Goal: Task Accomplishment & Management: Manage account settings

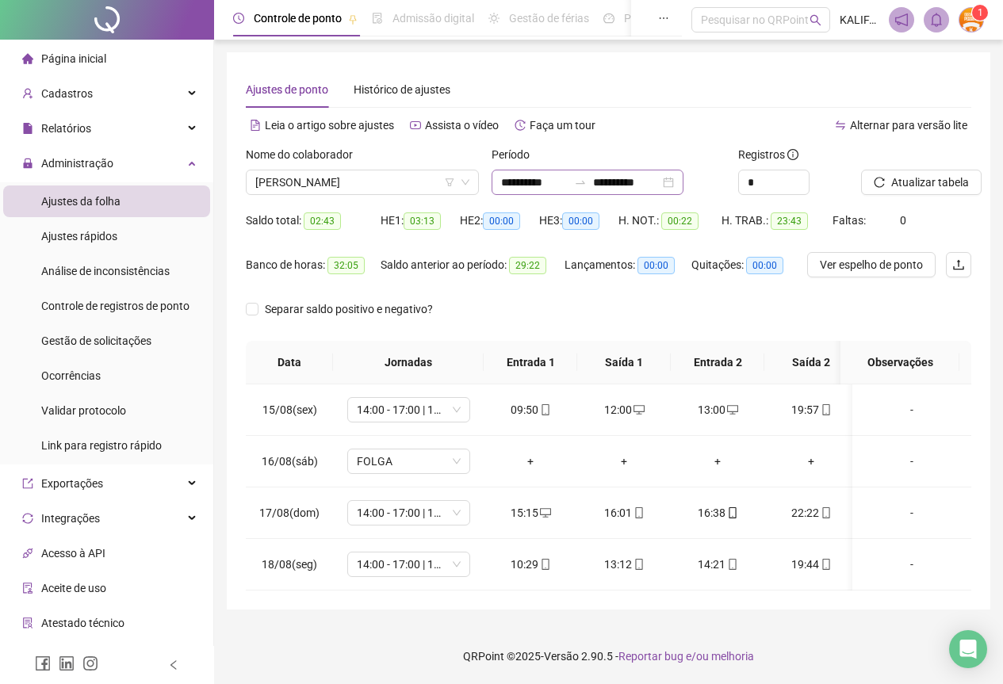
click at [683, 185] on div "**********" at bounding box center [587, 182] width 192 height 25
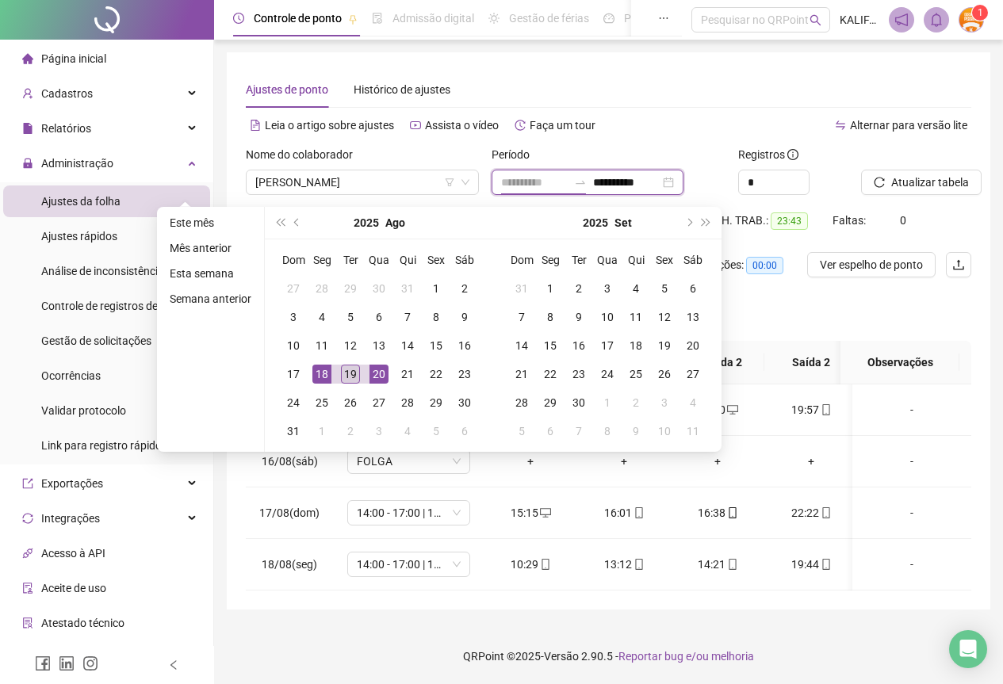
type input "**********"
click at [346, 372] on div "19" at bounding box center [350, 374] width 19 height 19
type input "**********"
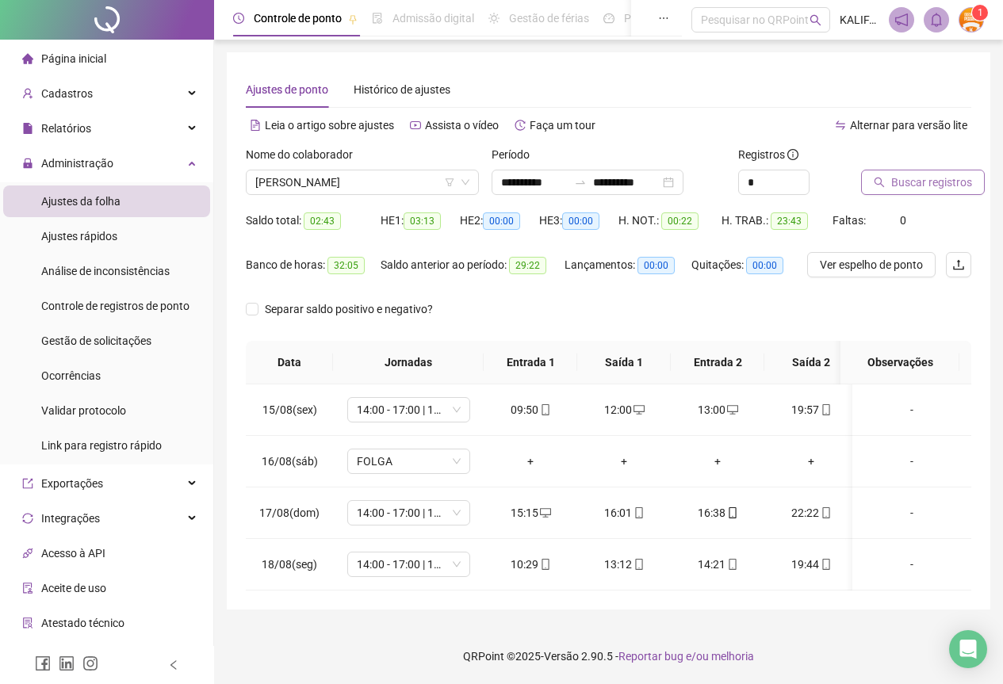
click at [911, 182] on span "Buscar registros" at bounding box center [931, 182] width 81 height 17
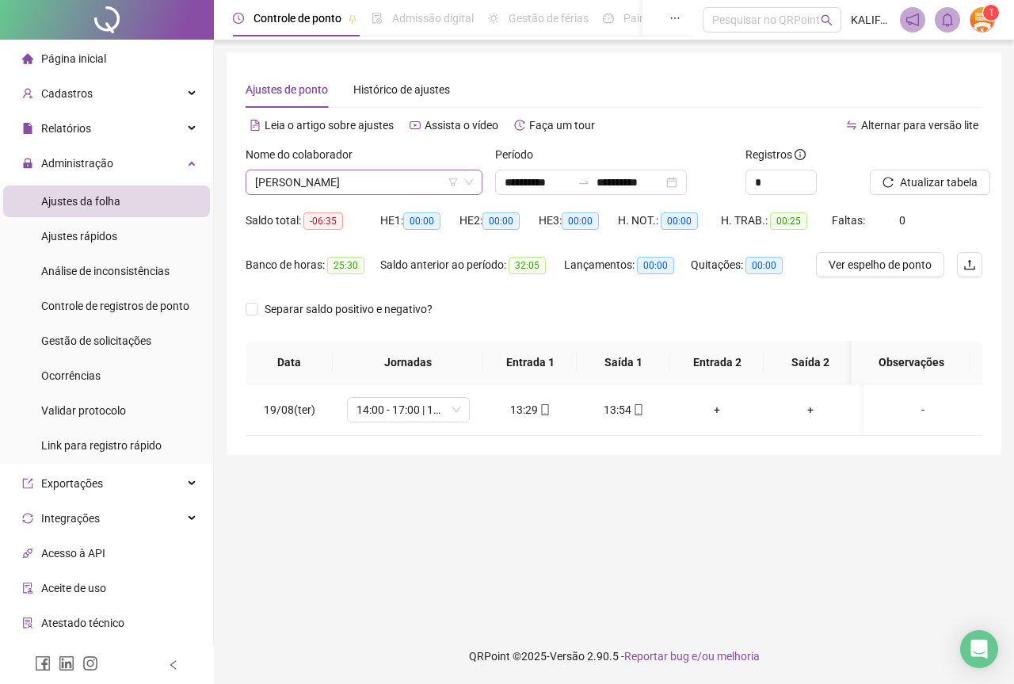
click at [375, 181] on span "[PERSON_NAME]" at bounding box center [364, 182] width 218 height 24
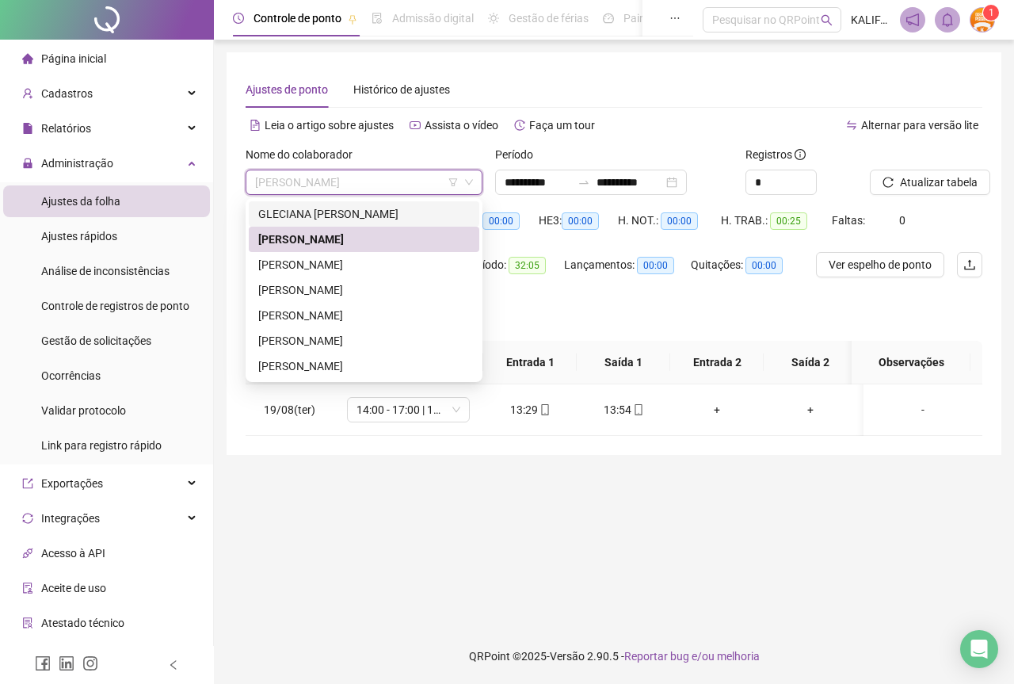
click at [283, 211] on div "GLECIANA [PERSON_NAME]" at bounding box center [364, 213] width 212 height 17
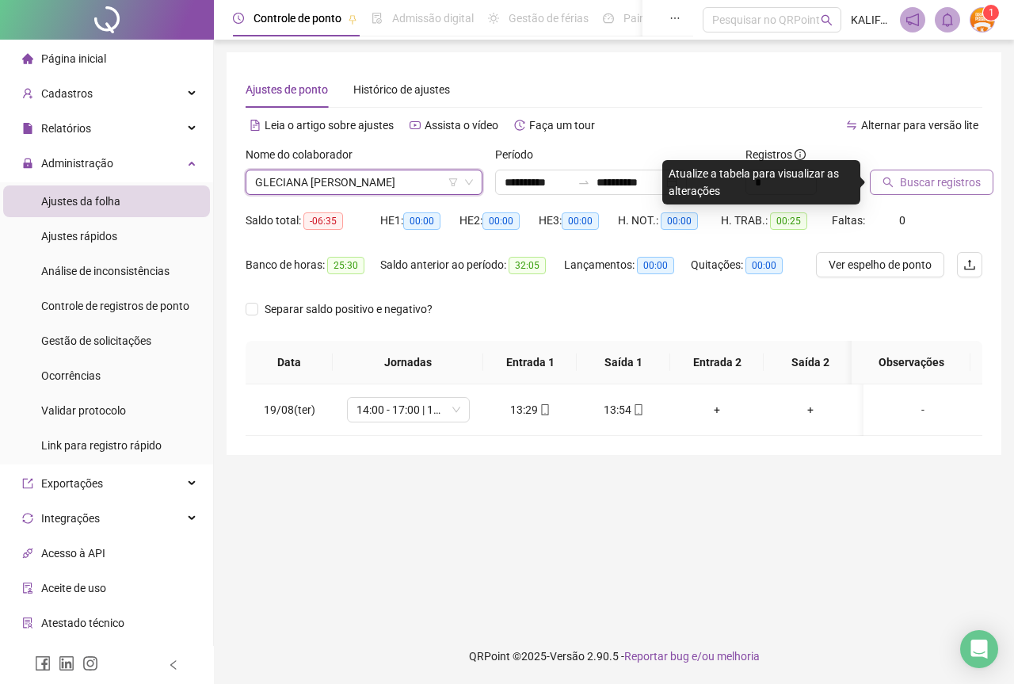
click at [926, 178] on span "Buscar registros" at bounding box center [940, 182] width 81 height 17
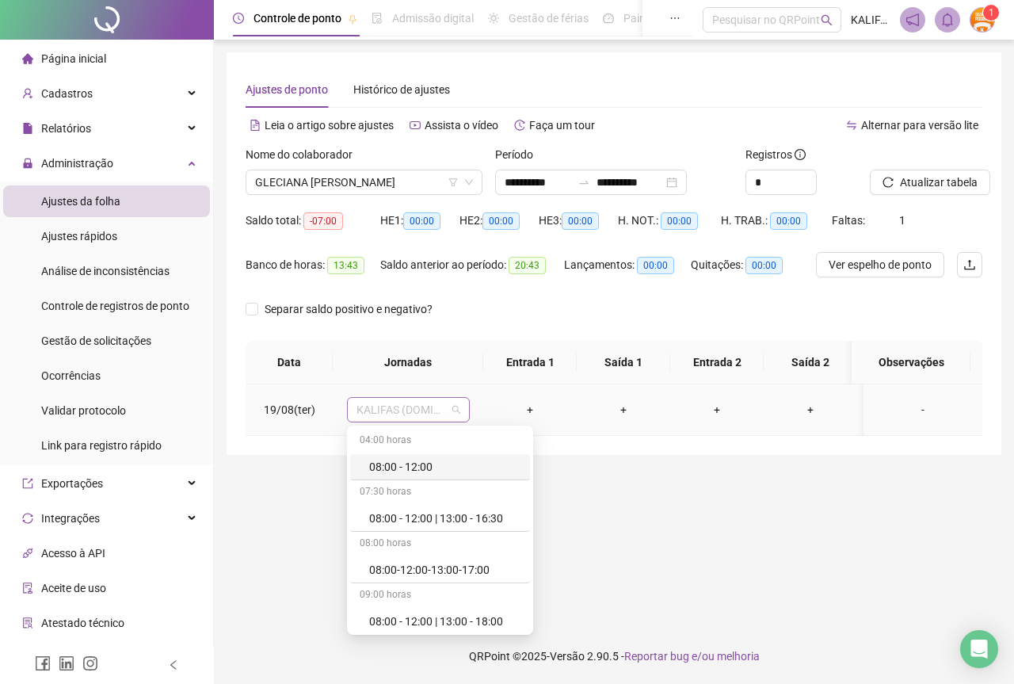
click at [419, 406] on span "KALIFAS (DOMINGO - QUINTA)" at bounding box center [409, 410] width 104 height 24
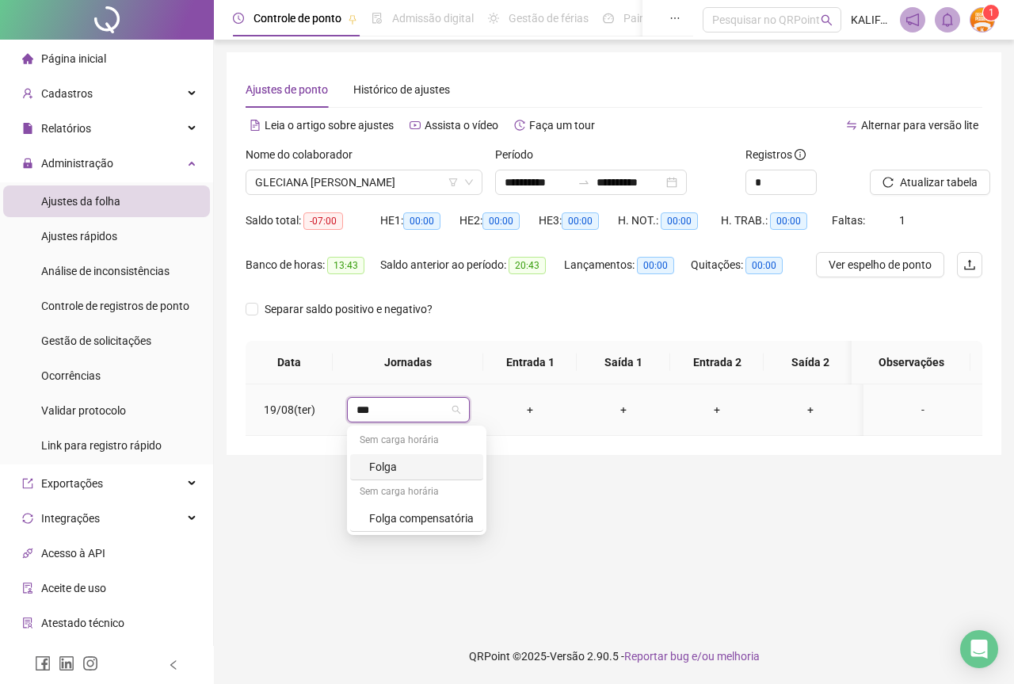
type input "****"
click at [388, 467] on div "Folga" at bounding box center [421, 466] width 105 height 17
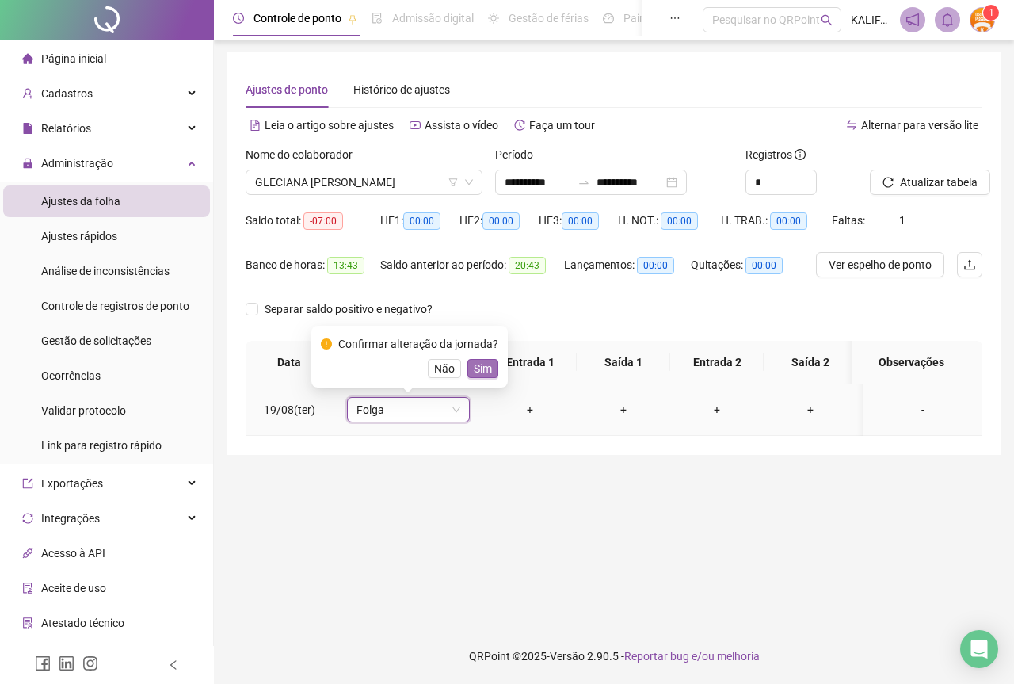
click at [487, 366] on span "Sim" at bounding box center [483, 368] width 18 height 17
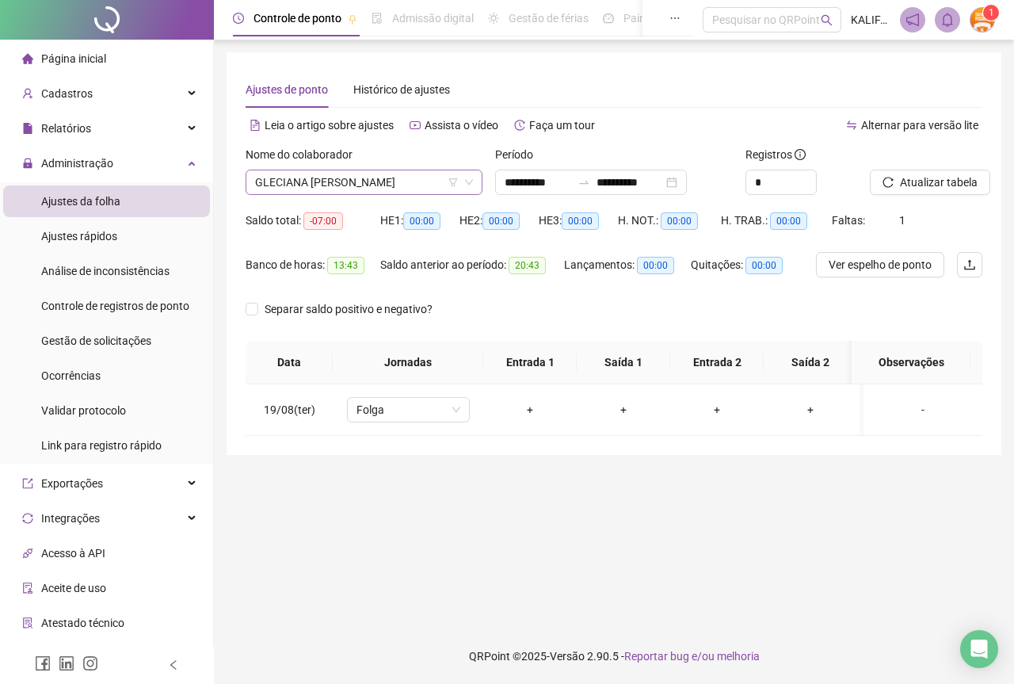
click at [403, 185] on span "GLECIANA [PERSON_NAME]" at bounding box center [364, 182] width 218 height 24
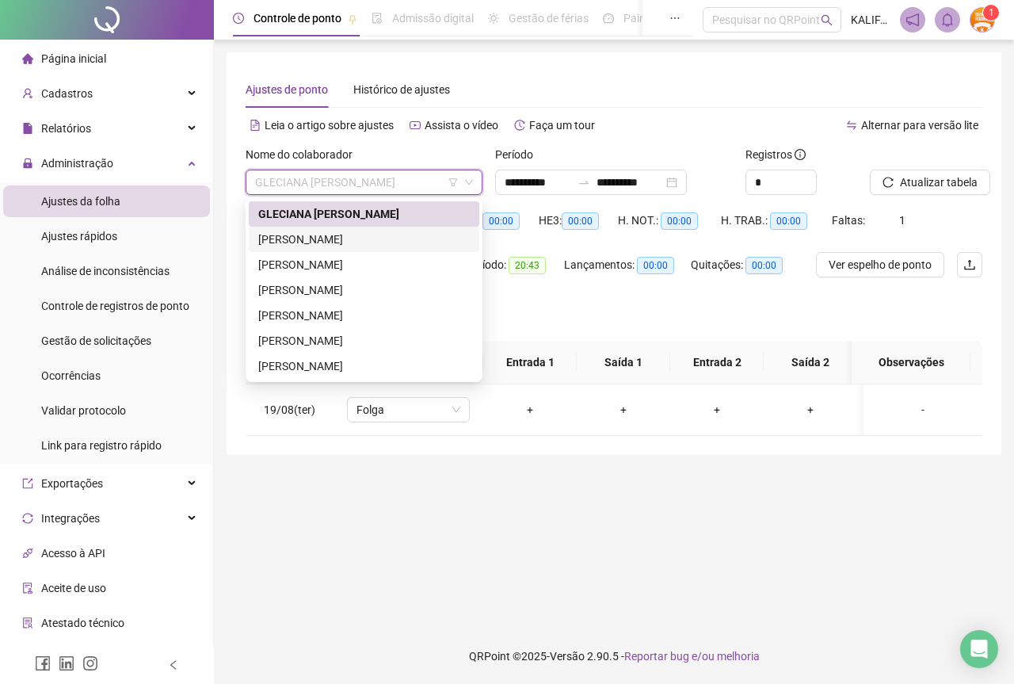
click at [344, 240] on div "[PERSON_NAME]" at bounding box center [364, 239] width 212 height 17
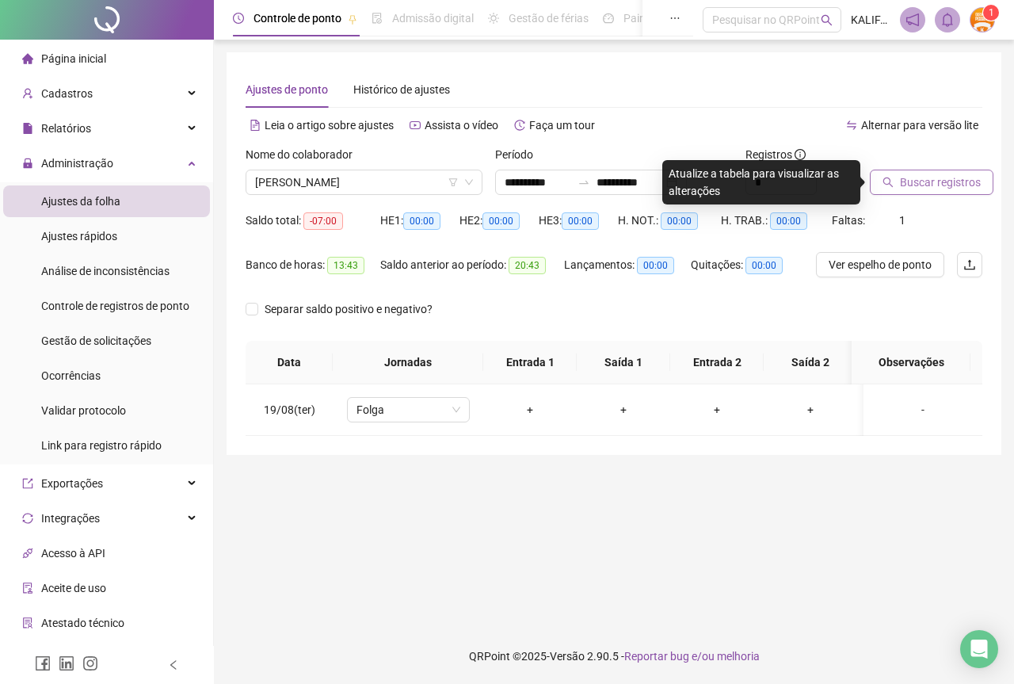
click at [918, 178] on span "Buscar registros" at bounding box center [940, 182] width 81 height 17
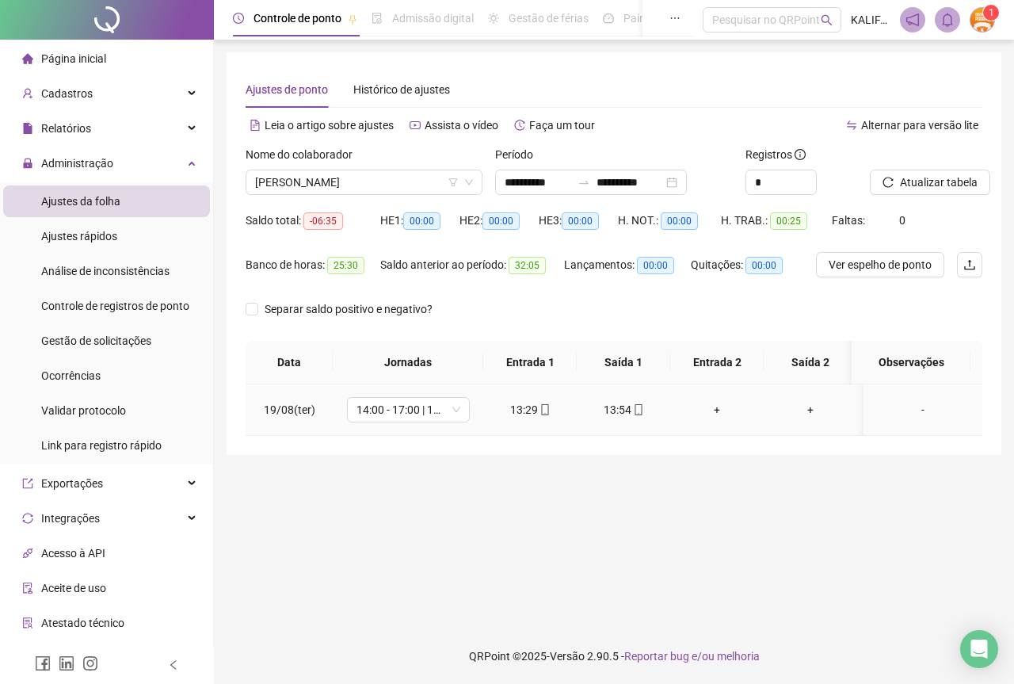
click at [545, 411] on icon "mobile" at bounding box center [545, 409] width 11 height 11
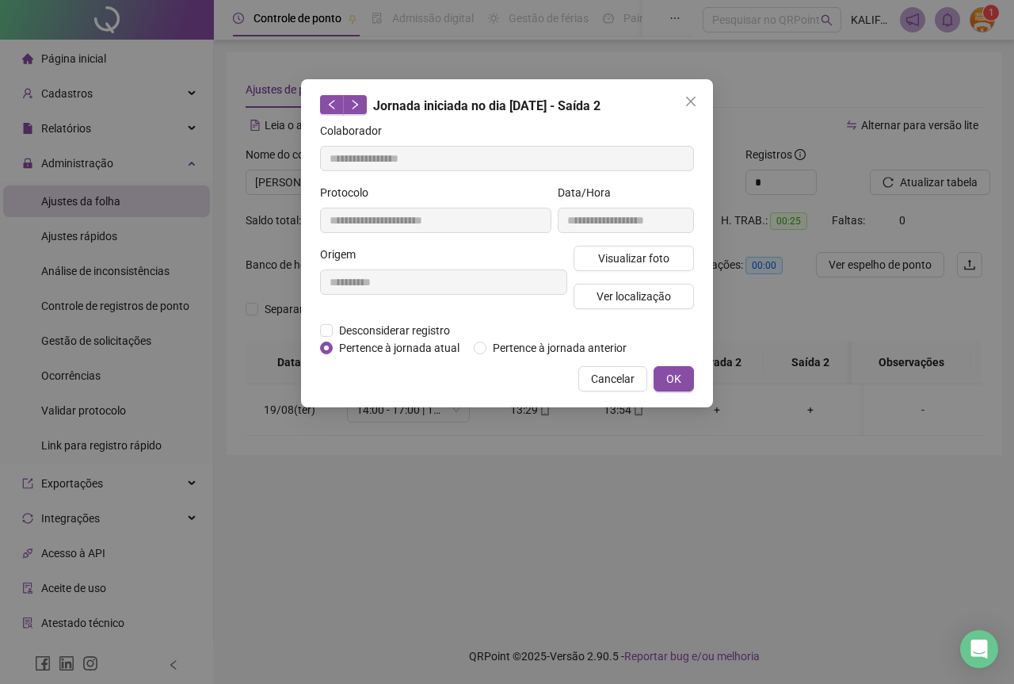
type input "**********"
click at [639, 261] on span "Visualizar foto" at bounding box center [633, 258] width 71 height 17
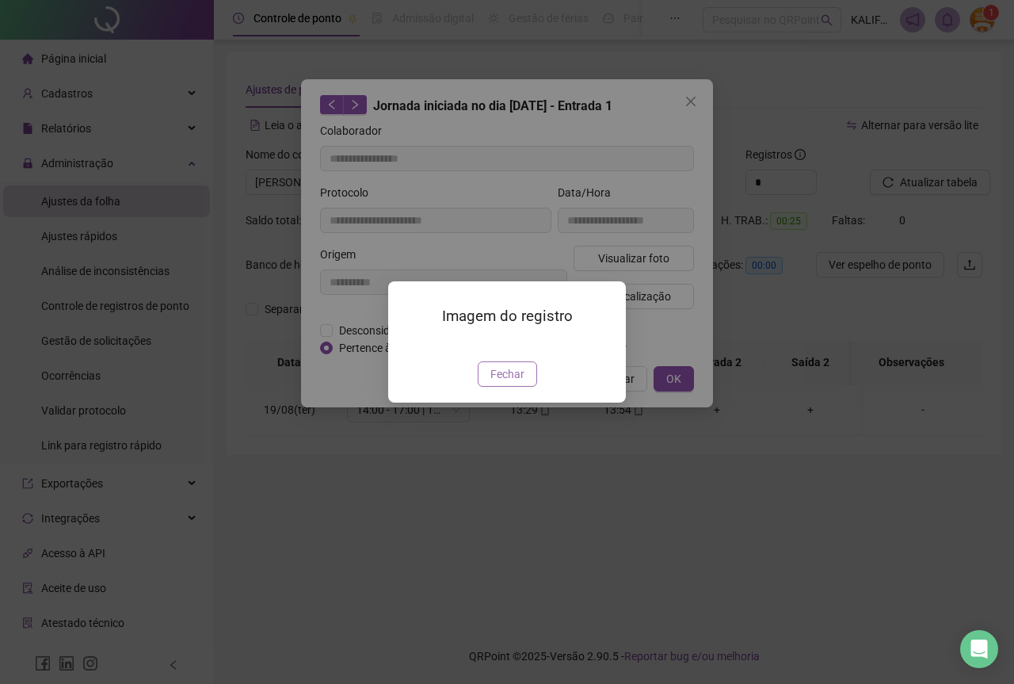
click at [521, 383] on span "Fechar" at bounding box center [508, 373] width 34 height 17
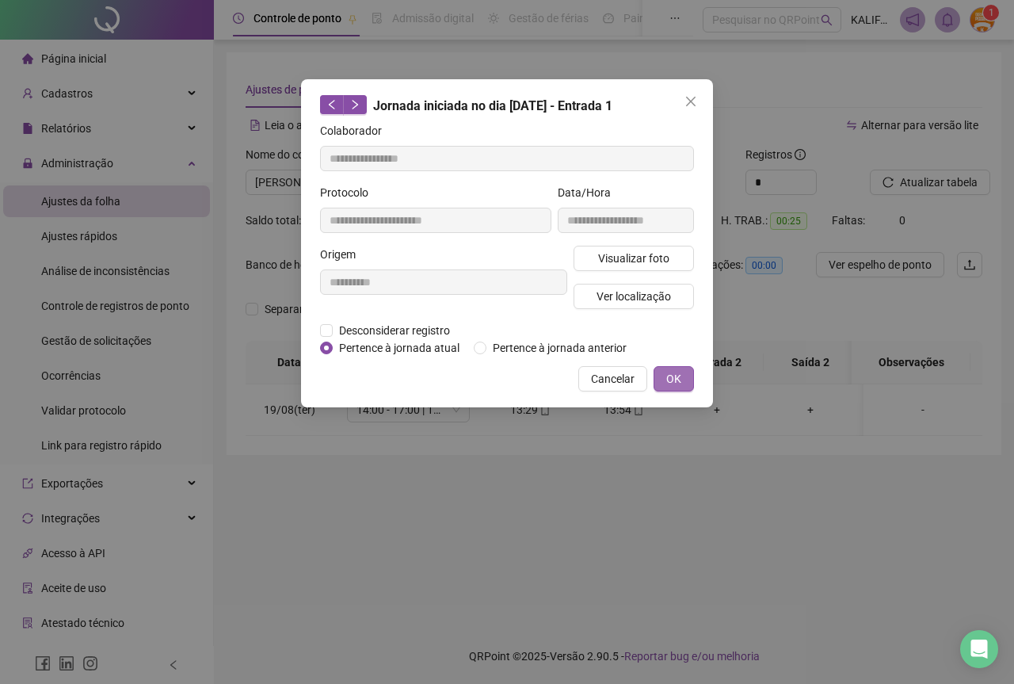
click at [664, 376] on button "OK" at bounding box center [674, 378] width 40 height 25
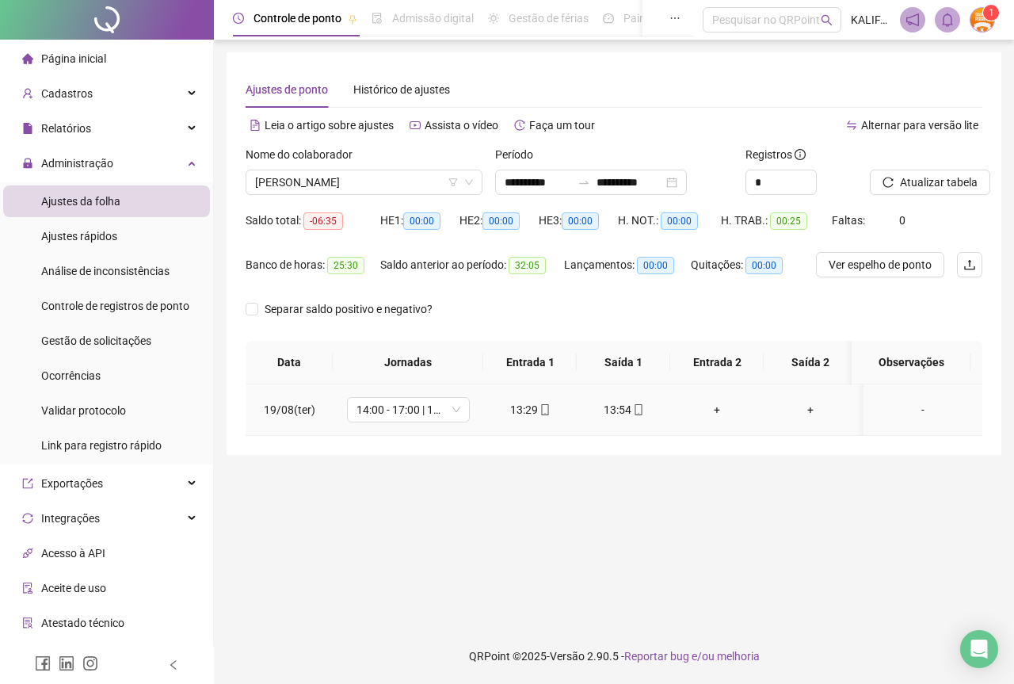
click at [608, 411] on div "13:54" at bounding box center [624, 409] width 68 height 17
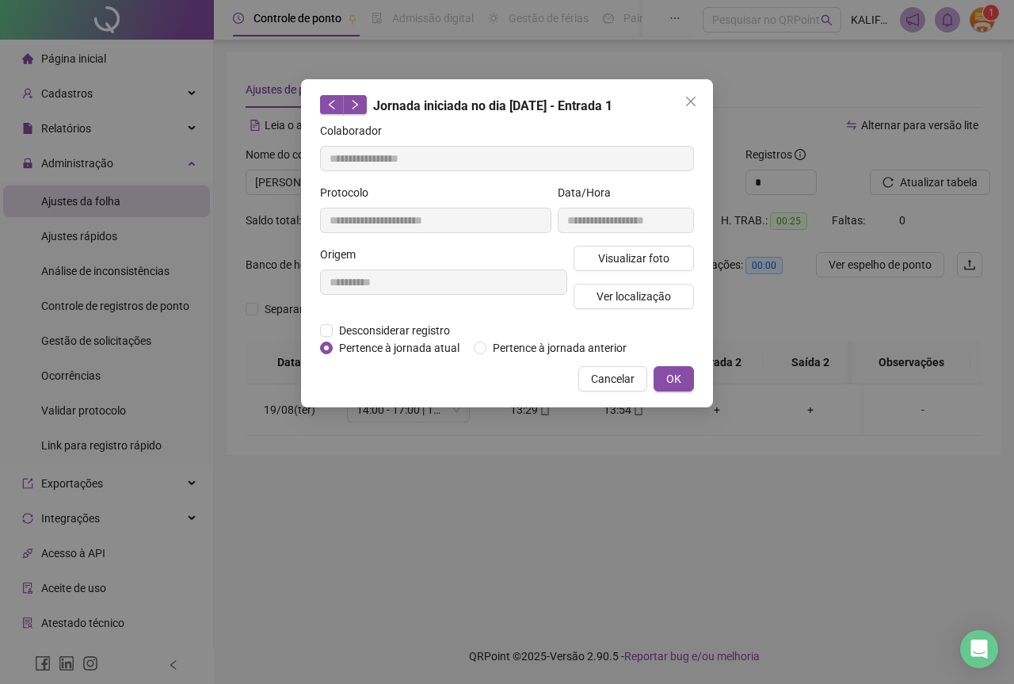
type input "**********"
click at [610, 254] on span "Visualizar foto" at bounding box center [633, 258] width 71 height 17
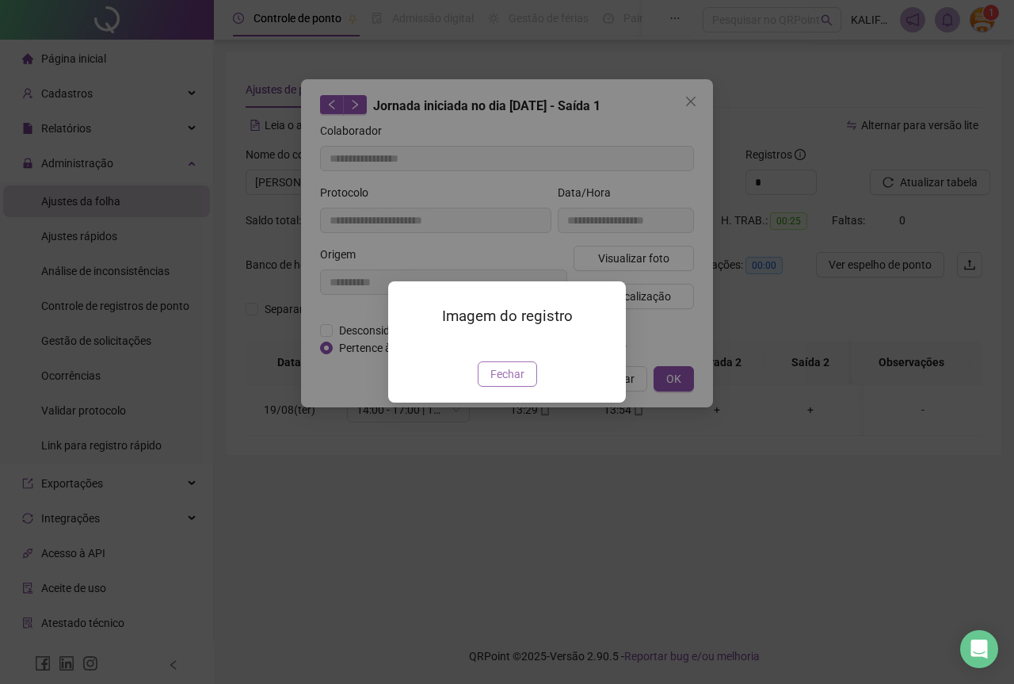
click at [487, 387] on button "Fechar" at bounding box center [507, 373] width 59 height 25
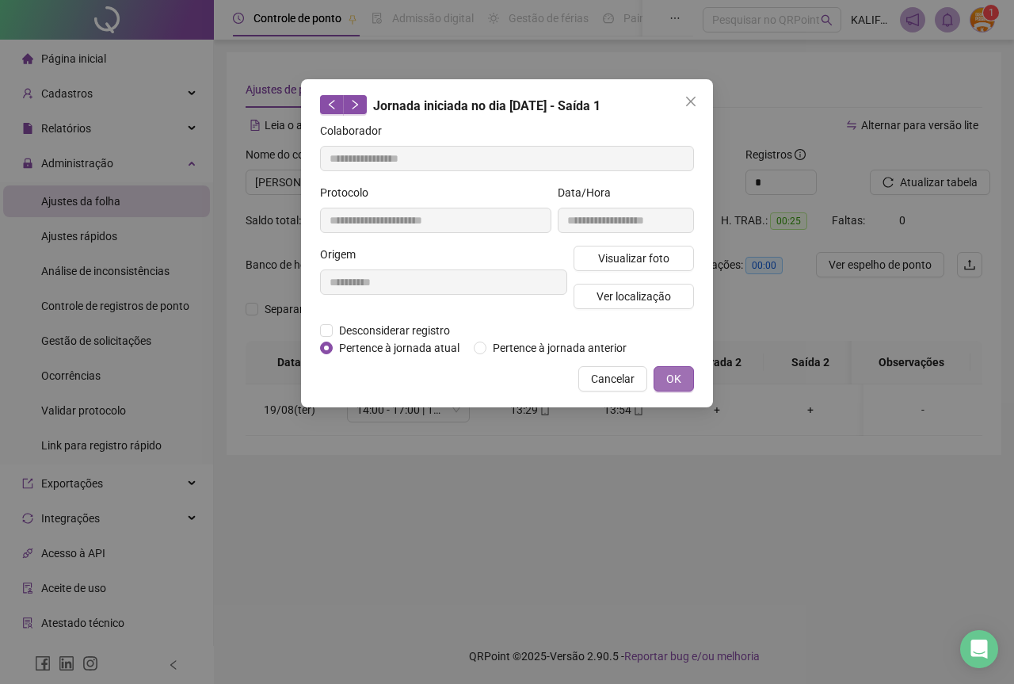
click at [661, 384] on button "OK" at bounding box center [674, 378] width 40 height 25
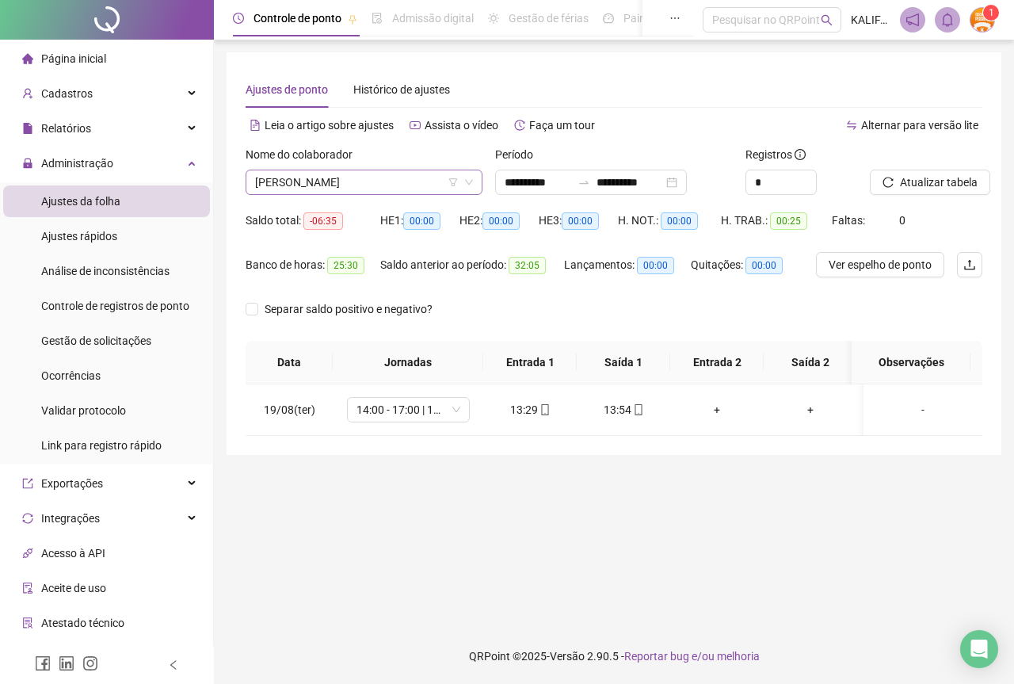
click at [416, 178] on span "[PERSON_NAME]" at bounding box center [364, 182] width 218 height 24
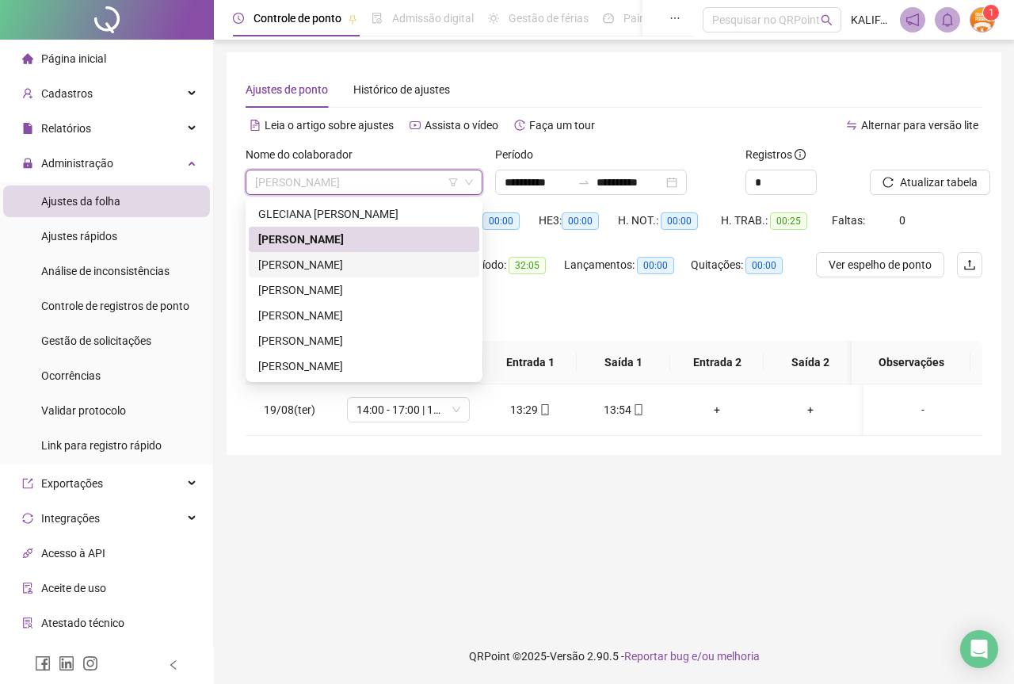
click at [356, 273] on div "[PERSON_NAME]" at bounding box center [364, 264] width 231 height 25
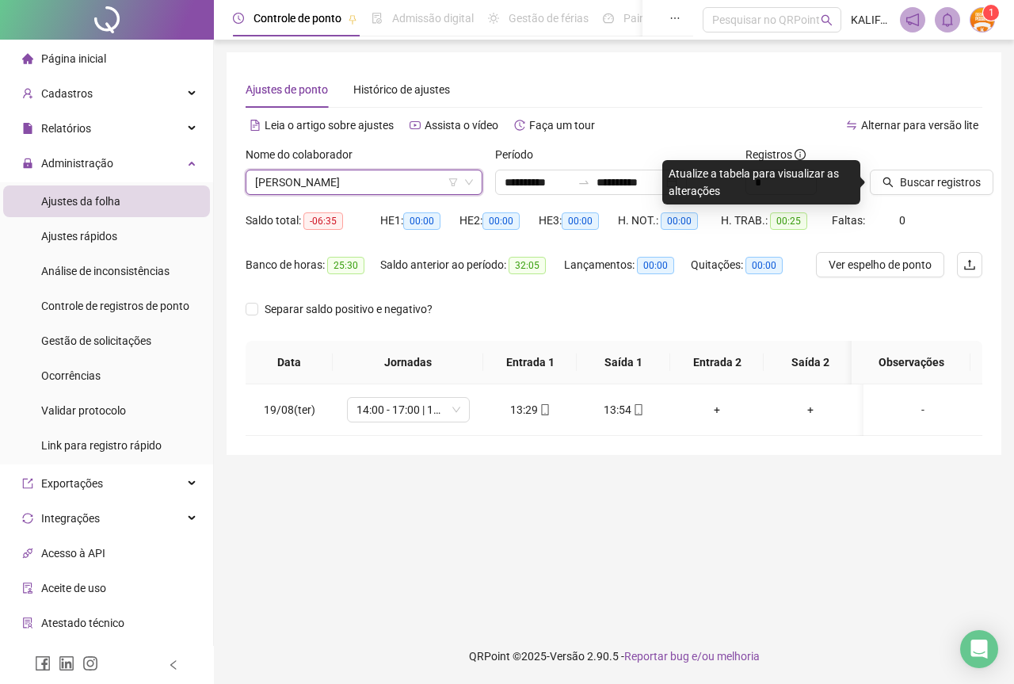
click at [918, 201] on div "Buscar registros" at bounding box center [926, 177] width 125 height 62
click at [907, 191] on button "Buscar registros" at bounding box center [932, 182] width 124 height 25
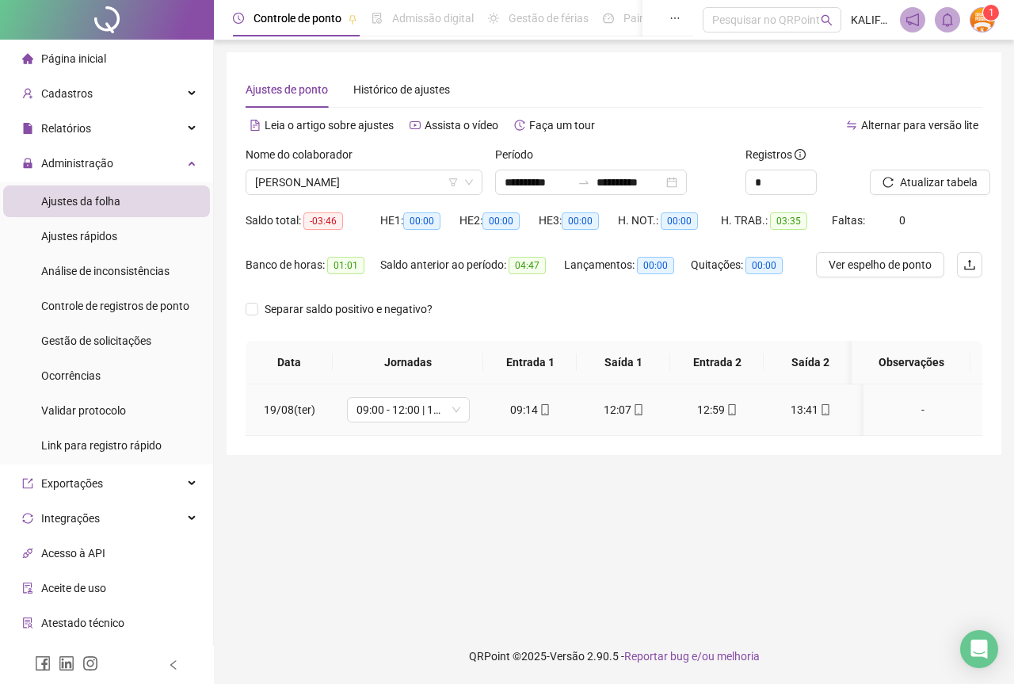
click at [541, 413] on icon "mobile" at bounding box center [544, 409] width 7 height 11
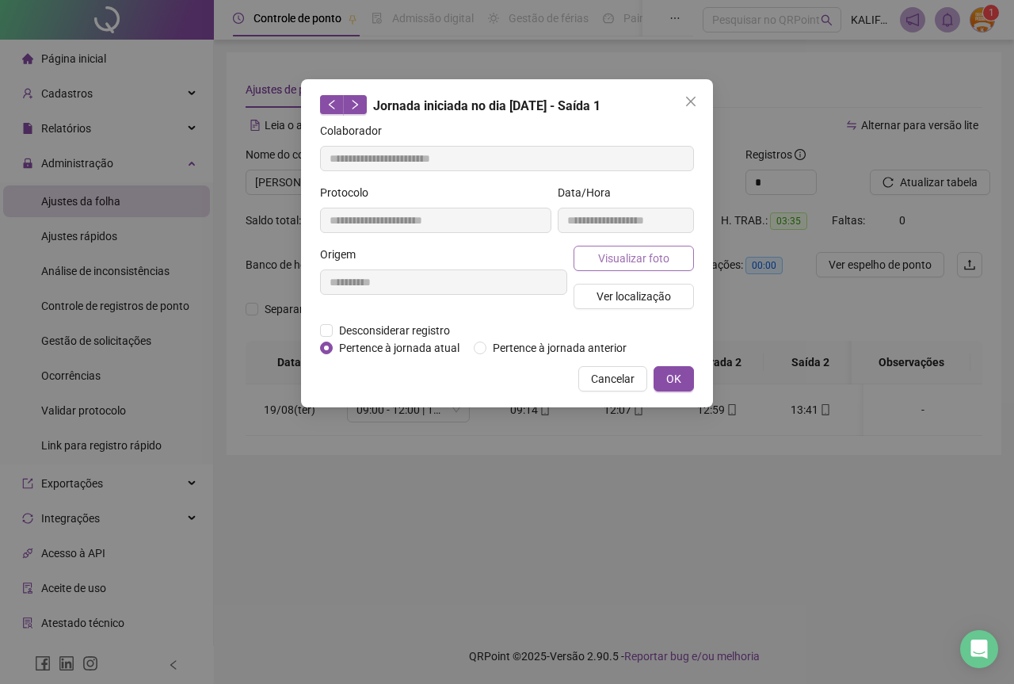
type input "**********"
click at [594, 258] on button "Visualizar foto" at bounding box center [634, 258] width 120 height 25
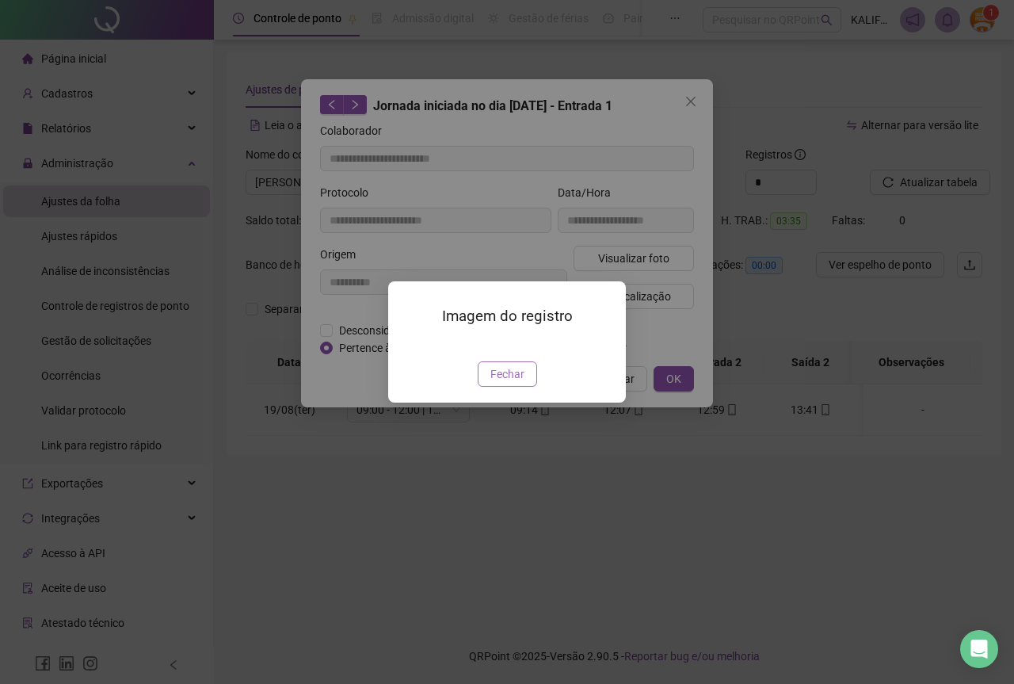
click at [522, 387] on button "Fechar" at bounding box center [507, 373] width 59 height 25
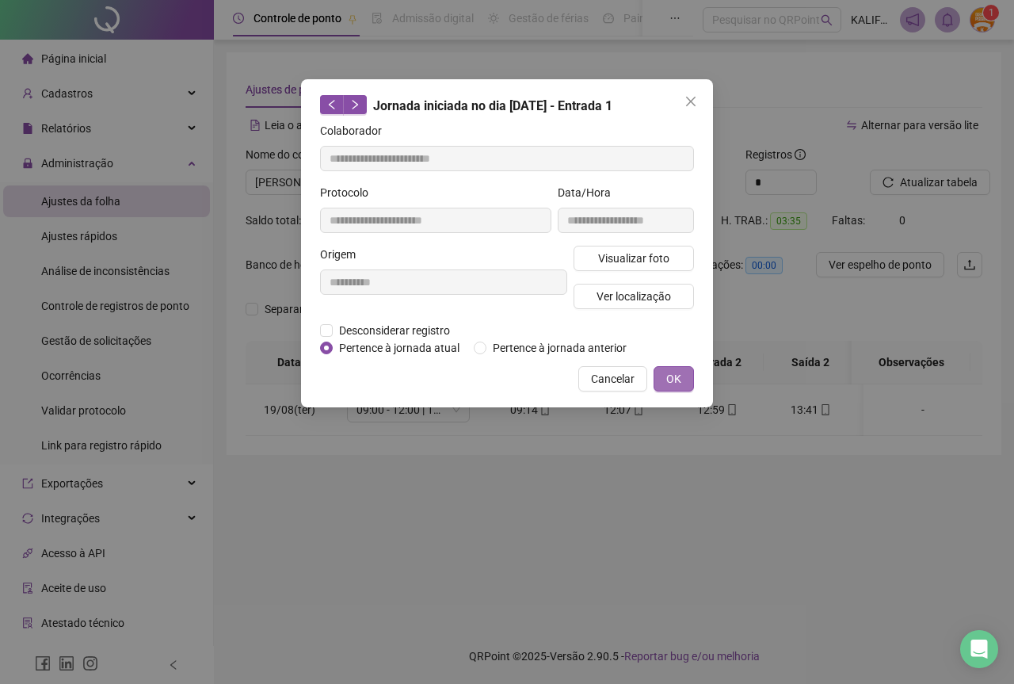
click at [669, 372] on span "OK" at bounding box center [674, 378] width 15 height 17
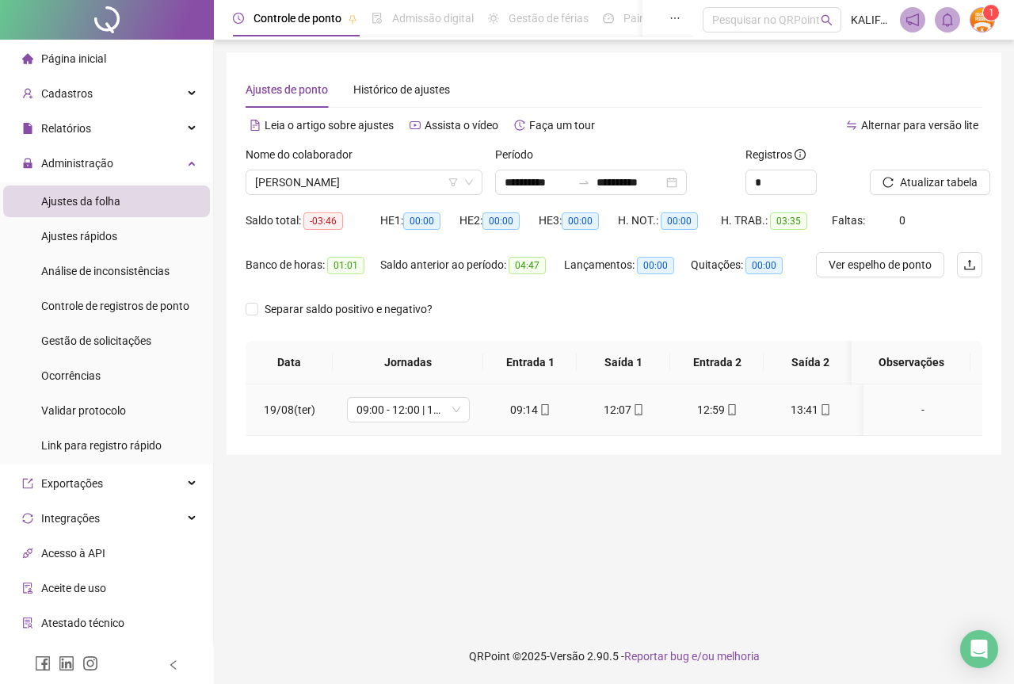
click at [628, 410] on div "12:07" at bounding box center [624, 409] width 68 height 17
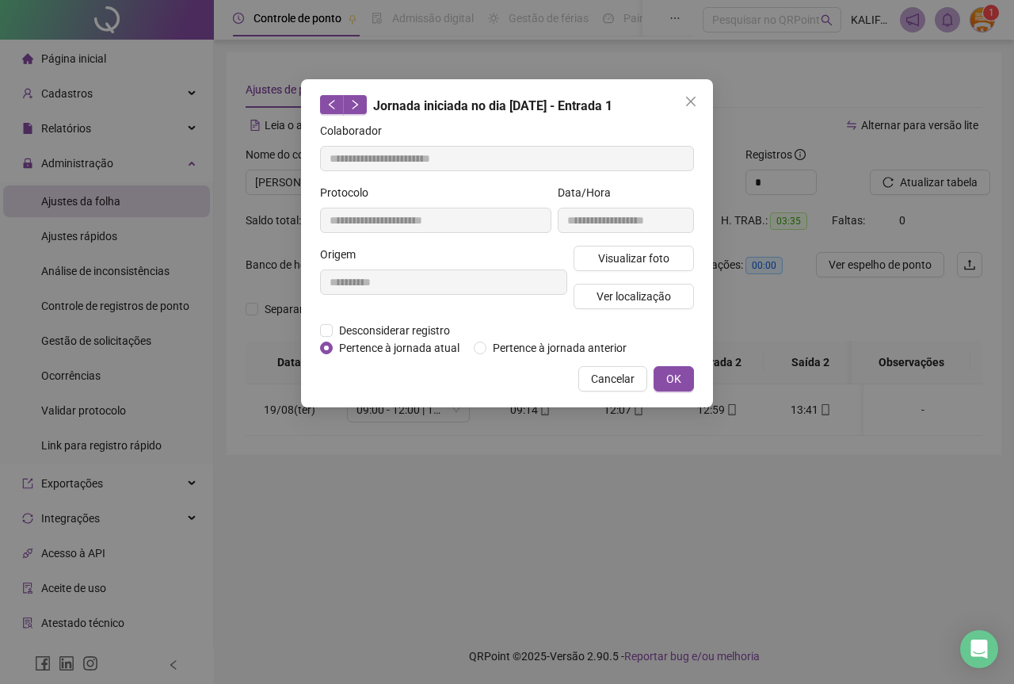
type input "**********"
click at [624, 252] on span "Visualizar foto" at bounding box center [633, 258] width 71 height 17
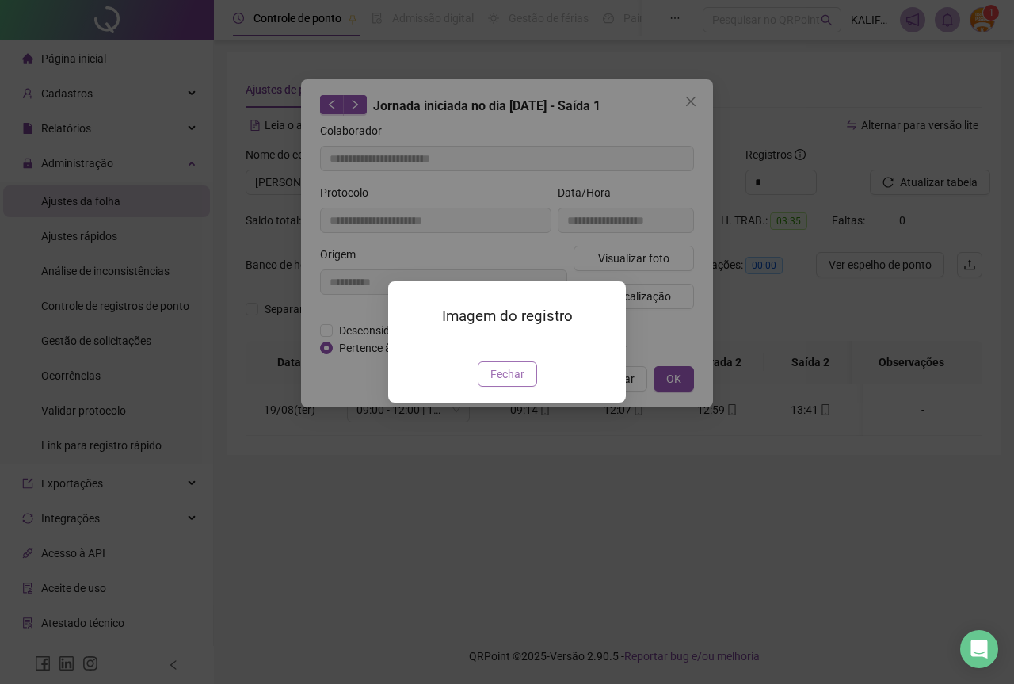
click at [515, 383] on span "Fechar" at bounding box center [508, 373] width 34 height 17
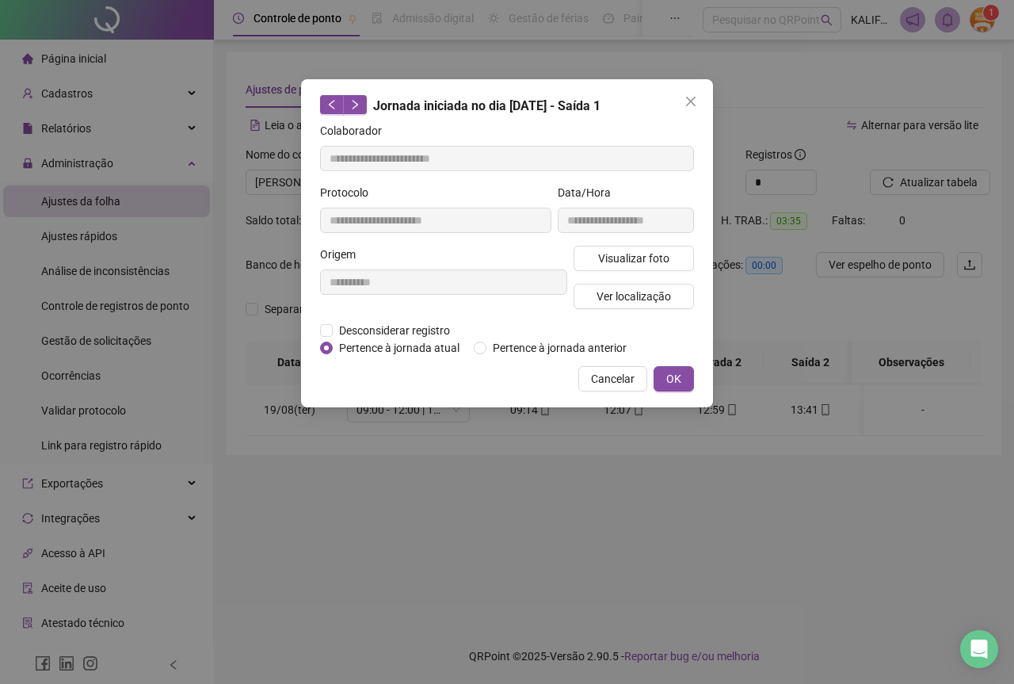
click at [696, 384] on div "**********" at bounding box center [507, 243] width 412 height 328
click at [680, 384] on span "OK" at bounding box center [674, 378] width 15 height 17
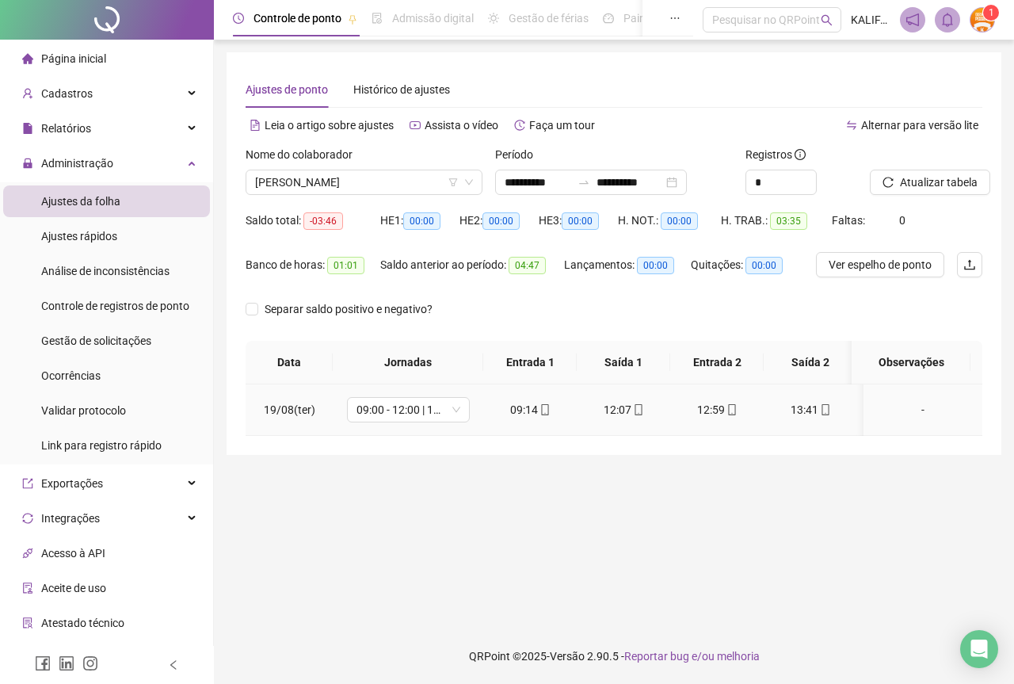
click at [734, 407] on icon "mobile" at bounding box center [732, 409] width 11 height 11
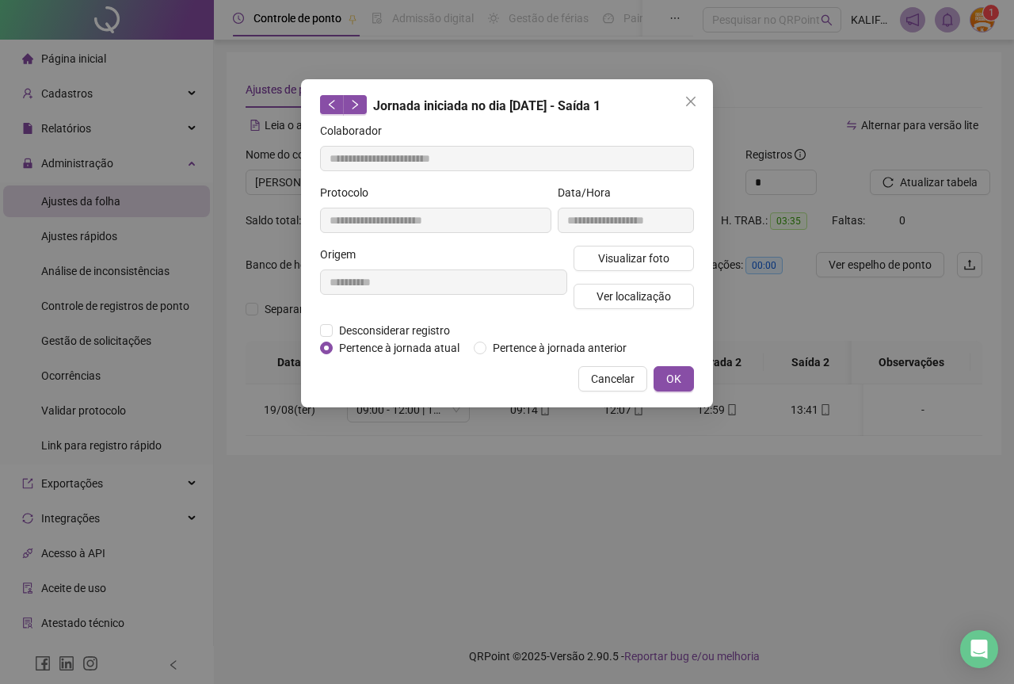
type input "**********"
click at [663, 261] on span "Visualizar foto" at bounding box center [633, 258] width 71 height 17
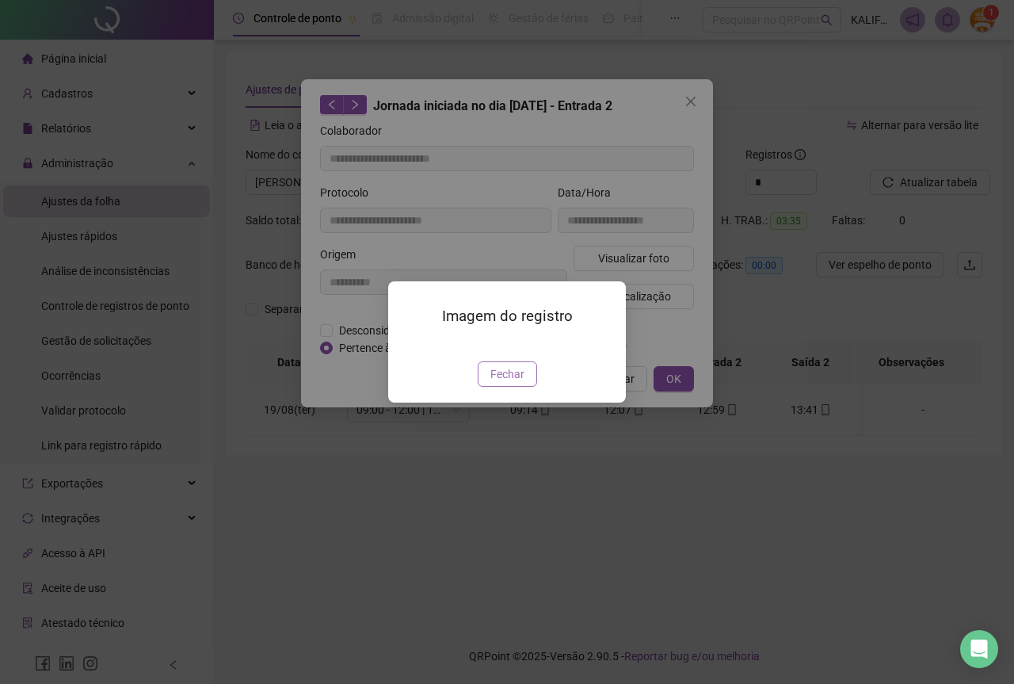
click at [514, 383] on span "Fechar" at bounding box center [508, 373] width 34 height 17
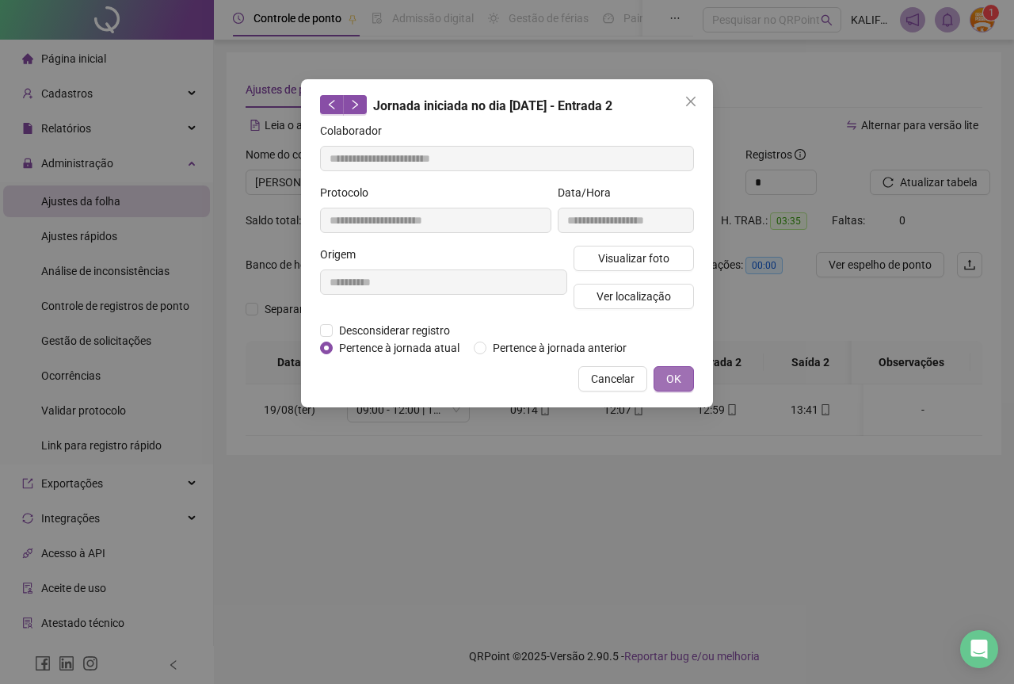
click at [661, 387] on button "OK" at bounding box center [674, 378] width 40 height 25
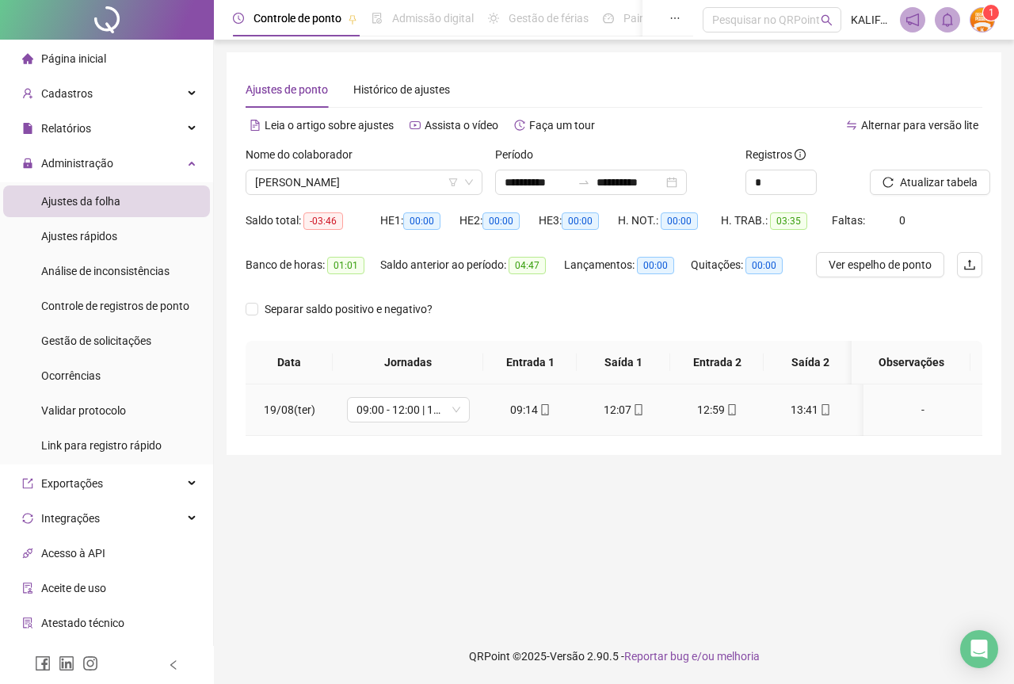
click at [850, 414] on td "13:41" at bounding box center [811, 410] width 94 height 52
click at [827, 414] on icon "mobile" at bounding box center [825, 409] width 11 height 11
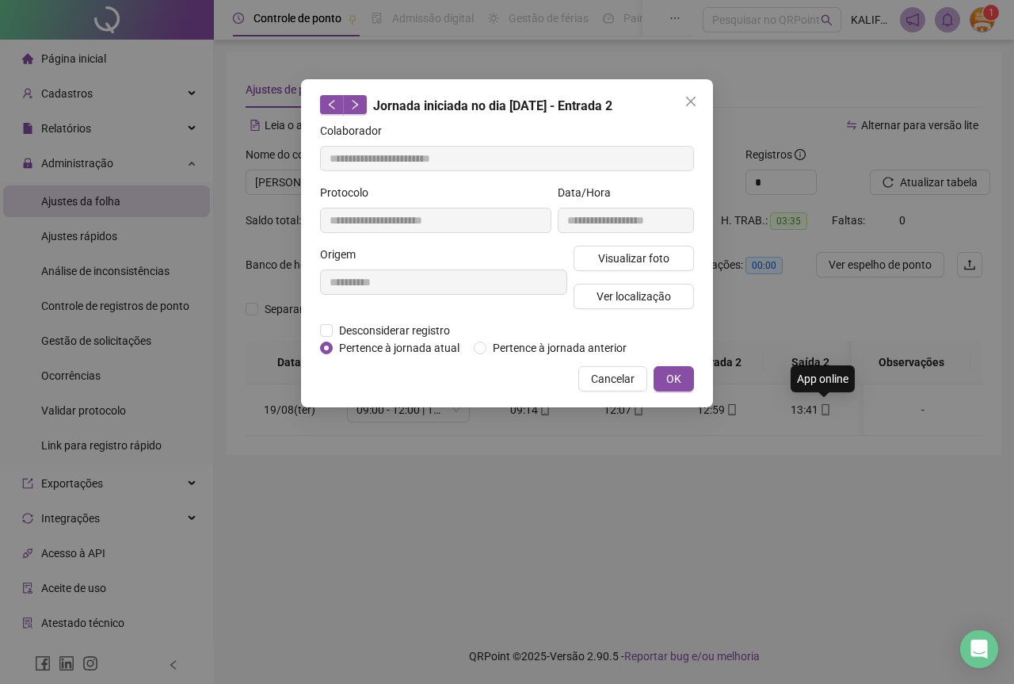
type input "**********"
click at [633, 263] on span "Visualizar foto" at bounding box center [633, 258] width 71 height 17
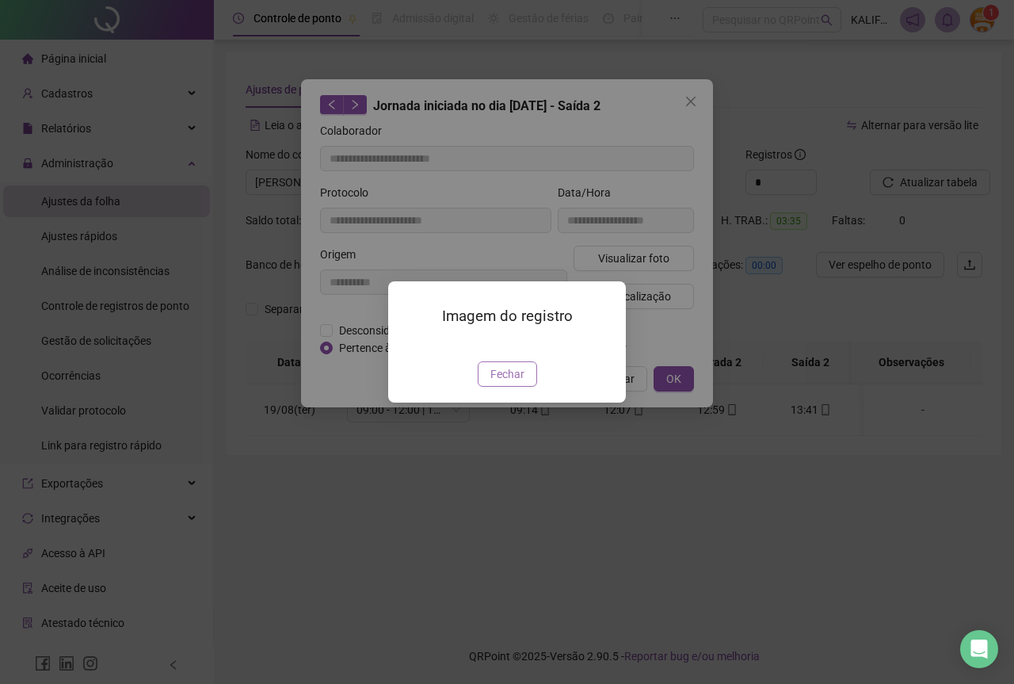
click at [526, 387] on button "Fechar" at bounding box center [507, 373] width 59 height 25
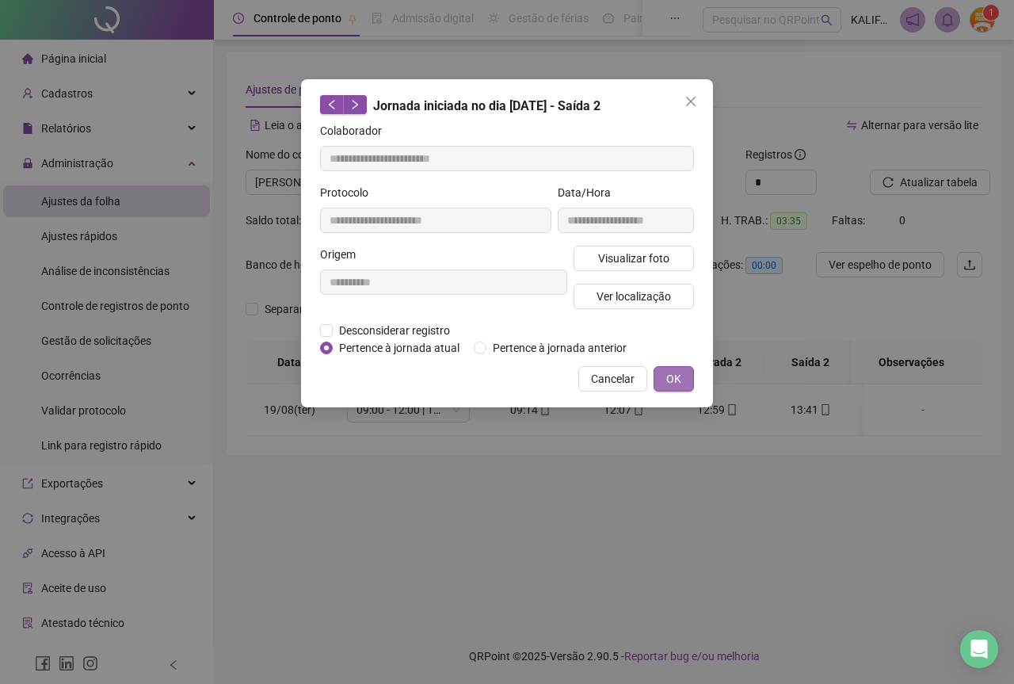
click at [667, 385] on span "OK" at bounding box center [674, 378] width 15 height 17
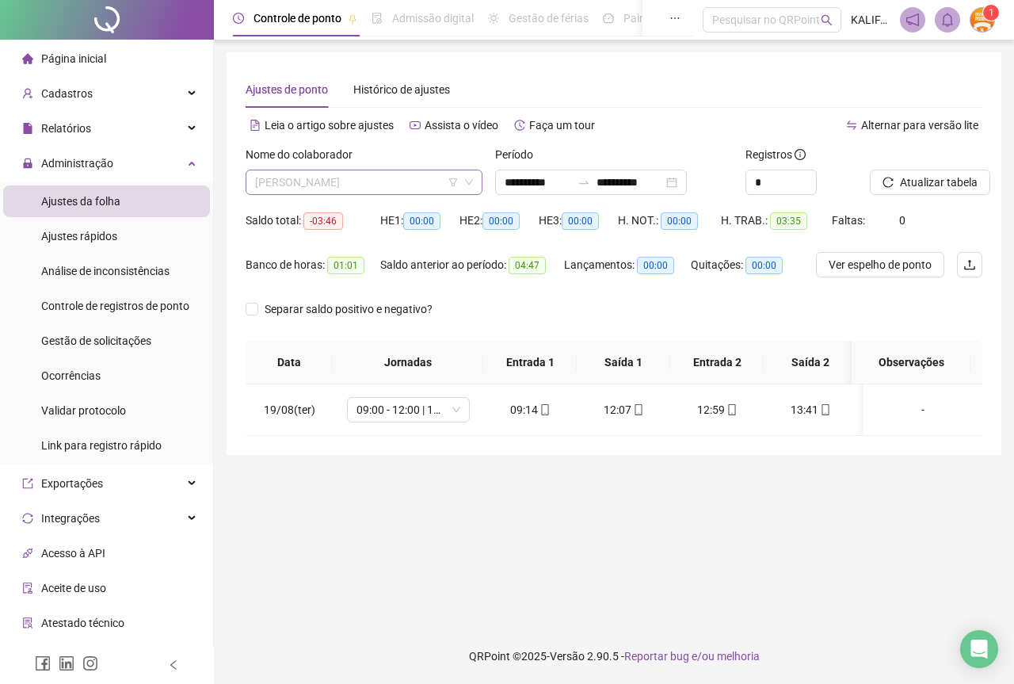
click at [299, 173] on span "[PERSON_NAME]" at bounding box center [364, 182] width 218 height 24
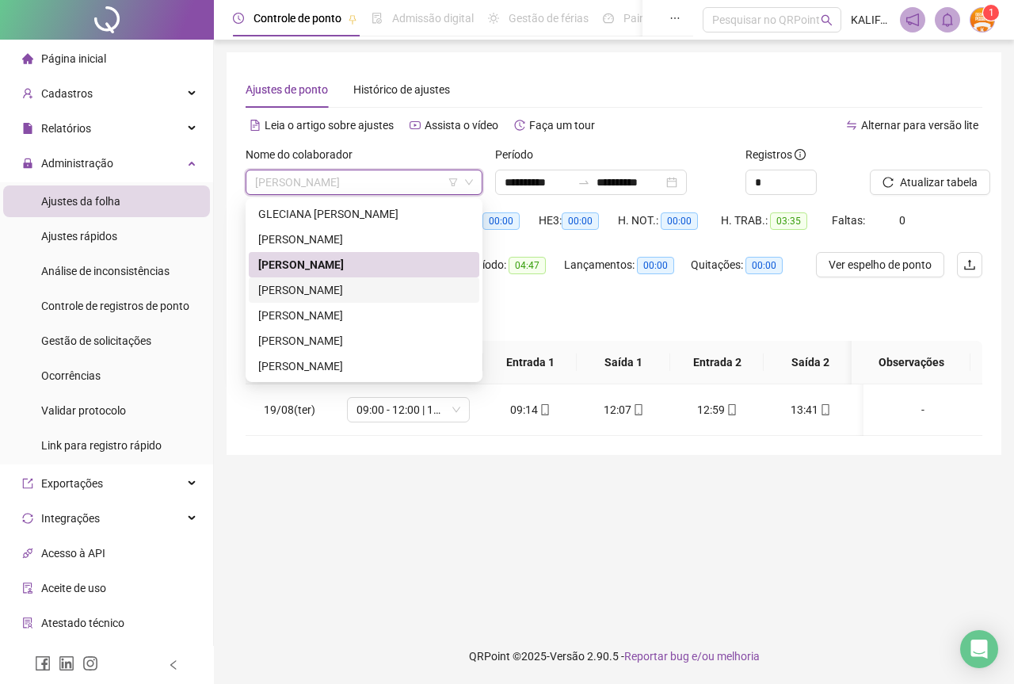
click at [397, 289] on div "[PERSON_NAME]" at bounding box center [364, 289] width 212 height 17
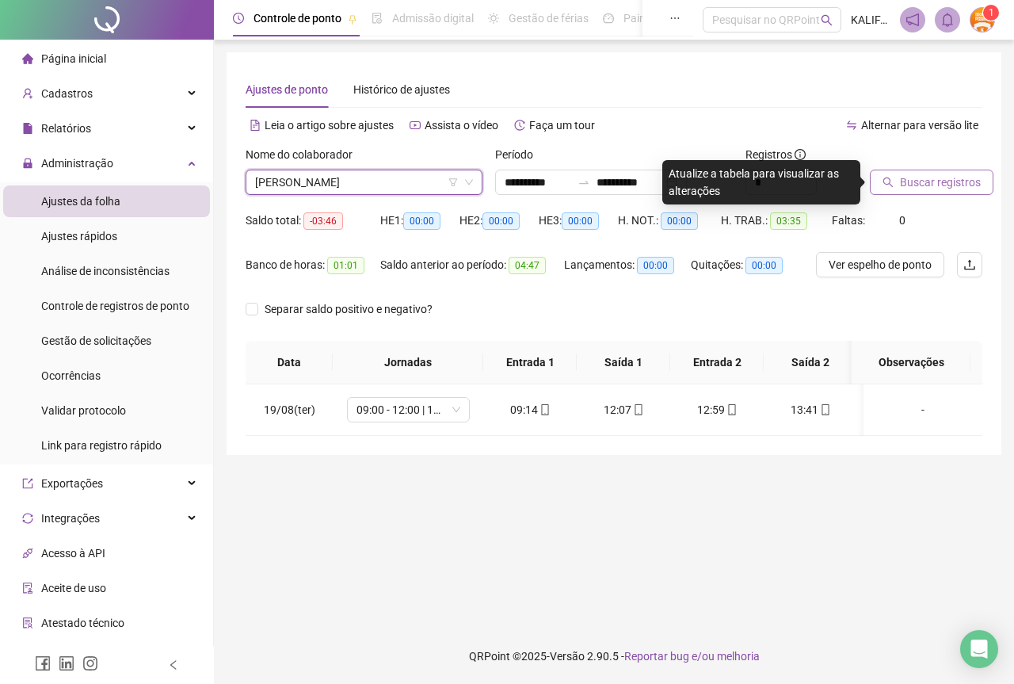
click at [927, 181] on span "Buscar registros" at bounding box center [940, 182] width 81 height 17
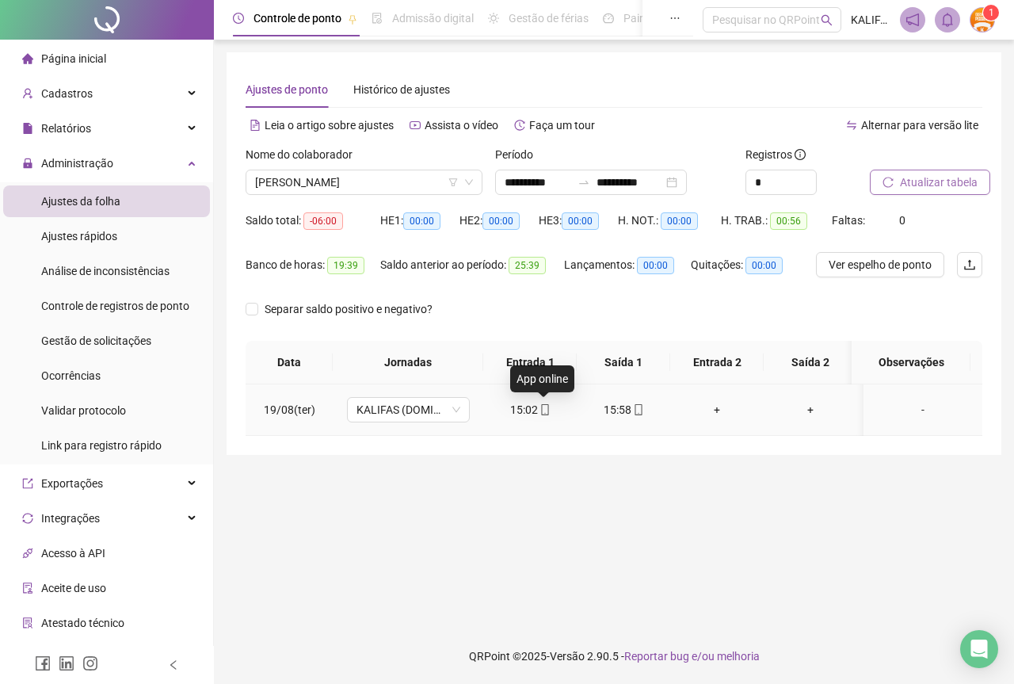
click at [546, 412] on icon "mobile" at bounding box center [545, 409] width 11 height 11
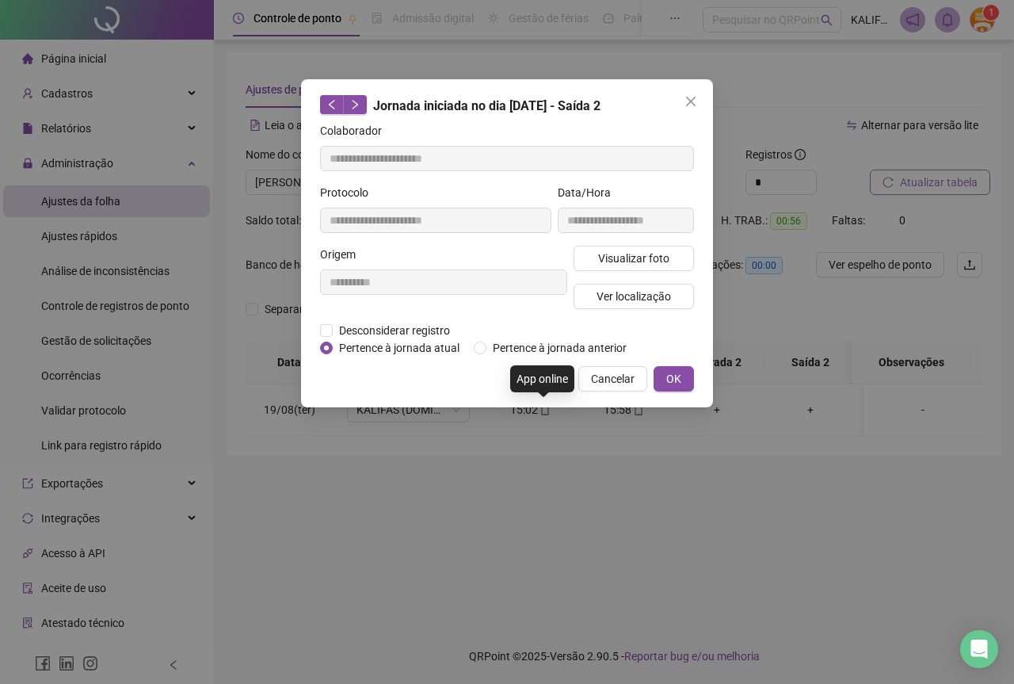
type input "**********"
click at [627, 246] on button "Visualizar foto" at bounding box center [634, 258] width 120 height 25
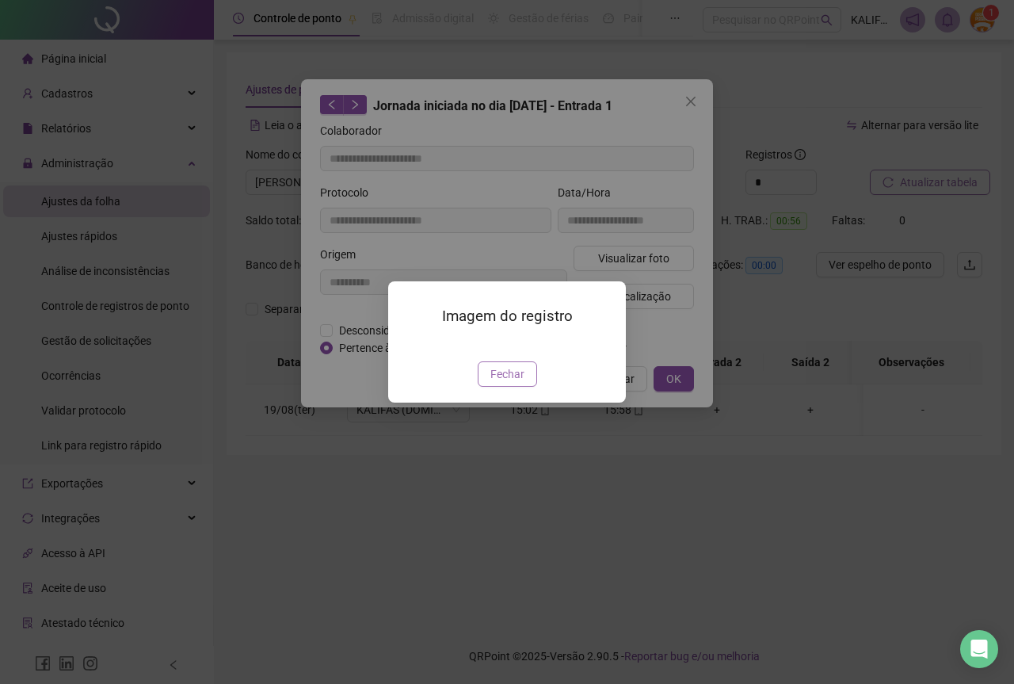
click at [510, 387] on button "Fechar" at bounding box center [507, 373] width 59 height 25
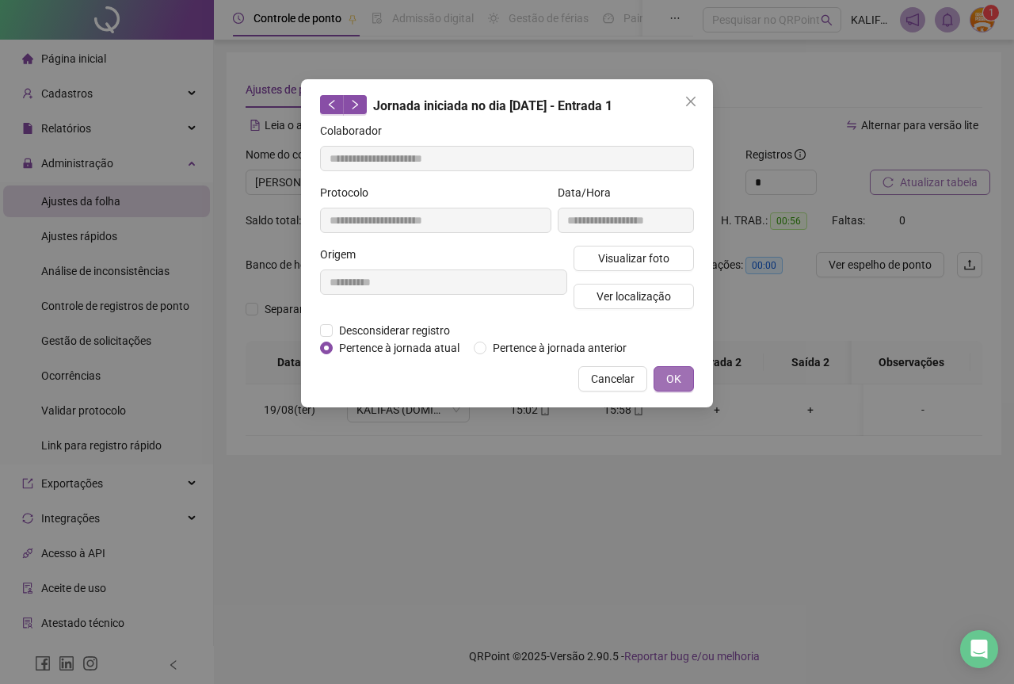
click at [683, 371] on button "OK" at bounding box center [674, 378] width 40 height 25
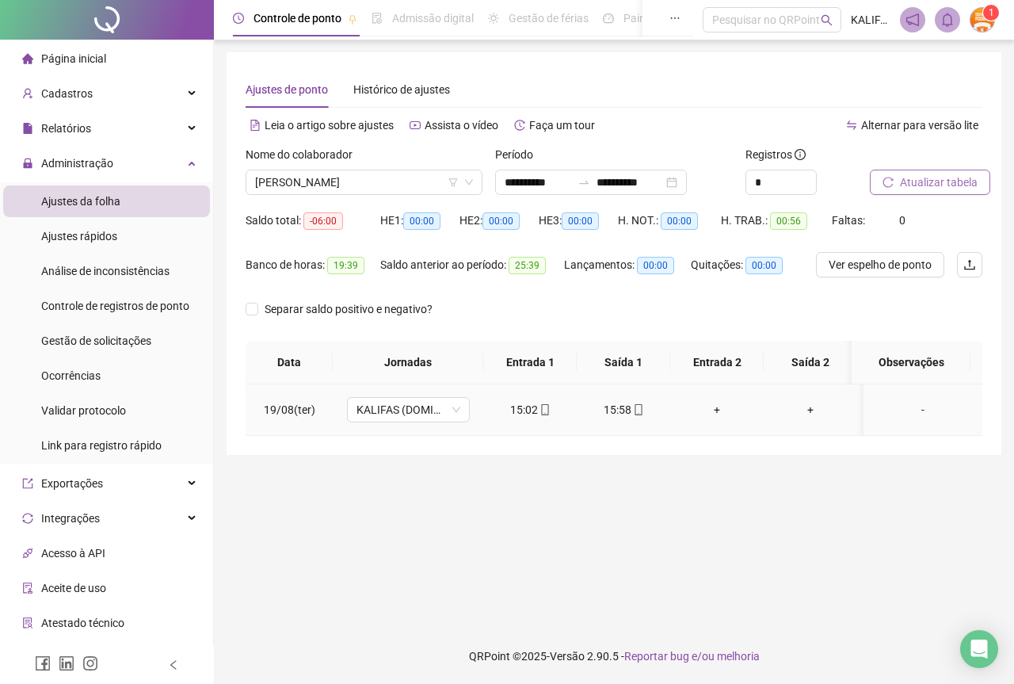
click at [617, 407] on div "15:58" at bounding box center [624, 409] width 68 height 17
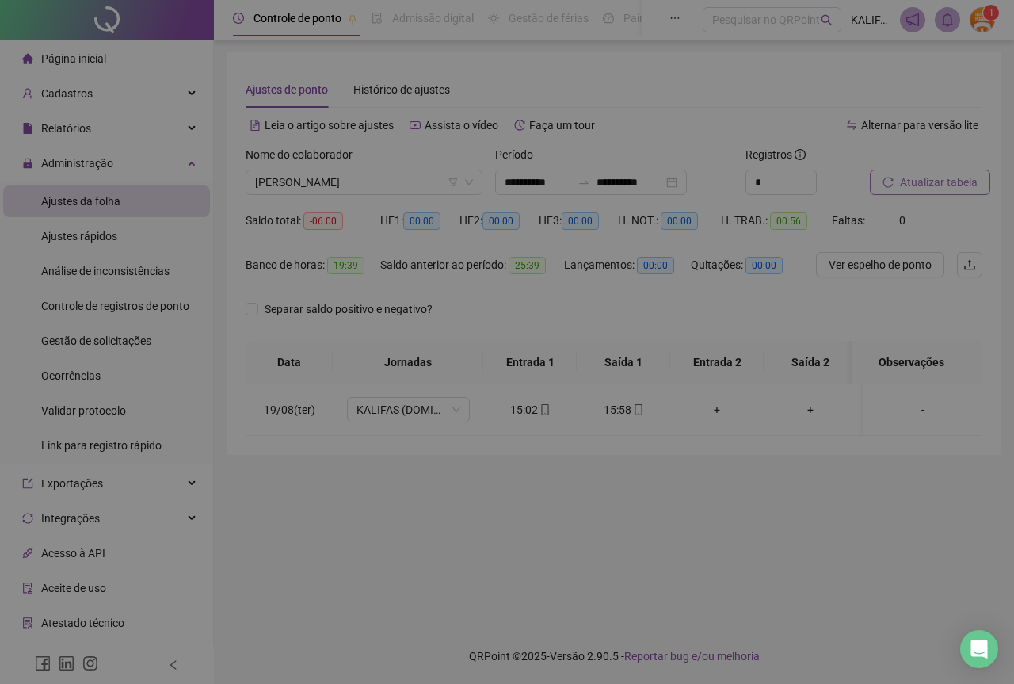
type input "**********"
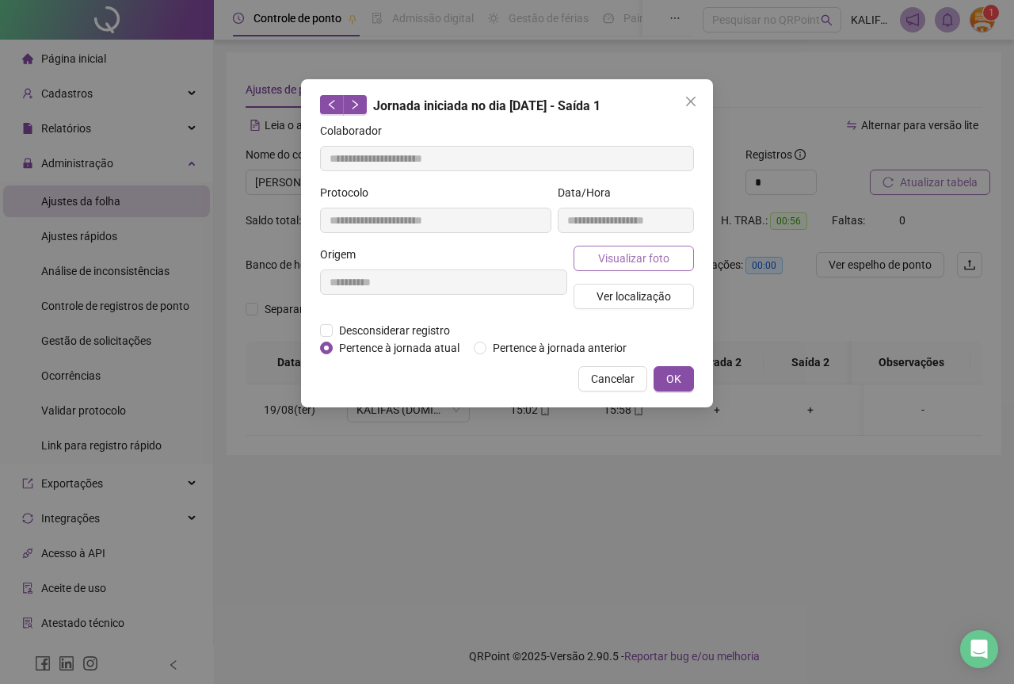
click at [608, 252] on span "Visualizar foto" at bounding box center [633, 258] width 71 height 17
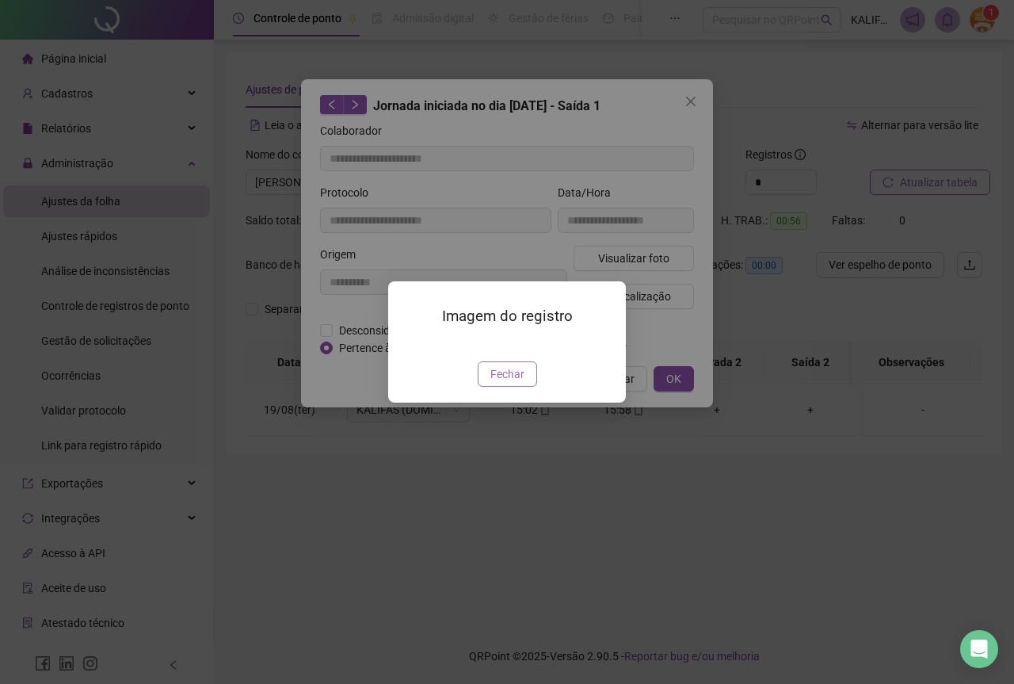
click at [488, 387] on button "Fechar" at bounding box center [507, 373] width 59 height 25
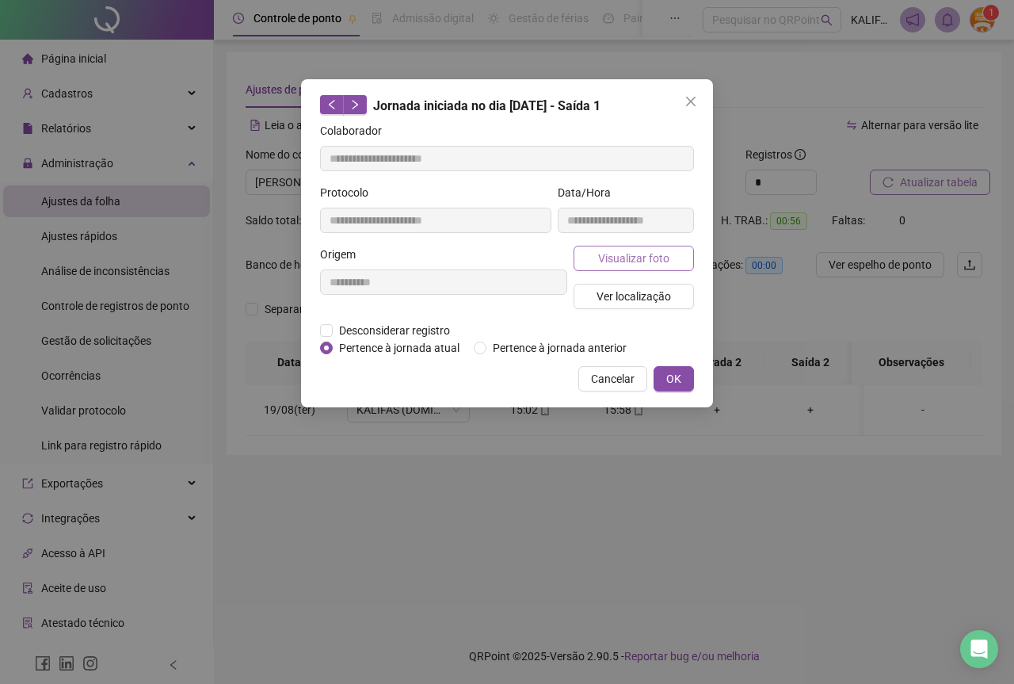
click at [633, 263] on span "Visualizar foto" at bounding box center [633, 258] width 71 height 17
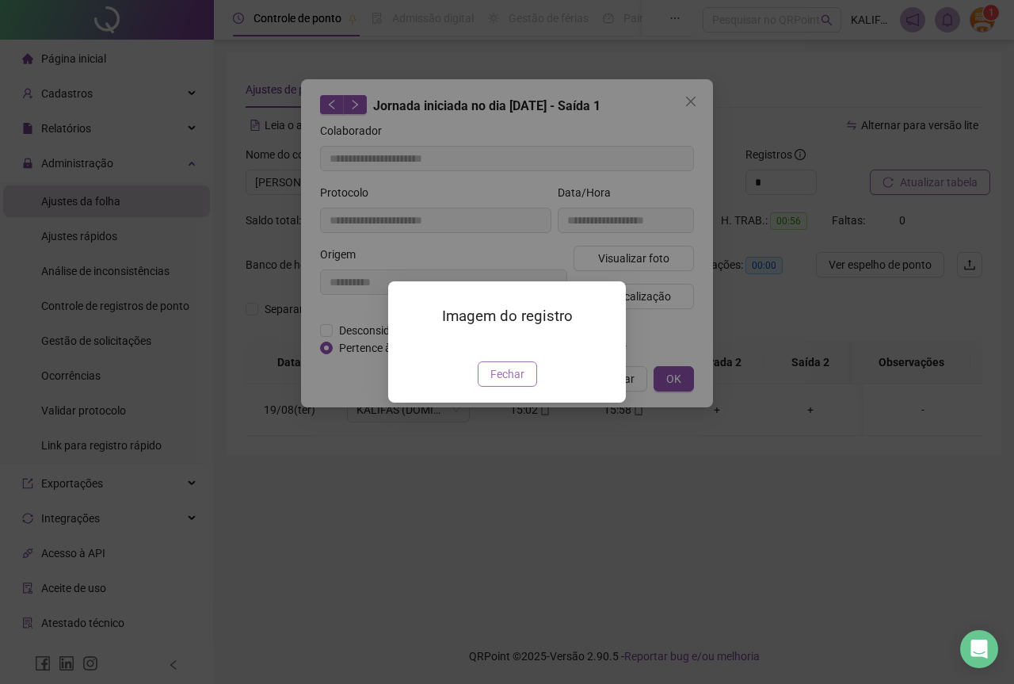
click at [504, 383] on span "Fechar" at bounding box center [508, 373] width 34 height 17
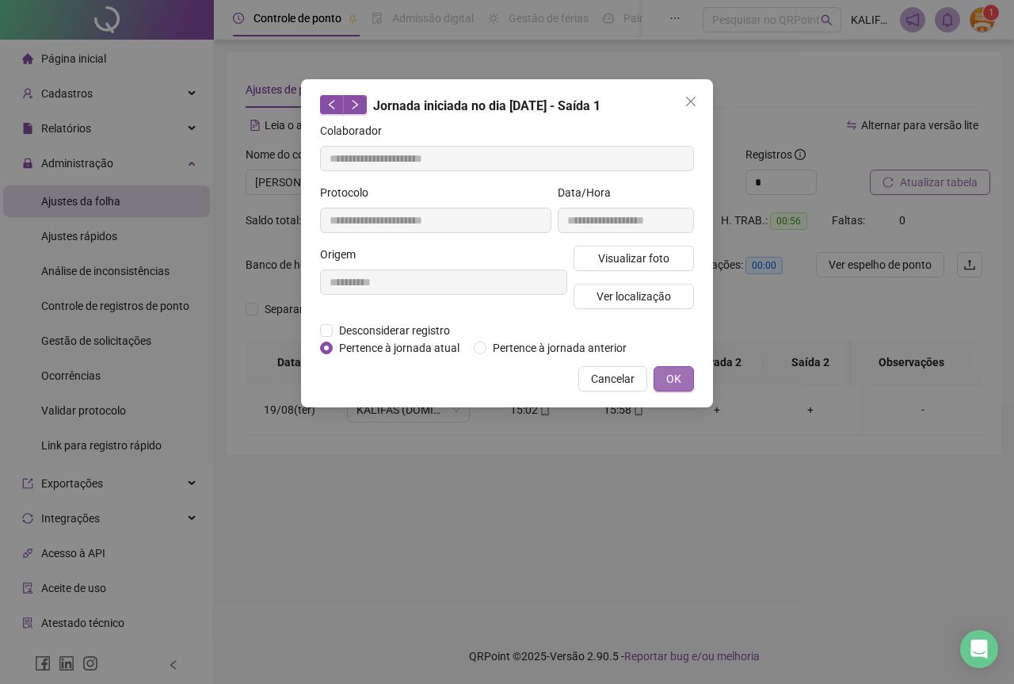
click at [665, 375] on button "OK" at bounding box center [674, 378] width 40 height 25
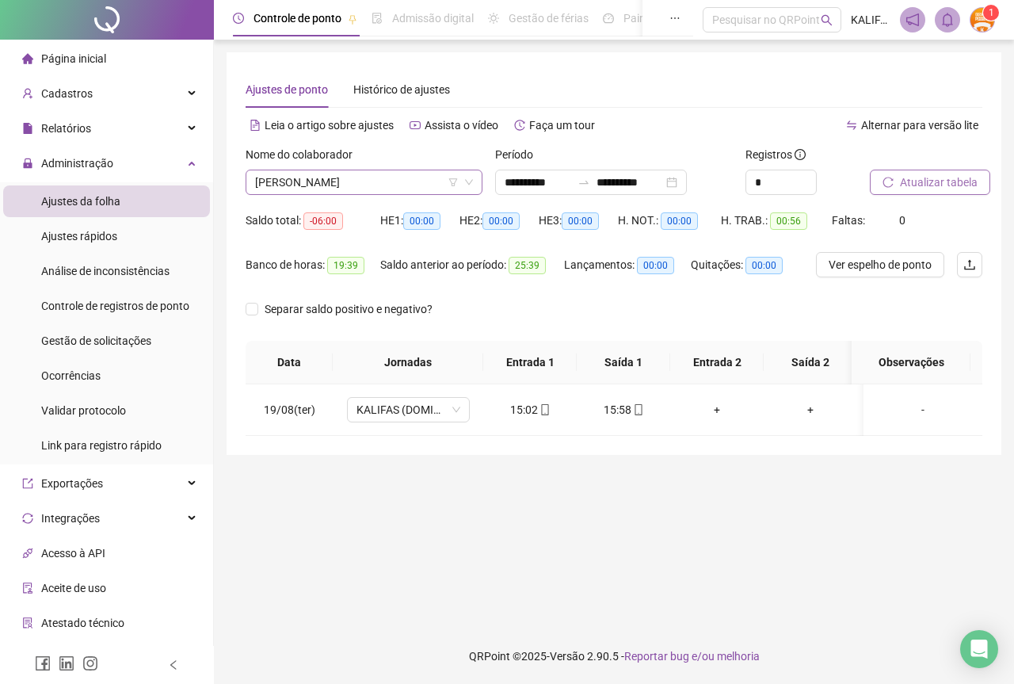
click at [342, 181] on span "[PERSON_NAME]" at bounding box center [364, 182] width 218 height 24
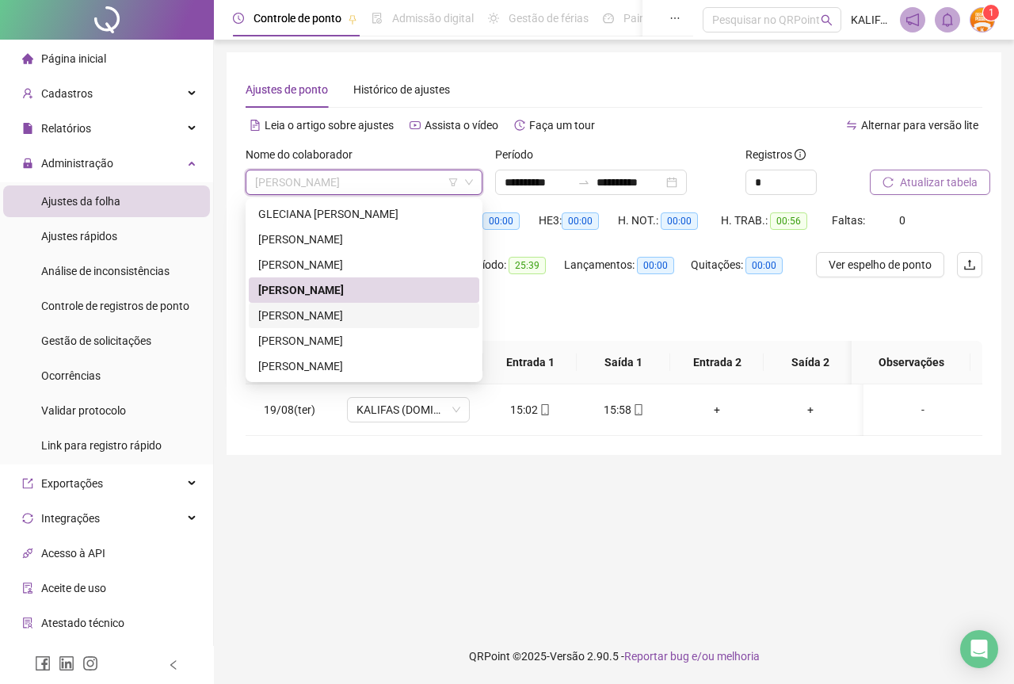
click at [333, 311] on div "[PERSON_NAME]" at bounding box center [364, 315] width 212 height 17
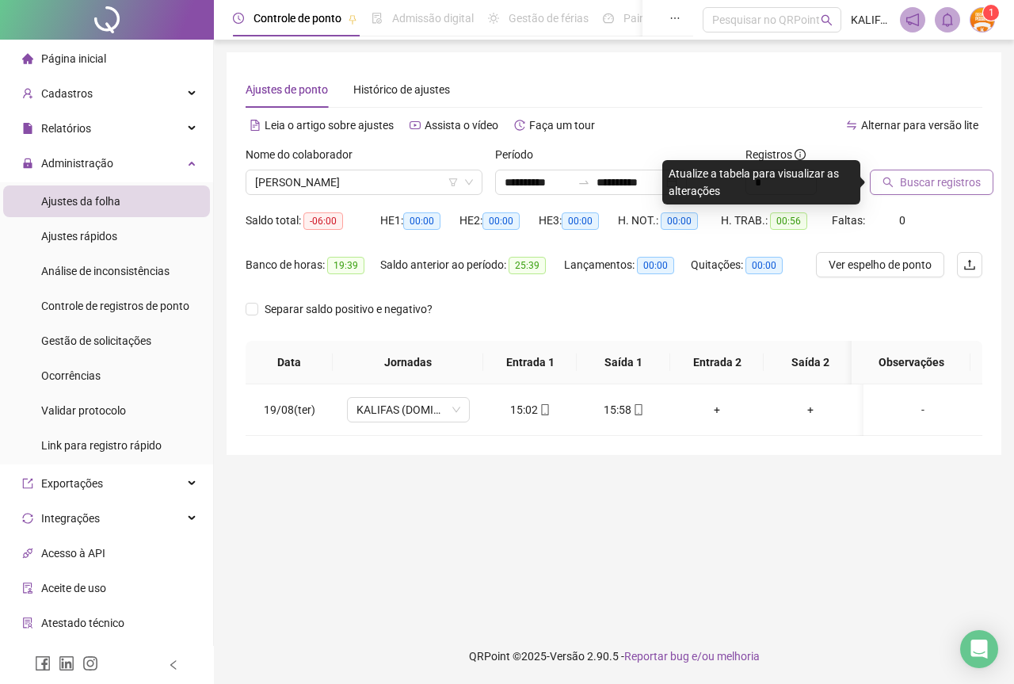
click at [908, 192] on button "Buscar registros" at bounding box center [932, 182] width 124 height 25
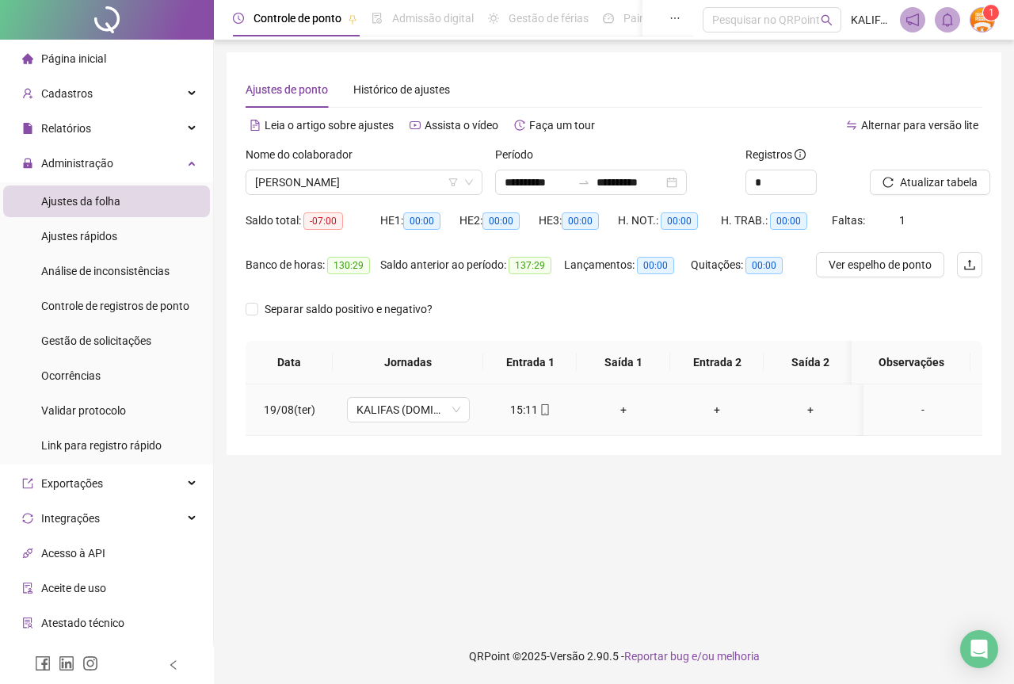
click at [538, 414] on span "mobile" at bounding box center [544, 409] width 13 height 11
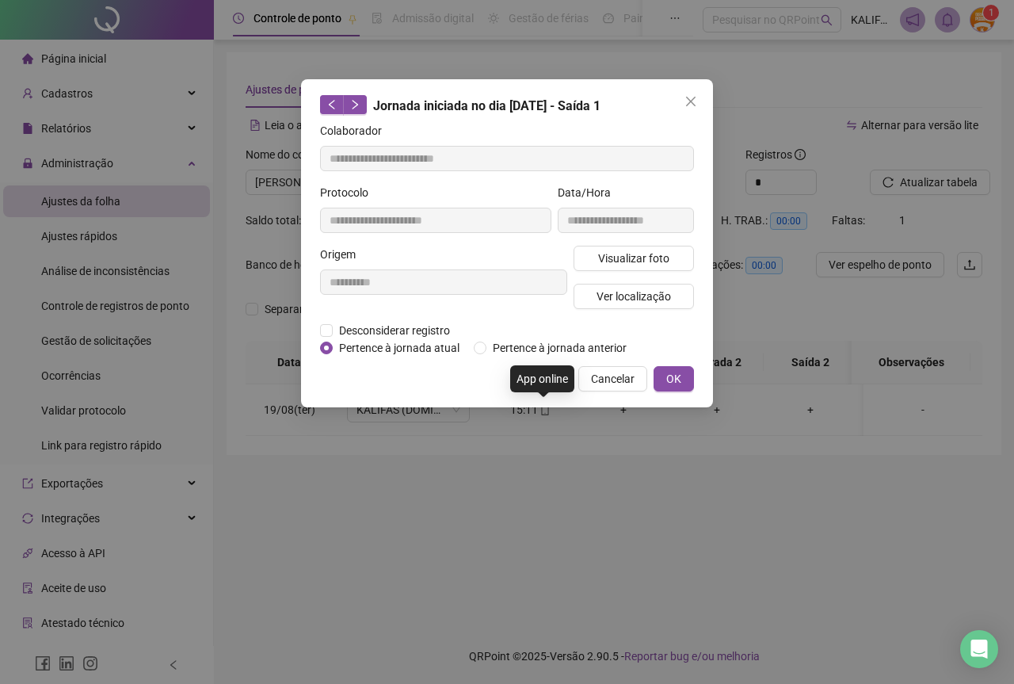
type input "**********"
click at [606, 259] on span "Visualizar foto" at bounding box center [633, 258] width 71 height 17
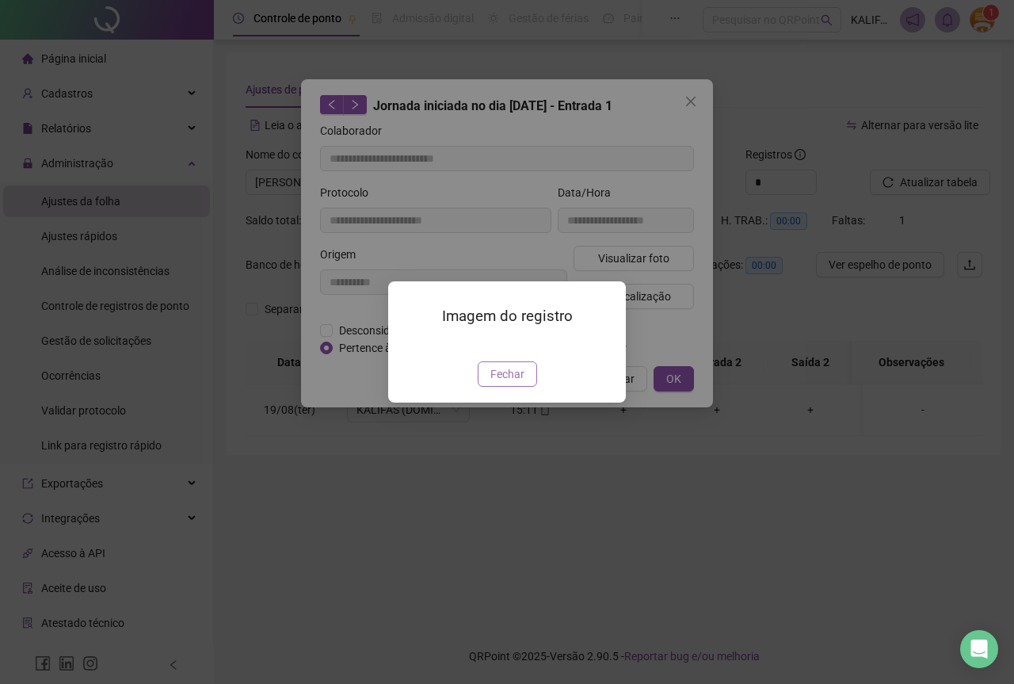
click at [489, 387] on button "Fechar" at bounding box center [507, 373] width 59 height 25
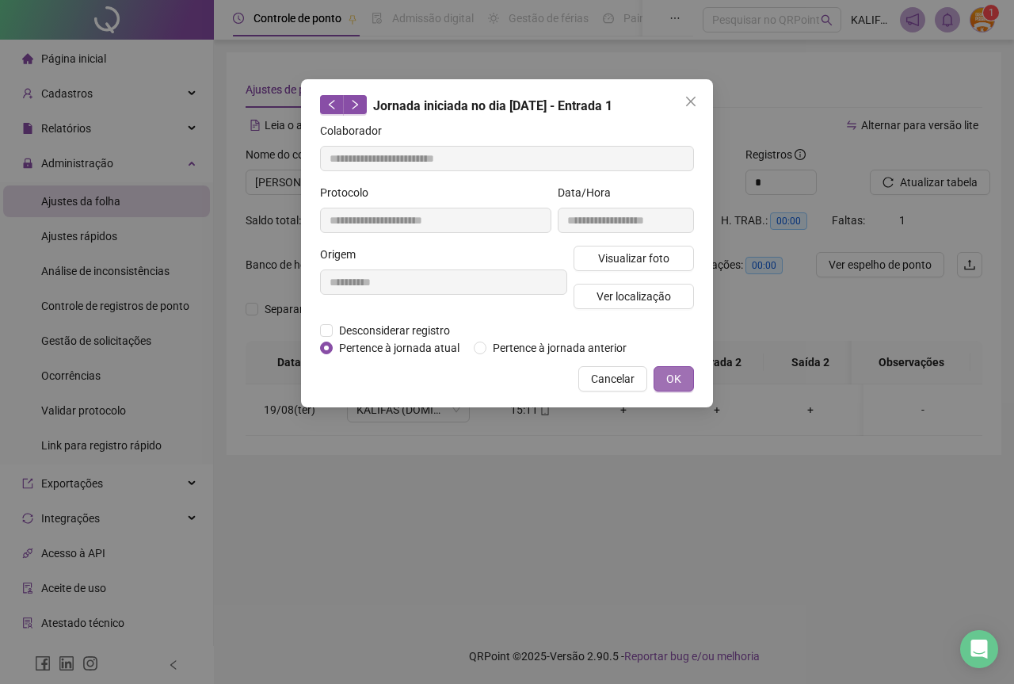
click at [670, 378] on span "OK" at bounding box center [674, 378] width 15 height 17
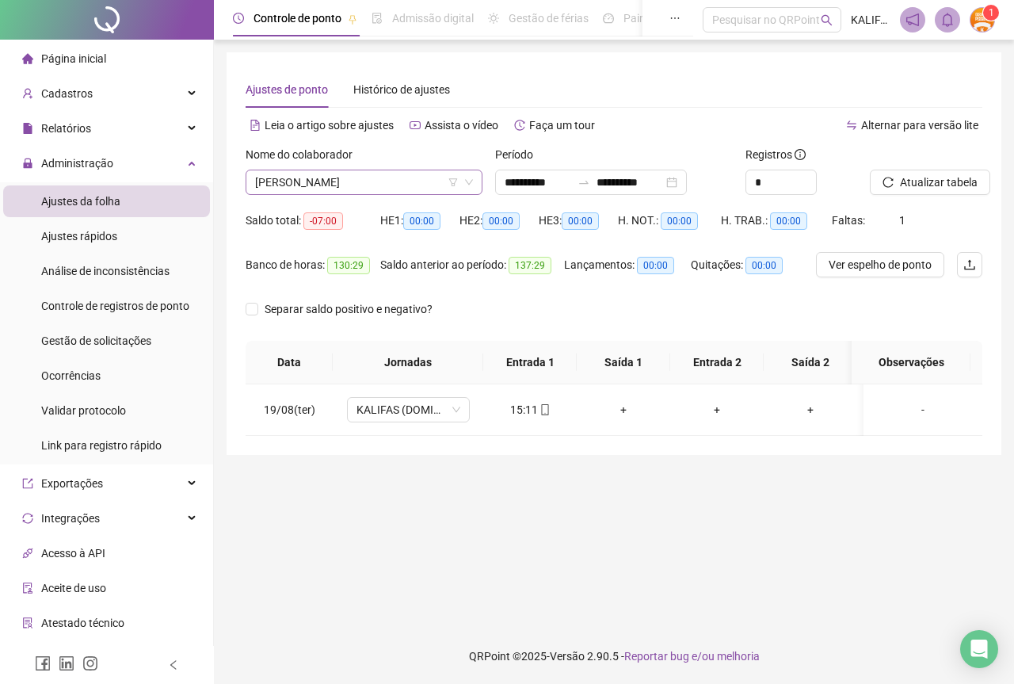
click at [290, 181] on span "[PERSON_NAME]" at bounding box center [364, 182] width 218 height 24
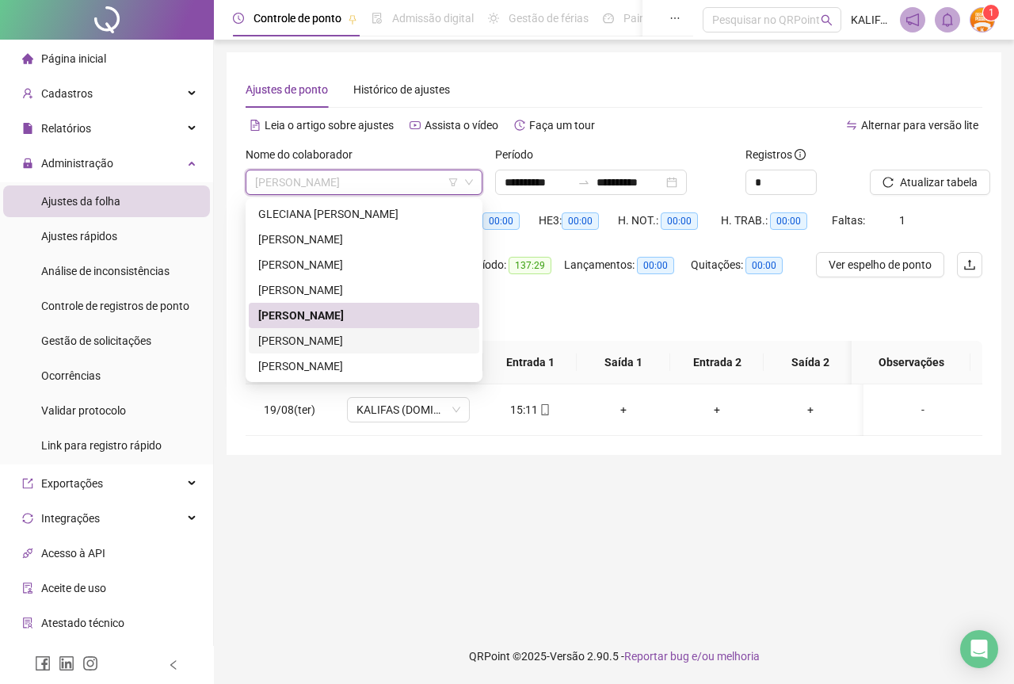
click at [350, 337] on div "[PERSON_NAME]" at bounding box center [364, 340] width 212 height 17
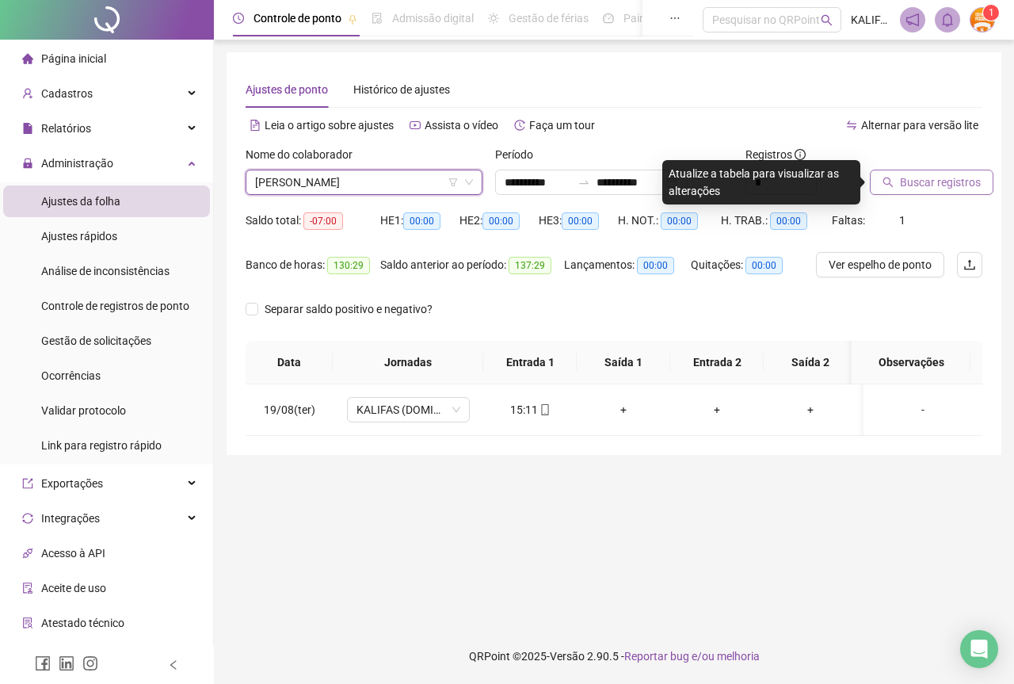
click at [920, 171] on button "Buscar registros" at bounding box center [932, 182] width 124 height 25
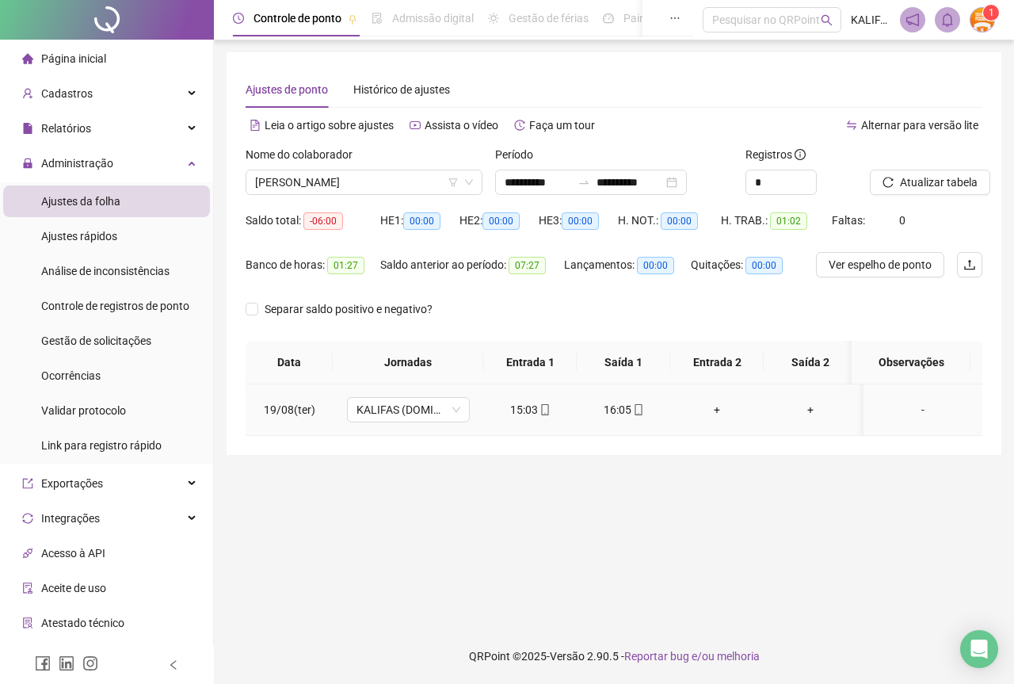
click at [544, 408] on icon "mobile" at bounding box center [545, 409] width 11 height 11
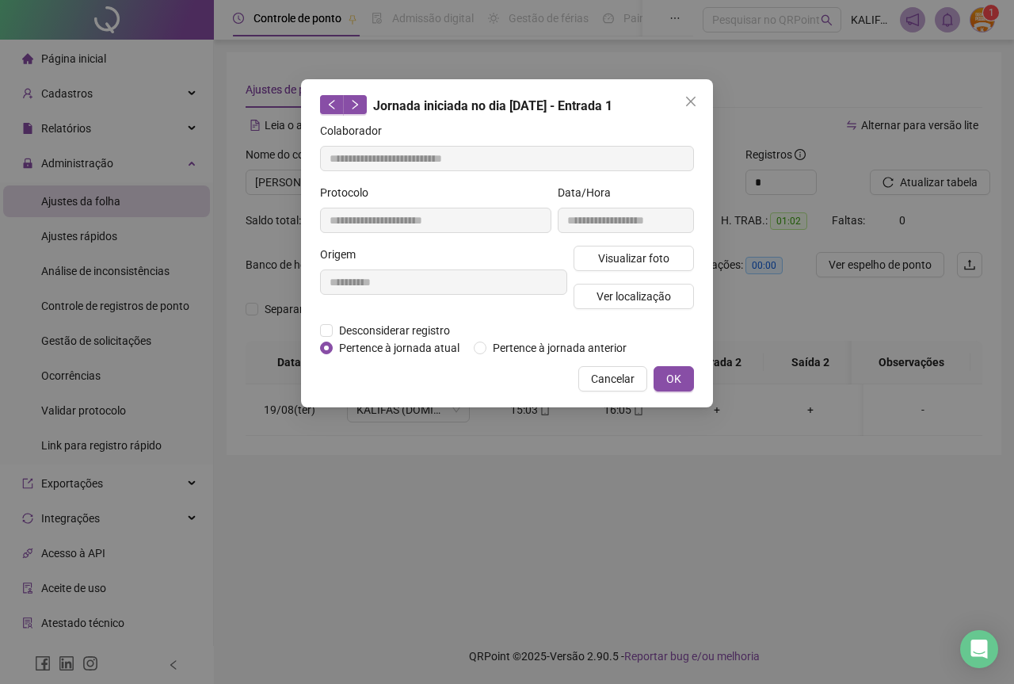
type input "**********"
click at [600, 258] on span "Visualizar foto" at bounding box center [633, 258] width 71 height 17
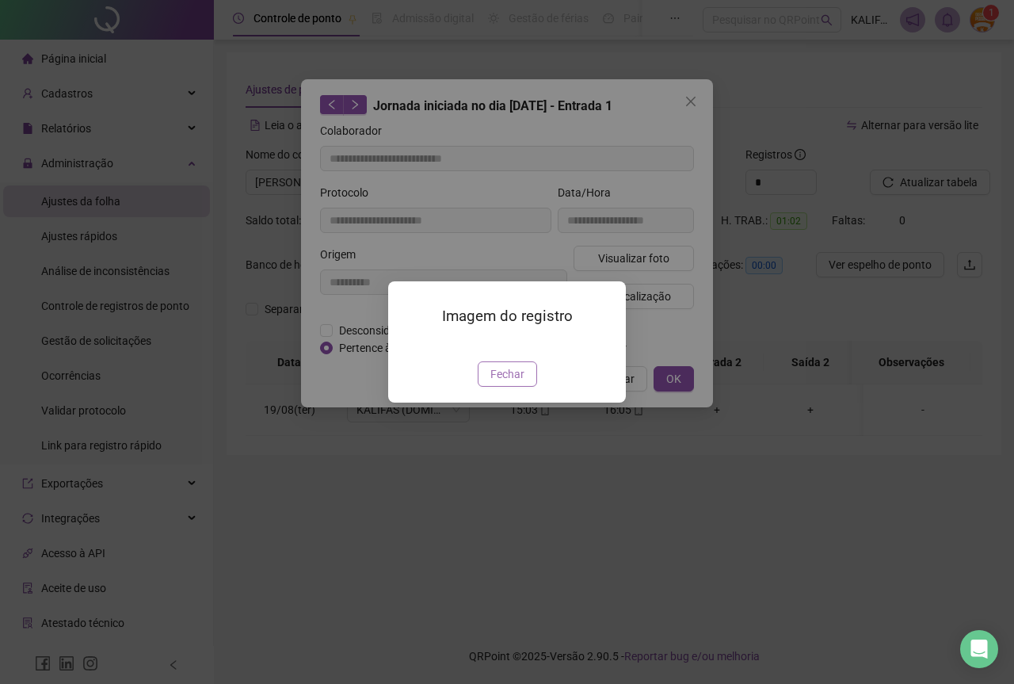
click at [497, 383] on span "Fechar" at bounding box center [508, 373] width 34 height 17
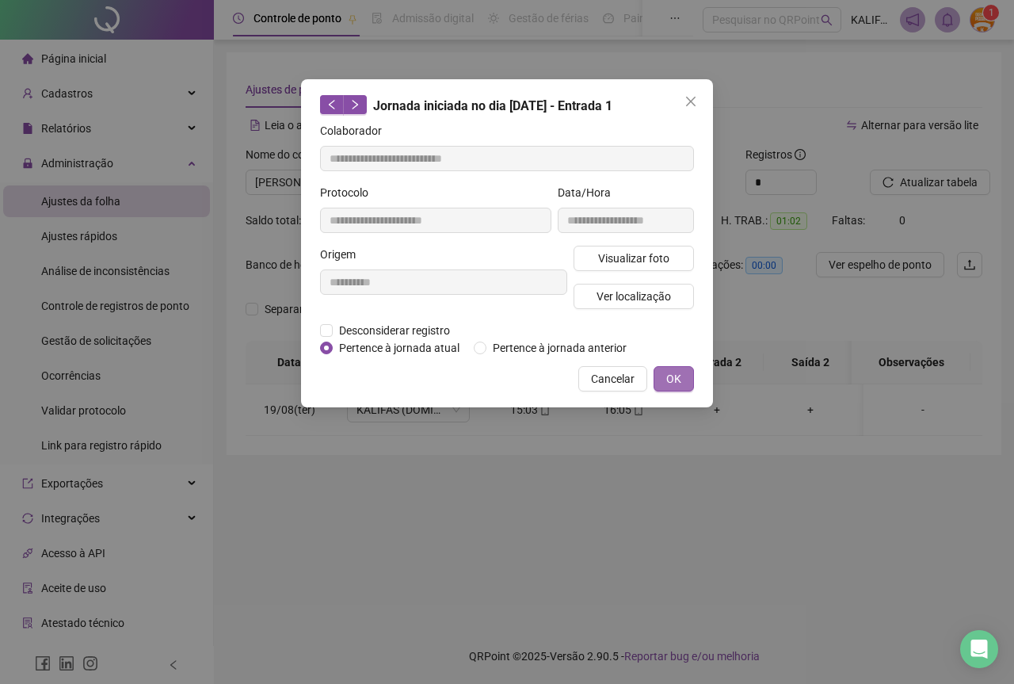
click at [678, 375] on span "OK" at bounding box center [674, 378] width 15 height 17
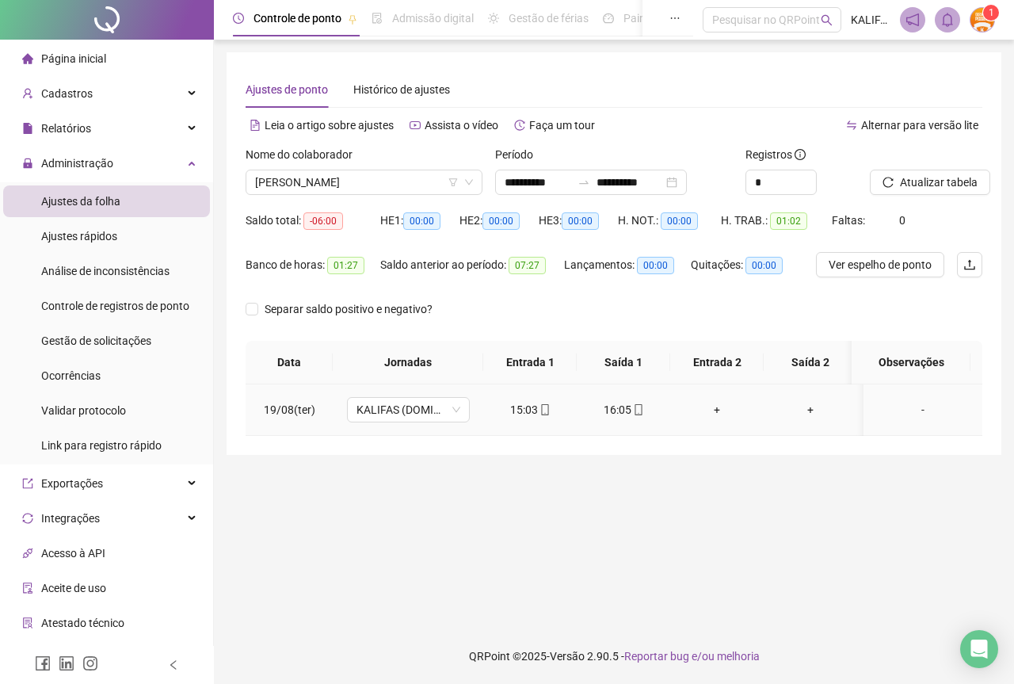
click at [630, 422] on td "16:05" at bounding box center [624, 410] width 94 height 52
click at [632, 411] on span "mobile" at bounding box center [638, 409] width 13 height 11
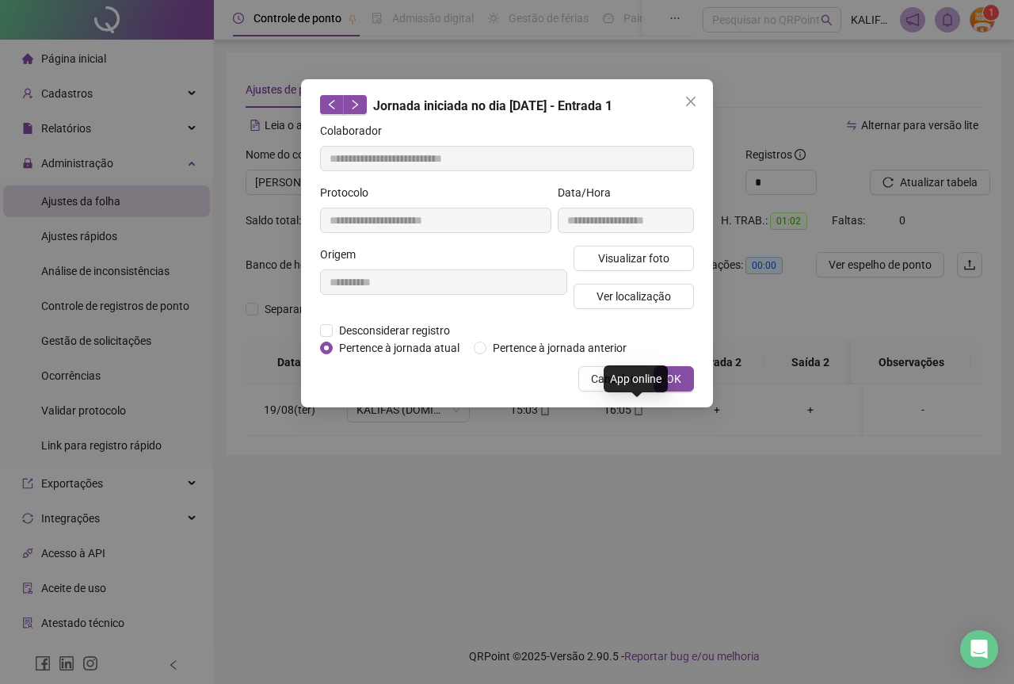
type input "**********"
click at [614, 256] on span "Visualizar foto" at bounding box center [633, 258] width 71 height 17
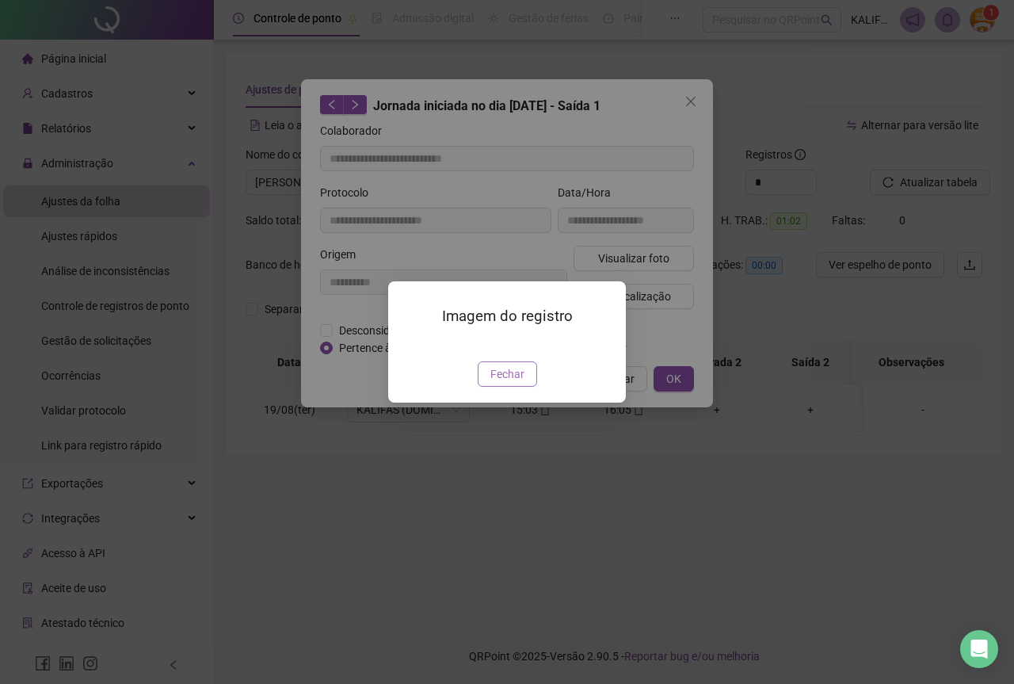
click at [497, 383] on span "Fechar" at bounding box center [508, 373] width 34 height 17
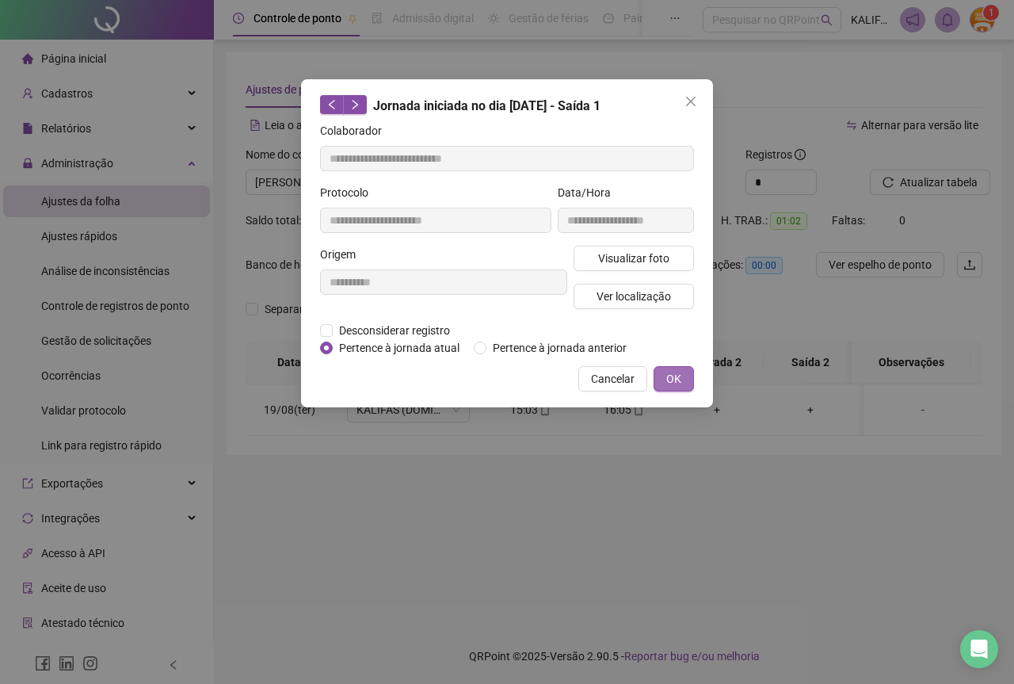
click at [670, 380] on span "OK" at bounding box center [674, 378] width 15 height 17
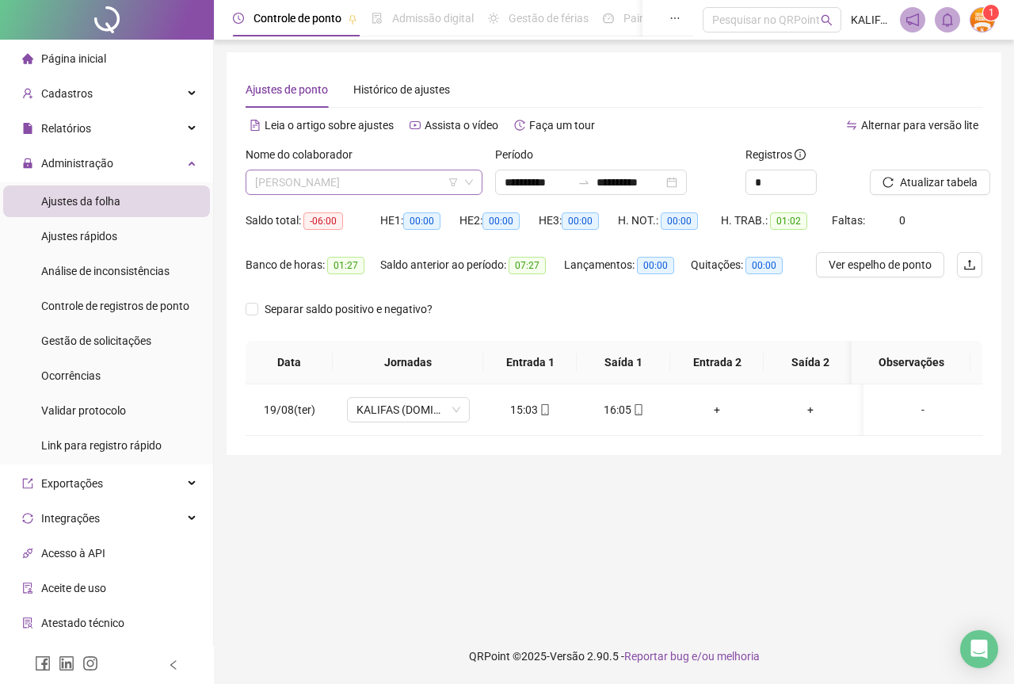
click at [328, 189] on span "[PERSON_NAME]" at bounding box center [364, 182] width 218 height 24
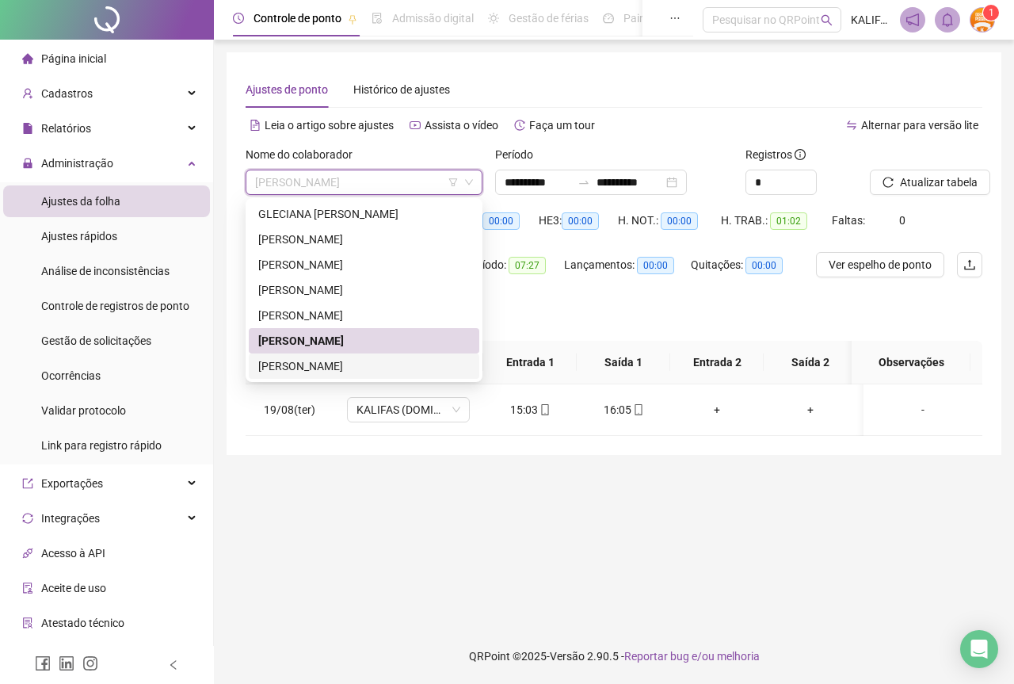
click at [376, 359] on div "[PERSON_NAME]" at bounding box center [364, 365] width 212 height 17
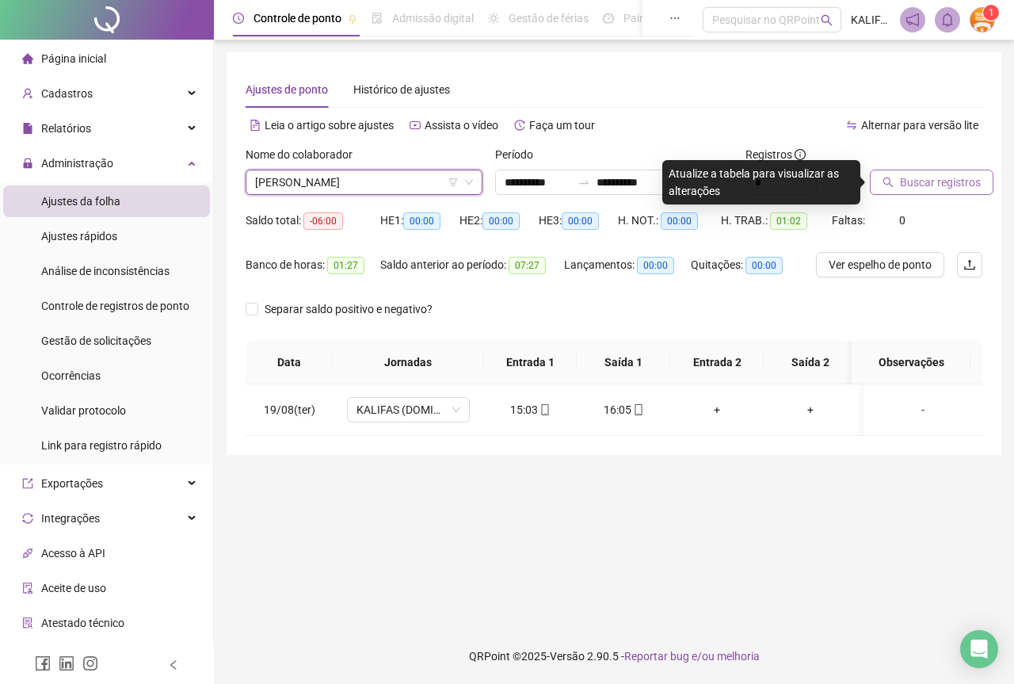
click at [913, 193] on button "Buscar registros" at bounding box center [932, 182] width 124 height 25
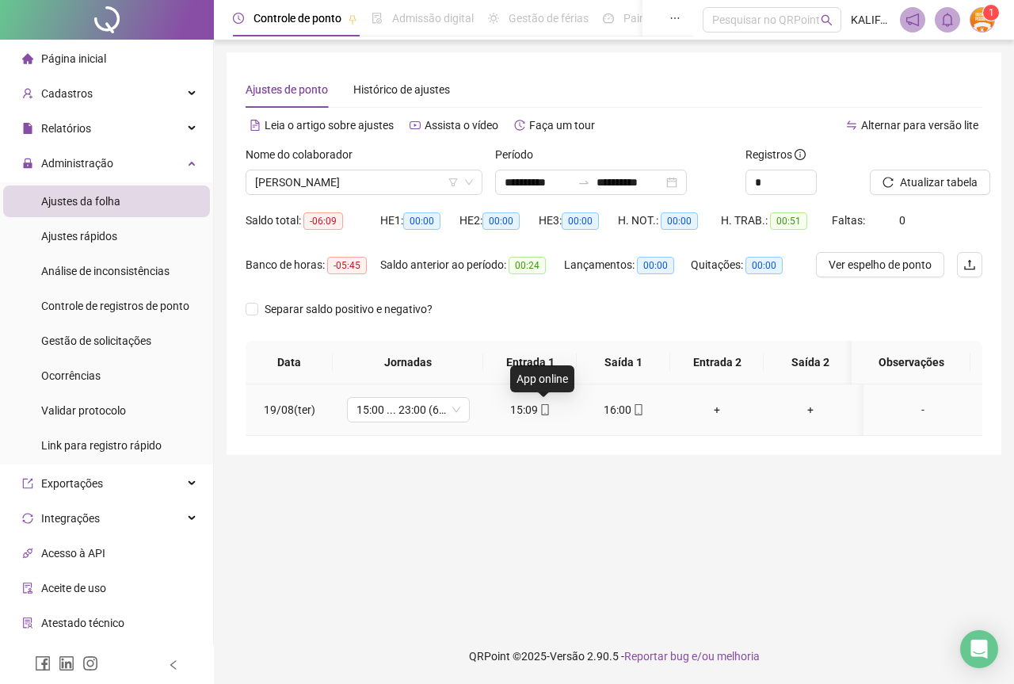
click at [544, 410] on icon "mobile" at bounding box center [545, 409] width 11 height 11
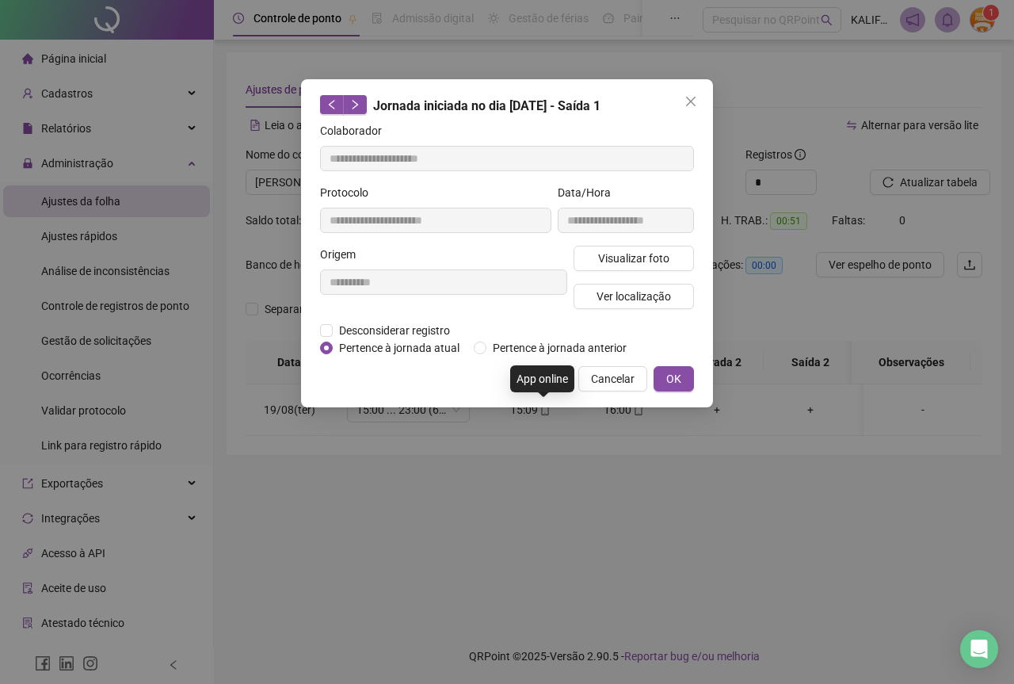
type input "**********"
click at [610, 253] on span "Visualizar foto" at bounding box center [633, 258] width 71 height 17
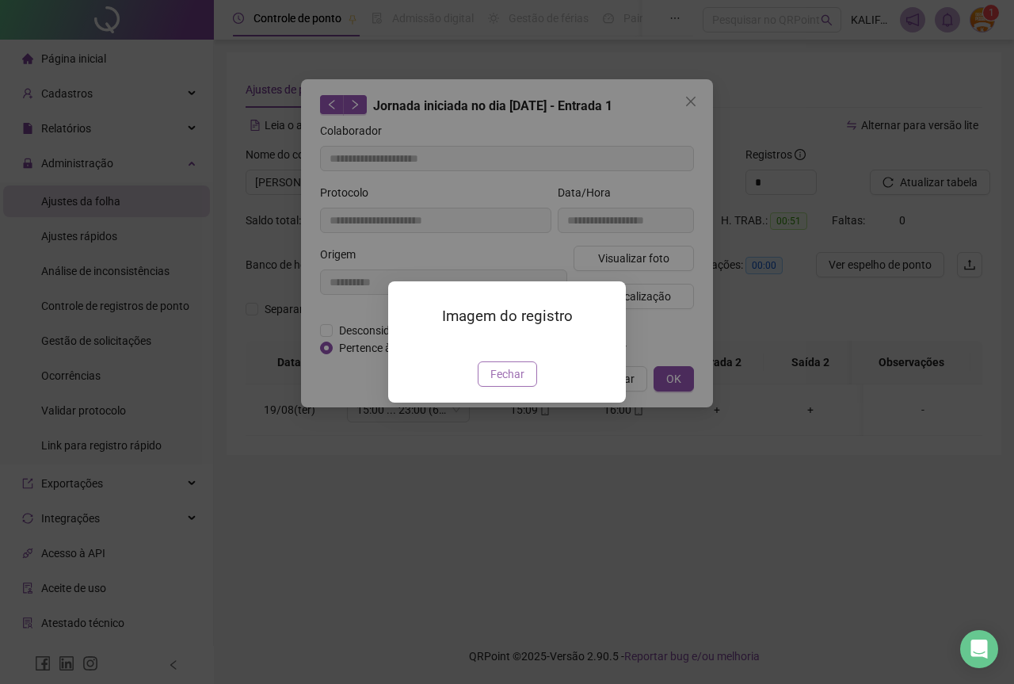
click at [506, 383] on span "Fechar" at bounding box center [508, 373] width 34 height 17
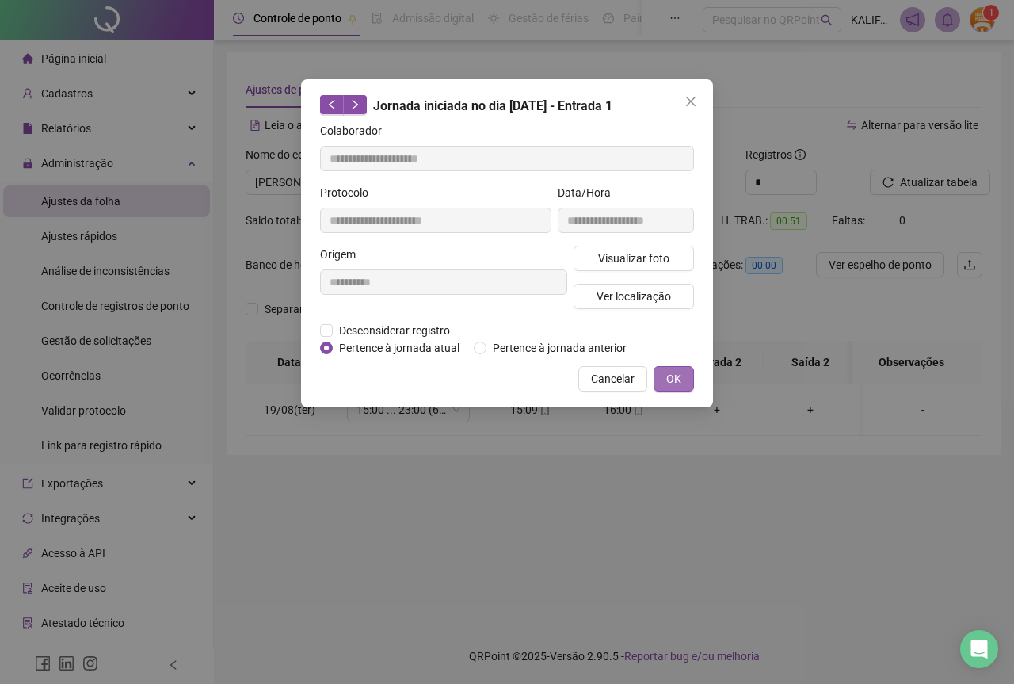
click at [677, 380] on span "OK" at bounding box center [674, 378] width 15 height 17
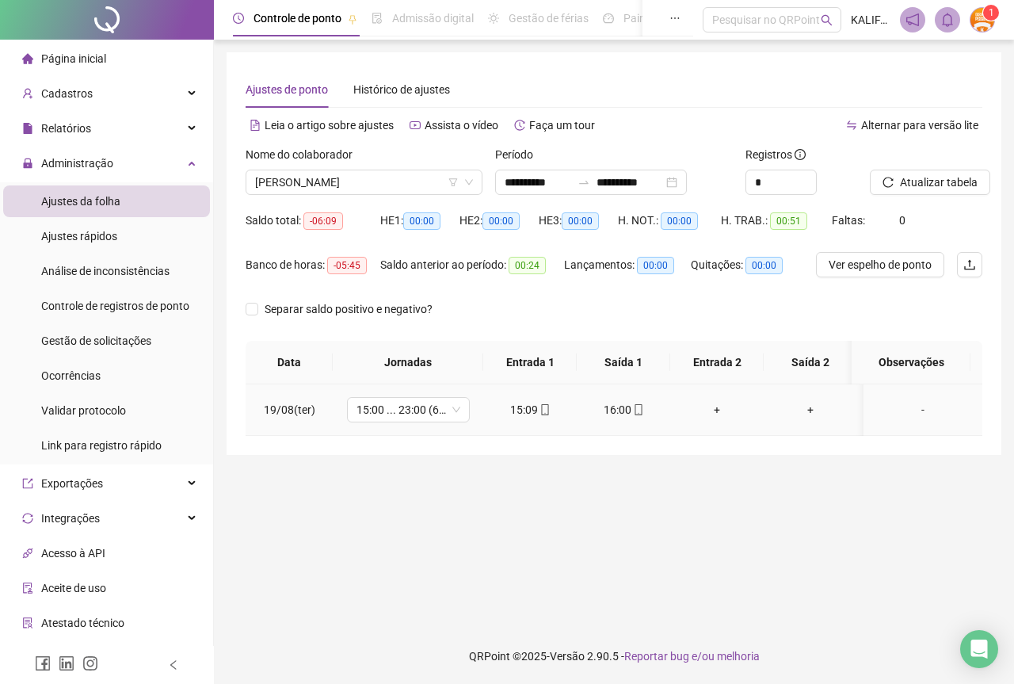
click at [636, 404] on icon "mobile" at bounding box center [638, 409] width 11 height 11
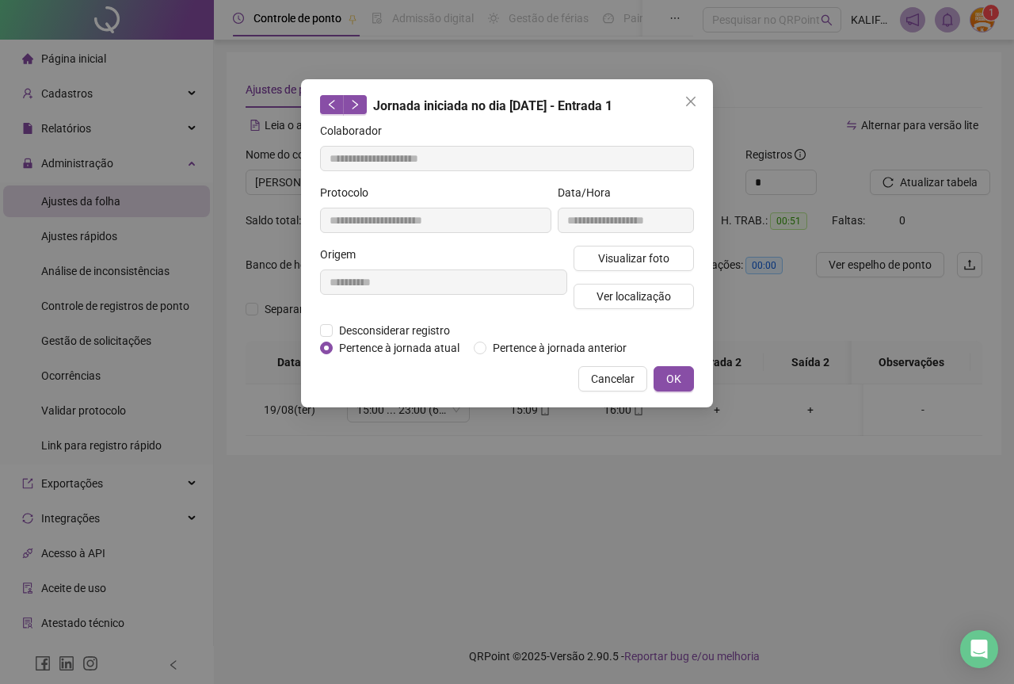
type input "**********"
click at [632, 252] on span "Visualizar foto" at bounding box center [633, 258] width 71 height 17
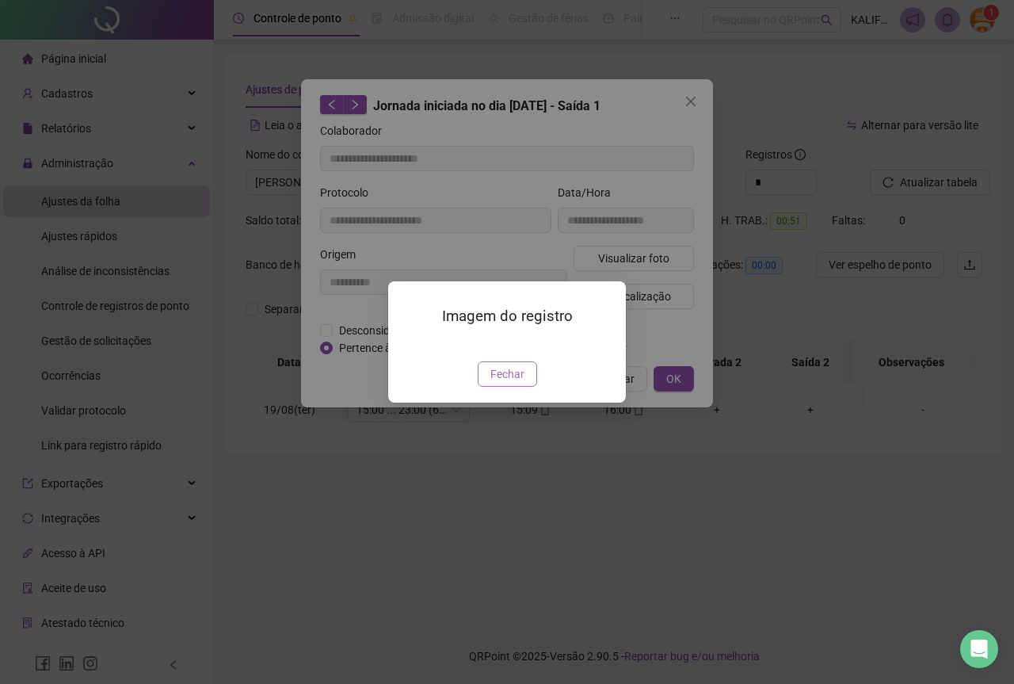
click at [521, 383] on span "Fechar" at bounding box center [508, 373] width 34 height 17
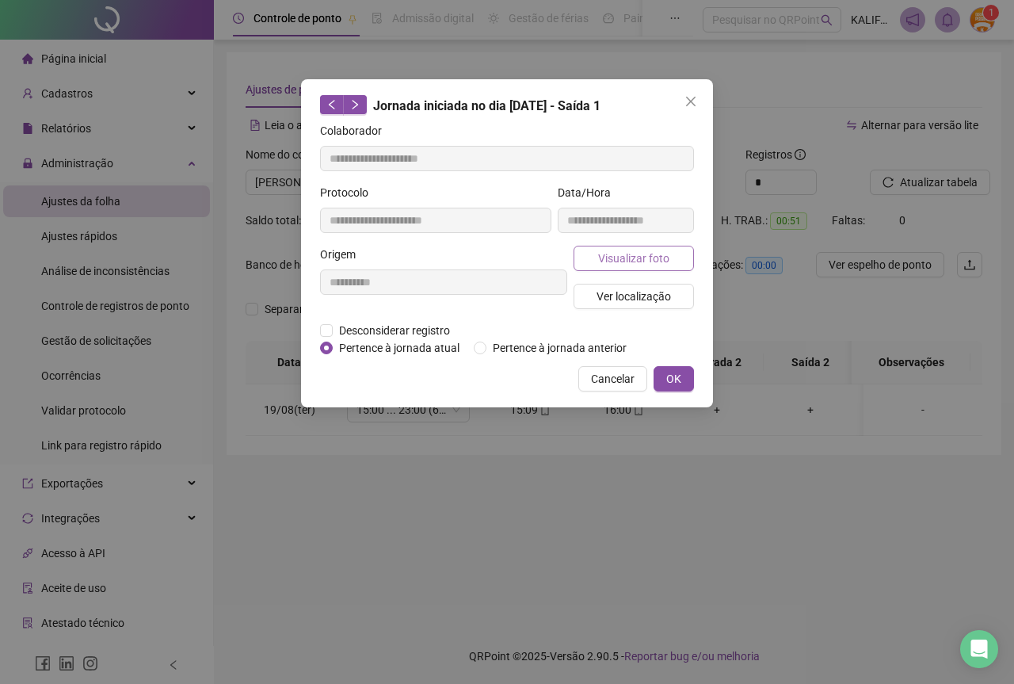
click at [656, 250] on span "Visualizar foto" at bounding box center [633, 258] width 71 height 17
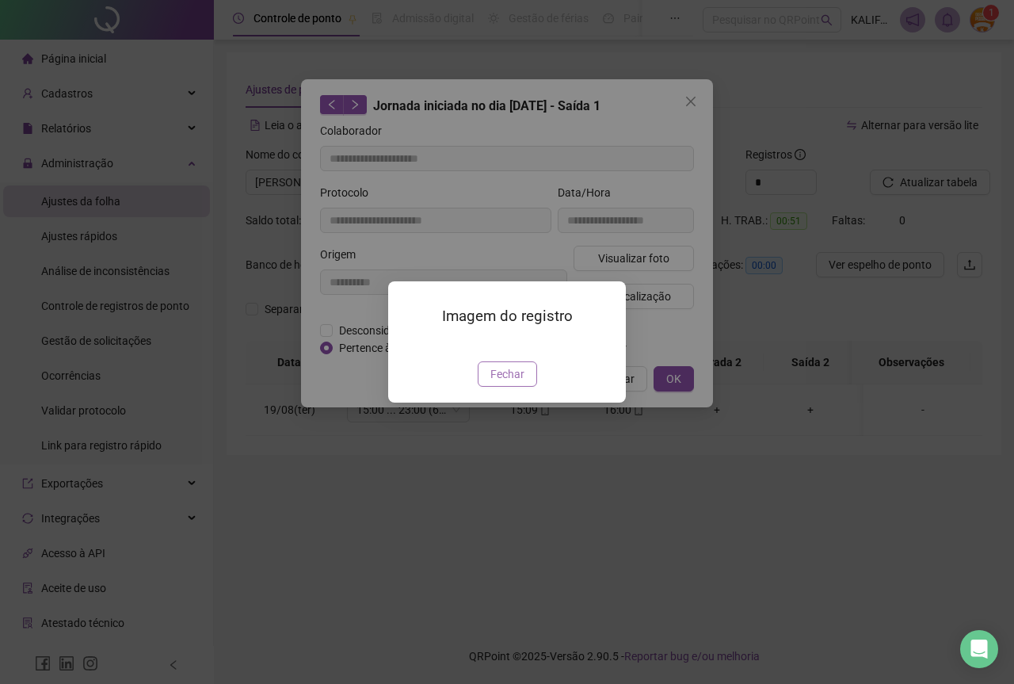
click at [511, 383] on span "Fechar" at bounding box center [508, 373] width 34 height 17
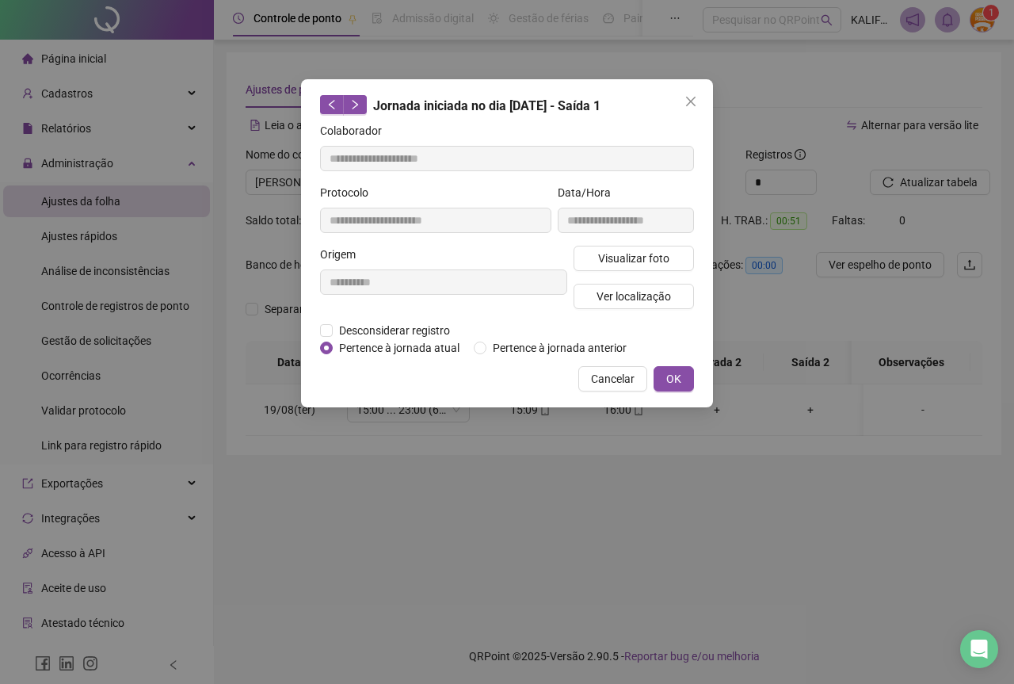
click at [670, 392] on div "**********" at bounding box center [507, 243] width 412 height 328
click at [671, 379] on span "OK" at bounding box center [674, 378] width 15 height 17
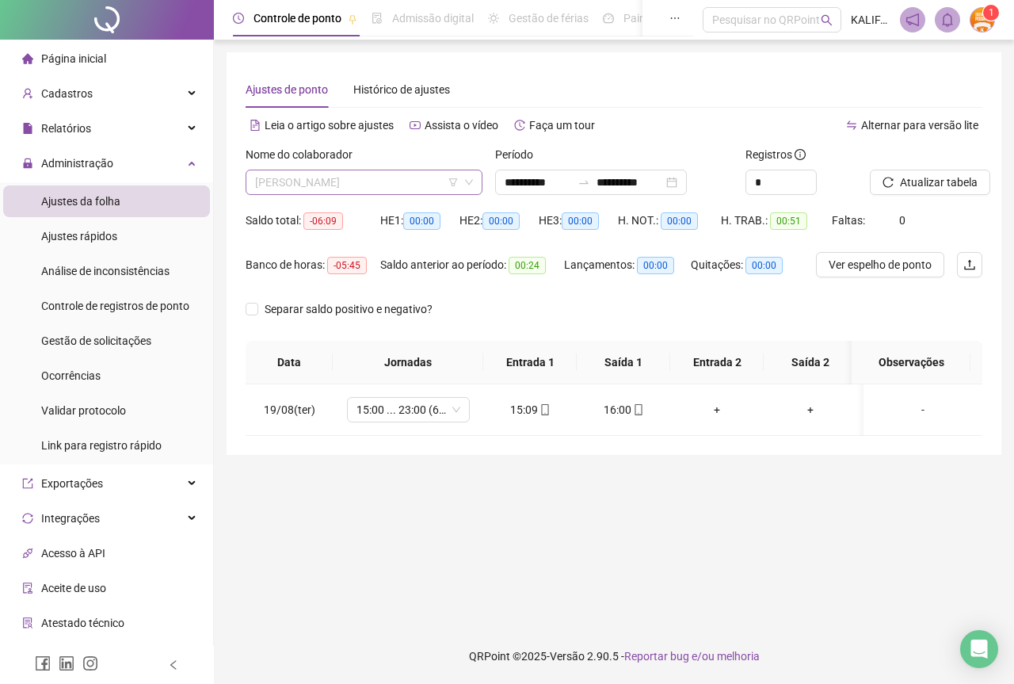
click at [424, 175] on span "[PERSON_NAME]" at bounding box center [364, 182] width 218 height 24
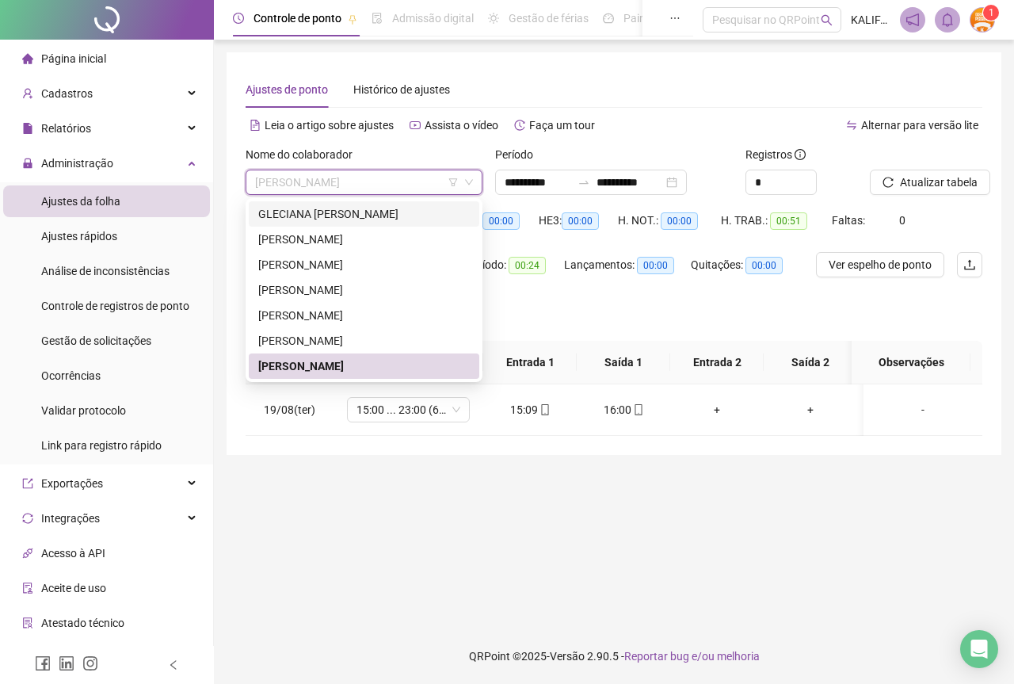
click at [413, 211] on div "GLECIANA [PERSON_NAME]" at bounding box center [364, 213] width 212 height 17
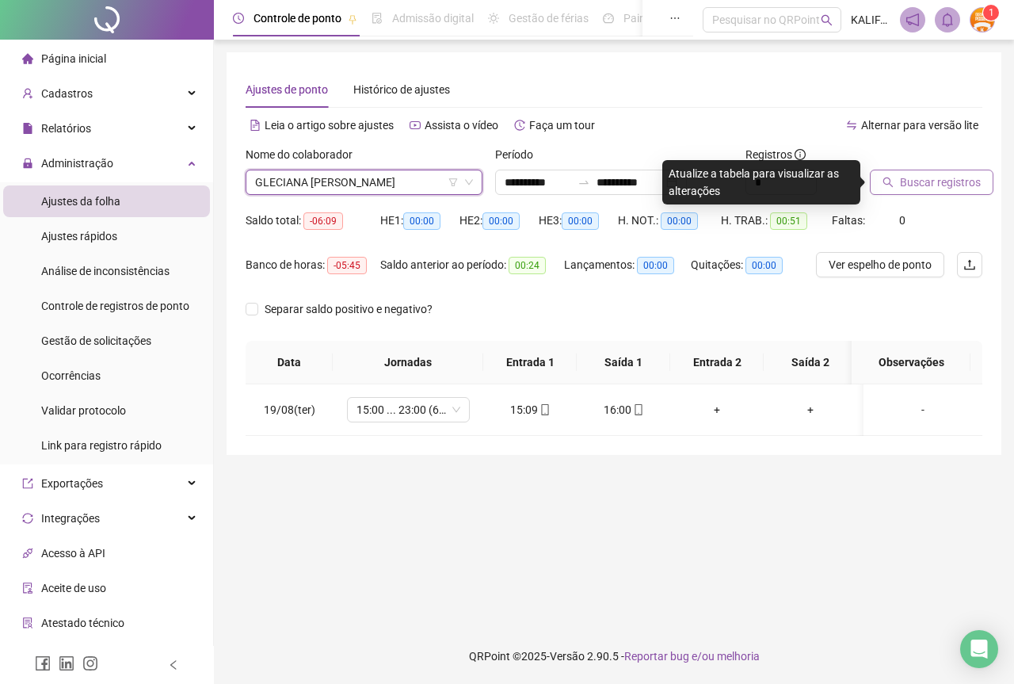
click at [882, 181] on button "Buscar registros" at bounding box center [932, 182] width 124 height 25
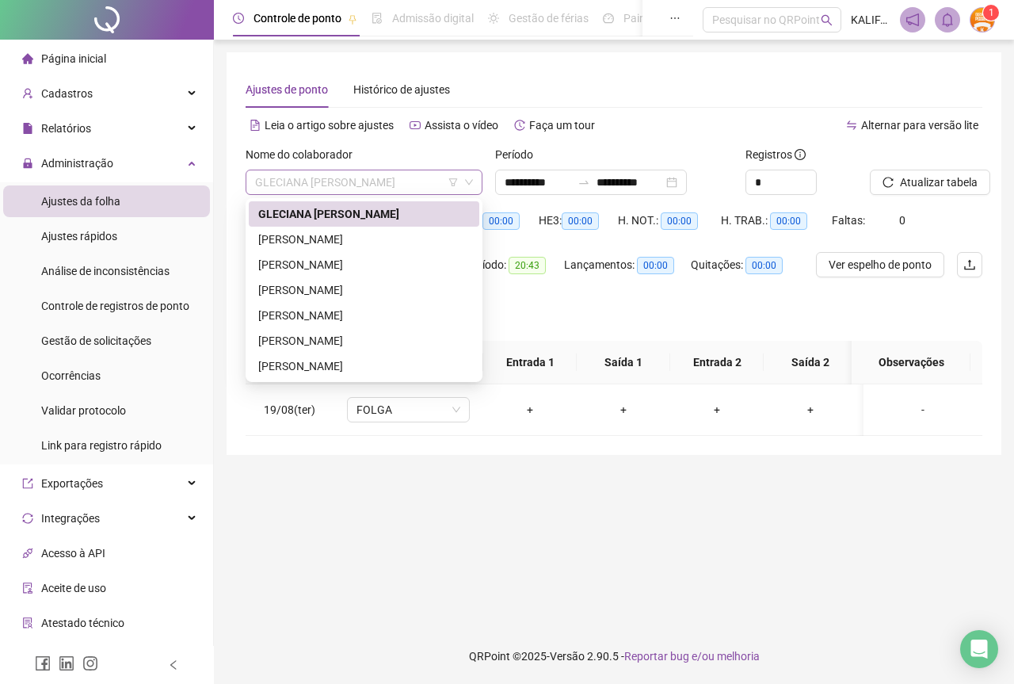
click at [338, 182] on span "GLECIANA [PERSON_NAME]" at bounding box center [364, 182] width 218 height 24
click at [354, 235] on div "[PERSON_NAME]" at bounding box center [364, 239] width 212 height 17
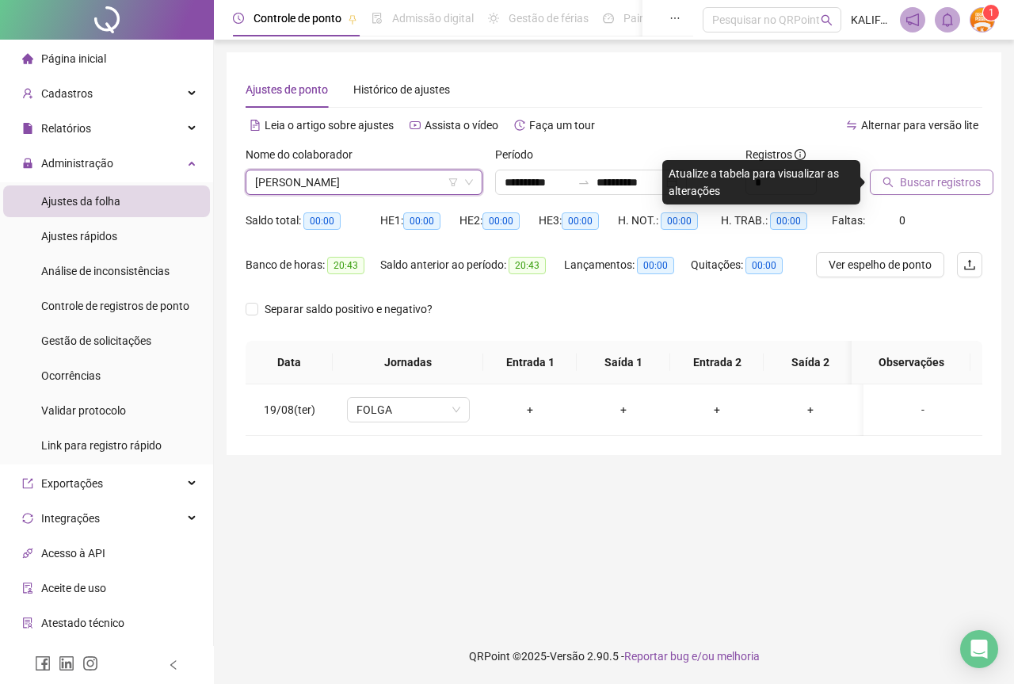
click at [923, 182] on span "Buscar registros" at bounding box center [940, 182] width 81 height 17
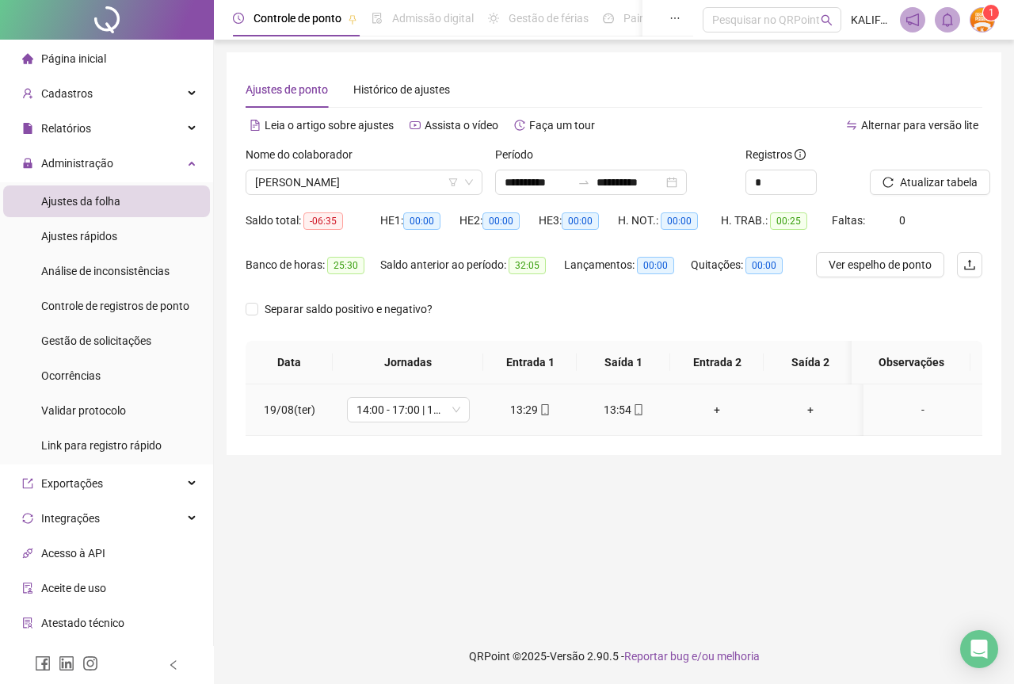
click at [533, 413] on div "13:29" at bounding box center [530, 409] width 68 height 17
type input "**********"
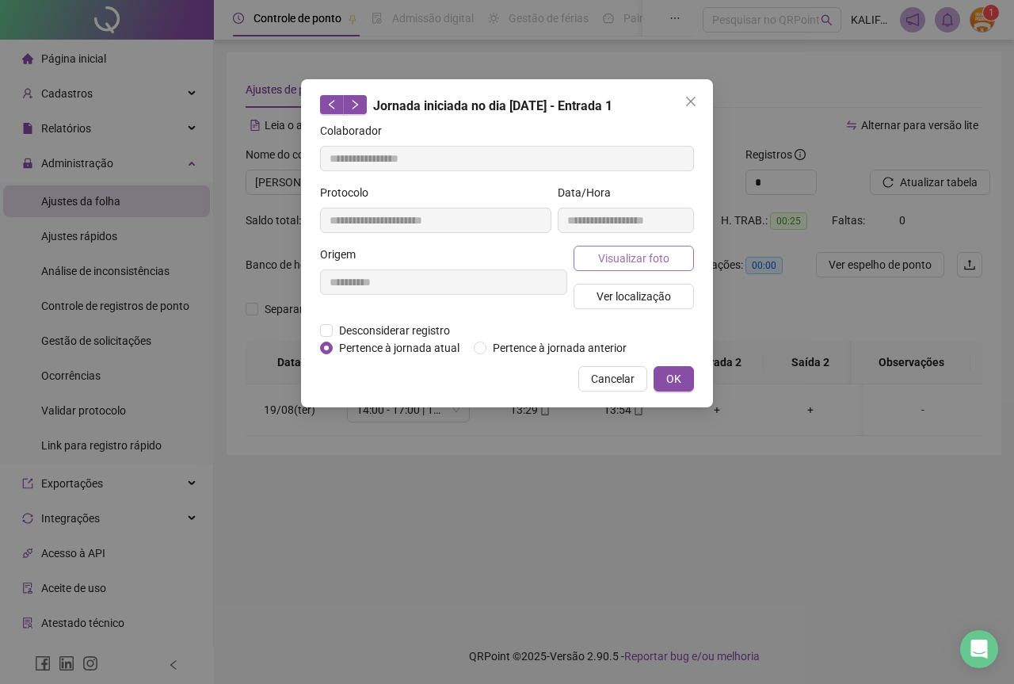
click at [601, 258] on span "Visualizar foto" at bounding box center [633, 258] width 71 height 17
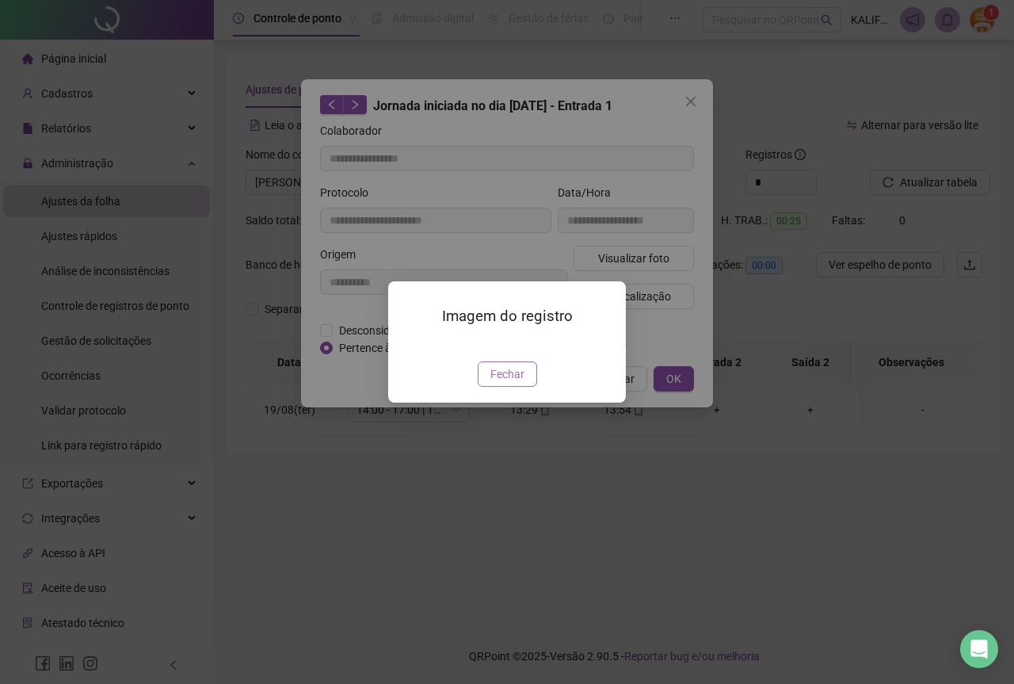
click at [514, 383] on span "Fechar" at bounding box center [508, 373] width 34 height 17
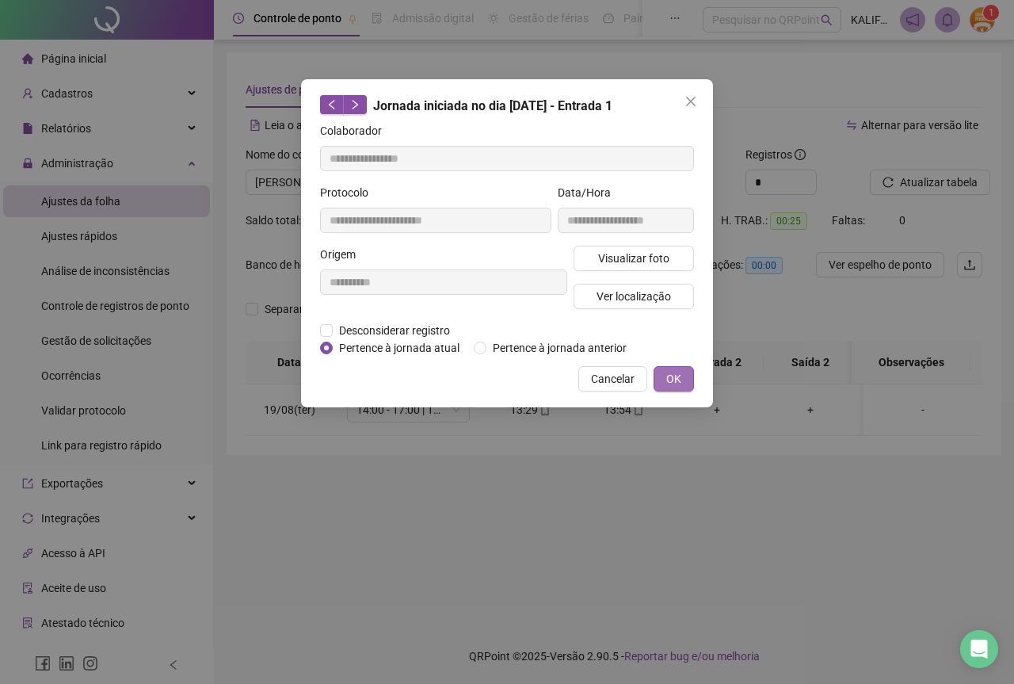
click at [669, 371] on span "OK" at bounding box center [674, 378] width 15 height 17
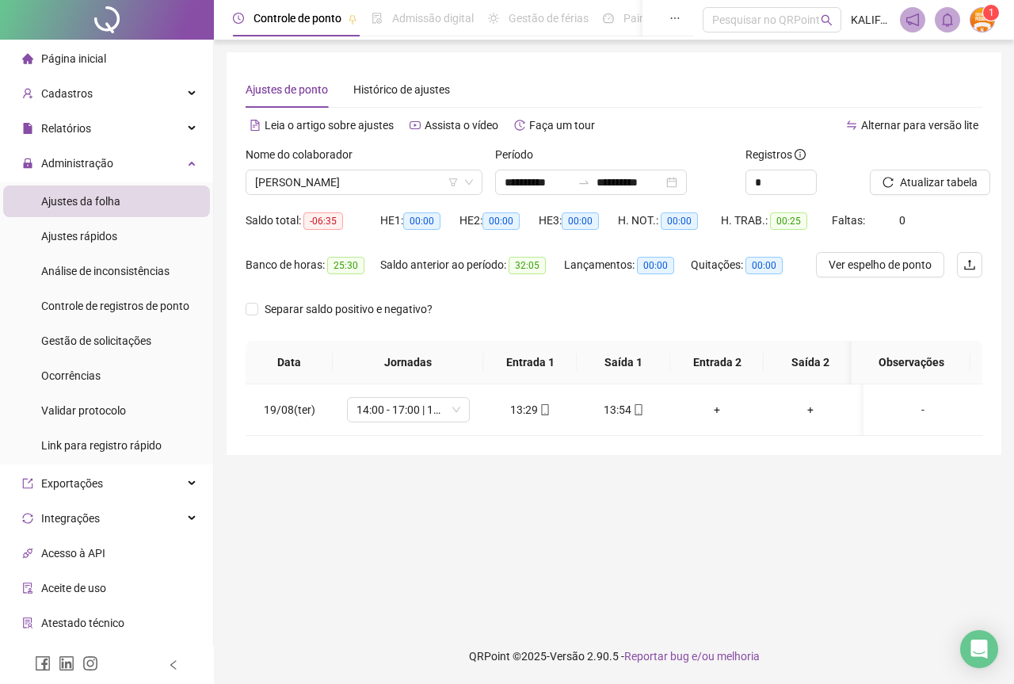
click at [611, 418] on div "13:54" at bounding box center [624, 409] width 68 height 17
type input "**********"
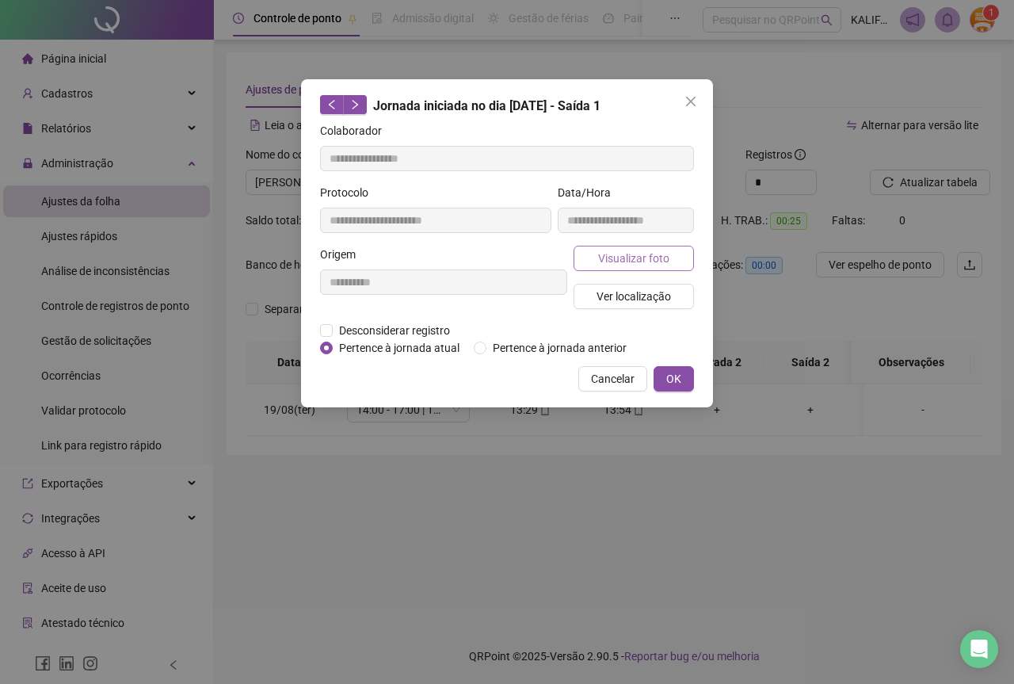
click at [592, 254] on button "Visualizar foto" at bounding box center [634, 258] width 120 height 25
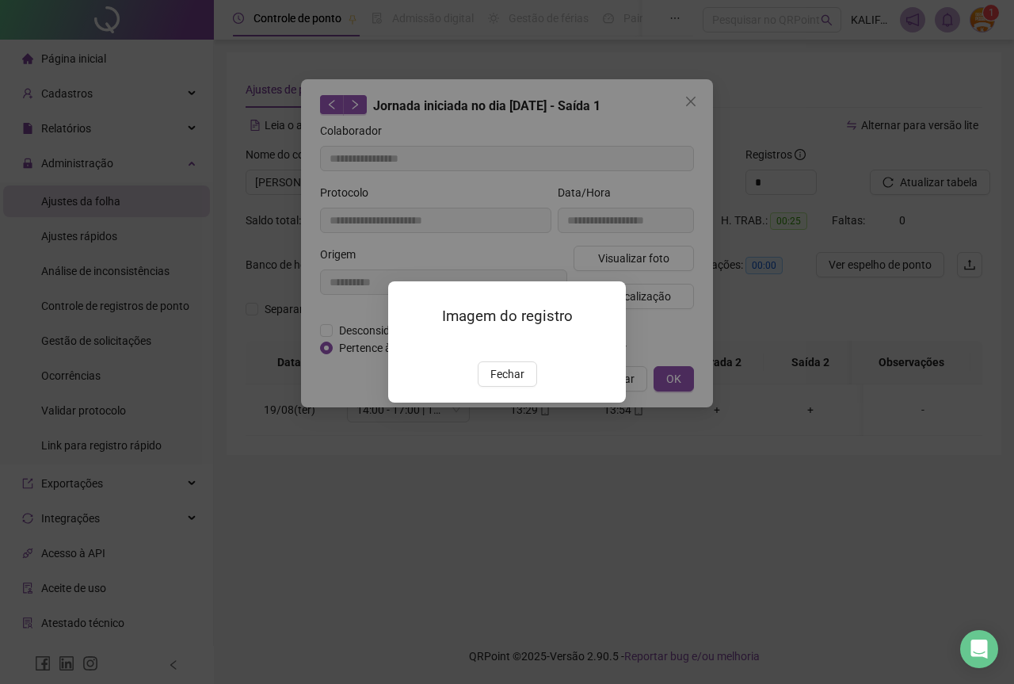
click at [487, 387] on button "Fechar" at bounding box center [507, 373] width 59 height 25
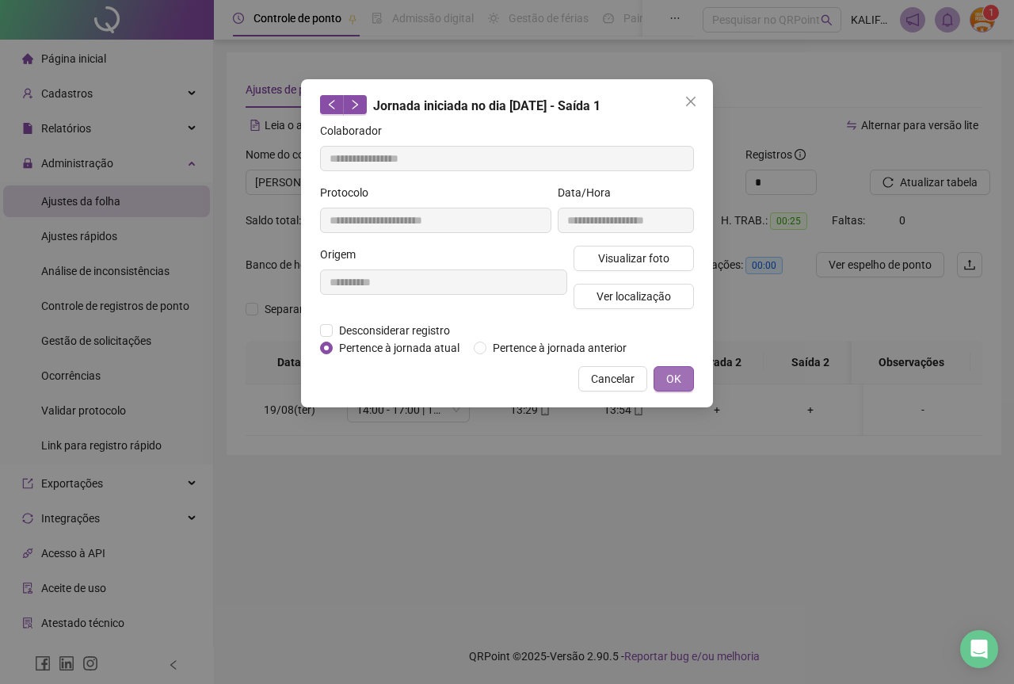
click at [667, 378] on span "OK" at bounding box center [674, 378] width 15 height 17
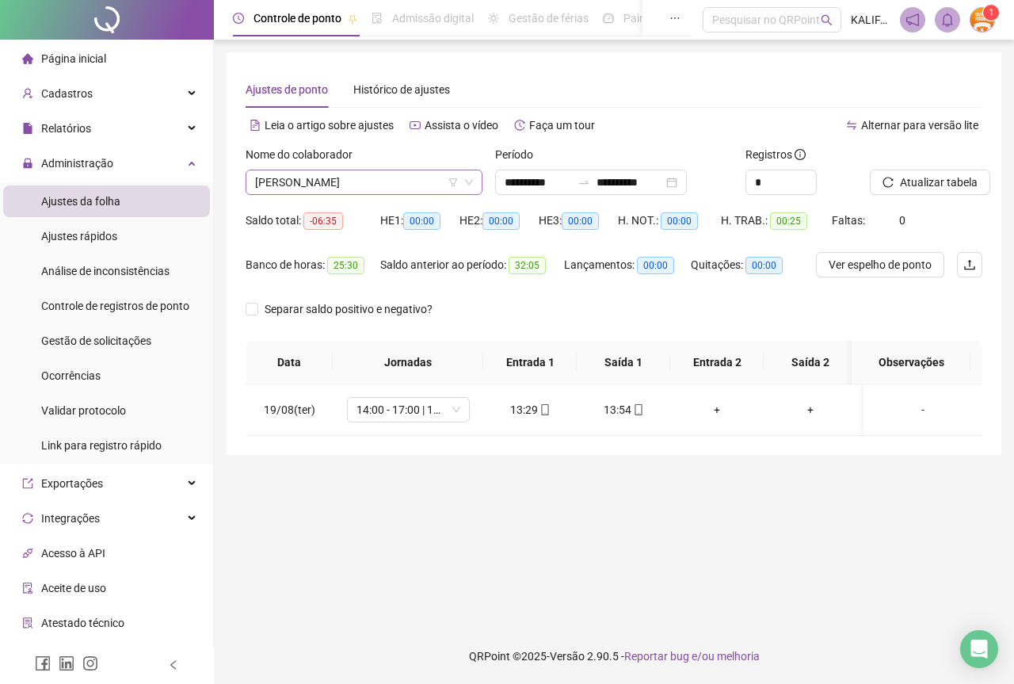
click at [342, 176] on span "[PERSON_NAME]" at bounding box center [364, 182] width 218 height 24
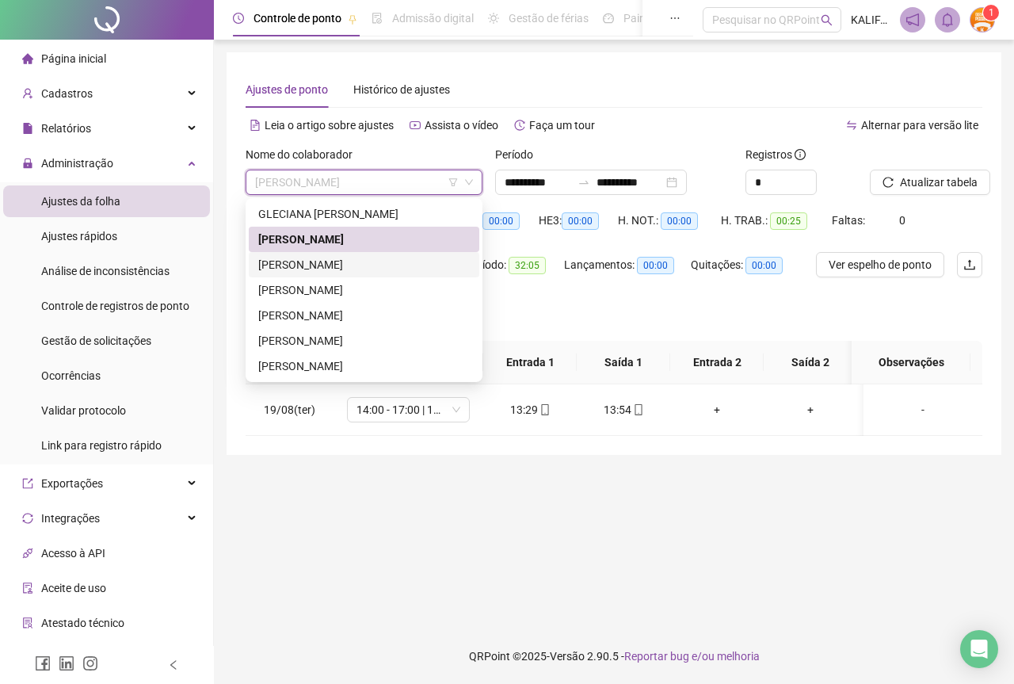
click at [355, 256] on div "[PERSON_NAME]" at bounding box center [364, 264] width 231 height 25
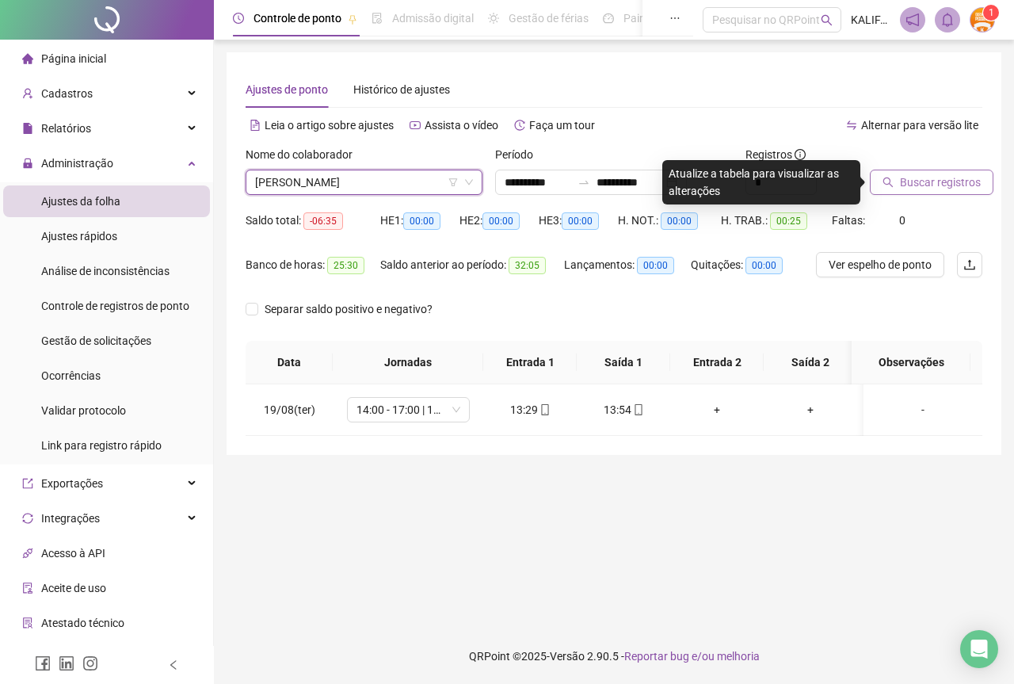
click at [935, 176] on span "Buscar registros" at bounding box center [940, 182] width 81 height 17
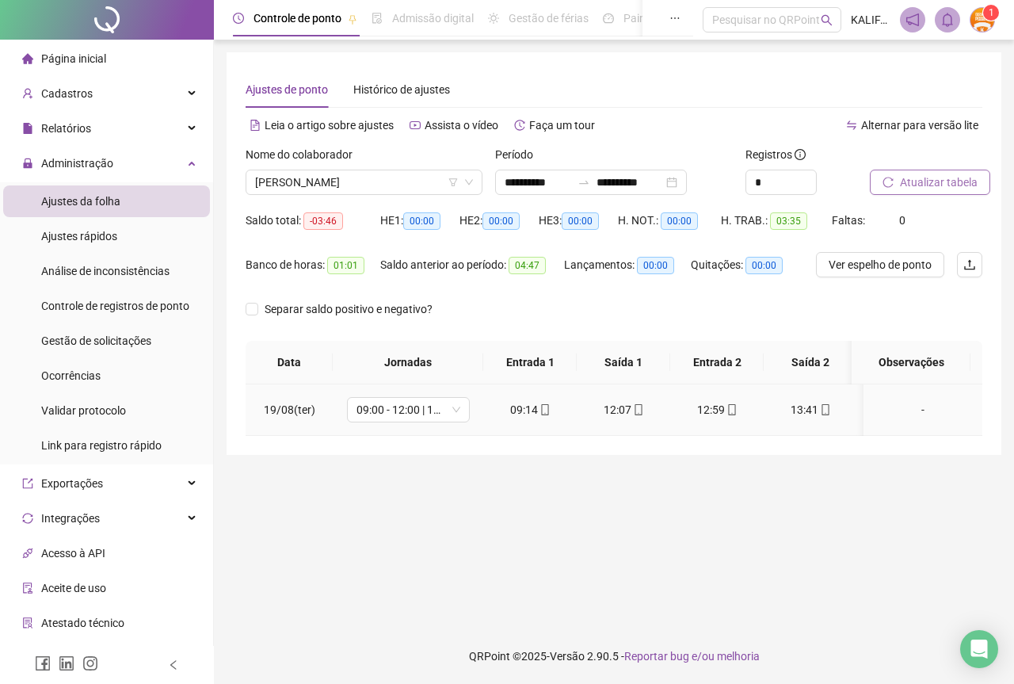
click at [548, 406] on icon "mobile" at bounding box center [544, 409] width 7 height 11
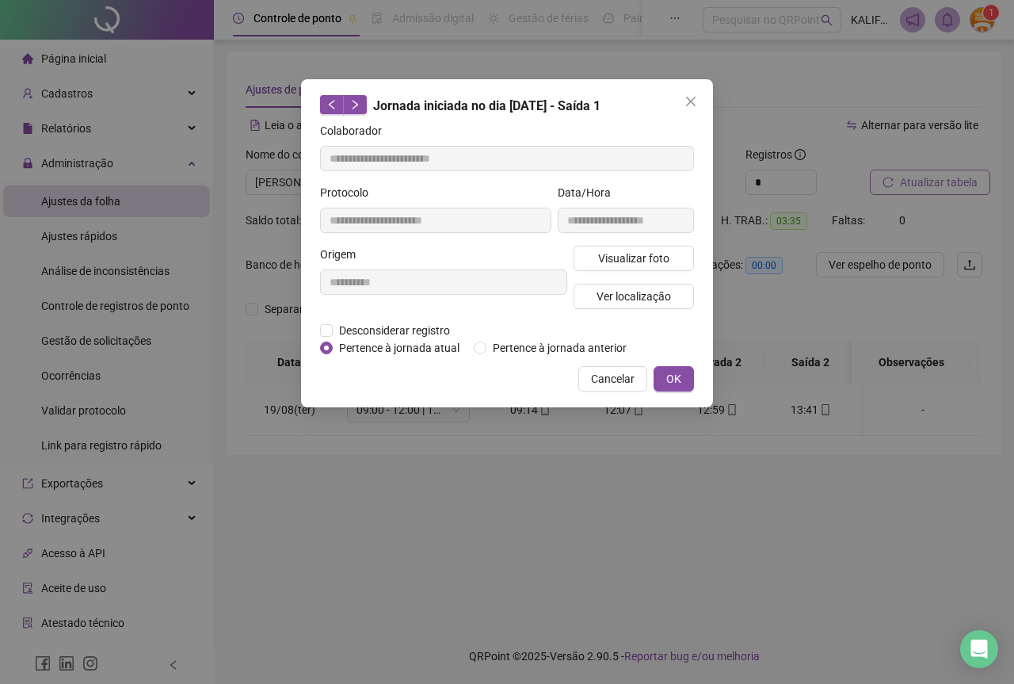
type input "**********"
click at [600, 262] on span "Visualizar foto" at bounding box center [633, 258] width 71 height 17
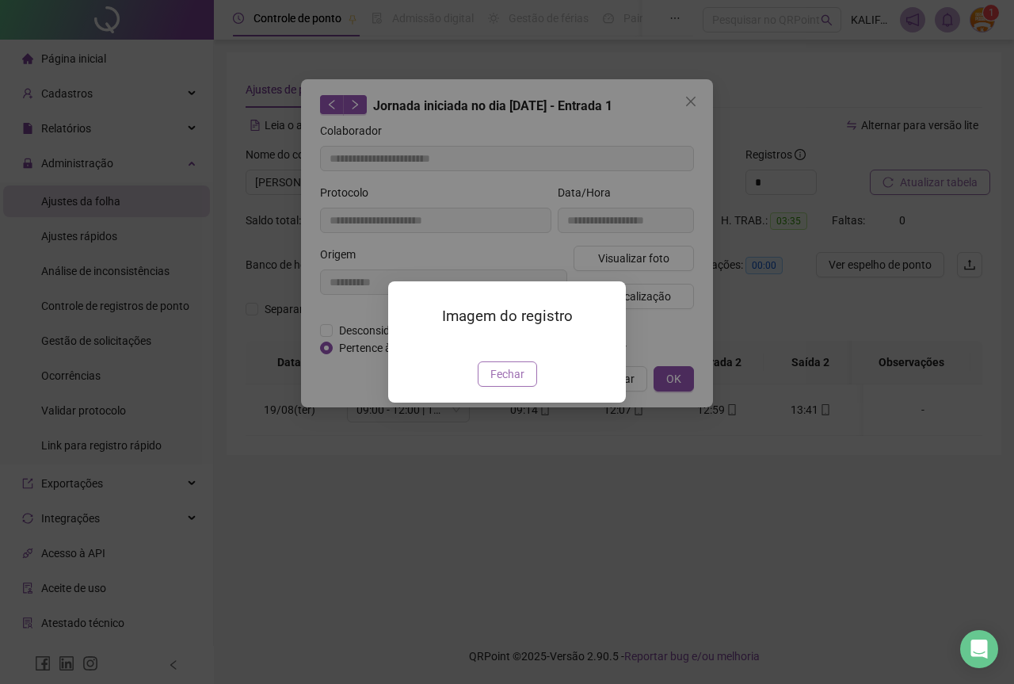
click at [514, 383] on span "Fechar" at bounding box center [508, 373] width 34 height 17
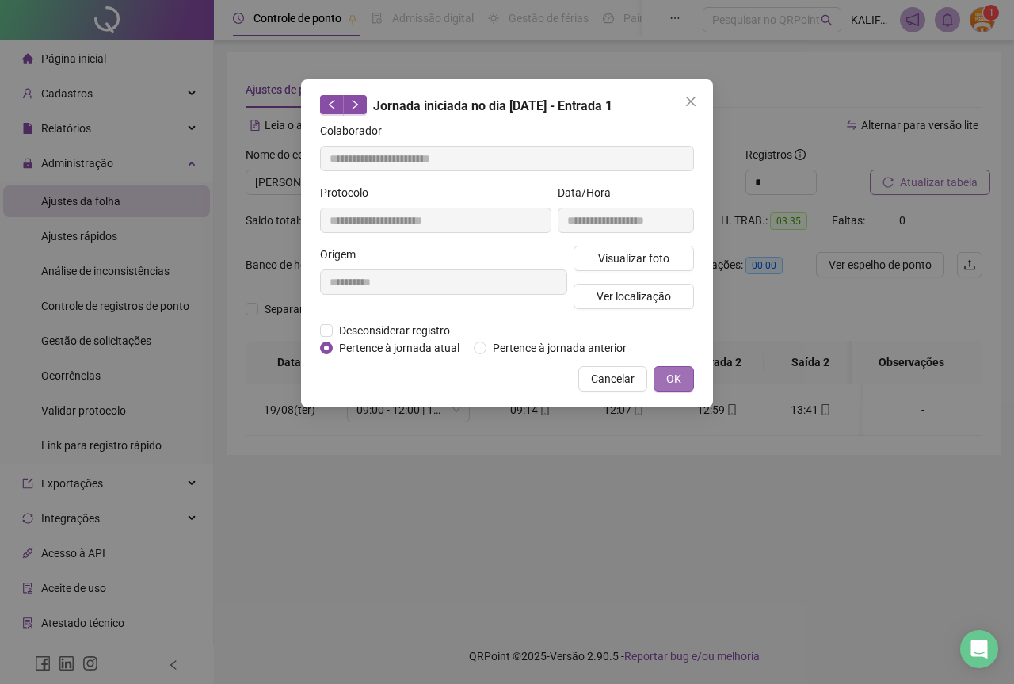
click at [682, 379] on button "OK" at bounding box center [674, 378] width 40 height 25
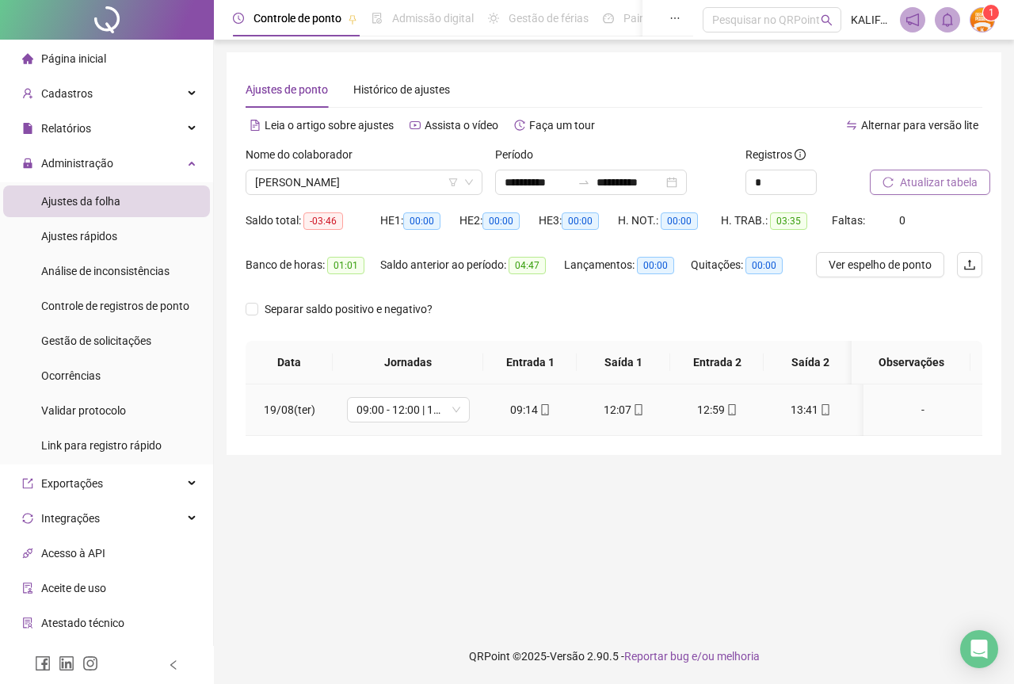
click at [626, 410] on div "12:07" at bounding box center [624, 409] width 68 height 17
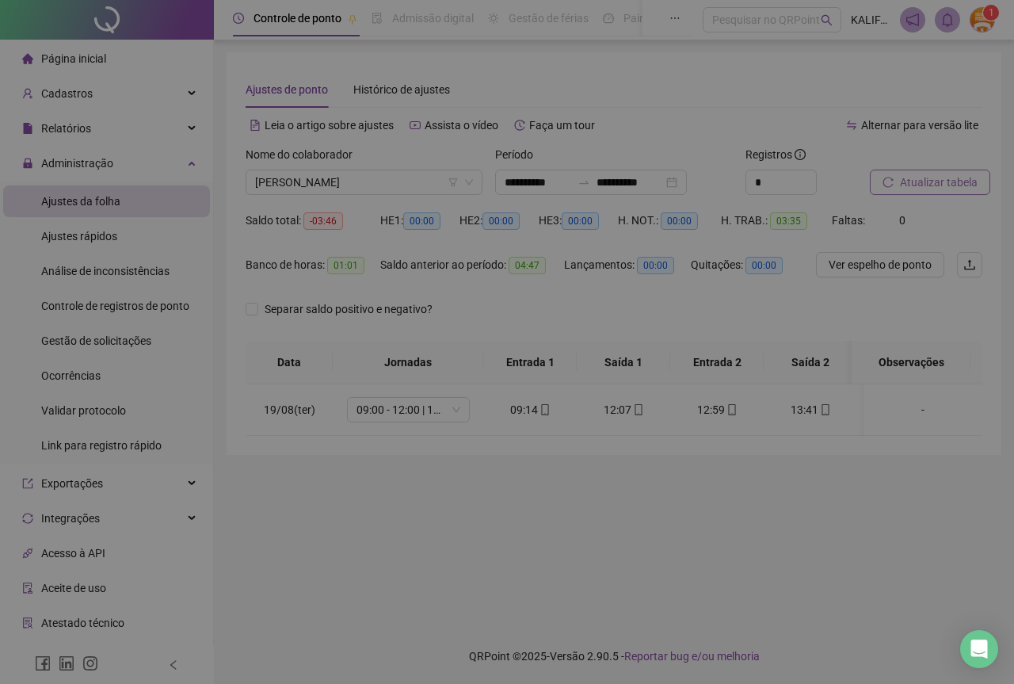
type input "**********"
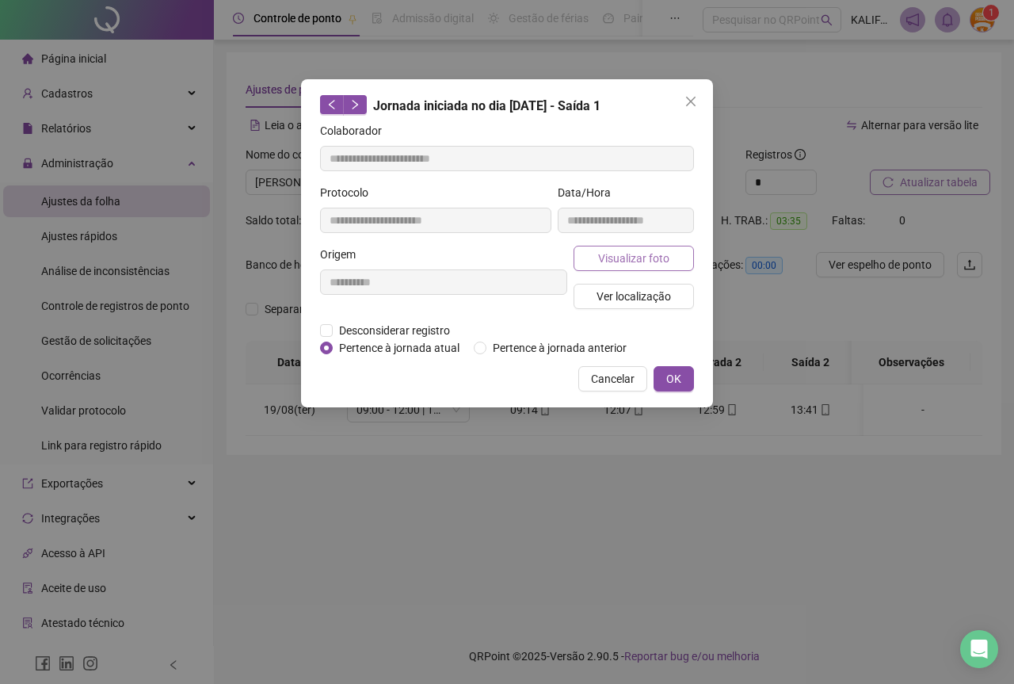
click at [614, 252] on span "Visualizar foto" at bounding box center [633, 258] width 71 height 17
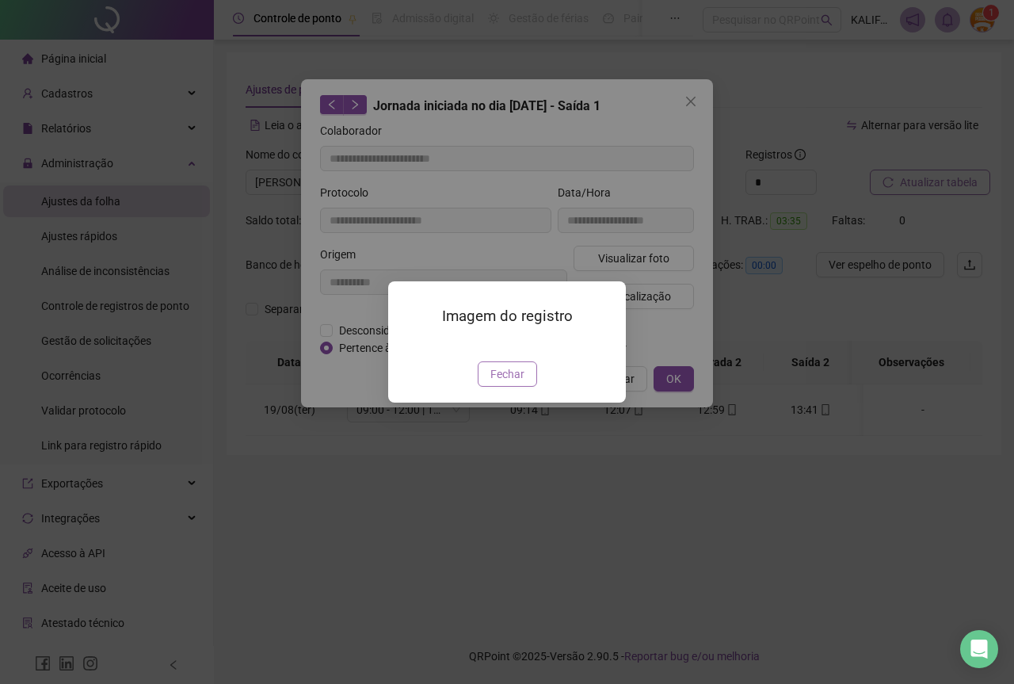
click at [524, 387] on button "Fechar" at bounding box center [507, 373] width 59 height 25
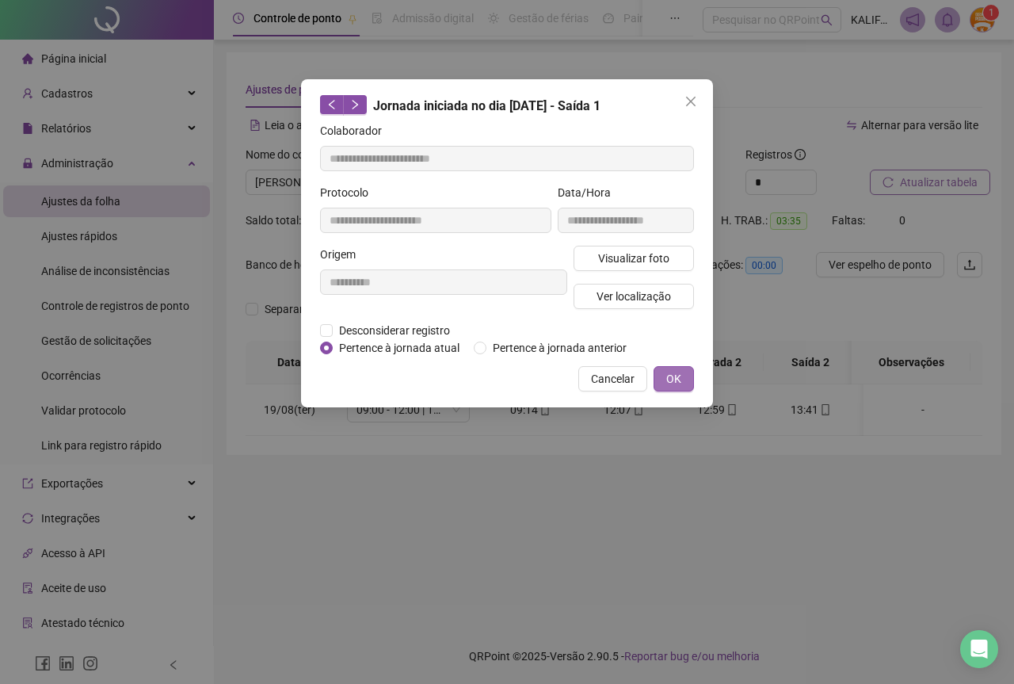
click at [667, 376] on span "OK" at bounding box center [674, 378] width 15 height 17
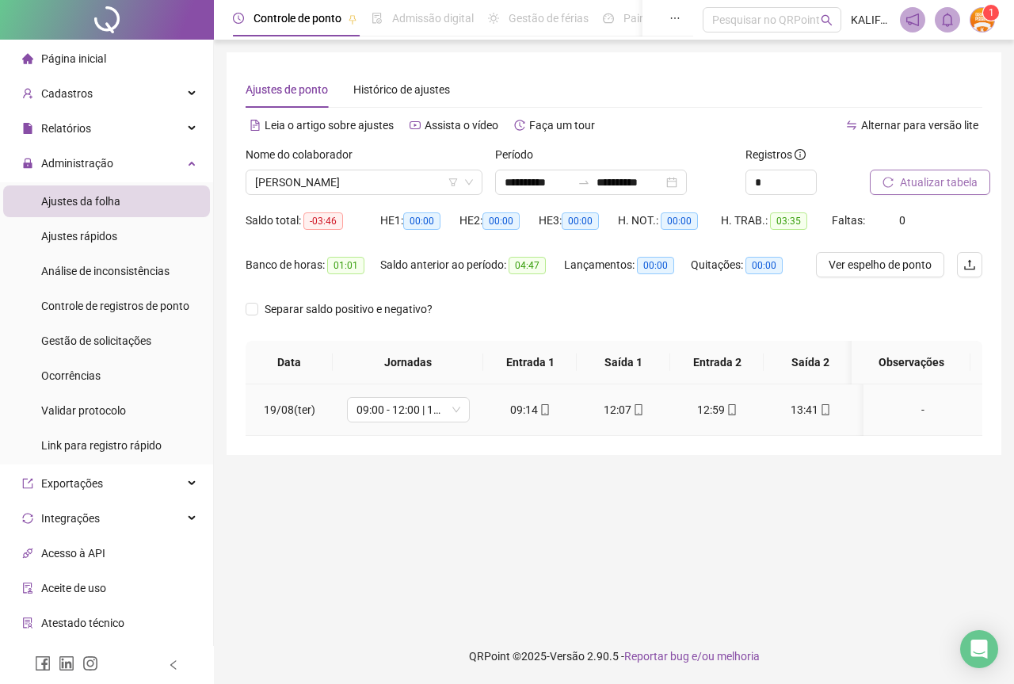
click at [718, 405] on div "12:59" at bounding box center [717, 409] width 68 height 17
type input "**********"
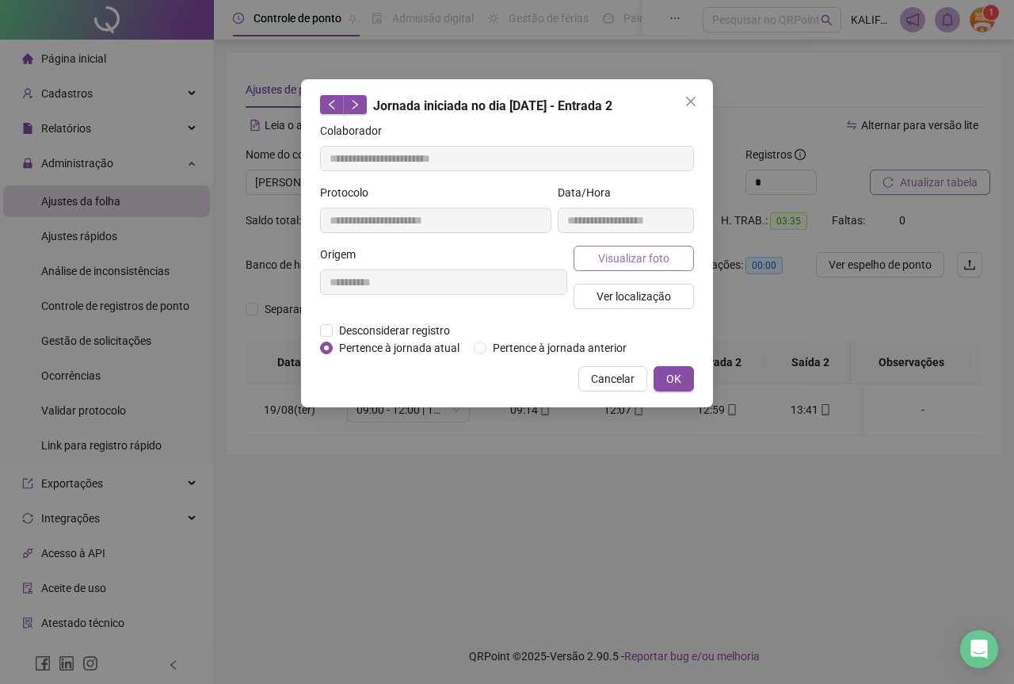
click at [623, 257] on span "Visualizar foto" at bounding box center [633, 258] width 71 height 17
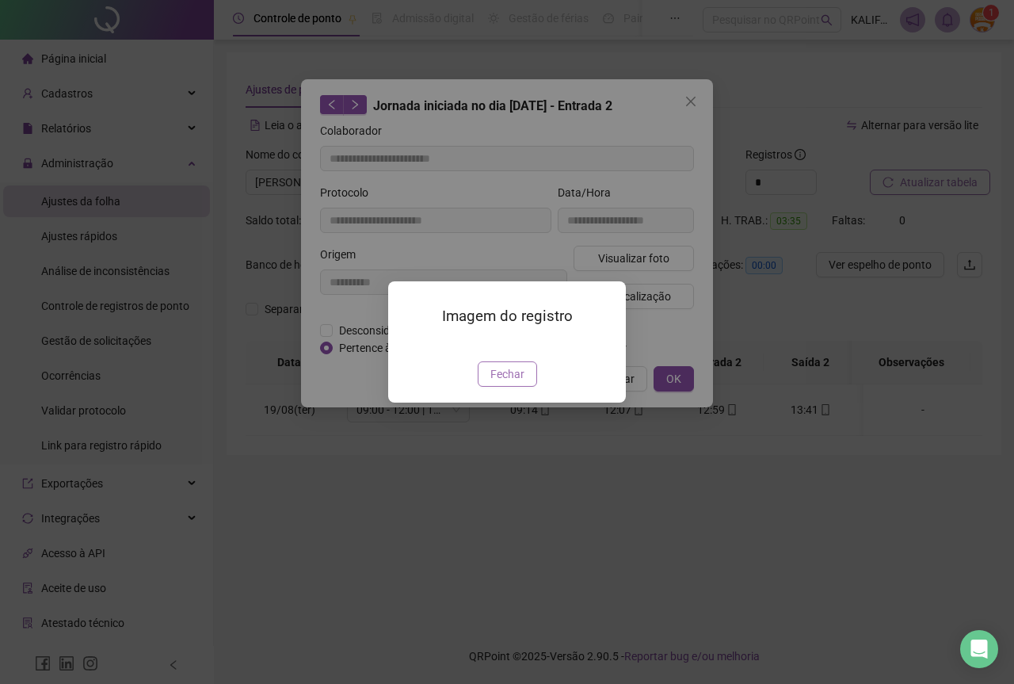
click at [497, 383] on span "Fechar" at bounding box center [508, 373] width 34 height 17
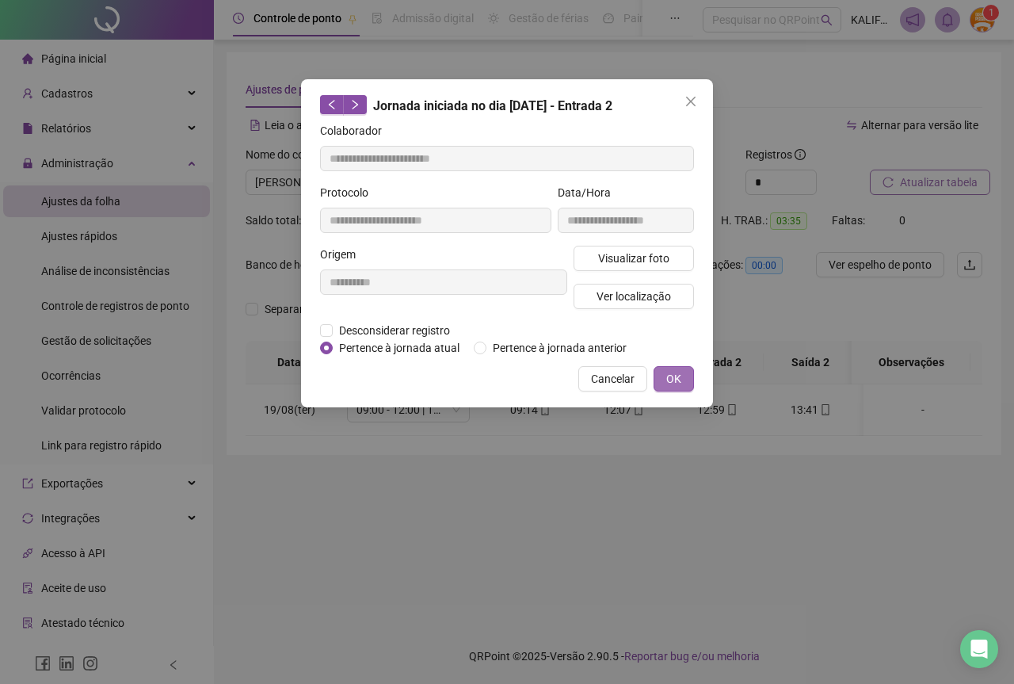
click at [683, 384] on button "OK" at bounding box center [674, 378] width 40 height 25
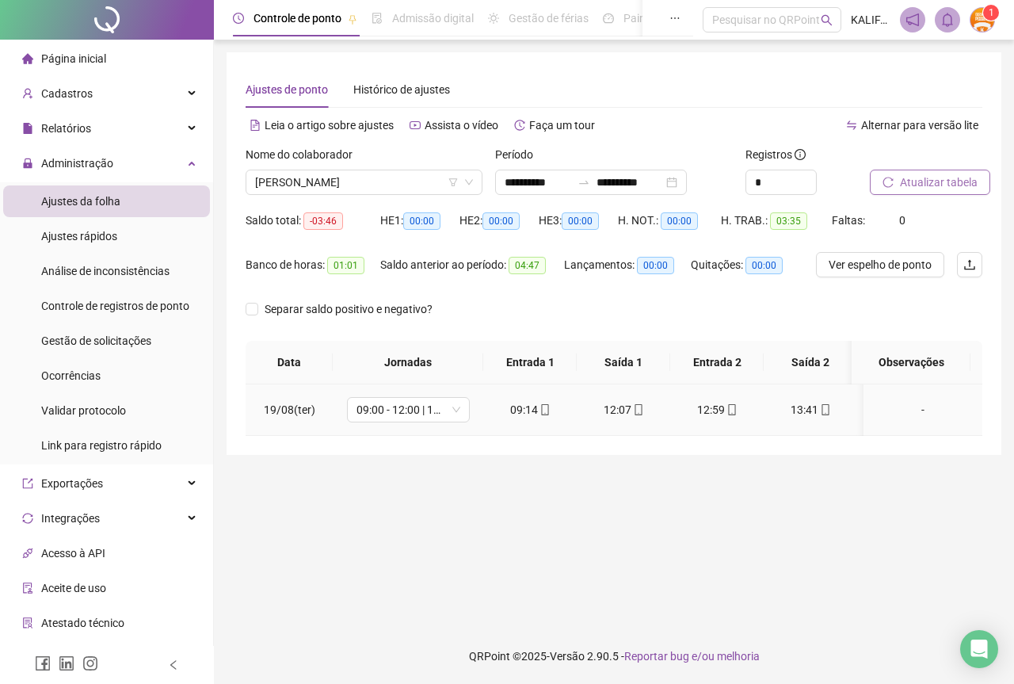
click at [809, 404] on div "13:41" at bounding box center [811, 409] width 68 height 17
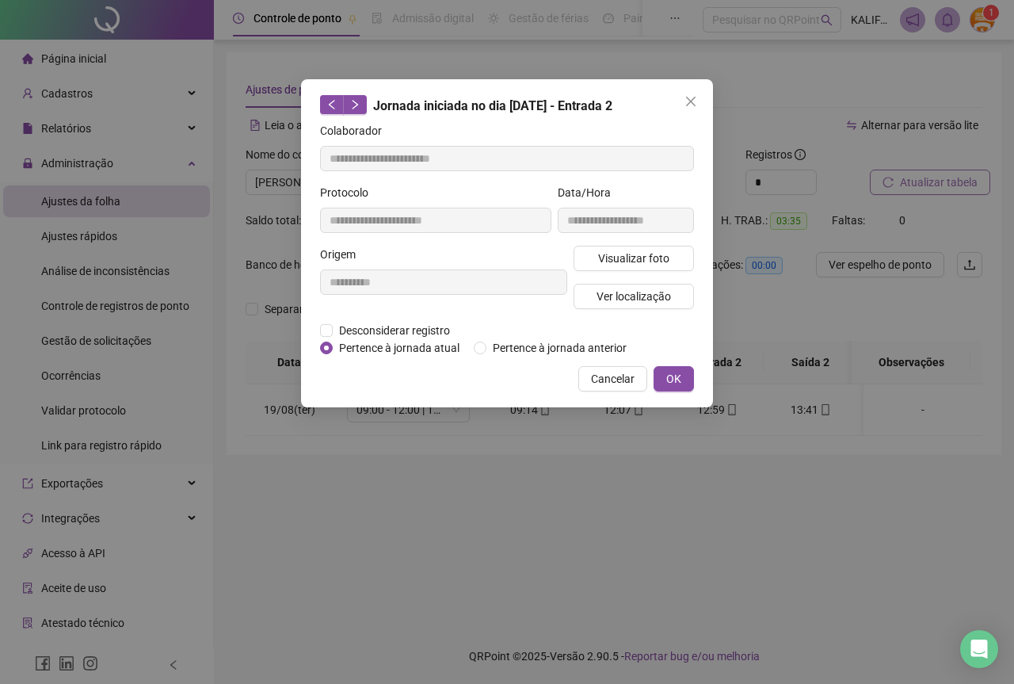
type input "**********"
click at [633, 260] on span "Visualizar foto" at bounding box center [633, 258] width 71 height 17
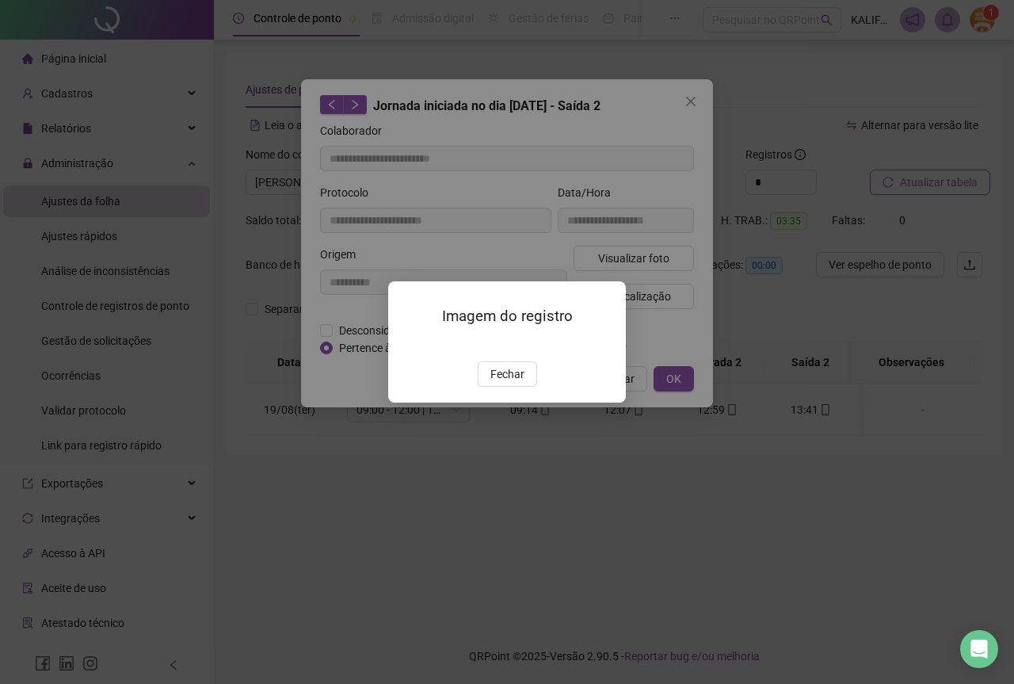
click at [502, 403] on div "Imagem do registro Fechar" at bounding box center [507, 341] width 238 height 121
click at [514, 383] on span "Fechar" at bounding box center [508, 373] width 34 height 17
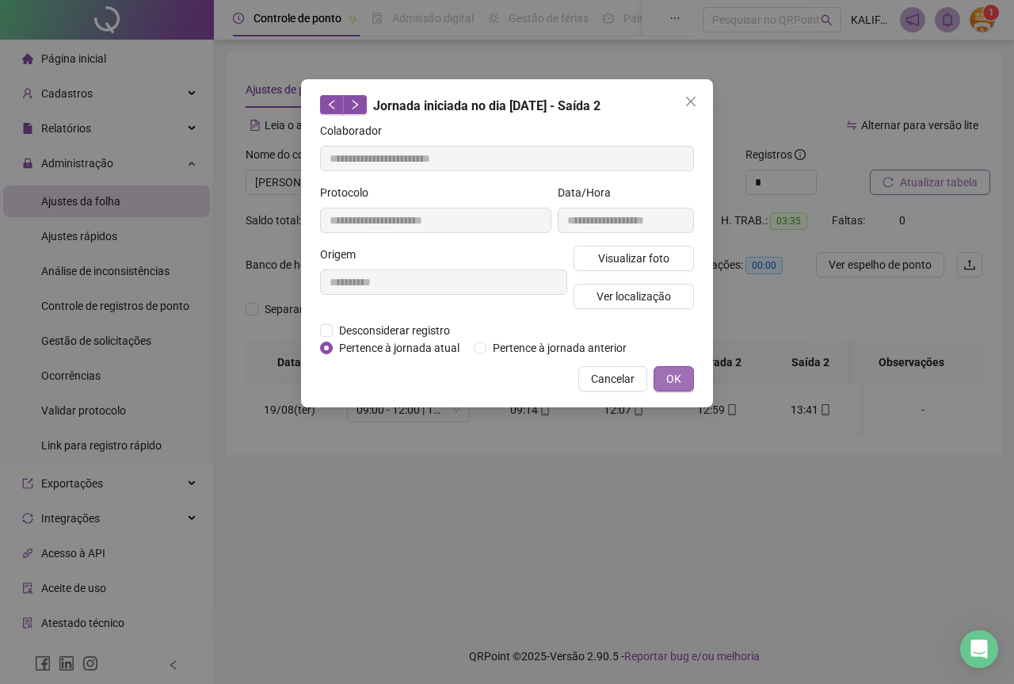
click at [689, 378] on button "OK" at bounding box center [674, 378] width 40 height 25
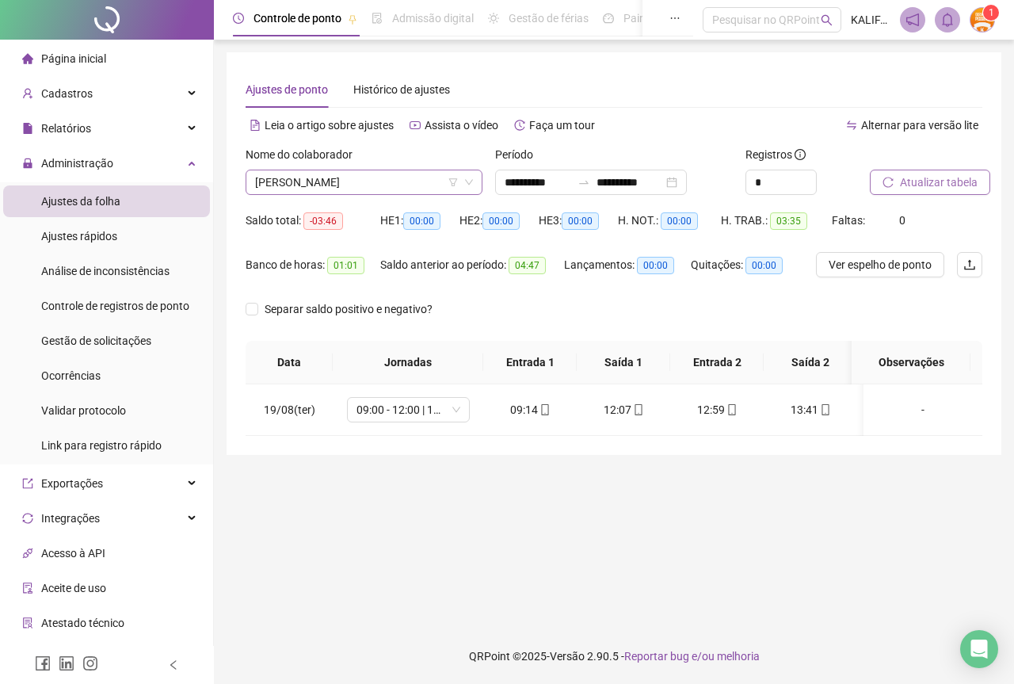
click at [407, 189] on span "[PERSON_NAME]" at bounding box center [364, 182] width 218 height 24
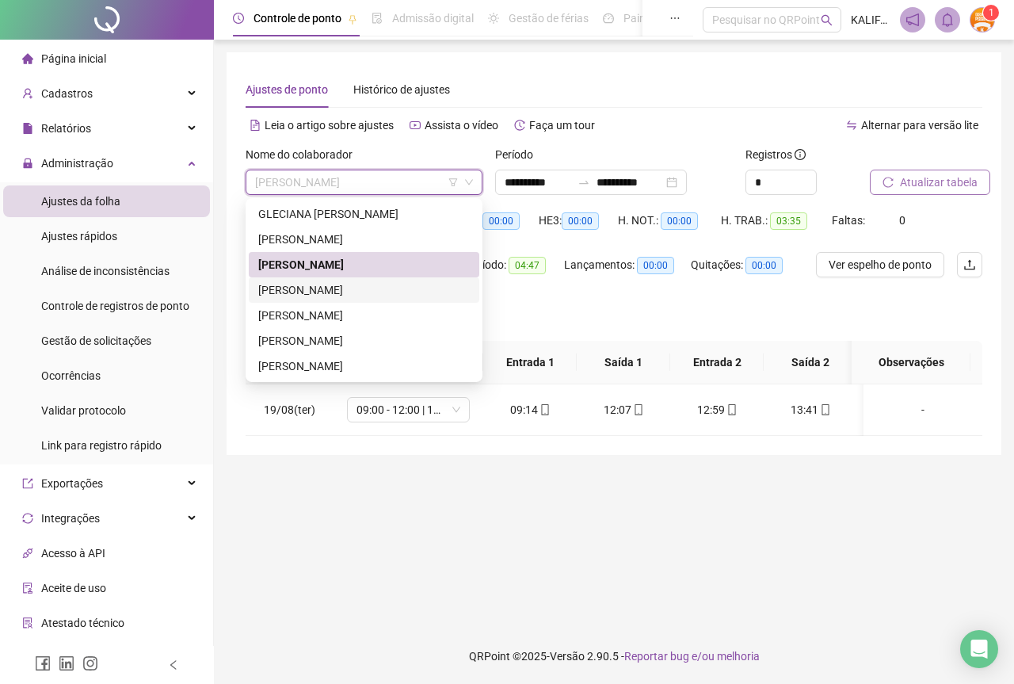
click at [347, 288] on div "[PERSON_NAME]" at bounding box center [364, 289] width 212 height 17
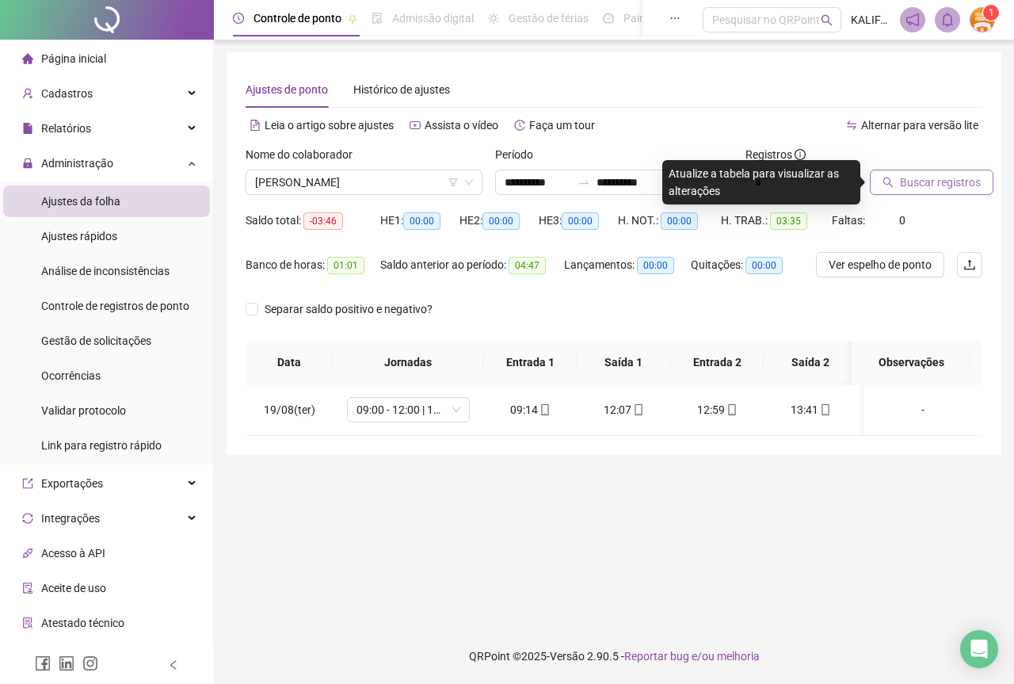
click at [894, 185] on icon "search" at bounding box center [888, 182] width 11 height 11
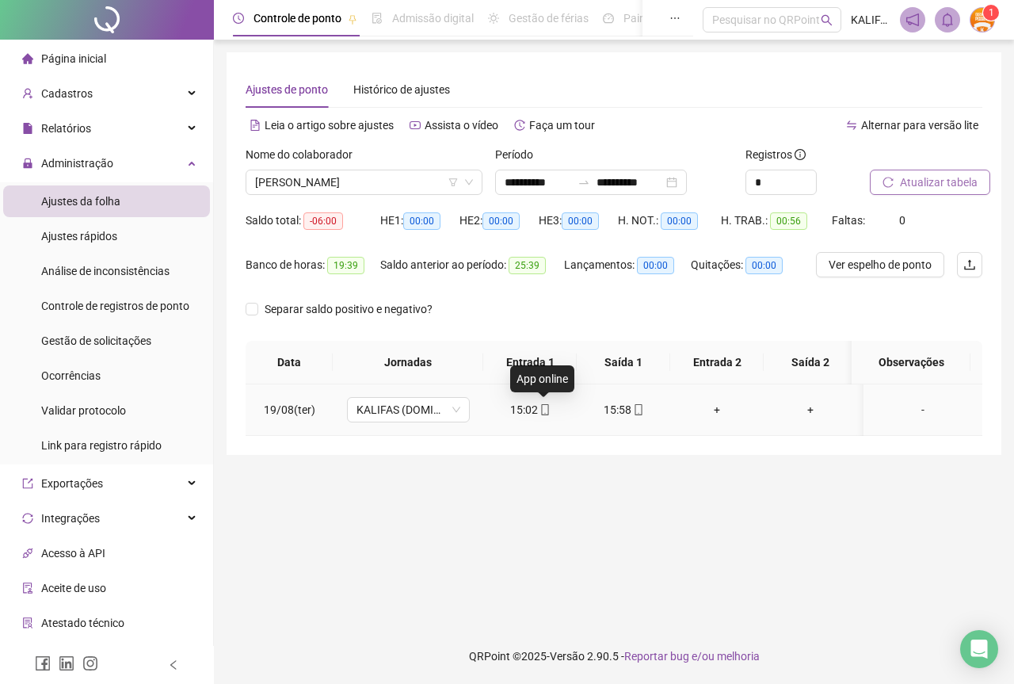
click at [538, 405] on span "mobile" at bounding box center [544, 409] width 13 height 11
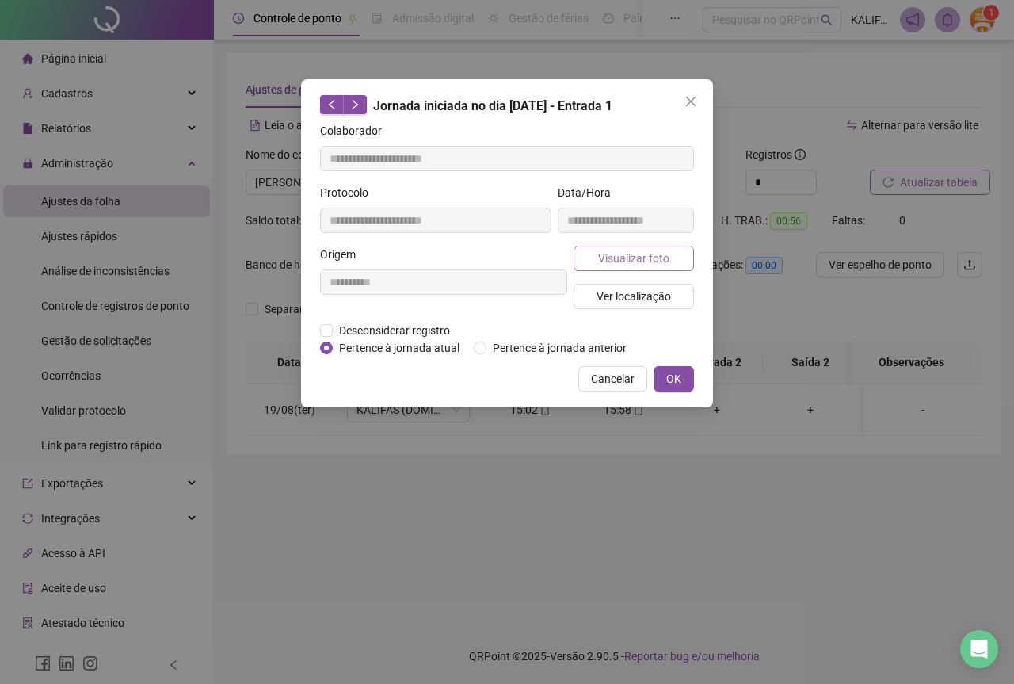
click at [598, 248] on button "Visualizar foto" at bounding box center [634, 258] width 120 height 25
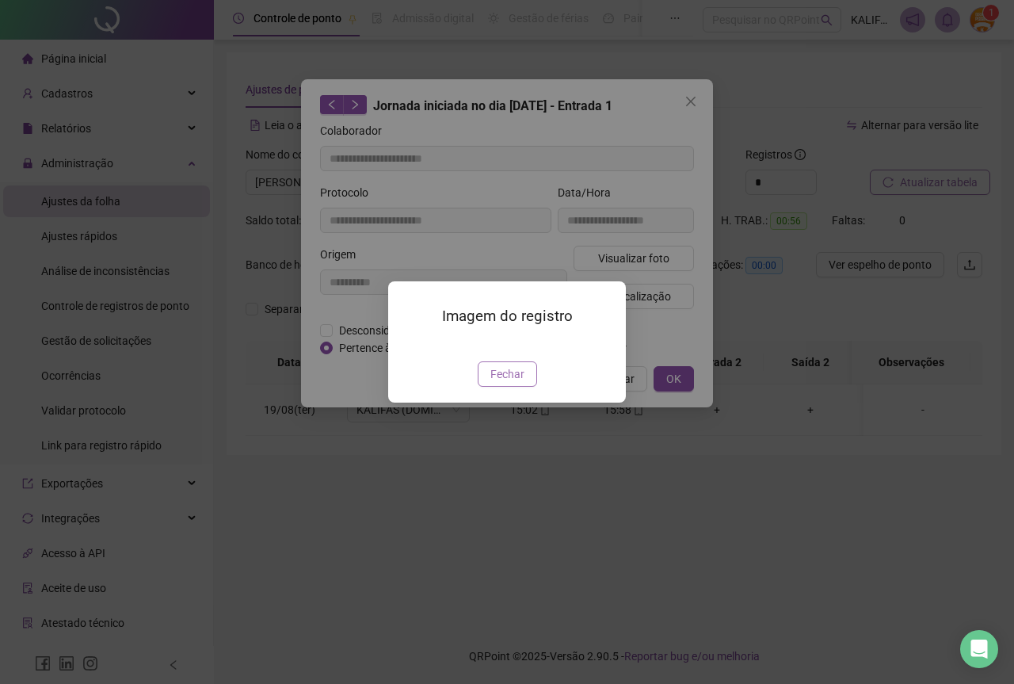
click at [520, 383] on span "Fechar" at bounding box center [508, 373] width 34 height 17
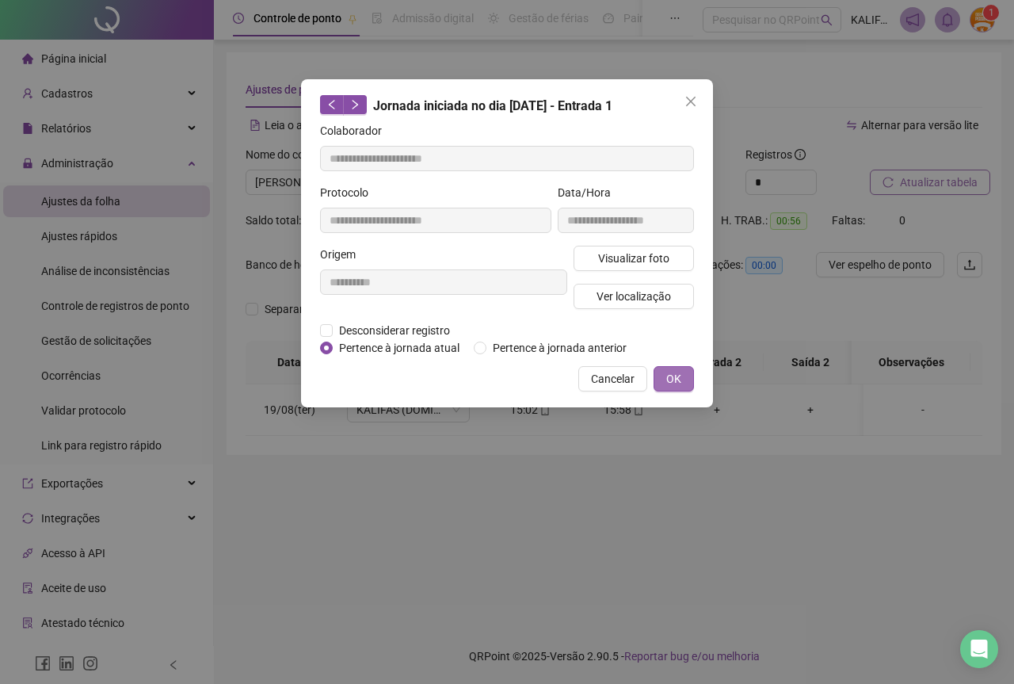
click at [687, 370] on button "OK" at bounding box center [674, 378] width 40 height 25
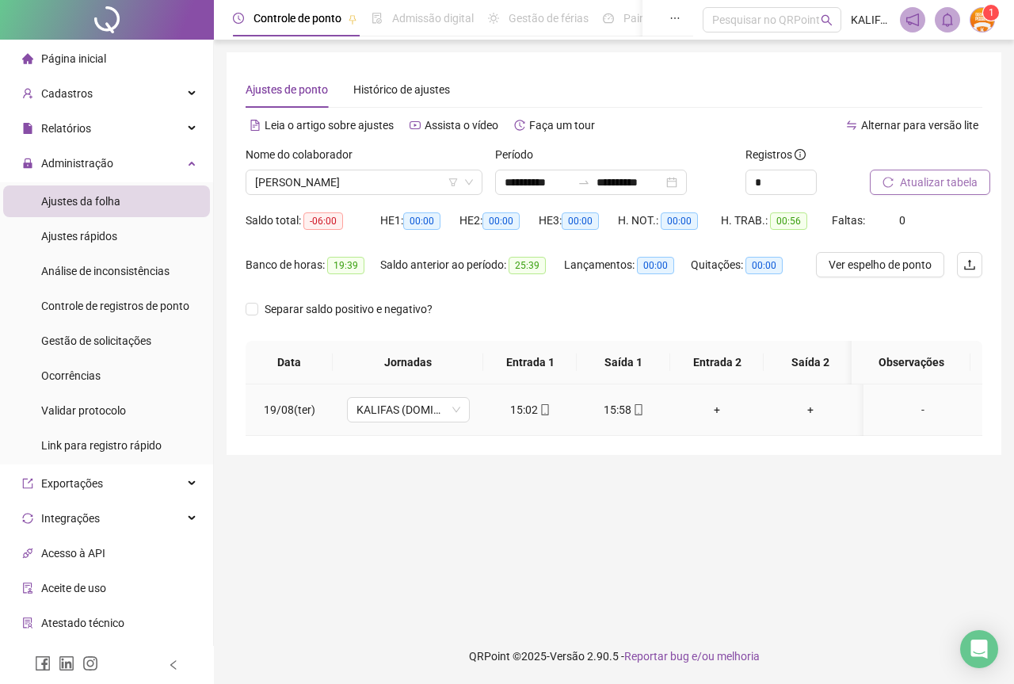
click at [643, 407] on icon "mobile" at bounding box center [638, 409] width 11 height 11
type input "**********"
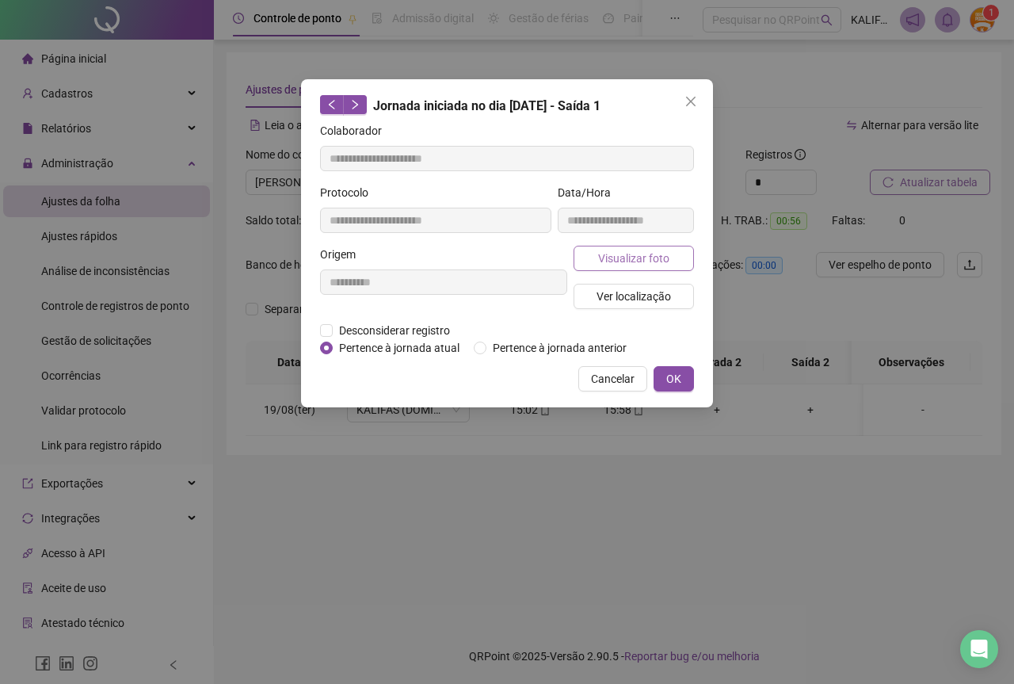
click at [645, 258] on span "Visualizar foto" at bounding box center [633, 258] width 71 height 17
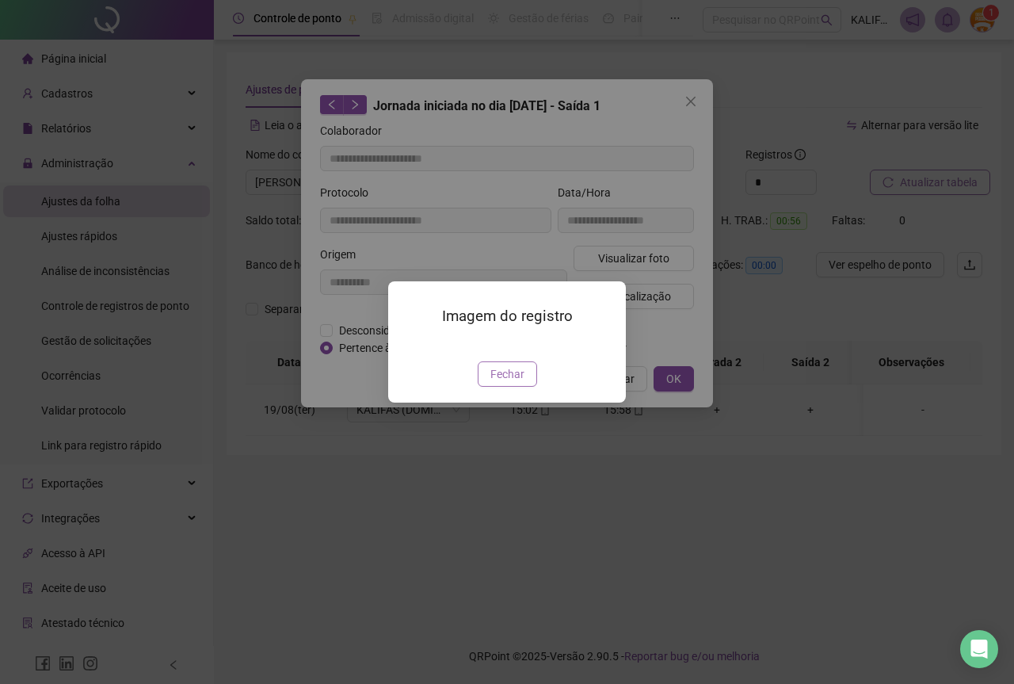
click at [510, 383] on span "Fechar" at bounding box center [508, 373] width 34 height 17
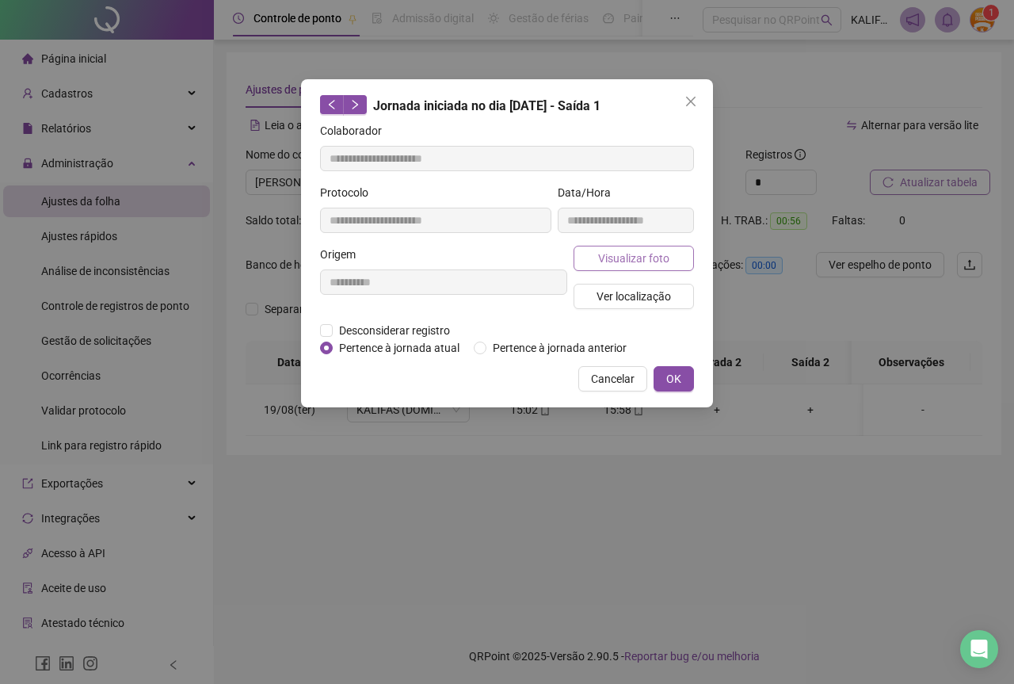
click at [640, 255] on span "Visualizar foto" at bounding box center [633, 258] width 71 height 17
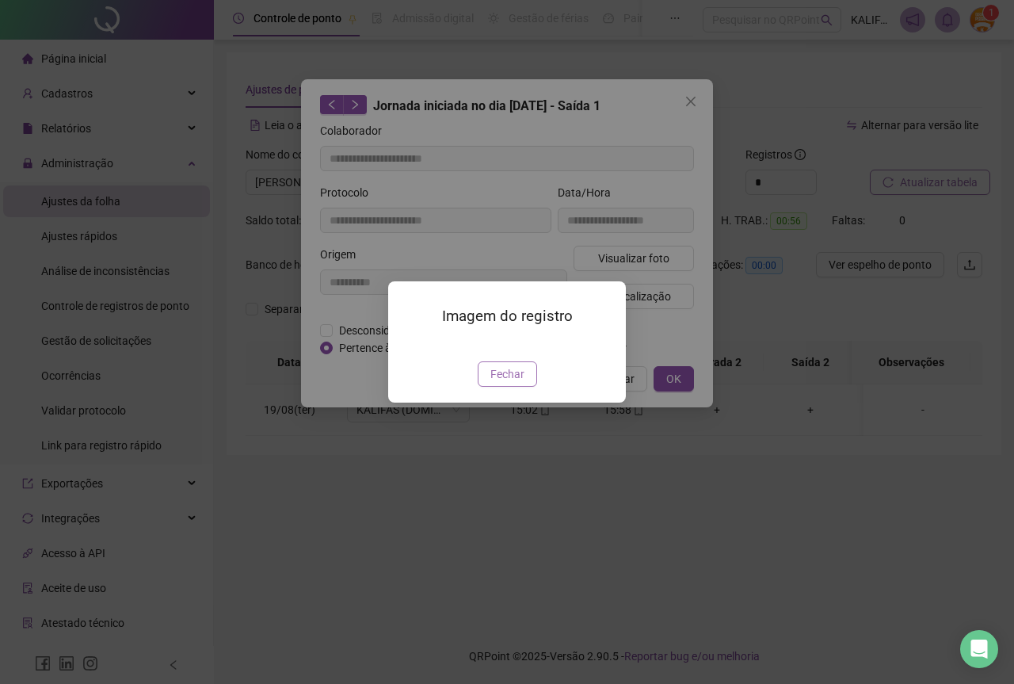
click at [519, 383] on span "Fechar" at bounding box center [508, 373] width 34 height 17
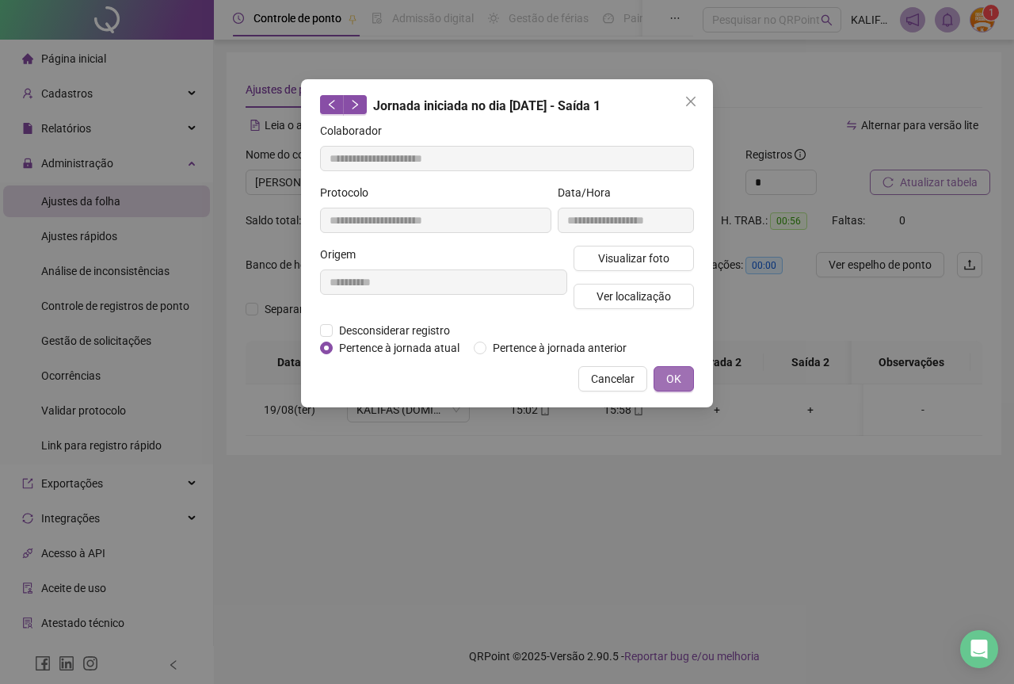
click at [667, 383] on span "OK" at bounding box center [674, 378] width 15 height 17
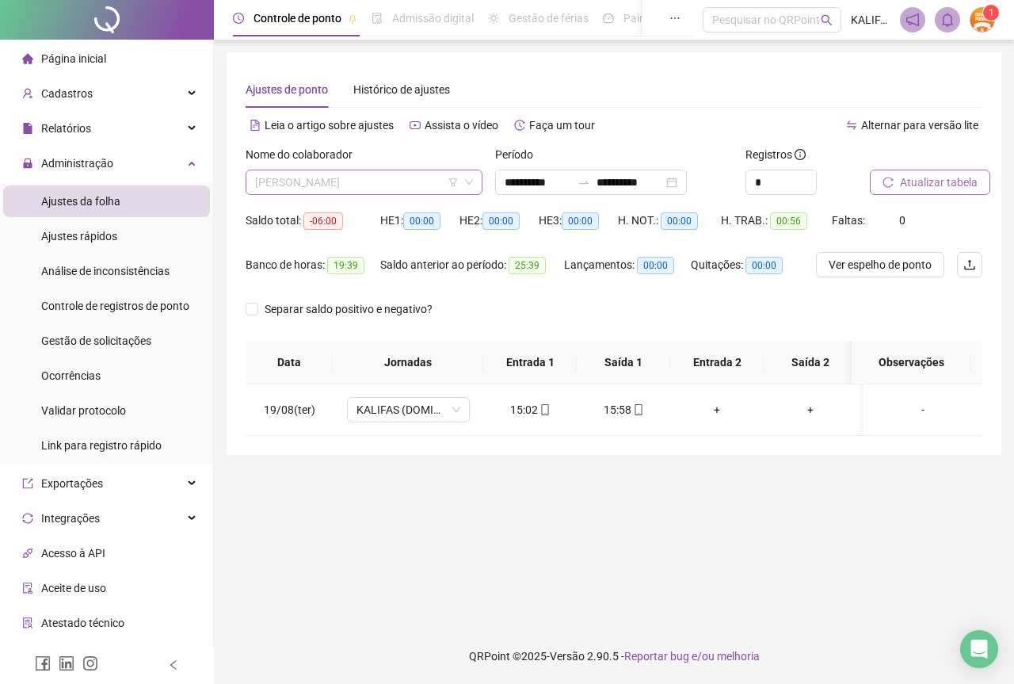
click at [388, 186] on span "[PERSON_NAME]" at bounding box center [364, 182] width 218 height 24
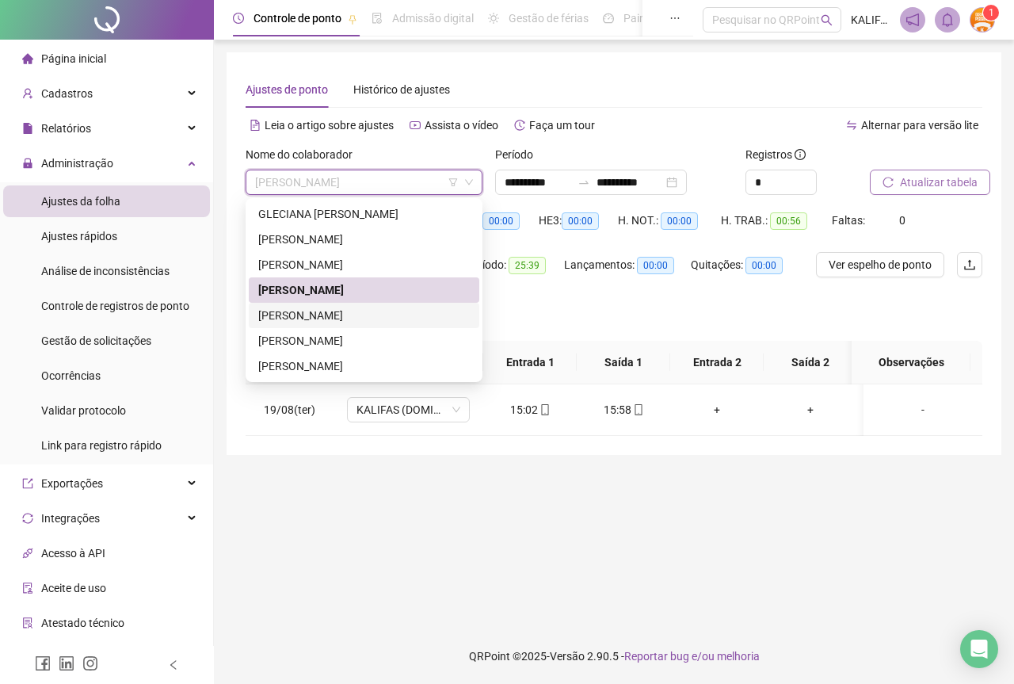
click at [330, 308] on div "[PERSON_NAME]" at bounding box center [364, 315] width 212 height 17
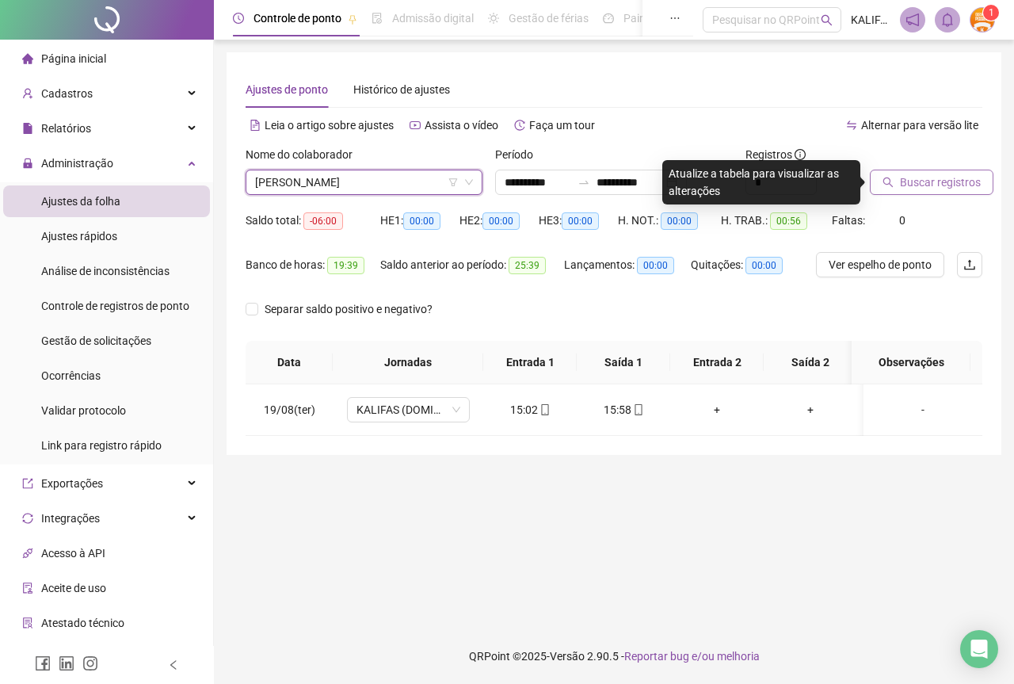
click at [930, 192] on button "Buscar registros" at bounding box center [932, 182] width 124 height 25
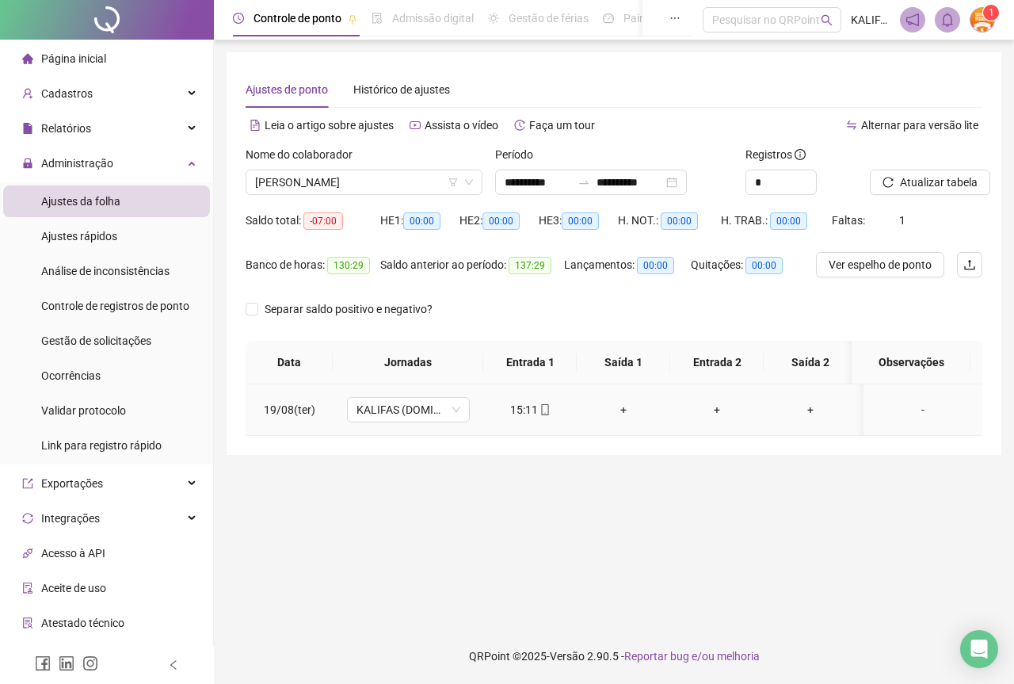
click at [536, 409] on div "15:11" at bounding box center [530, 409] width 68 height 17
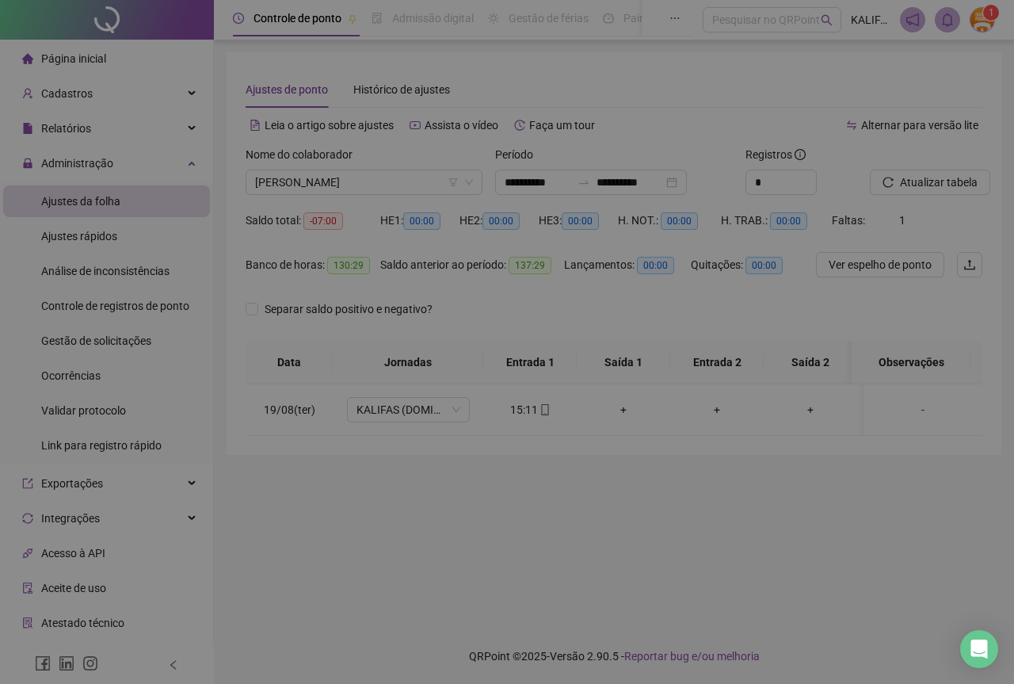
type input "**********"
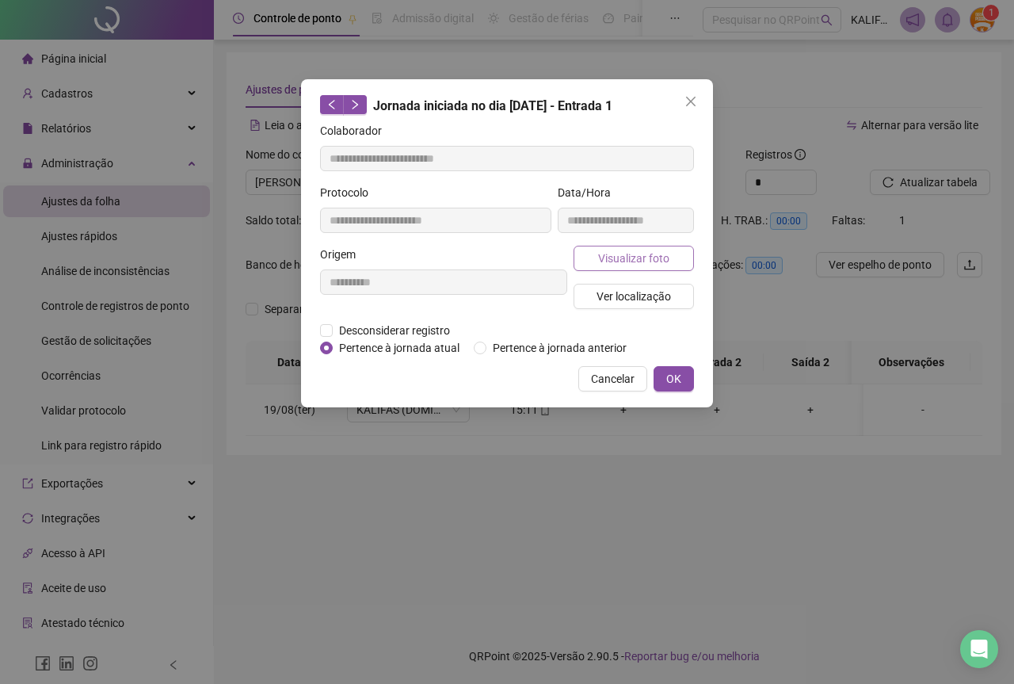
click at [598, 250] on button "Visualizar foto" at bounding box center [634, 258] width 120 height 25
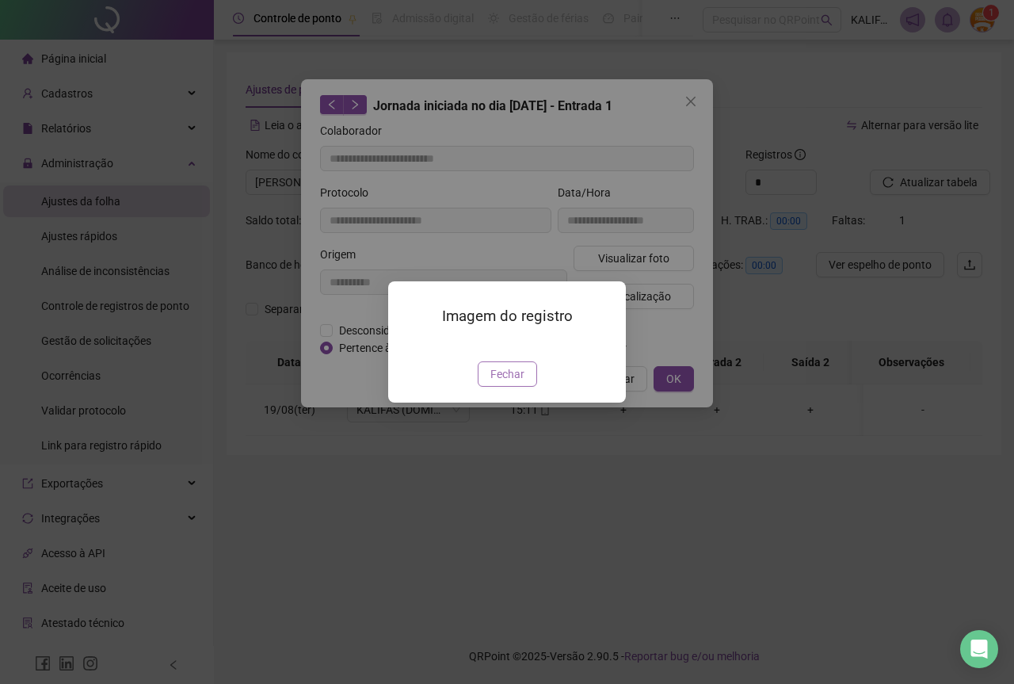
click at [502, 383] on span "Fechar" at bounding box center [508, 373] width 34 height 17
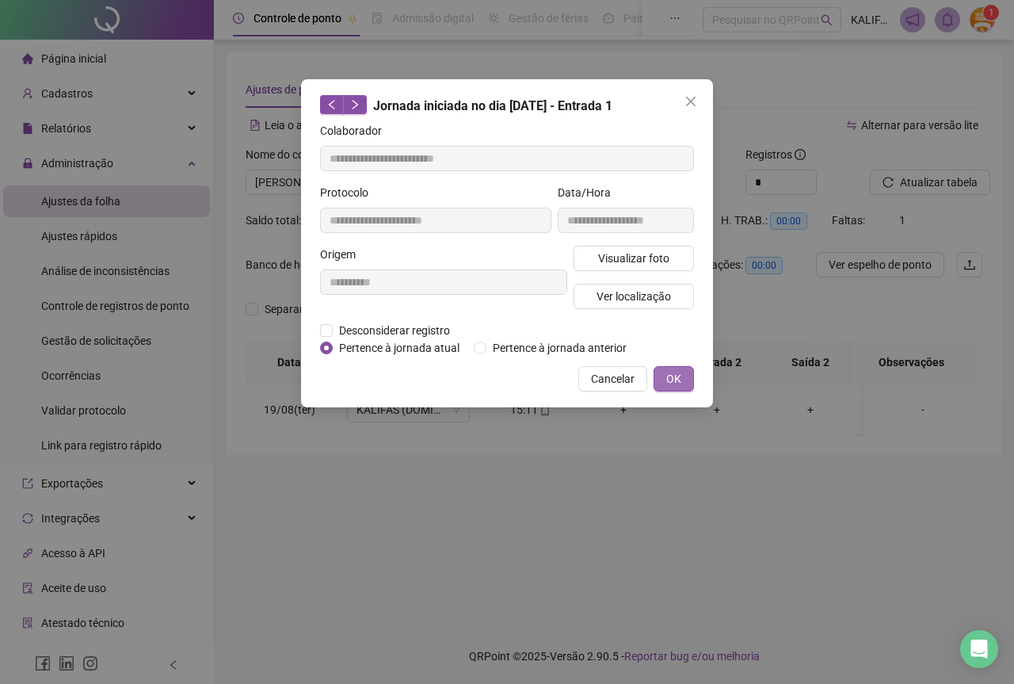
click at [693, 375] on button "OK" at bounding box center [674, 378] width 40 height 25
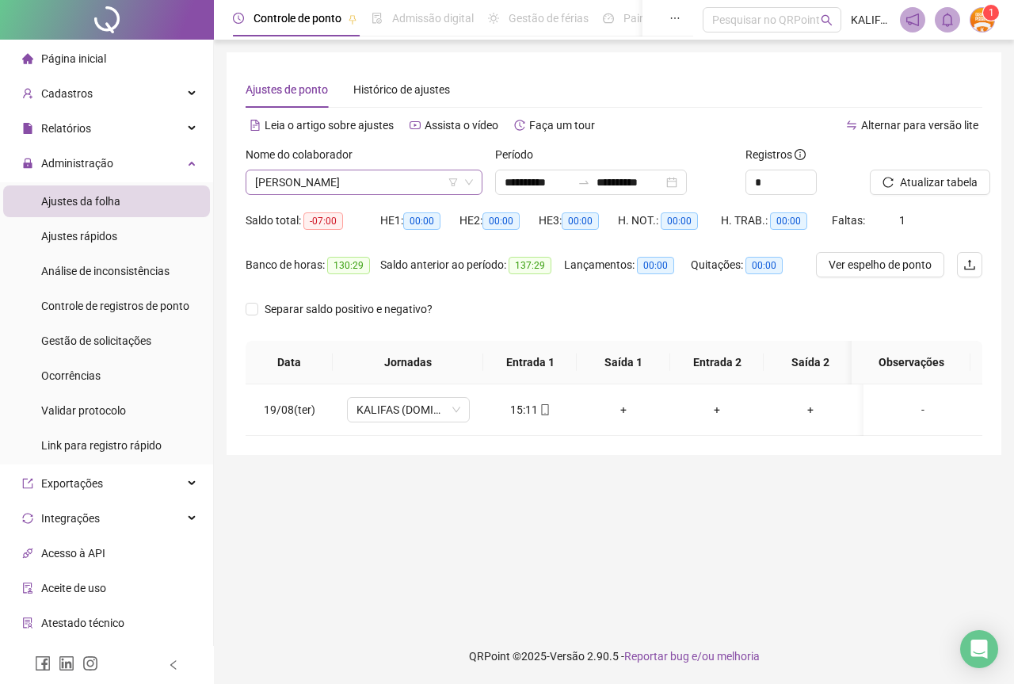
click at [360, 186] on span "[PERSON_NAME]" at bounding box center [364, 182] width 218 height 24
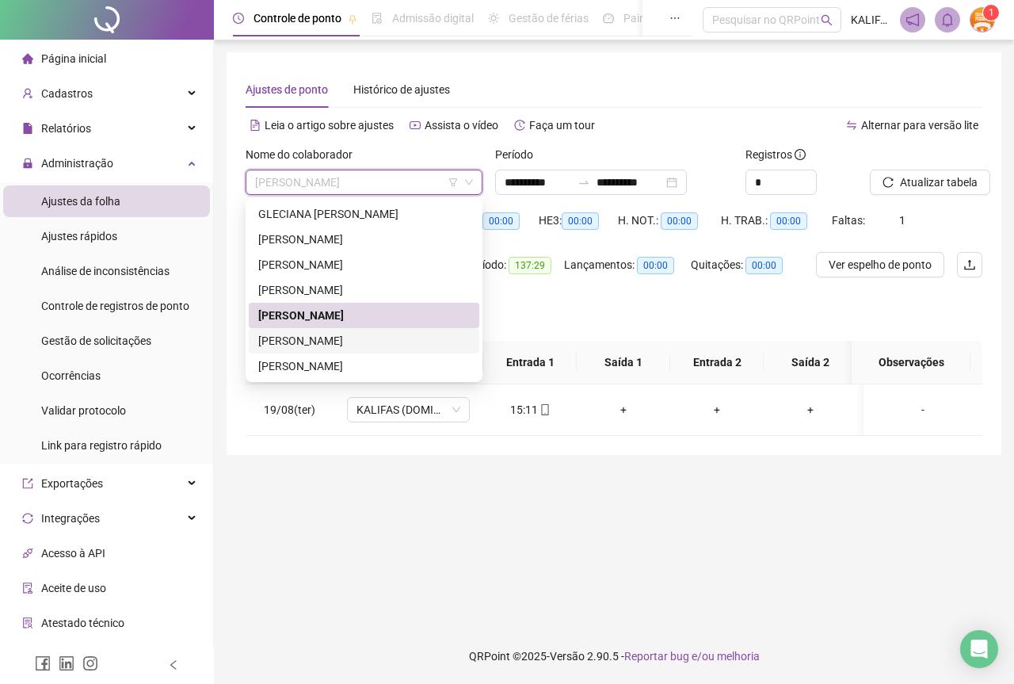
click at [307, 346] on div "[PERSON_NAME]" at bounding box center [364, 340] width 212 height 17
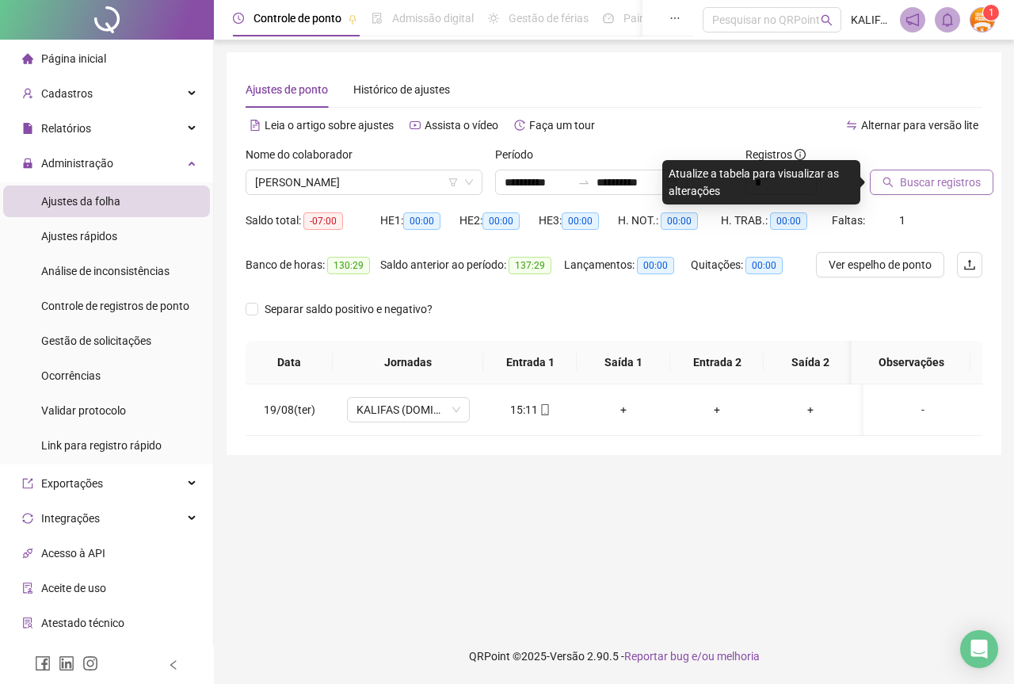
click at [943, 193] on button "Buscar registros" at bounding box center [932, 182] width 124 height 25
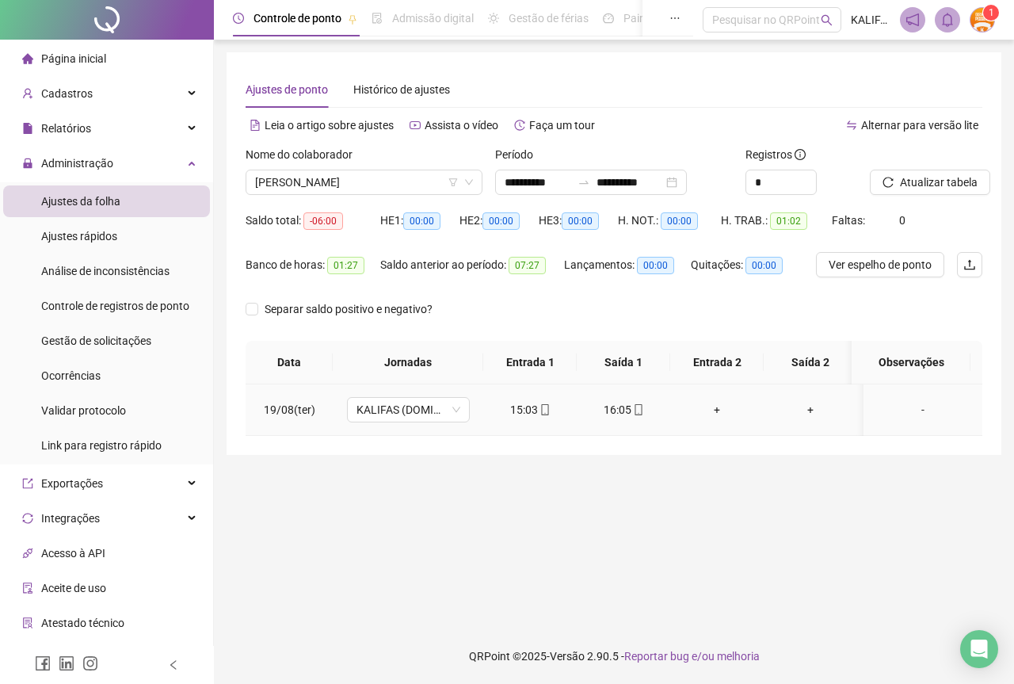
click at [507, 404] on div "15:03" at bounding box center [530, 409] width 68 height 17
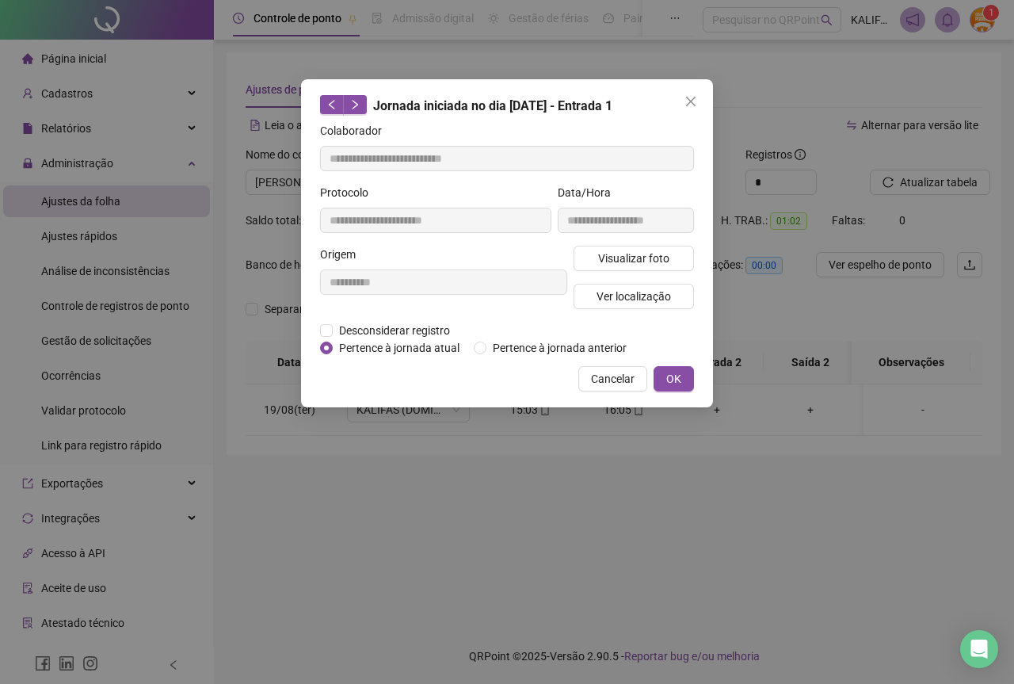
type input "**********"
click at [627, 275] on div "Visualizar foto Ver localização" at bounding box center [634, 284] width 127 height 76
click at [625, 261] on span "Visualizar foto" at bounding box center [633, 258] width 71 height 17
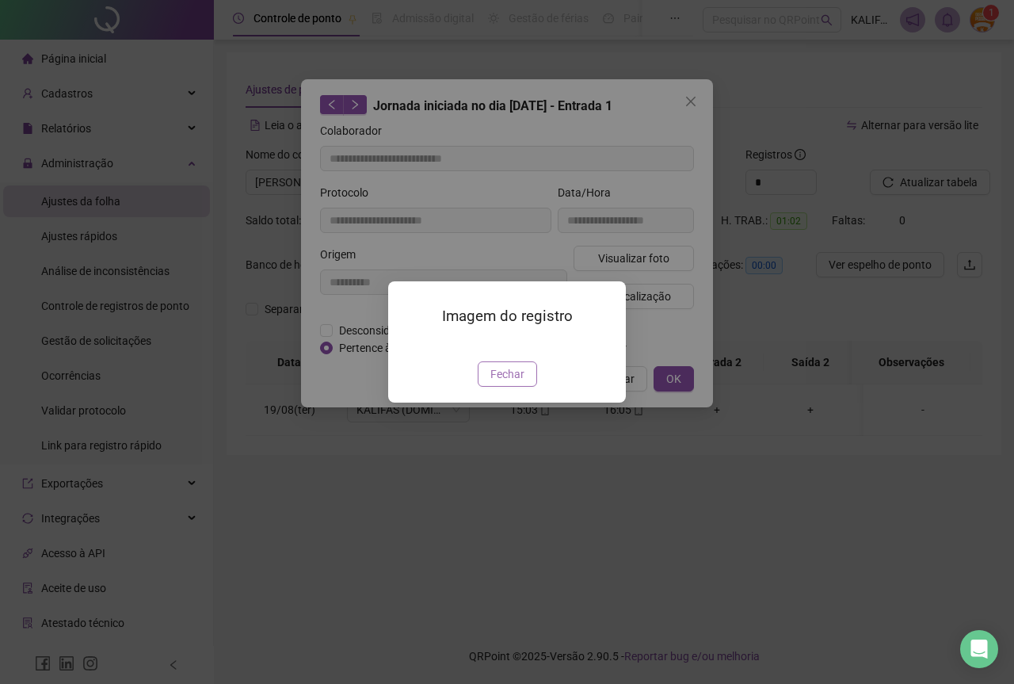
click at [514, 383] on span "Fechar" at bounding box center [508, 373] width 34 height 17
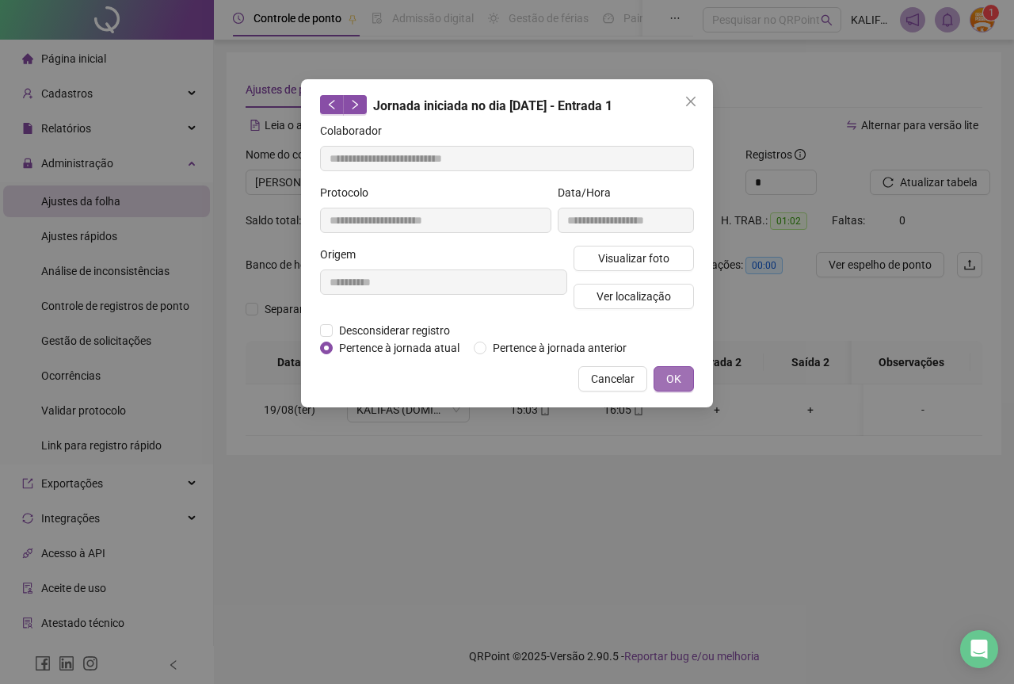
click at [676, 381] on span "OK" at bounding box center [674, 378] width 15 height 17
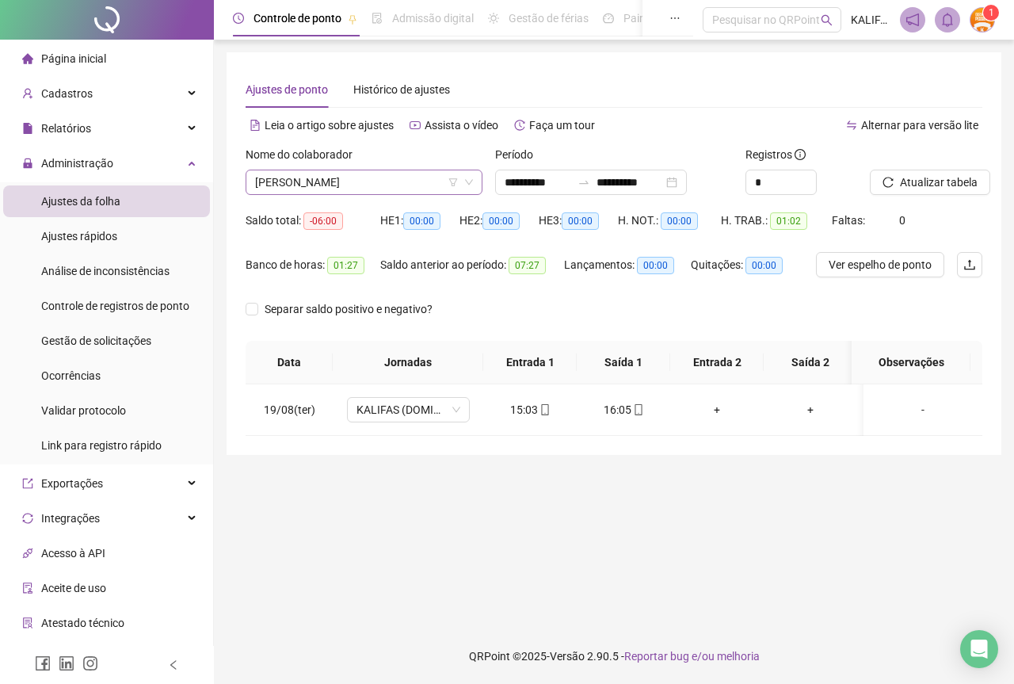
click at [295, 174] on span "[PERSON_NAME]" at bounding box center [364, 182] width 218 height 24
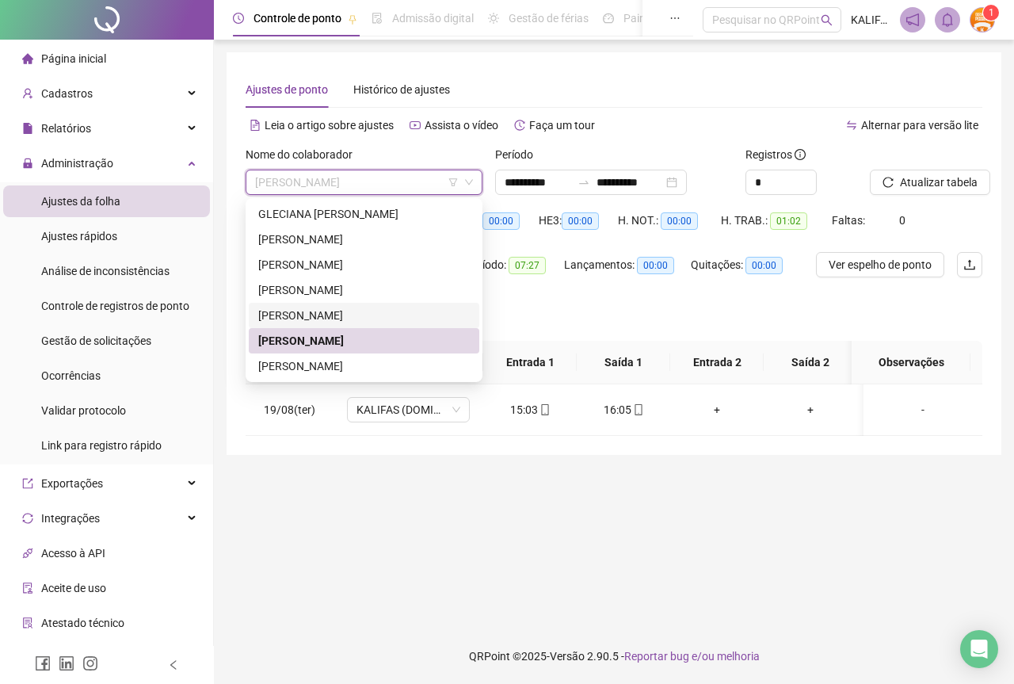
click at [321, 311] on div "[PERSON_NAME]" at bounding box center [364, 315] width 212 height 17
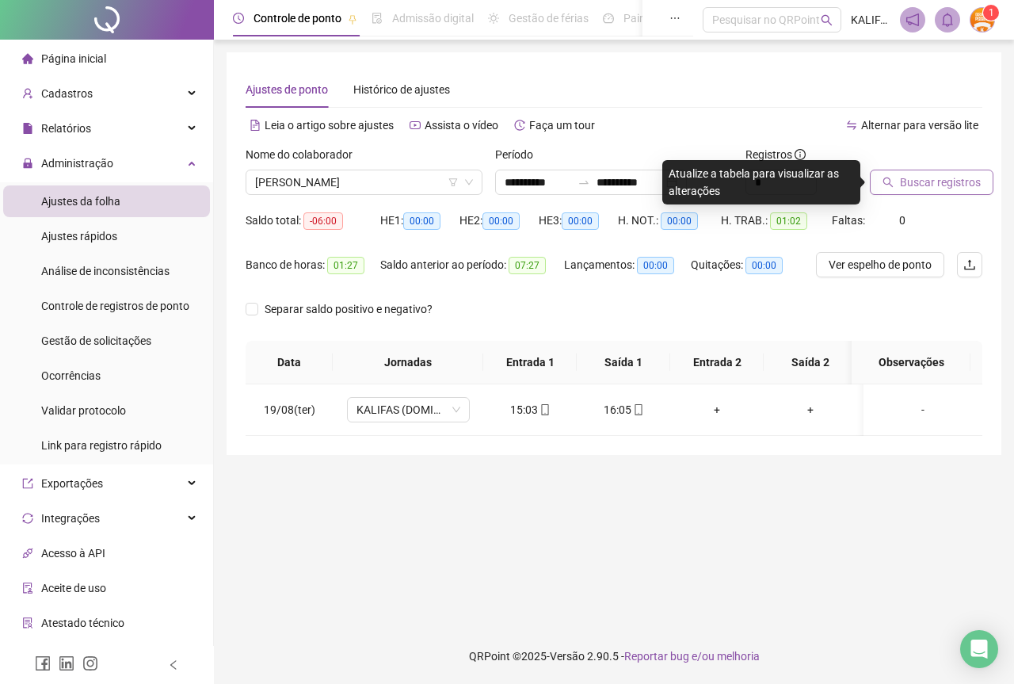
click at [911, 182] on span "Buscar registros" at bounding box center [940, 182] width 81 height 17
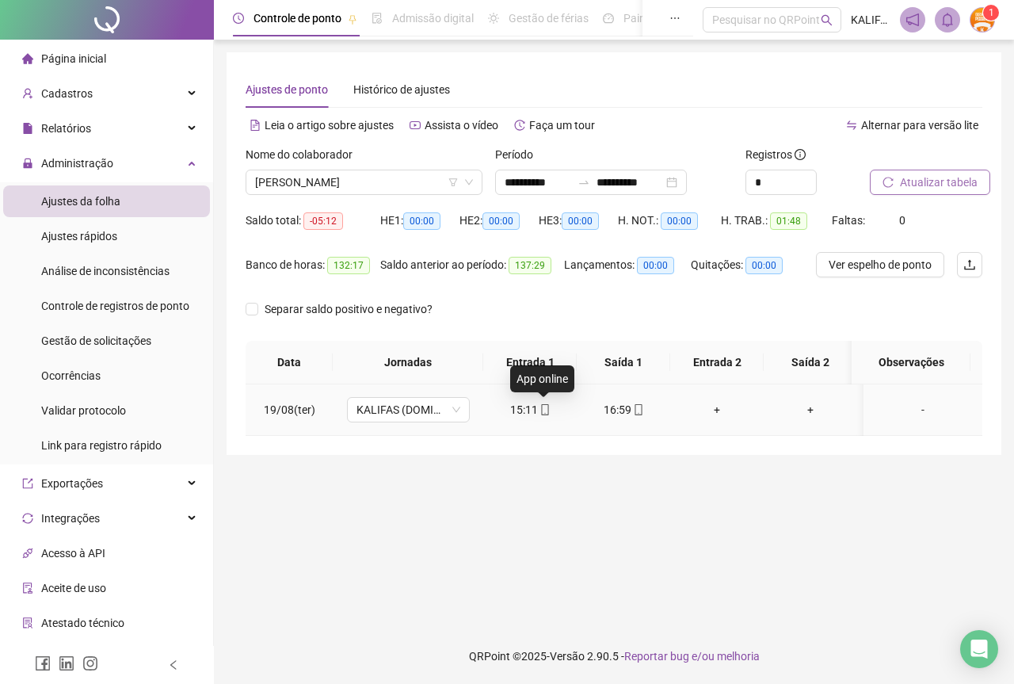
click at [540, 412] on icon "mobile" at bounding box center [545, 409] width 11 height 11
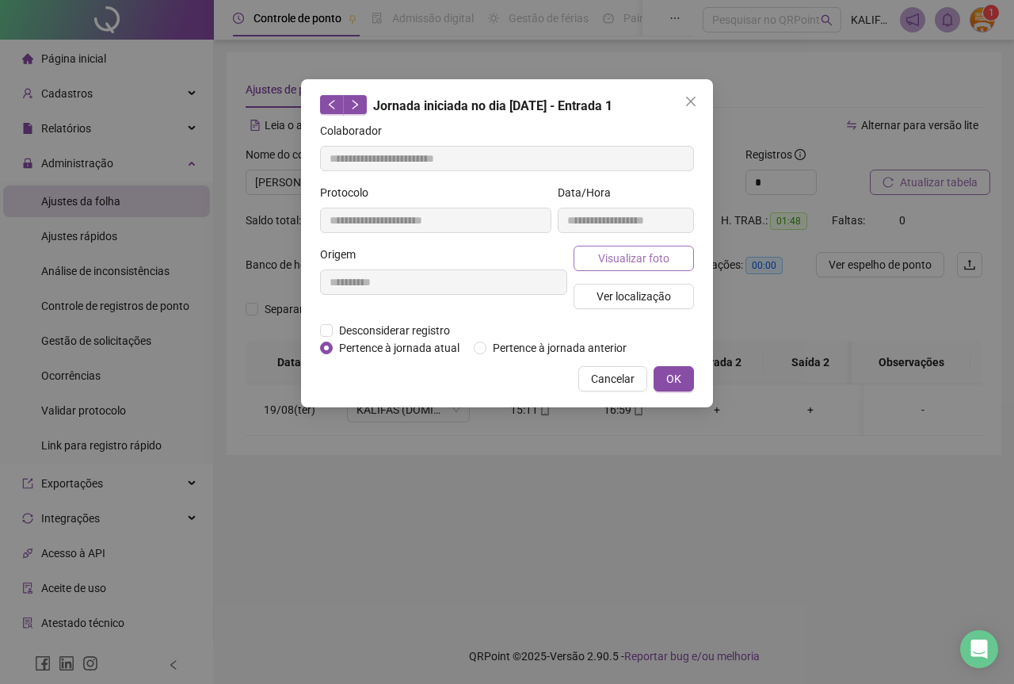
type input "**********"
click at [607, 259] on span "Visualizar foto" at bounding box center [633, 258] width 71 height 17
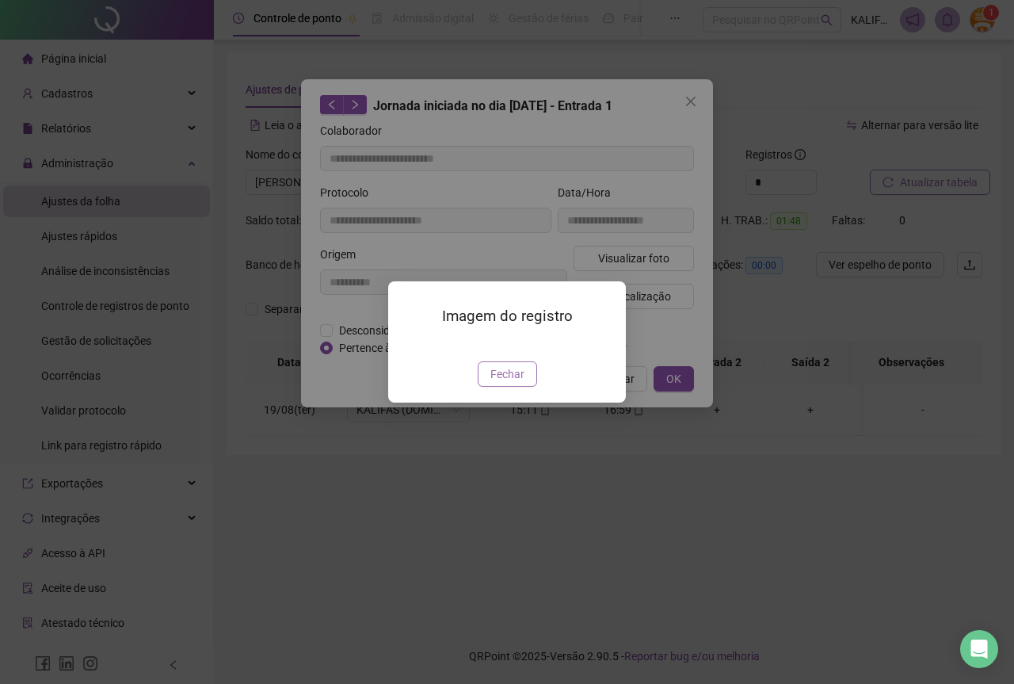
drag, startPoint x: 503, startPoint y: 459, endPoint x: 619, endPoint y: 412, distance: 124.8
click at [504, 383] on span "Fechar" at bounding box center [508, 373] width 34 height 17
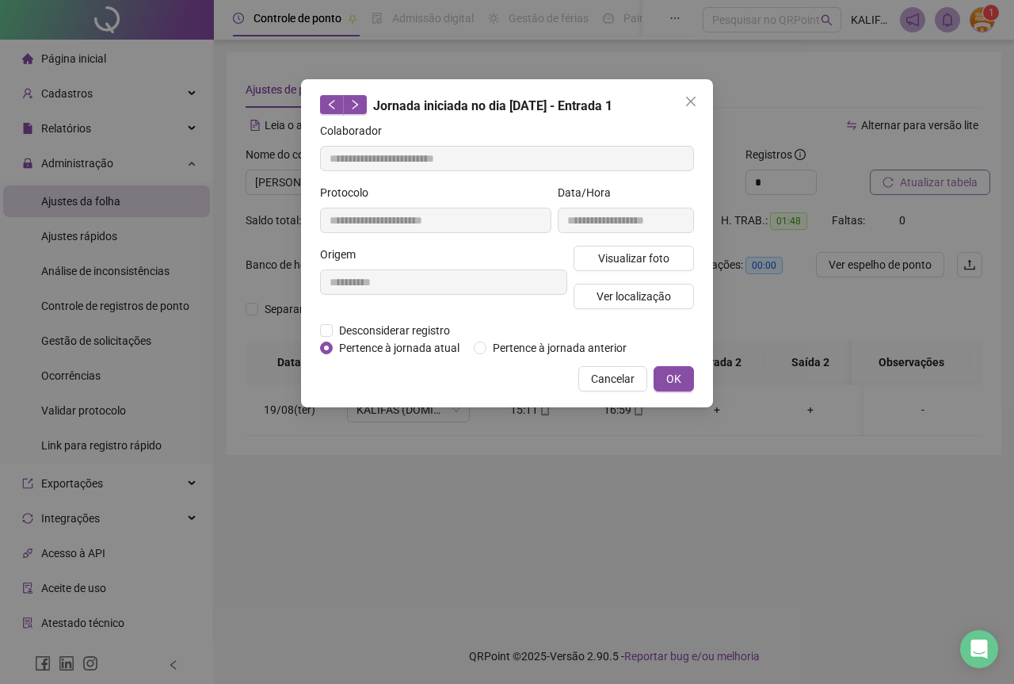
click at [688, 365] on div "**********" at bounding box center [507, 243] width 412 height 328
click at [688, 374] on button "OK" at bounding box center [674, 378] width 40 height 25
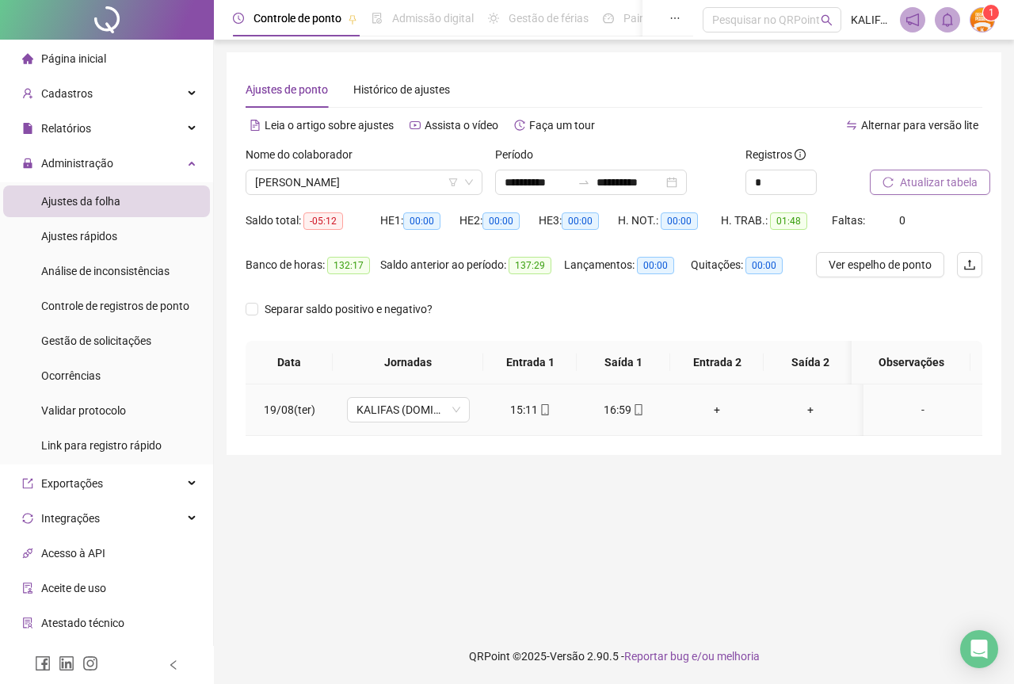
click at [714, 407] on div "+" at bounding box center [717, 409] width 68 height 17
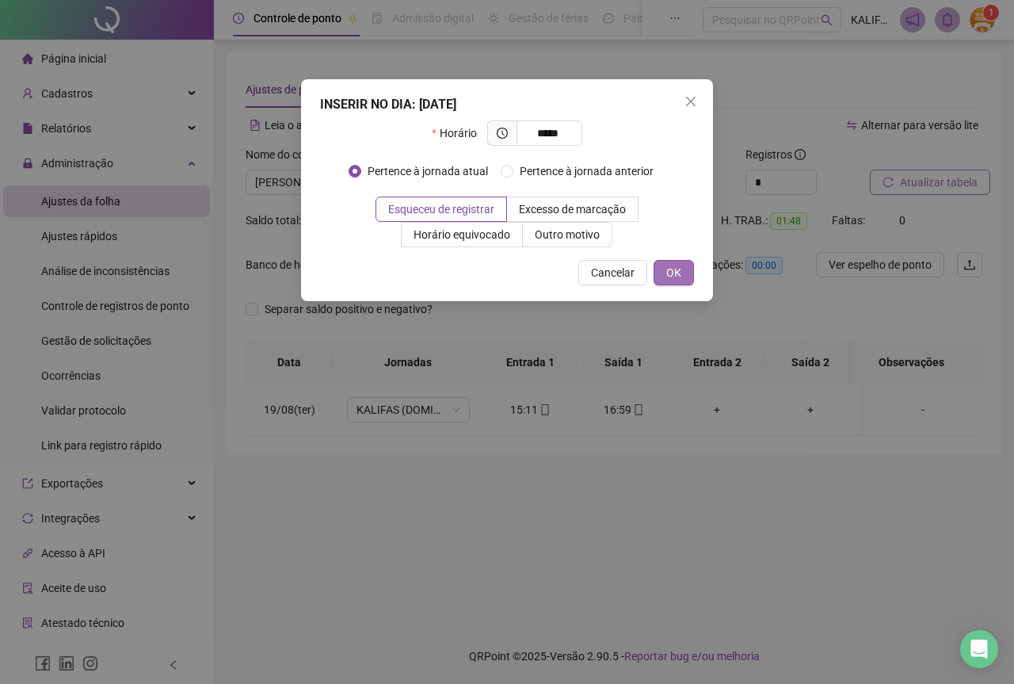
type input "*****"
click at [682, 279] on button "OK" at bounding box center [674, 272] width 40 height 25
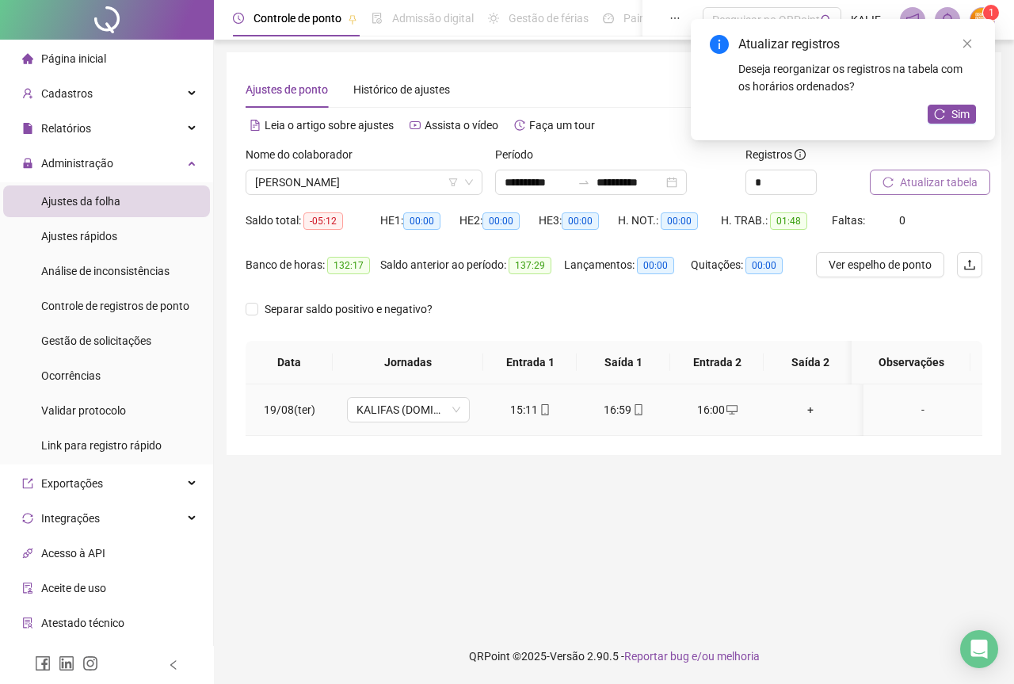
click at [628, 411] on div "16:59" at bounding box center [624, 409] width 68 height 17
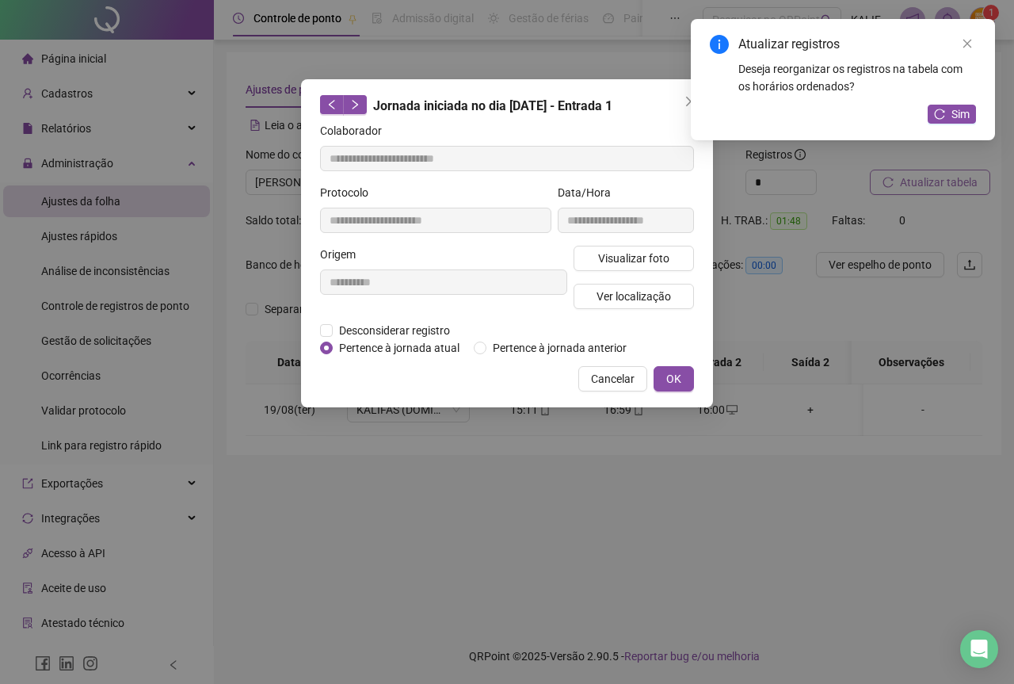
type input "**********"
drag, startPoint x: 652, startPoint y: 235, endPoint x: 650, endPoint y: 264, distance: 29.4
click at [652, 237] on div "**********" at bounding box center [626, 215] width 143 height 62
click at [650, 264] on span "Visualizar foto" at bounding box center [633, 258] width 71 height 17
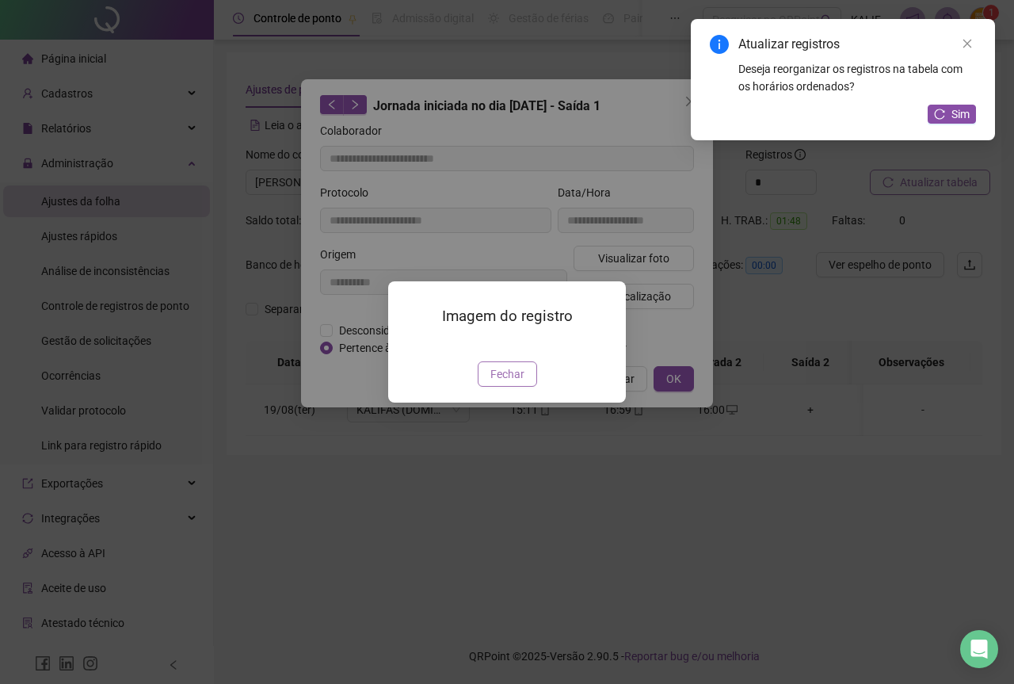
click at [514, 383] on span "Fechar" at bounding box center [508, 373] width 34 height 17
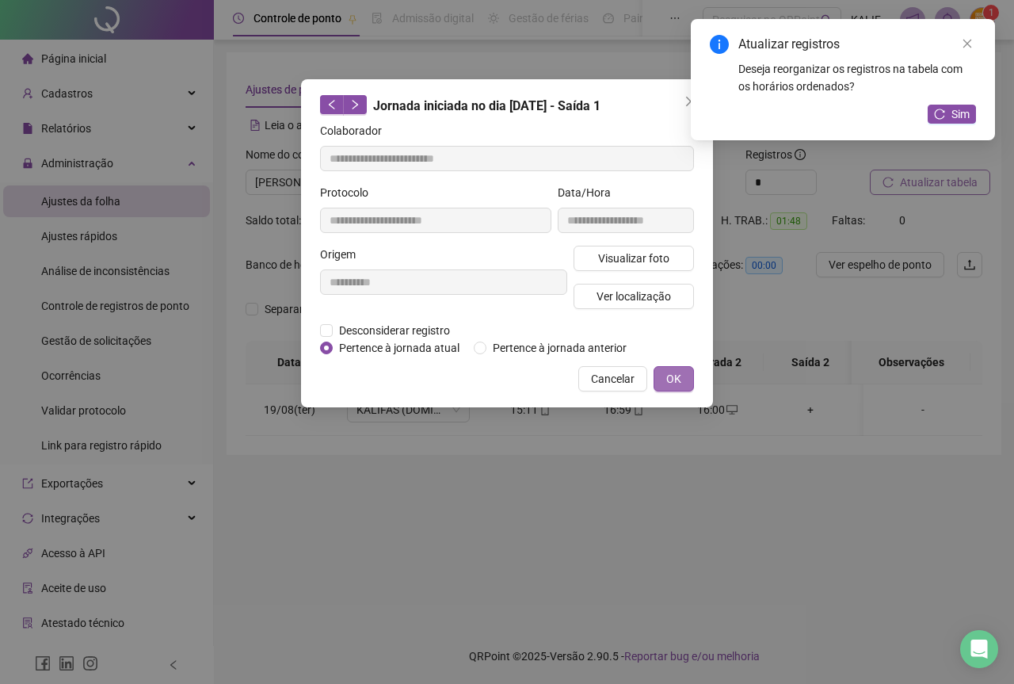
click at [691, 374] on button "OK" at bounding box center [674, 378] width 40 height 25
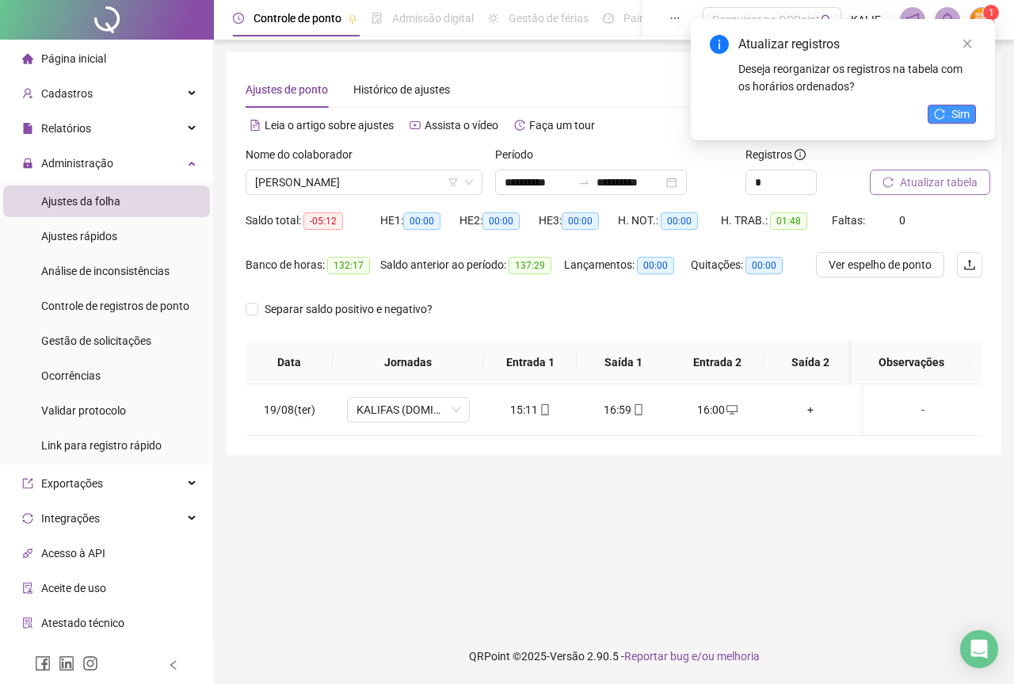
click at [942, 110] on icon "reload" at bounding box center [939, 114] width 11 height 11
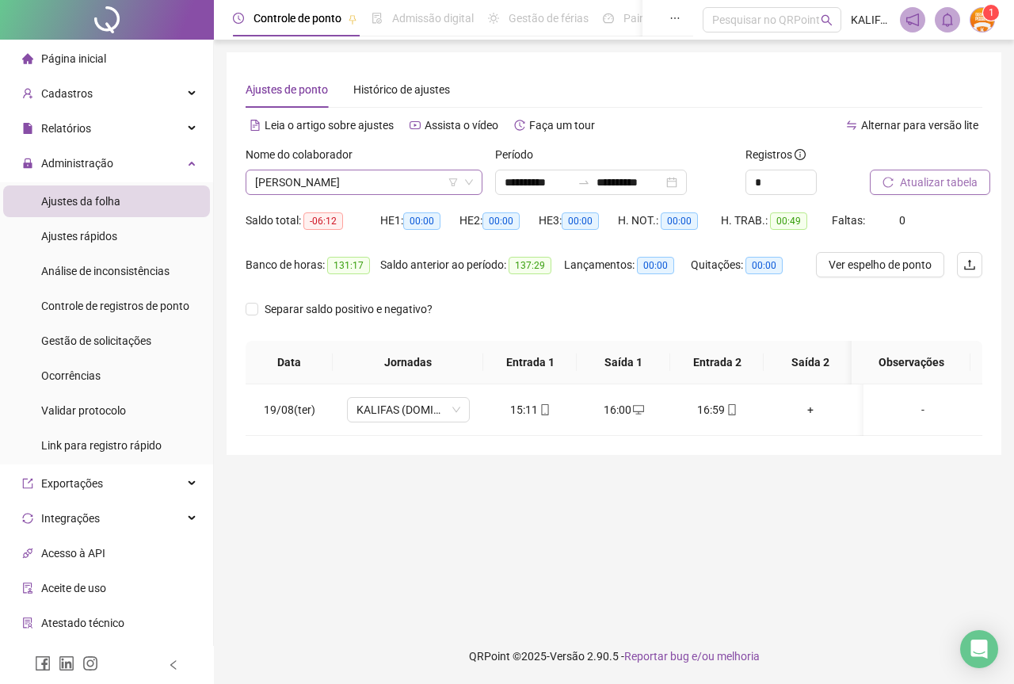
click at [417, 185] on span "[PERSON_NAME]" at bounding box center [364, 182] width 218 height 24
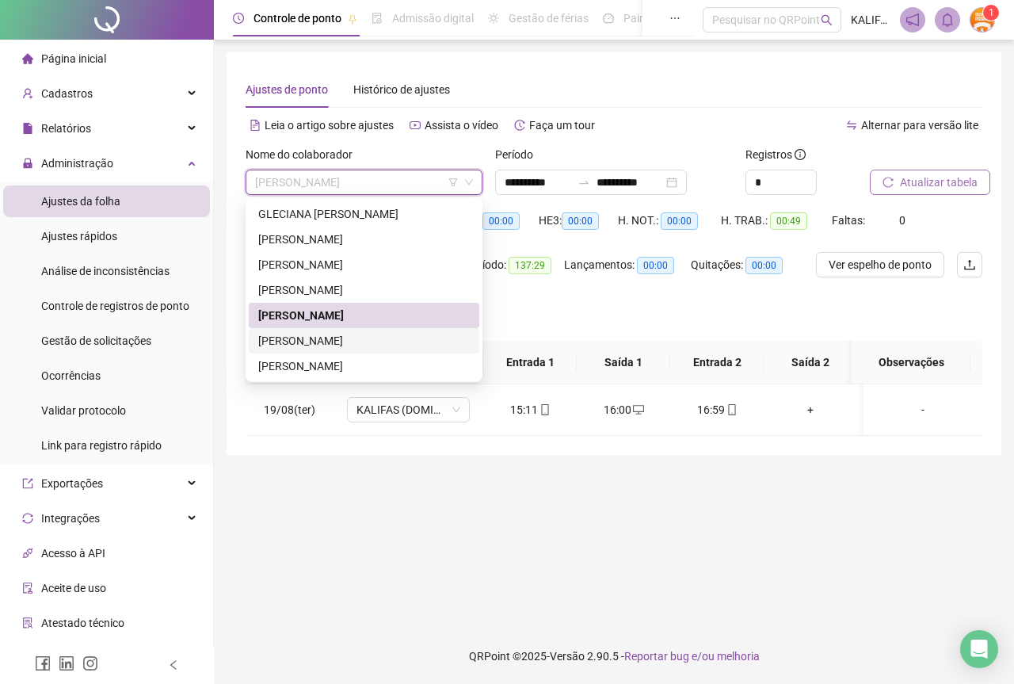
click at [387, 346] on div "[PERSON_NAME]" at bounding box center [364, 340] width 212 height 17
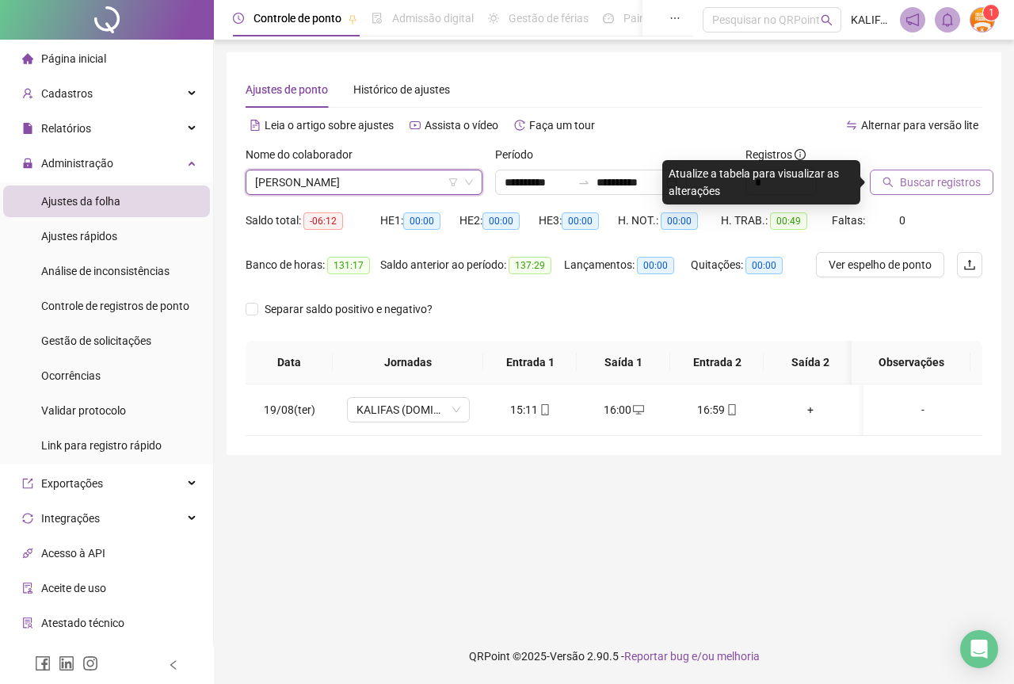
click at [911, 179] on span "Buscar registros" at bounding box center [940, 182] width 81 height 17
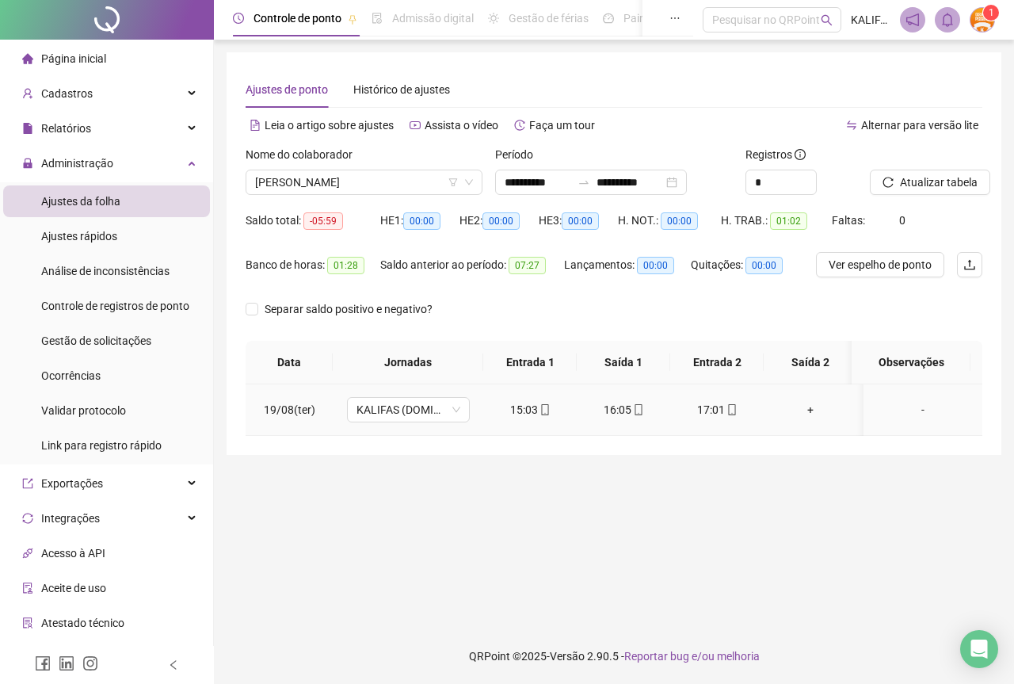
click at [541, 407] on icon "mobile" at bounding box center [544, 409] width 7 height 11
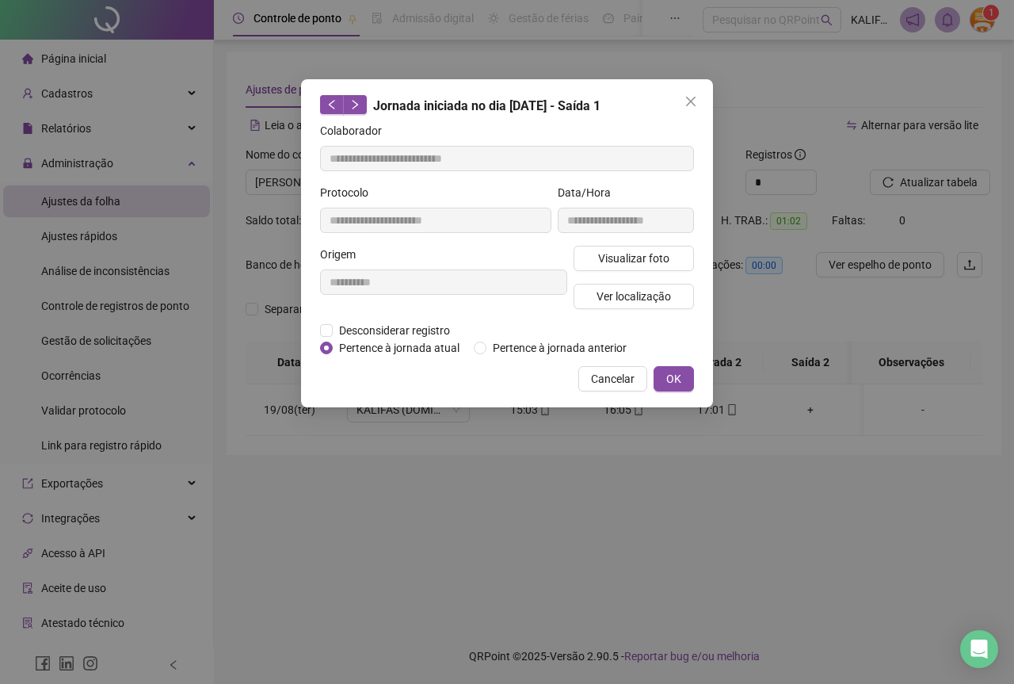
type input "**********"
click at [609, 250] on span "Visualizar foto" at bounding box center [633, 258] width 71 height 17
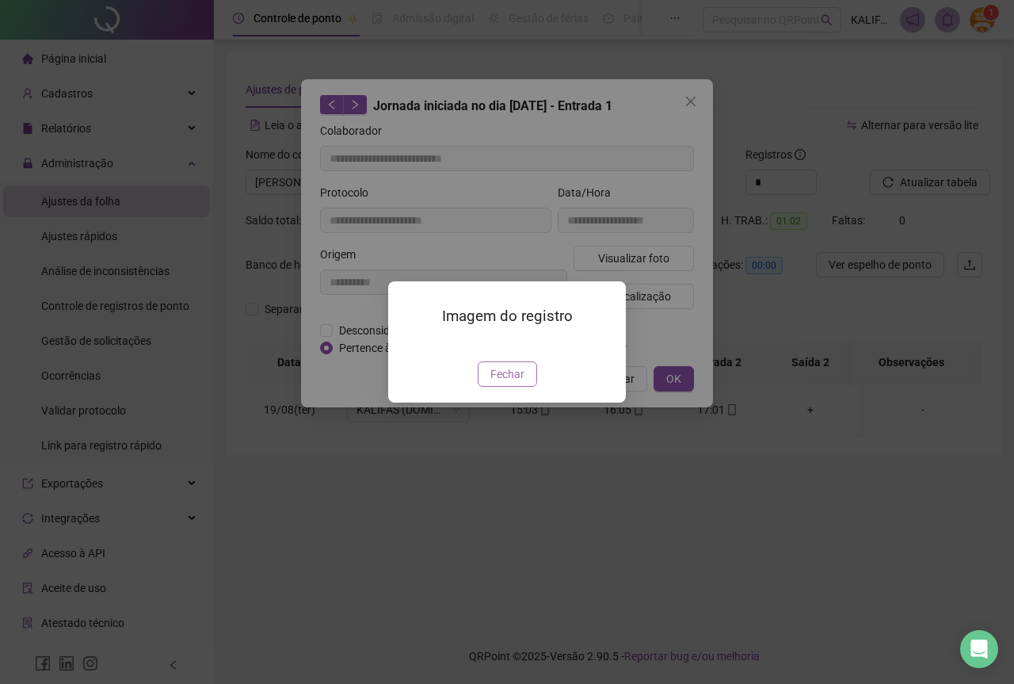
click at [514, 383] on span "Fechar" at bounding box center [508, 373] width 34 height 17
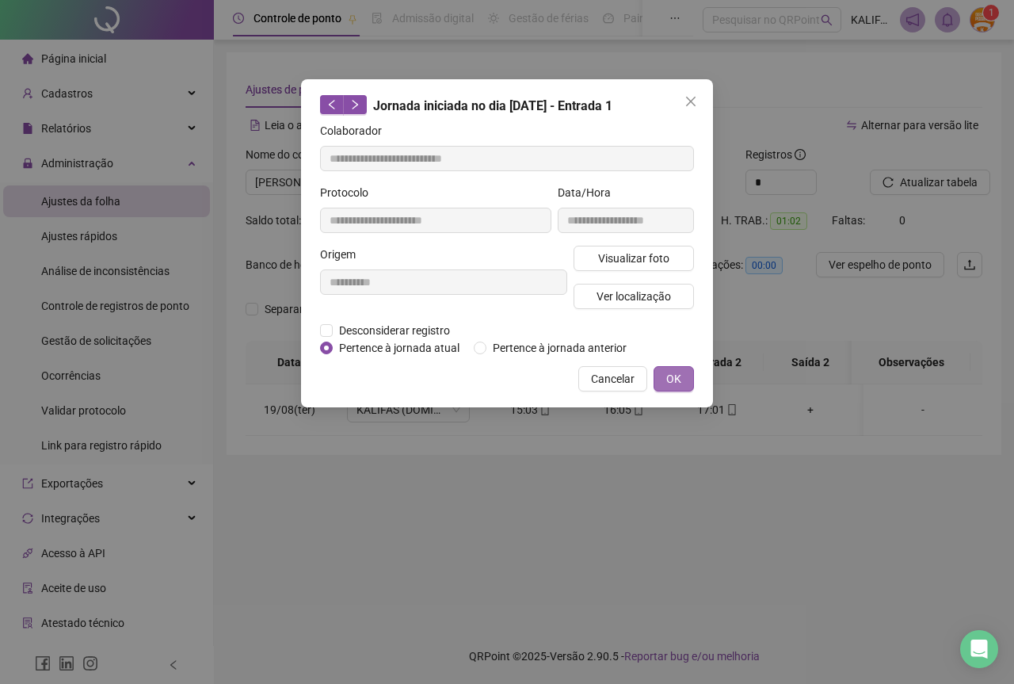
click at [674, 379] on span "OK" at bounding box center [674, 378] width 15 height 17
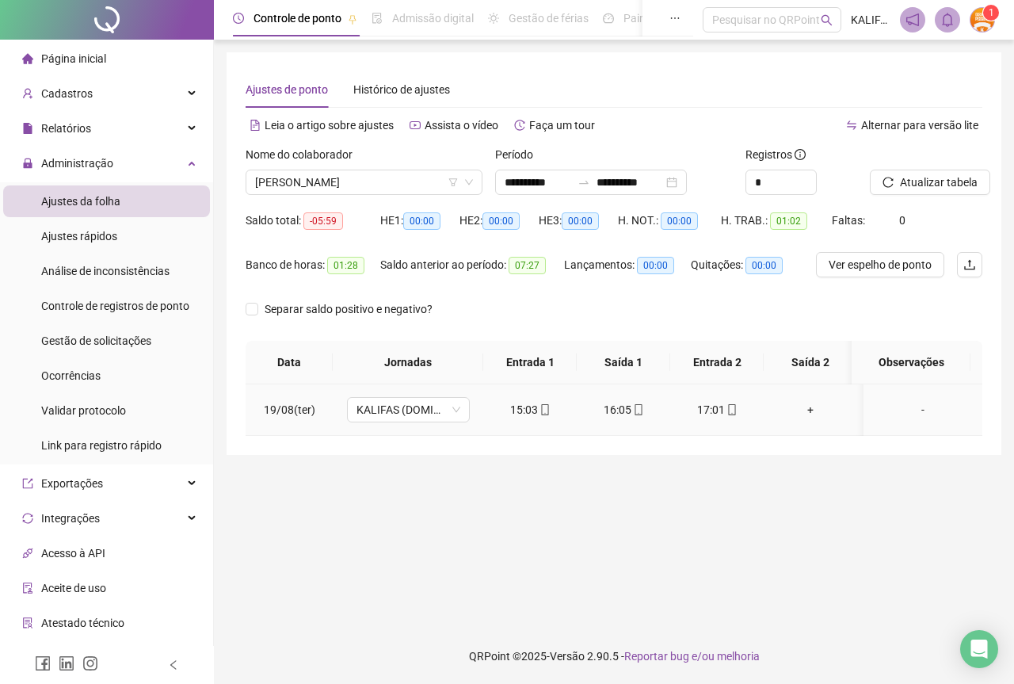
click at [644, 407] on div "16:05" at bounding box center [624, 409] width 68 height 17
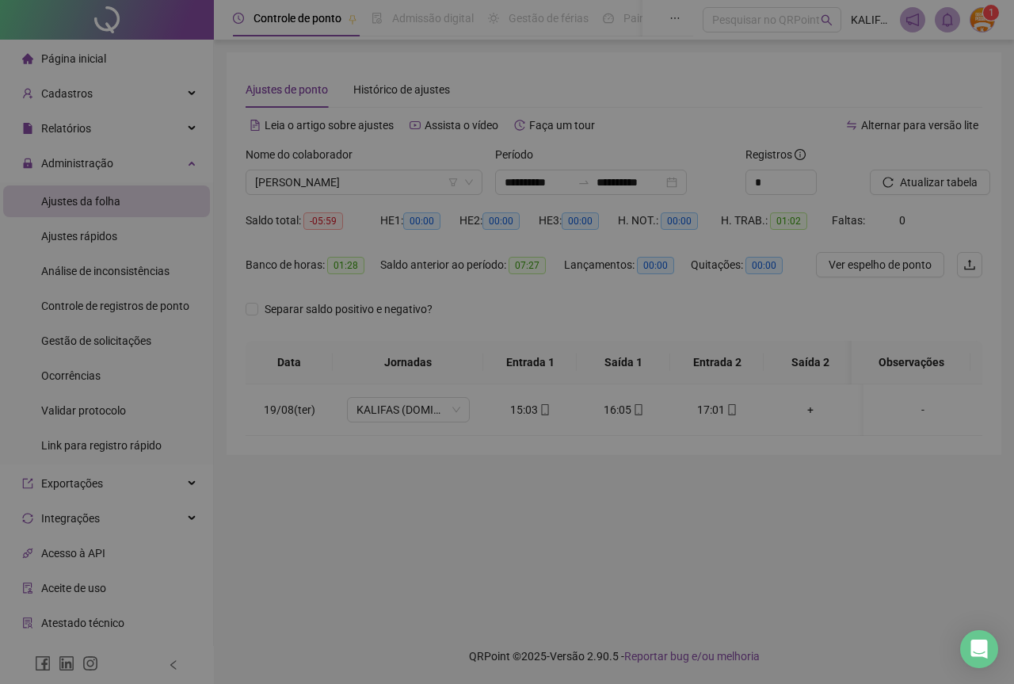
type input "**********"
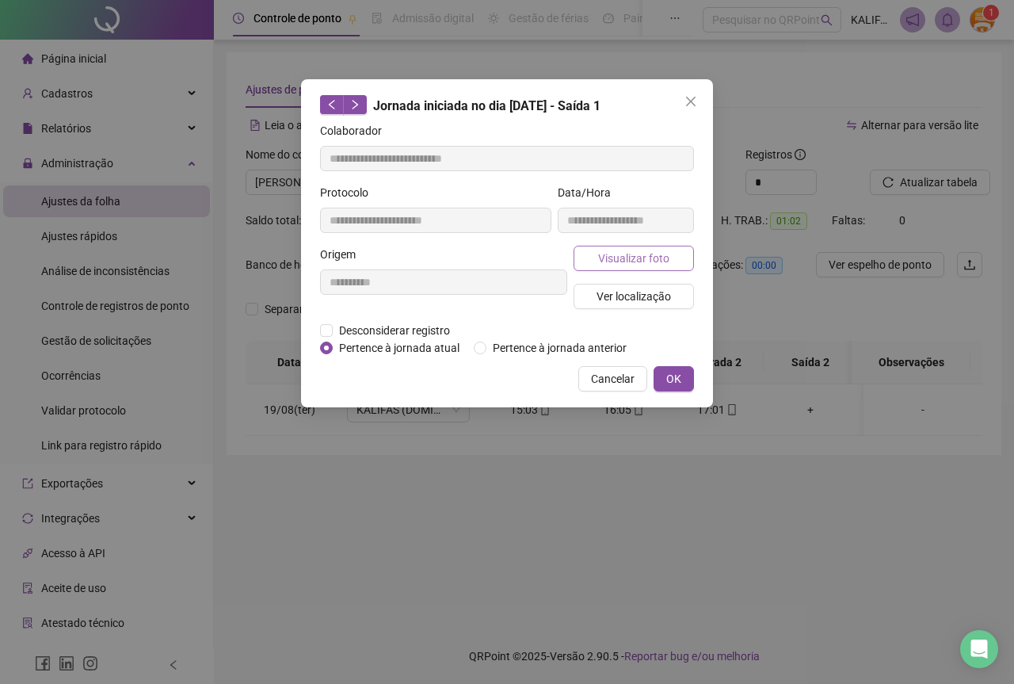
click at [613, 262] on span "Visualizar foto" at bounding box center [633, 258] width 71 height 17
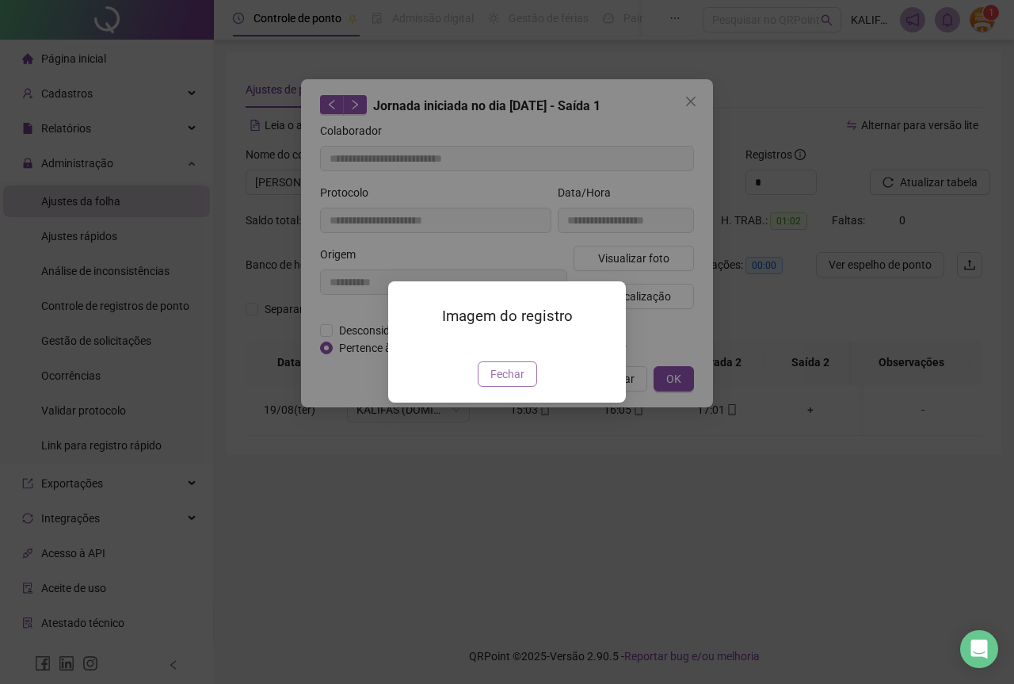
click at [494, 383] on span "Fechar" at bounding box center [508, 373] width 34 height 17
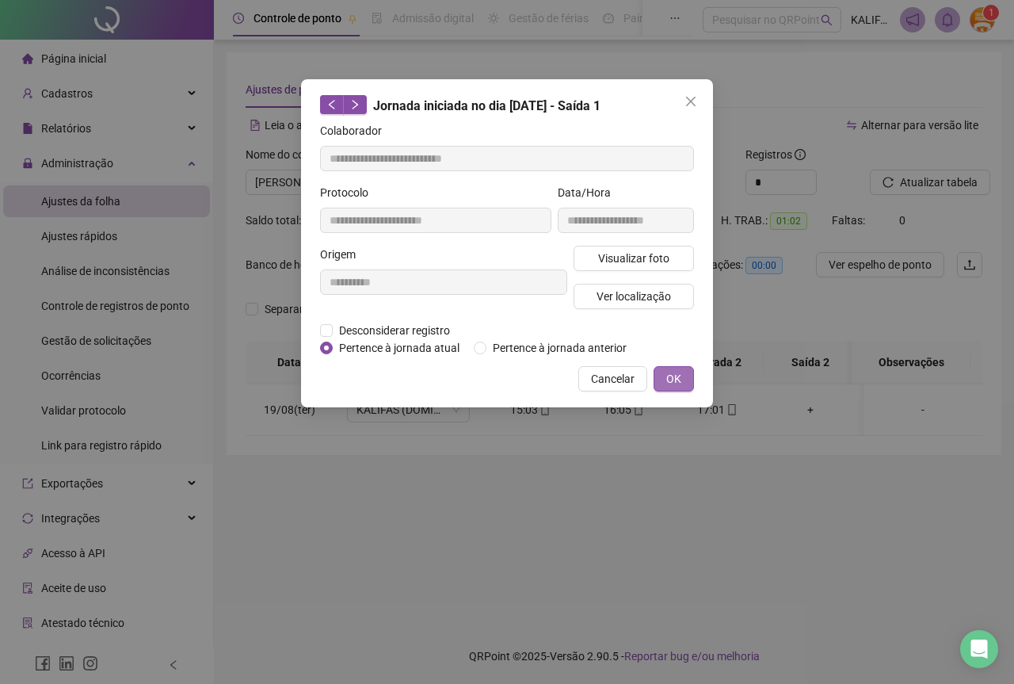
click at [678, 380] on span "OK" at bounding box center [674, 378] width 15 height 17
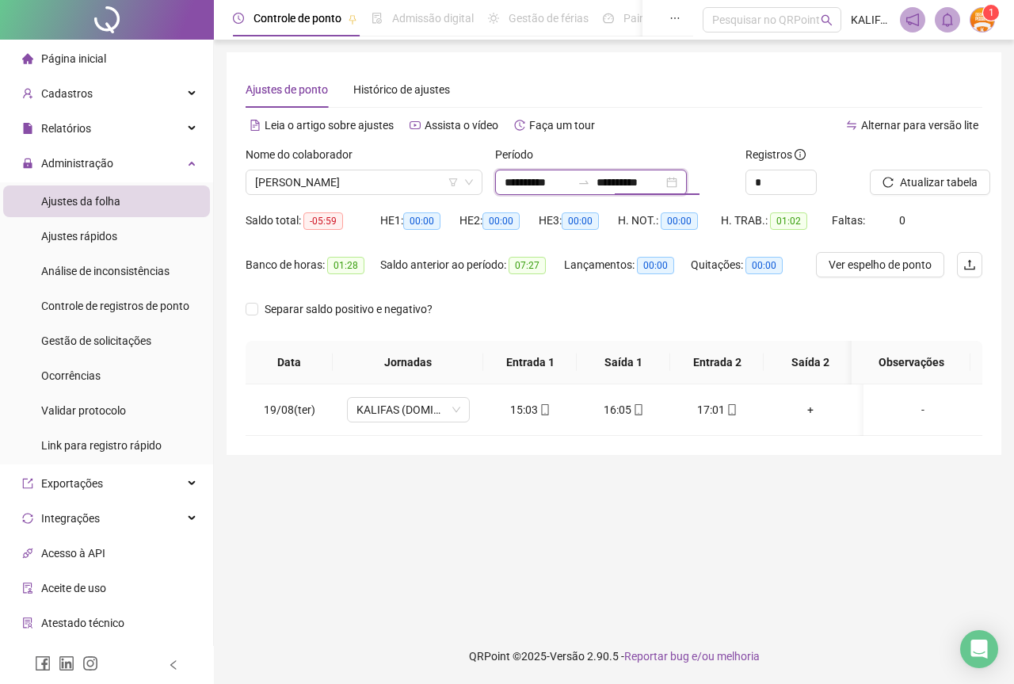
click at [615, 183] on input "**********" at bounding box center [630, 182] width 67 height 17
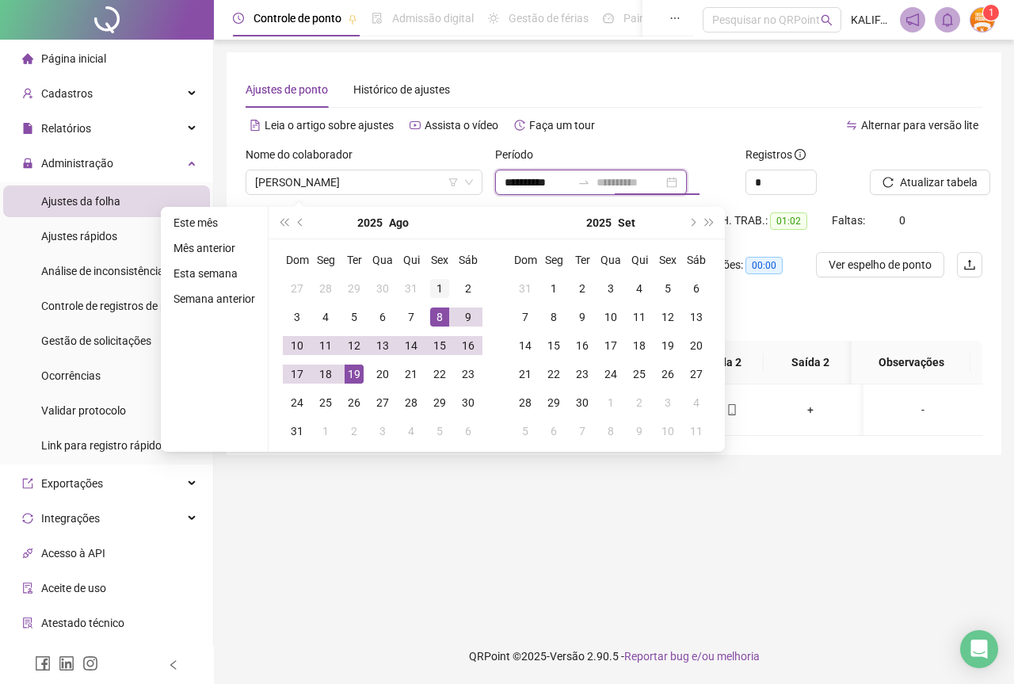
type input "**********"
click at [435, 283] on div "1" at bounding box center [439, 288] width 19 height 19
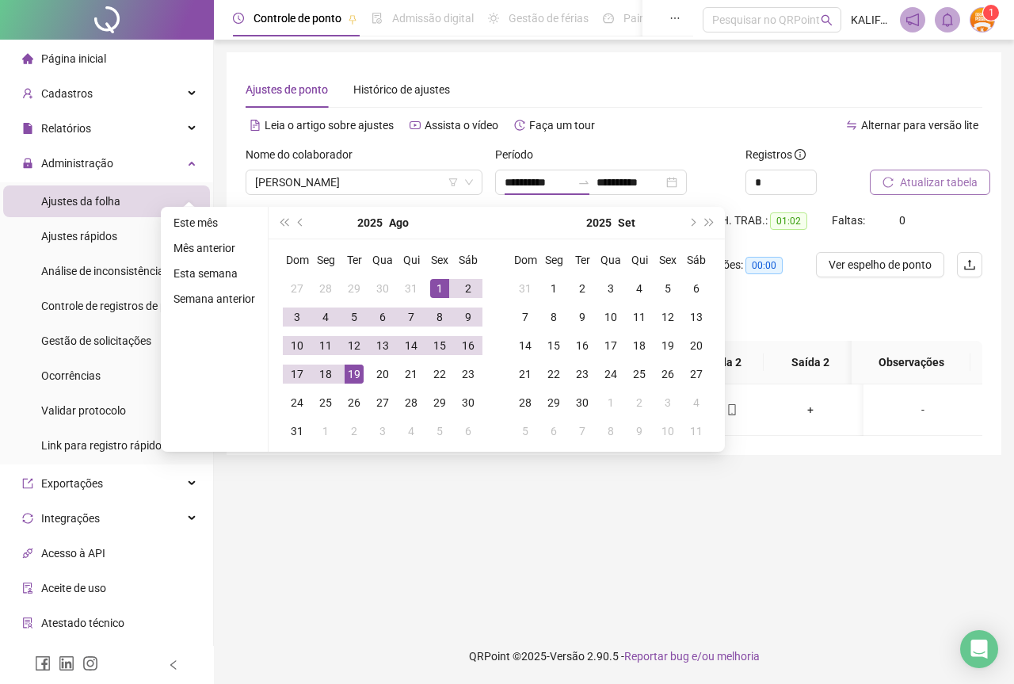
type input "**********"
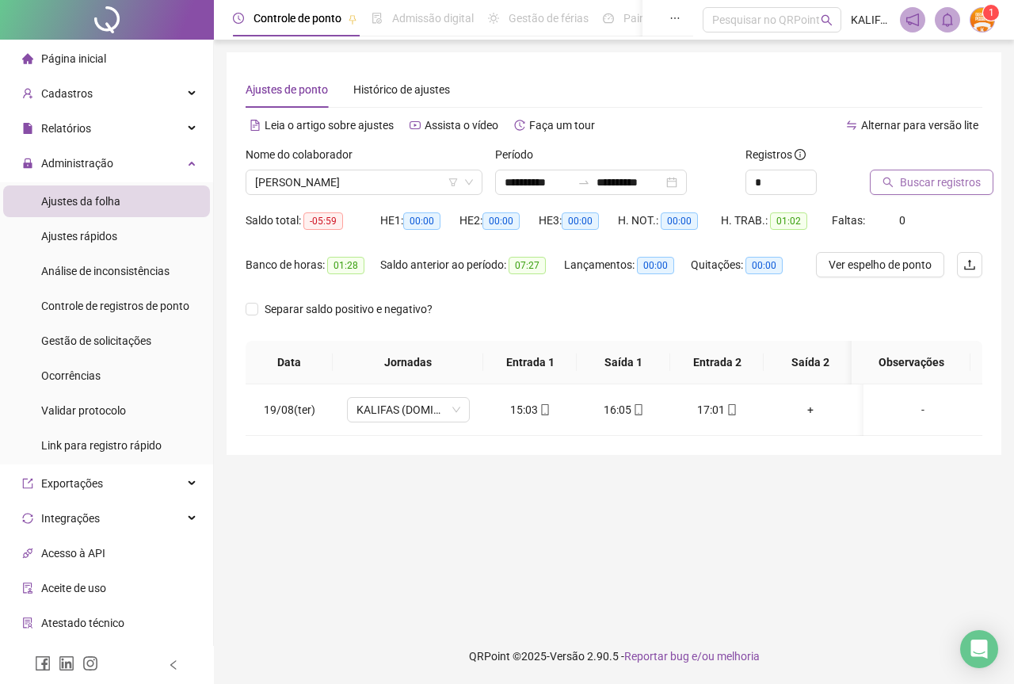
click at [925, 182] on span "Buscar registros" at bounding box center [940, 182] width 81 height 17
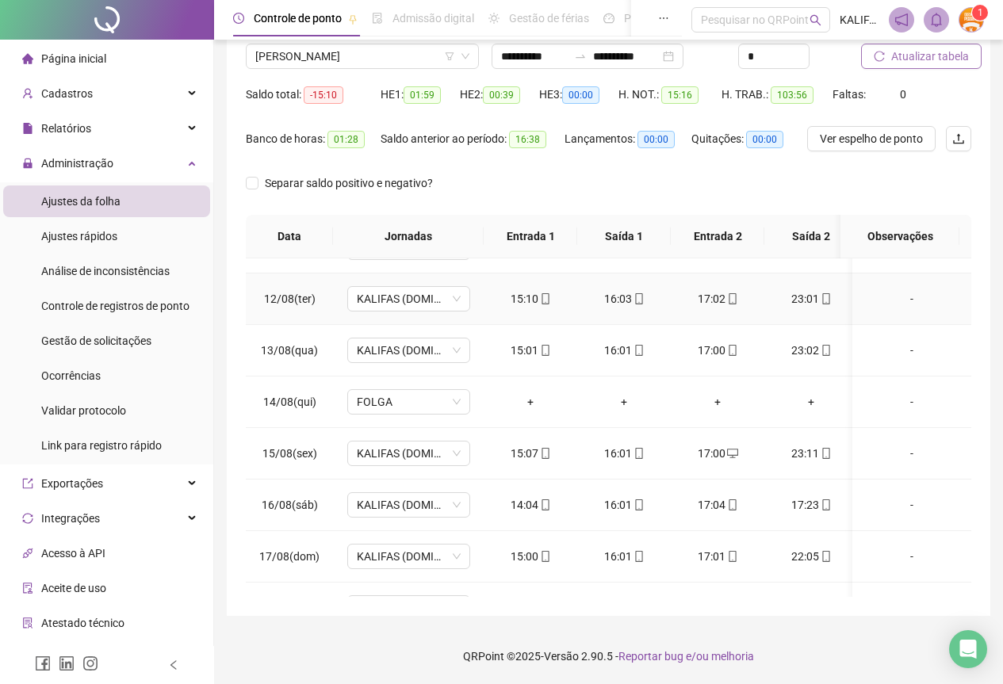
scroll to position [652, 0]
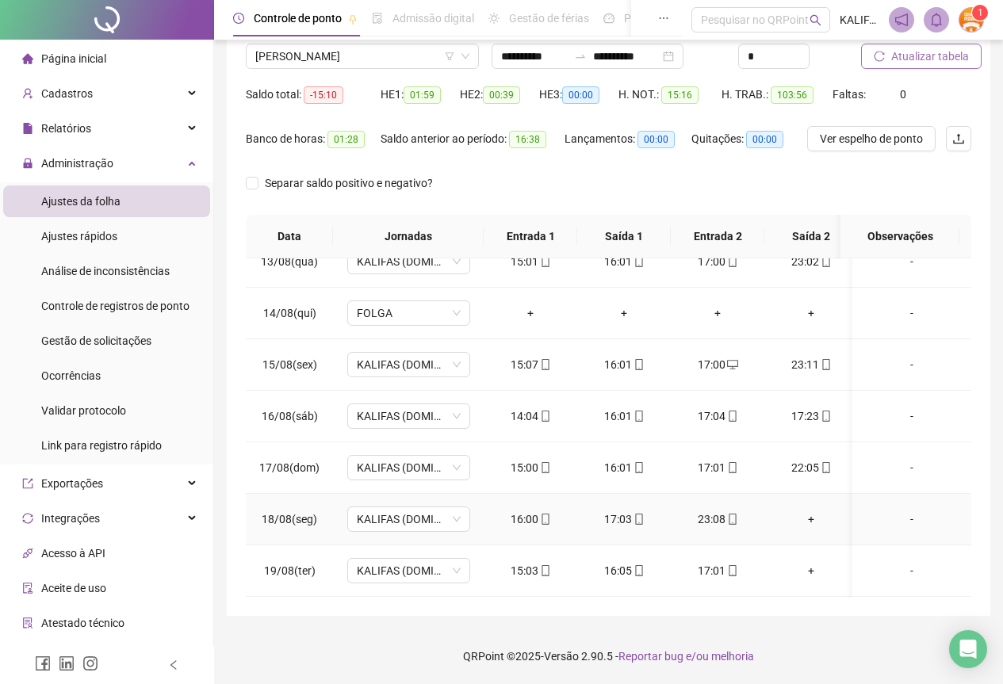
click at [807, 511] on div "+" at bounding box center [811, 518] width 68 height 17
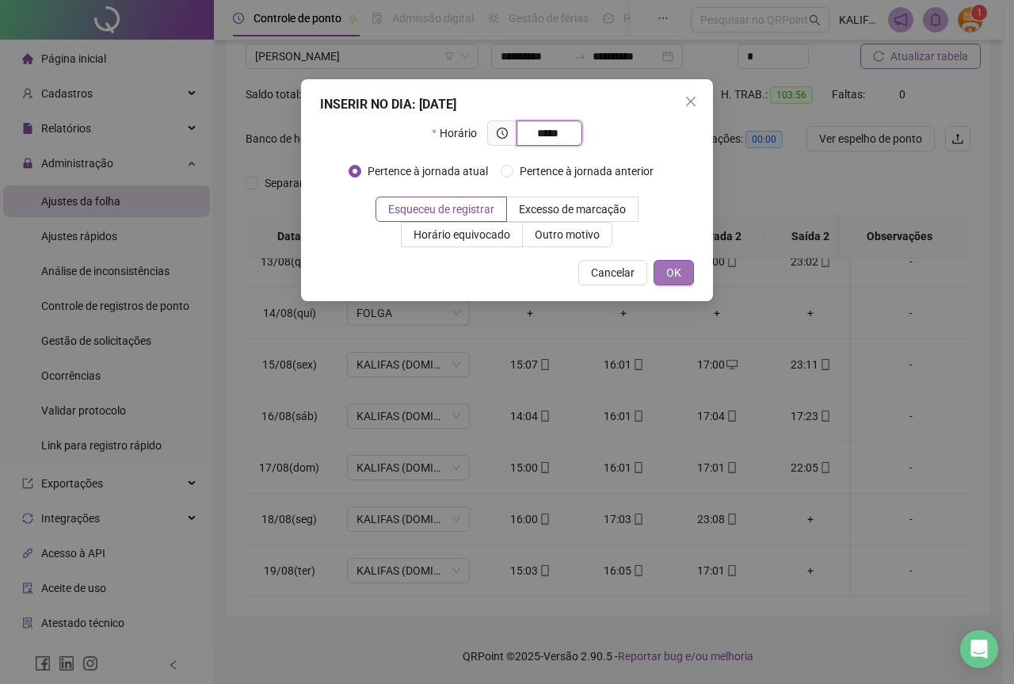
type input "*****"
click at [685, 268] on button "OK" at bounding box center [674, 272] width 40 height 25
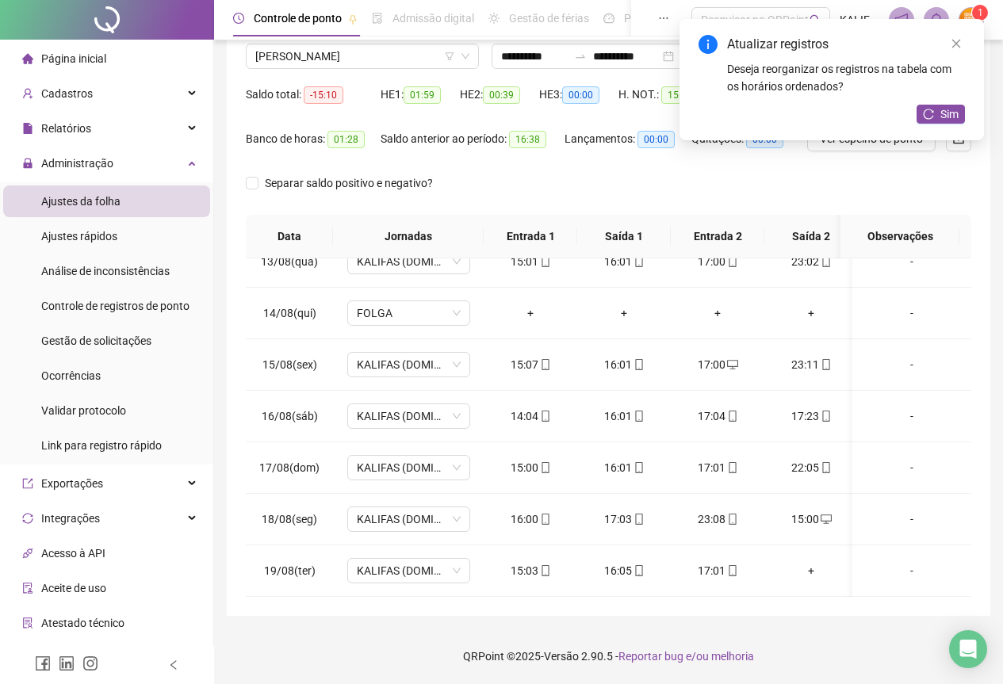
click at [929, 126] on div "Atualizar registros Deseja reorganizar os registros na tabela com os horários o…" at bounding box center [831, 79] width 304 height 121
click at [930, 119] on icon "reload" at bounding box center [928, 114] width 11 height 11
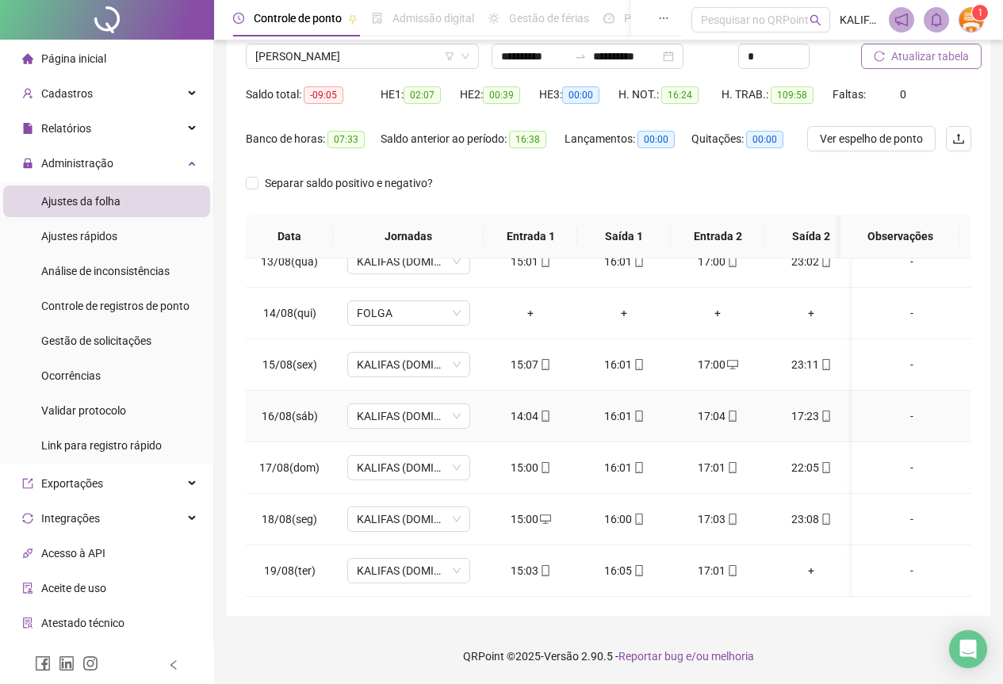
click at [811, 411] on div "17:23" at bounding box center [811, 415] width 68 height 17
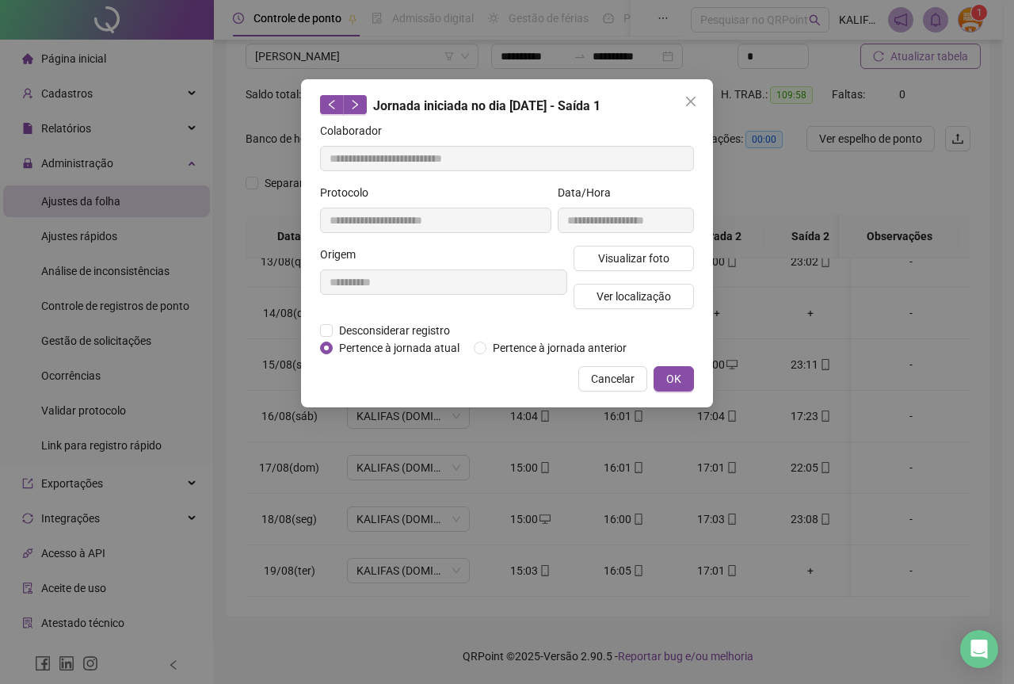
type input "**********"
click at [681, 382] on span "OK" at bounding box center [674, 378] width 15 height 17
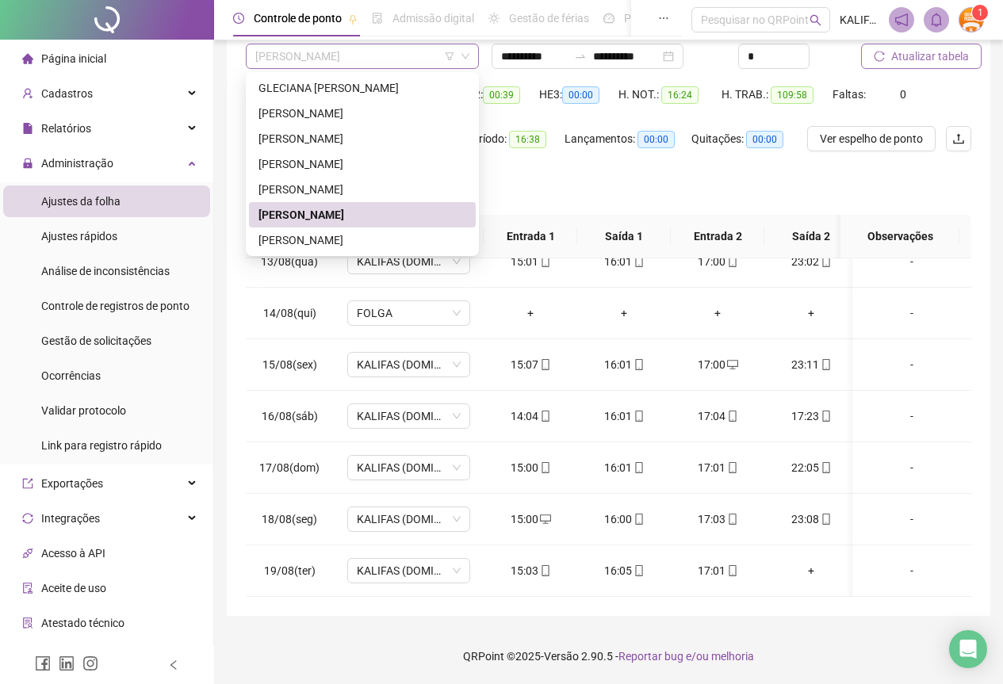
click at [297, 62] on span "[PERSON_NAME]" at bounding box center [362, 56] width 214 height 24
click at [342, 236] on div "[PERSON_NAME]" at bounding box center [362, 239] width 208 height 17
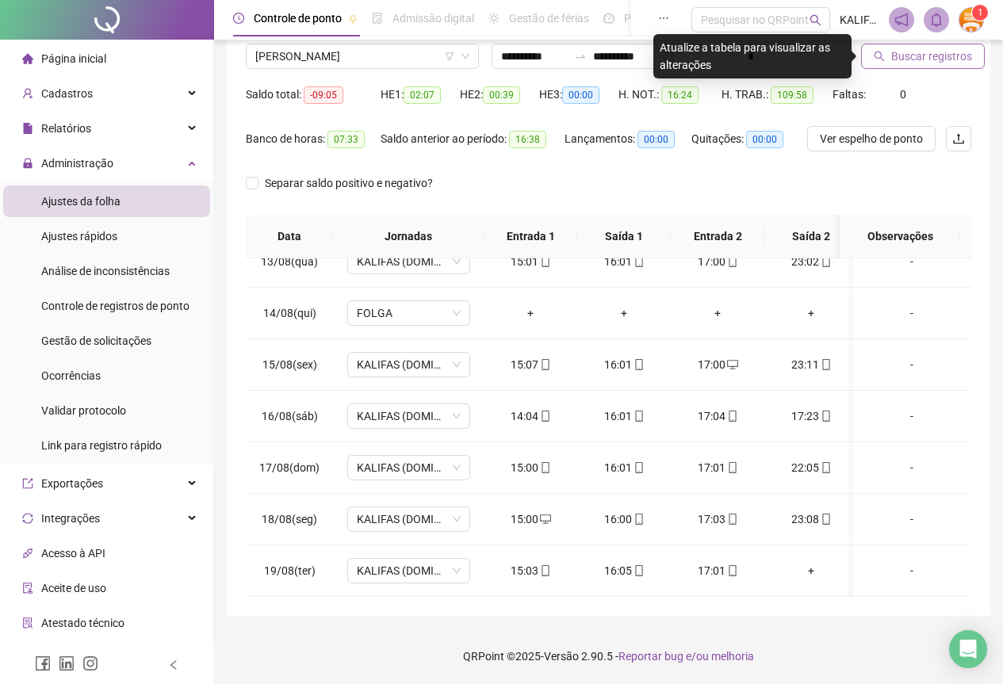
click at [915, 54] on span "Buscar registros" at bounding box center [931, 56] width 81 height 17
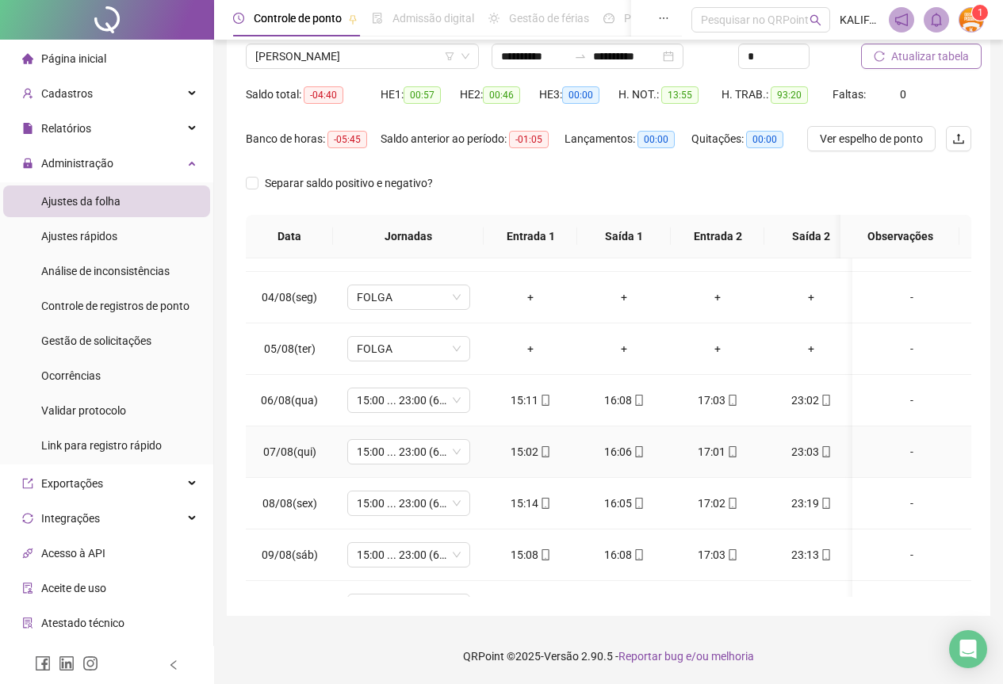
scroll to position [105, 0]
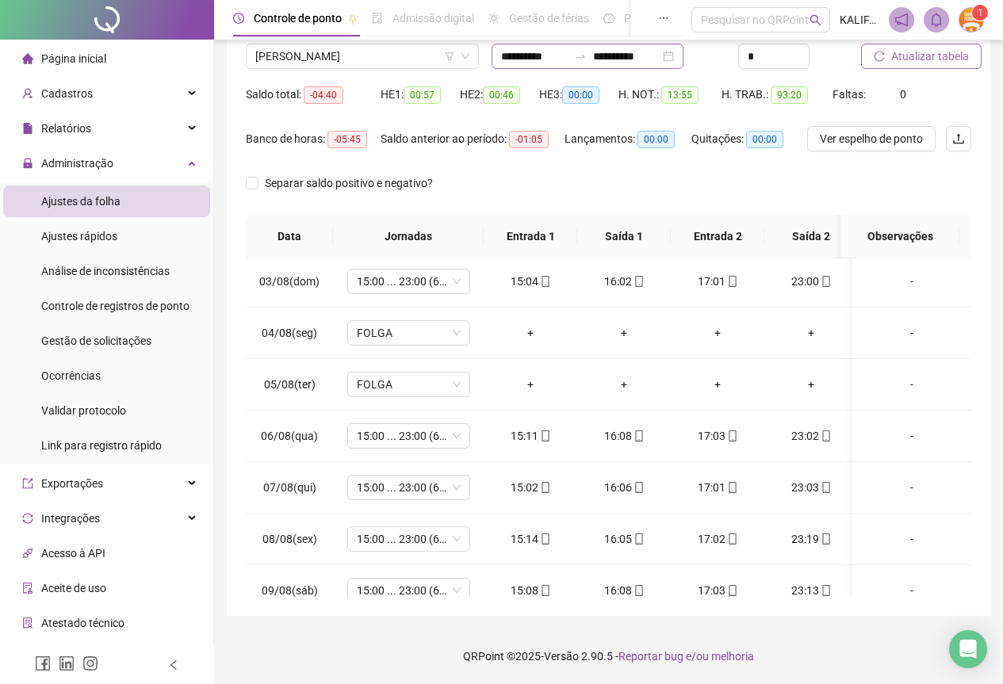
click at [683, 56] on div "**********" at bounding box center [587, 56] width 192 height 25
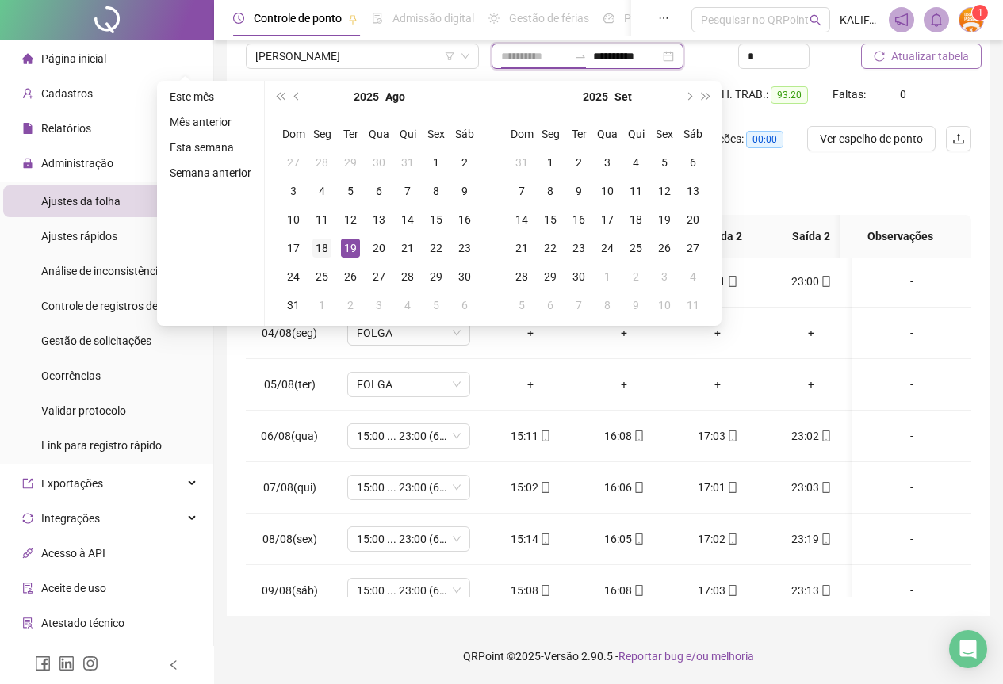
type input "**********"
click at [326, 242] on div "18" at bounding box center [321, 248] width 19 height 19
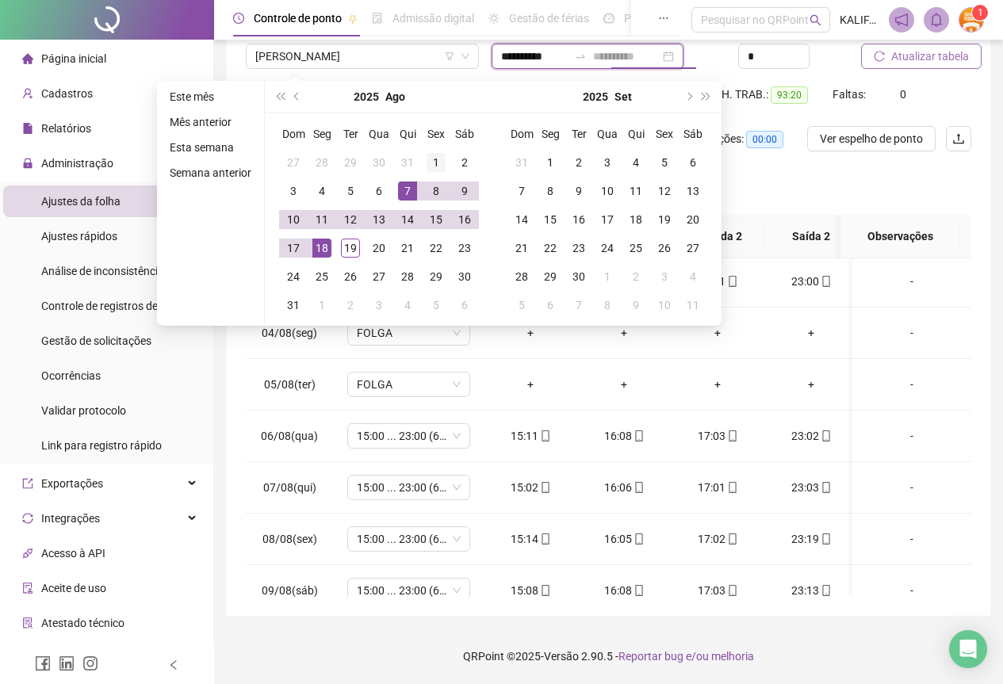
type input "**********"
click at [437, 159] on div "1" at bounding box center [435, 162] width 19 height 19
type input "**********"
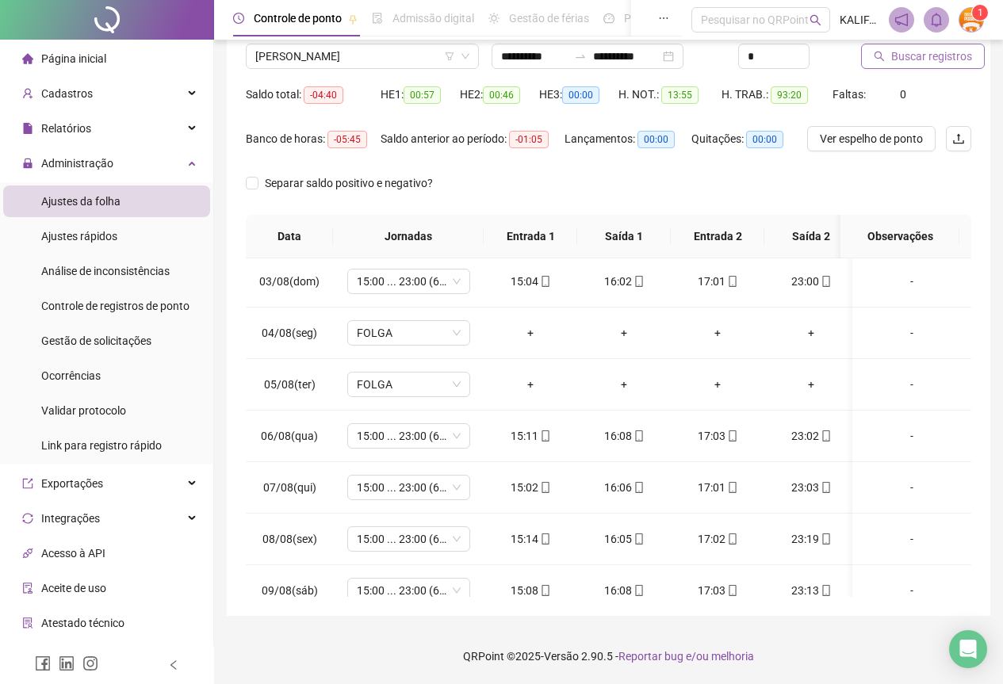
click at [896, 65] on button "Buscar registros" at bounding box center [923, 56] width 124 height 25
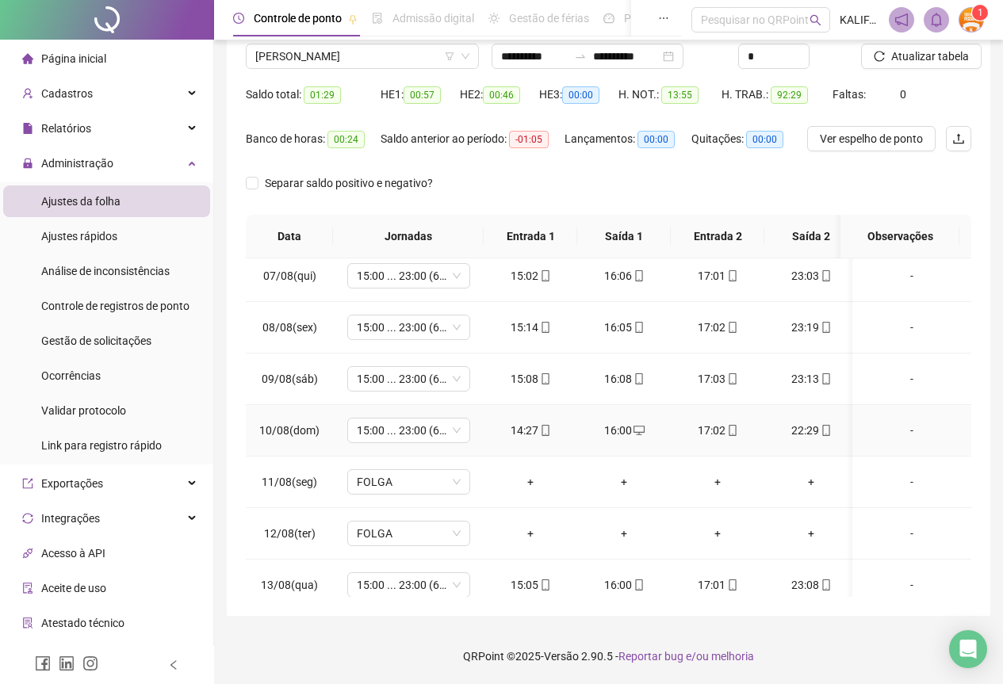
scroll to position [422, 0]
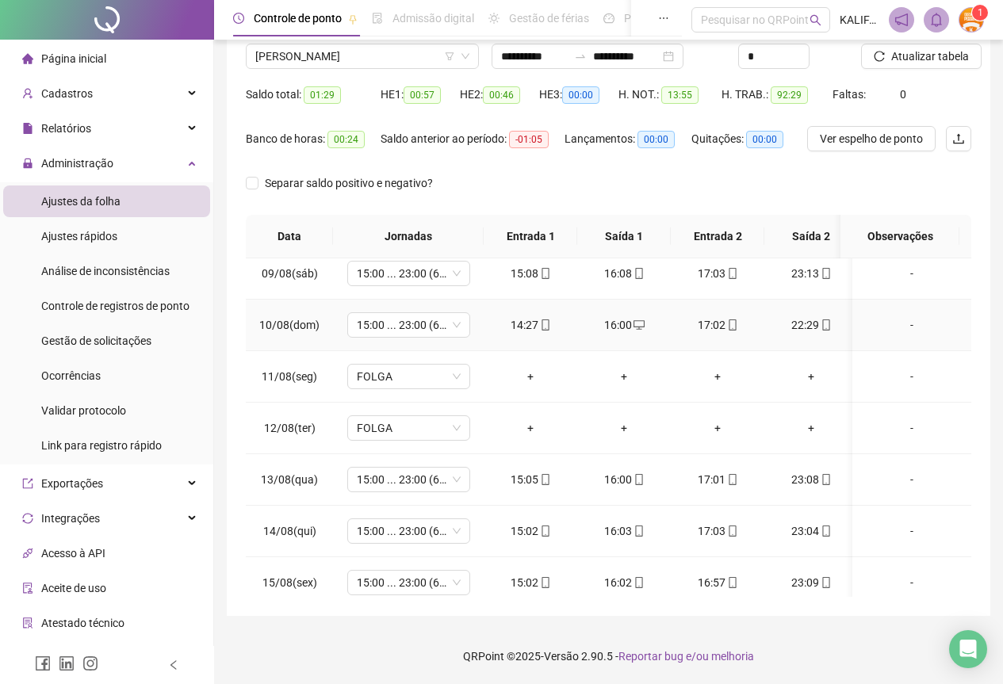
click at [544, 319] on span at bounding box center [544, 325] width 13 height 13
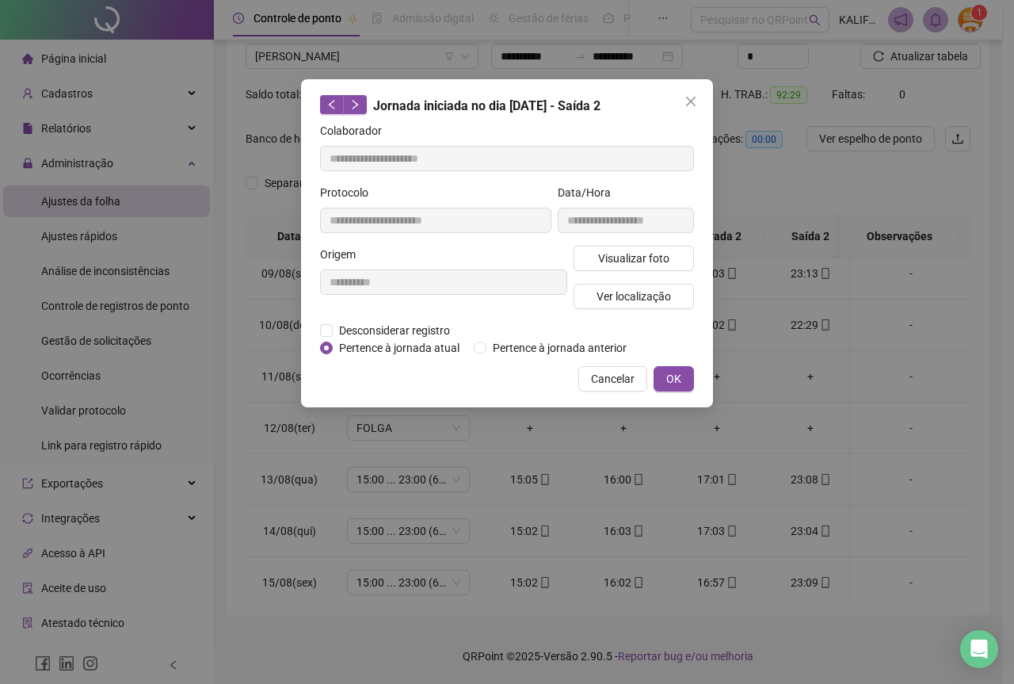
type input "**********"
click at [635, 262] on span "Visualizar foto" at bounding box center [633, 258] width 71 height 17
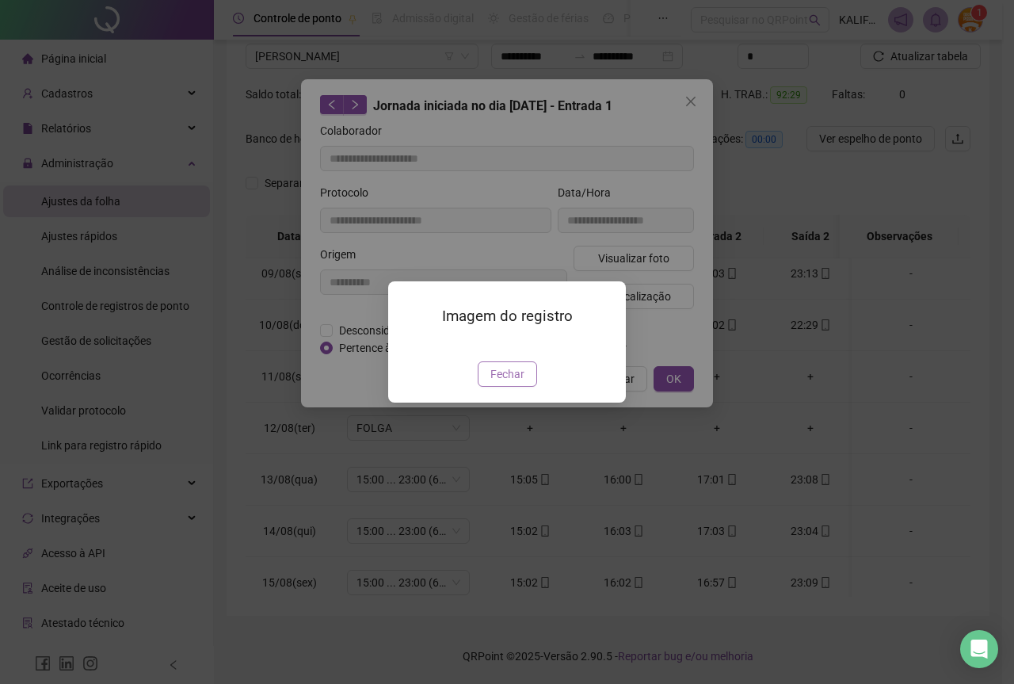
click at [502, 383] on span "Fechar" at bounding box center [508, 373] width 34 height 17
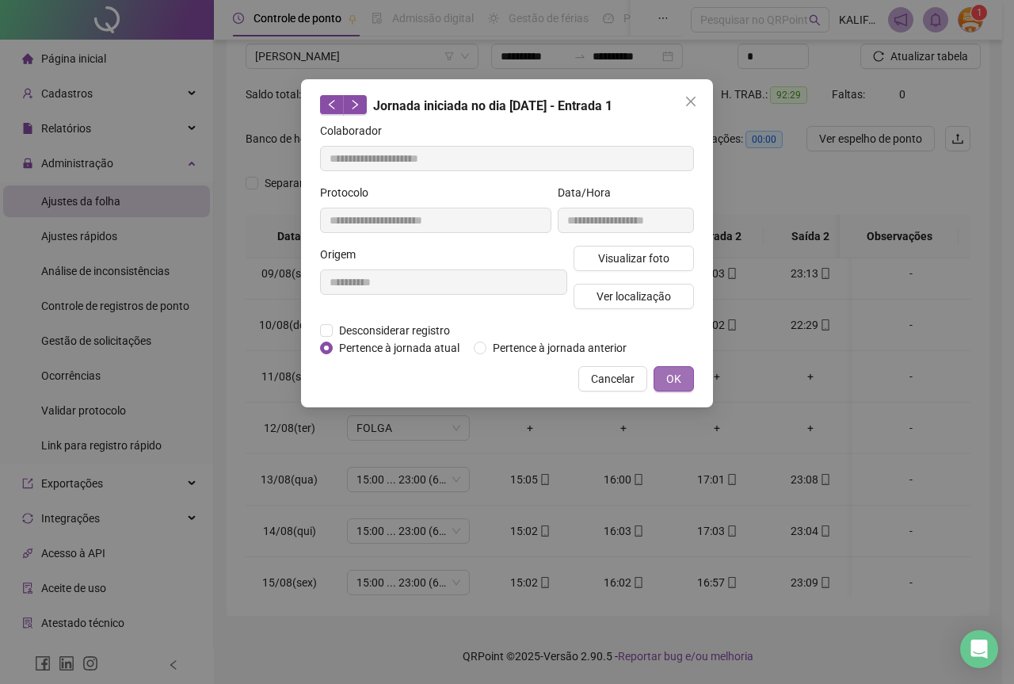
click at [670, 388] on button "OK" at bounding box center [674, 378] width 40 height 25
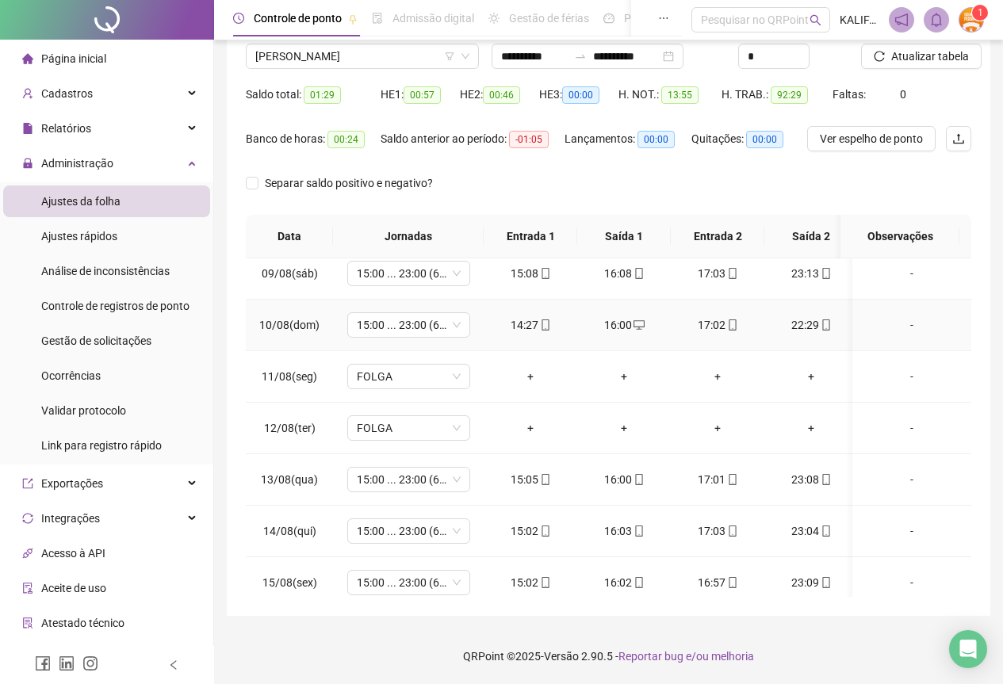
click at [731, 325] on icon "mobile" at bounding box center [732, 324] width 11 height 11
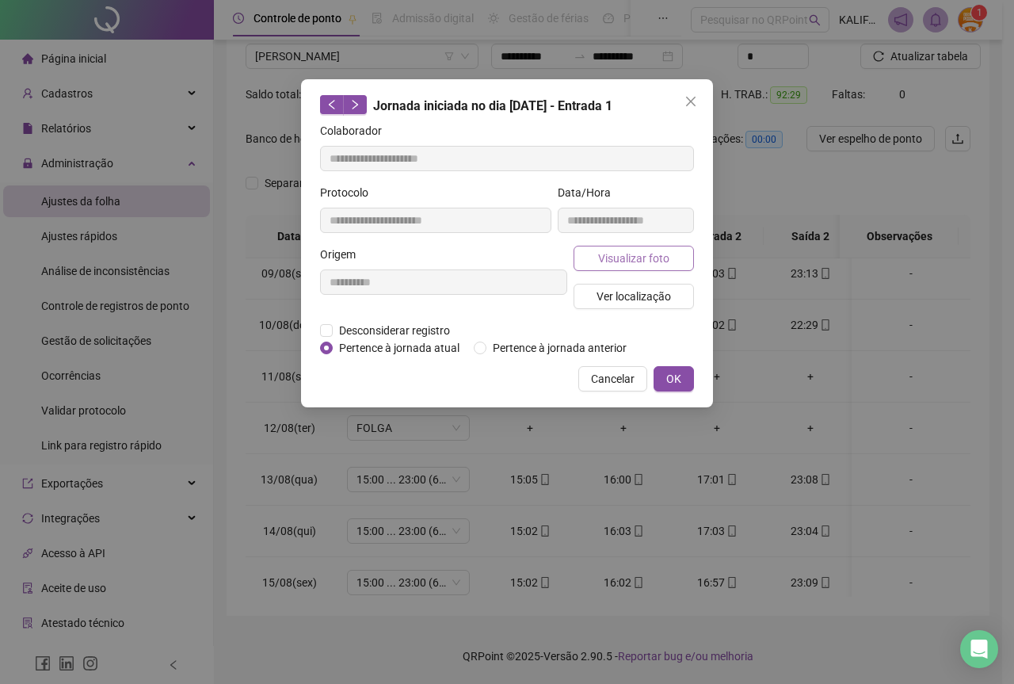
type input "**********"
click at [651, 242] on div "**********" at bounding box center [626, 215] width 143 height 62
click at [644, 256] on span "Visualizar foto" at bounding box center [633, 258] width 71 height 17
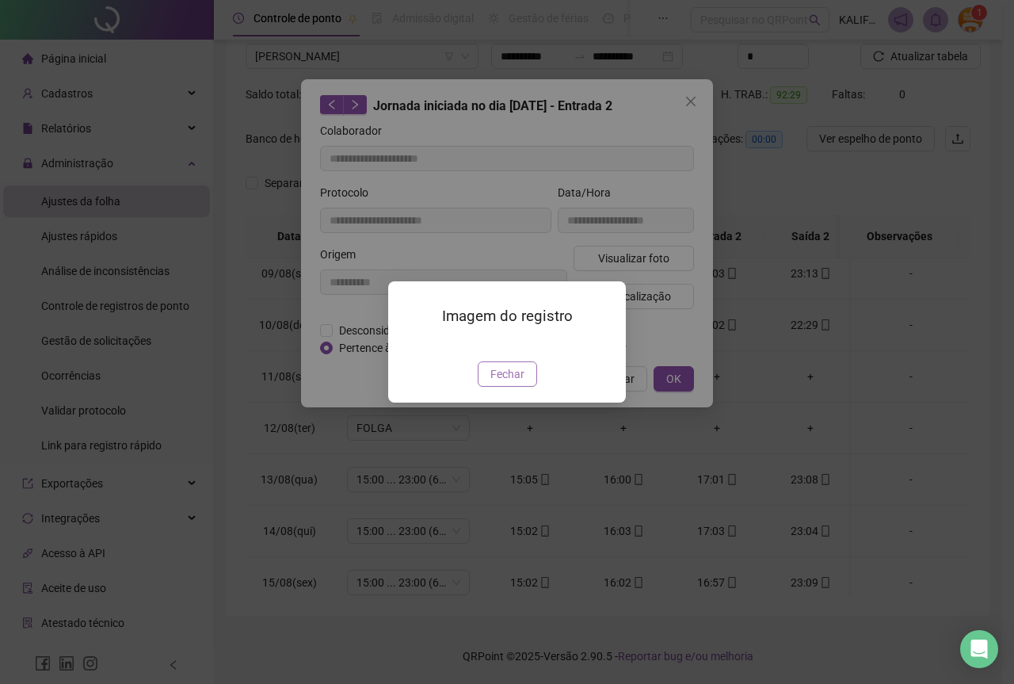
click at [505, 383] on span "Fechar" at bounding box center [508, 373] width 34 height 17
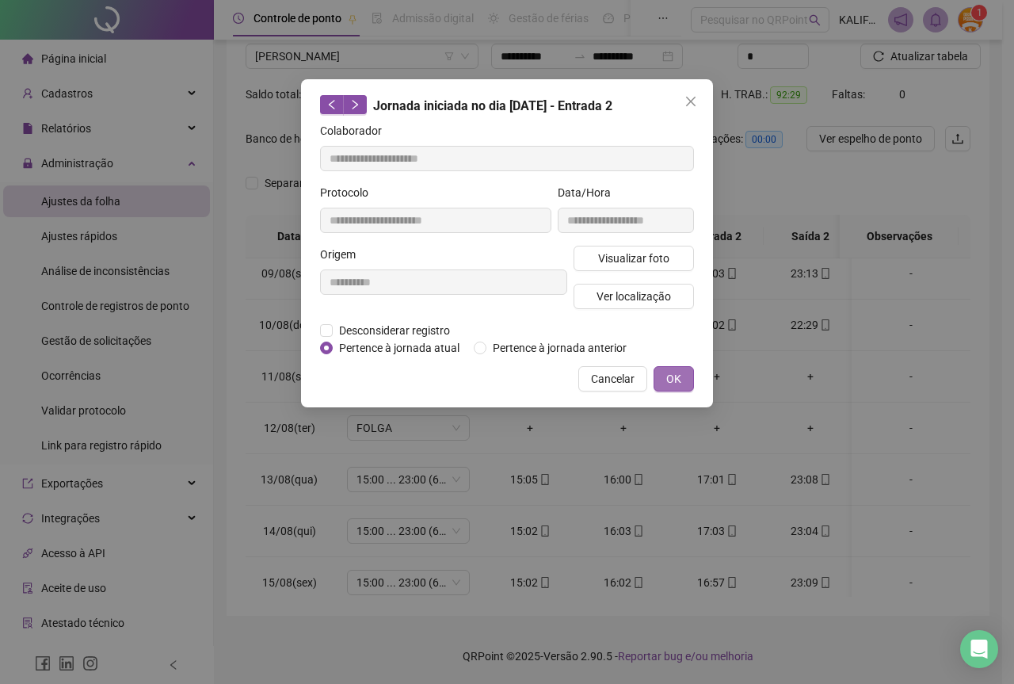
click at [672, 387] on button "OK" at bounding box center [674, 378] width 40 height 25
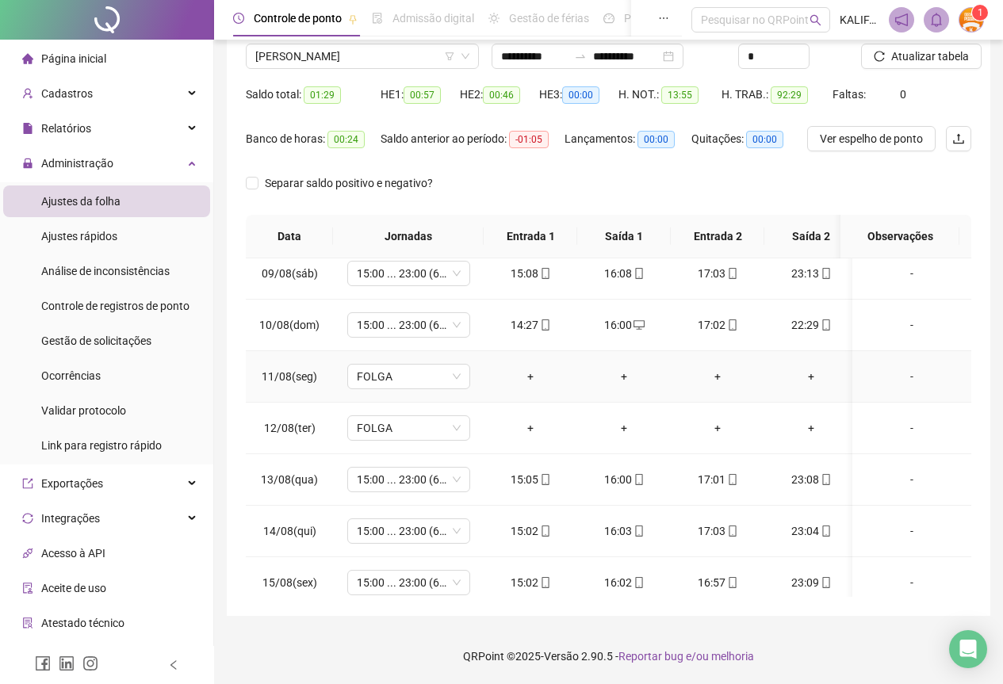
scroll to position [601, 0]
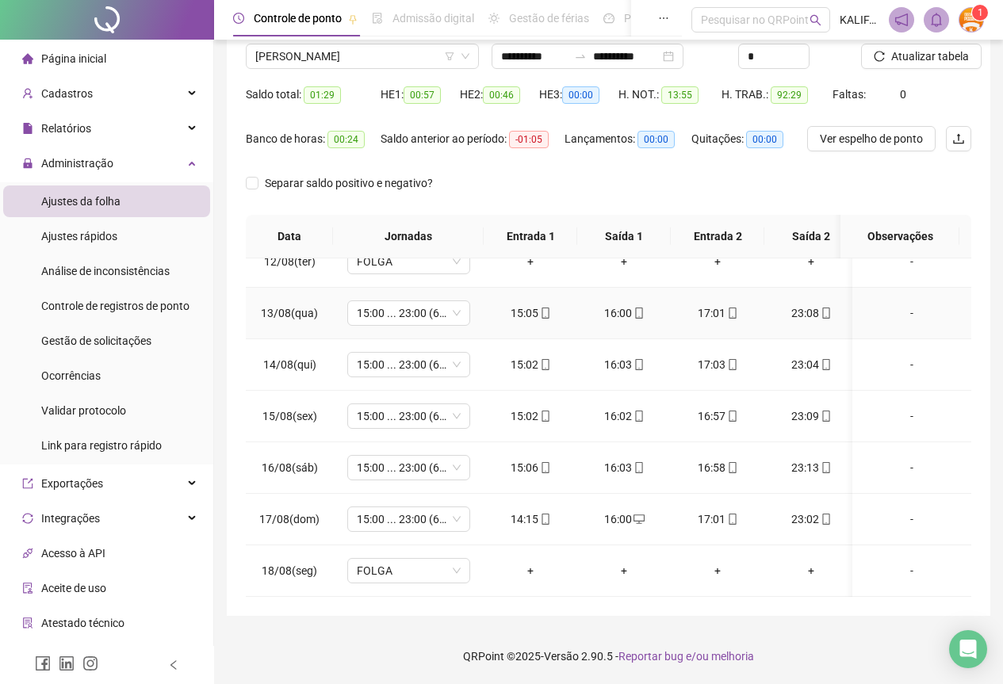
click at [534, 304] on div "15:05" at bounding box center [530, 312] width 68 height 17
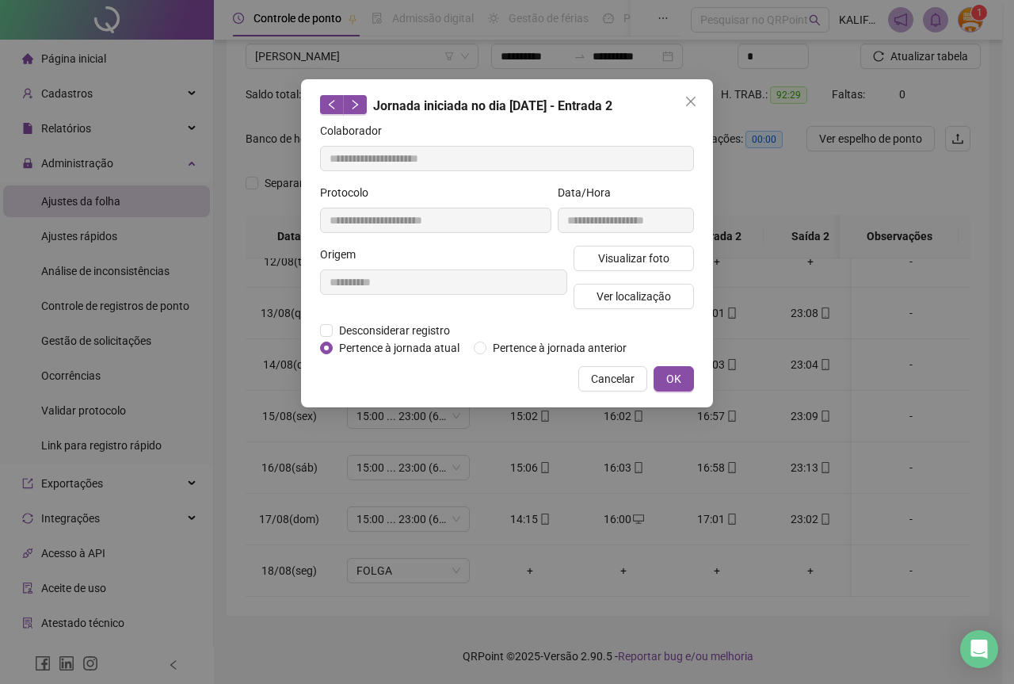
type input "**********"
click at [633, 258] on span "Visualizar foto" at bounding box center [633, 258] width 71 height 17
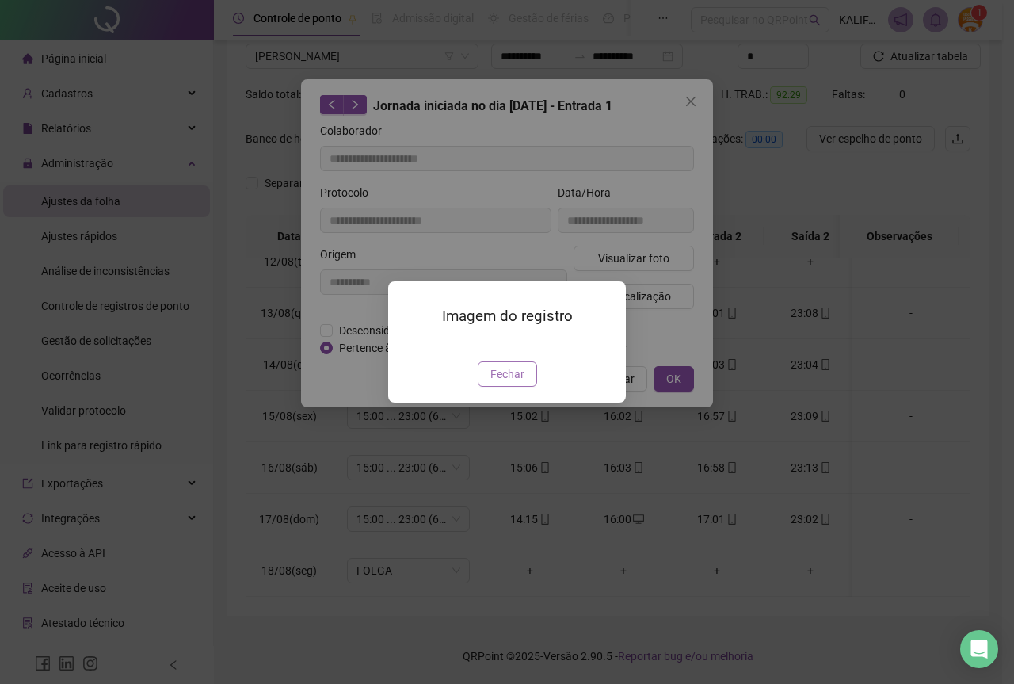
click at [514, 383] on span "Fechar" at bounding box center [508, 373] width 34 height 17
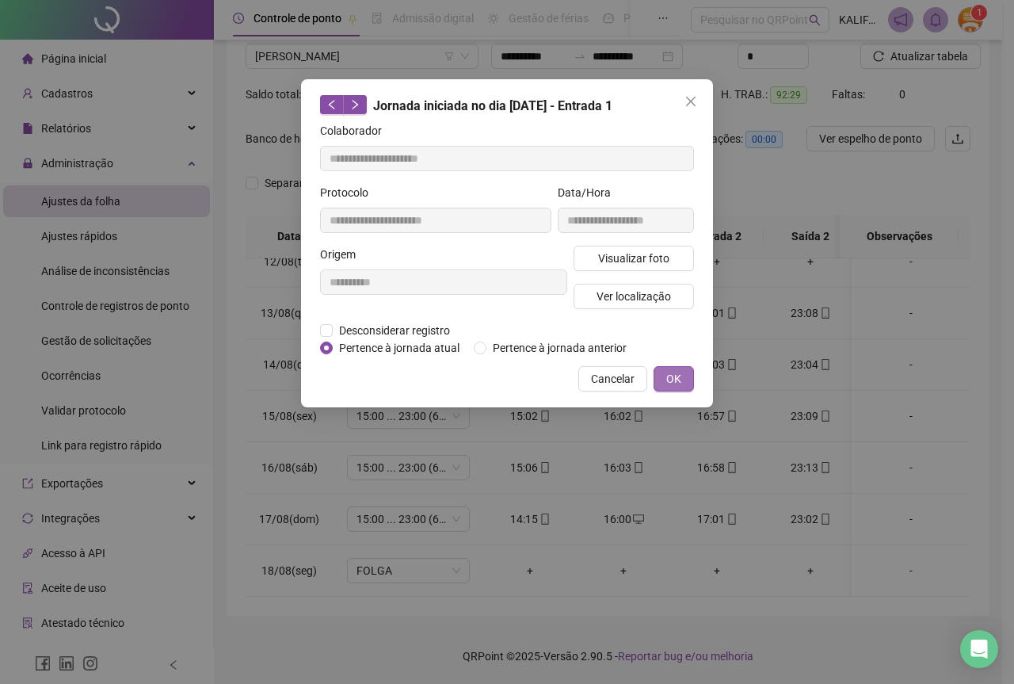
click at [671, 387] on button "OK" at bounding box center [674, 378] width 40 height 25
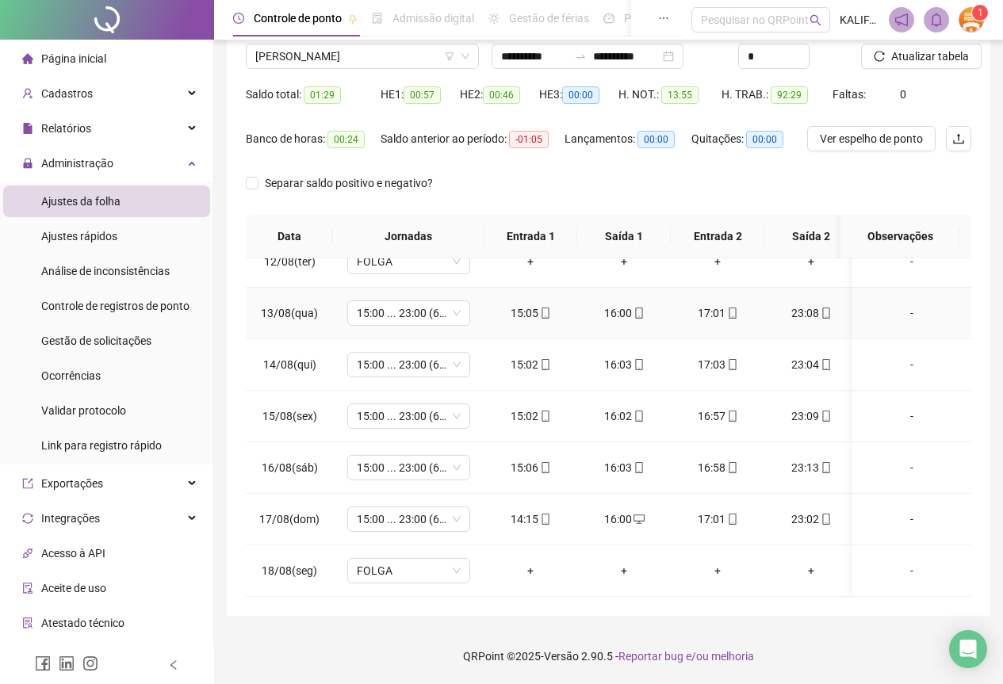
click at [625, 304] on div "16:00" at bounding box center [624, 312] width 68 height 17
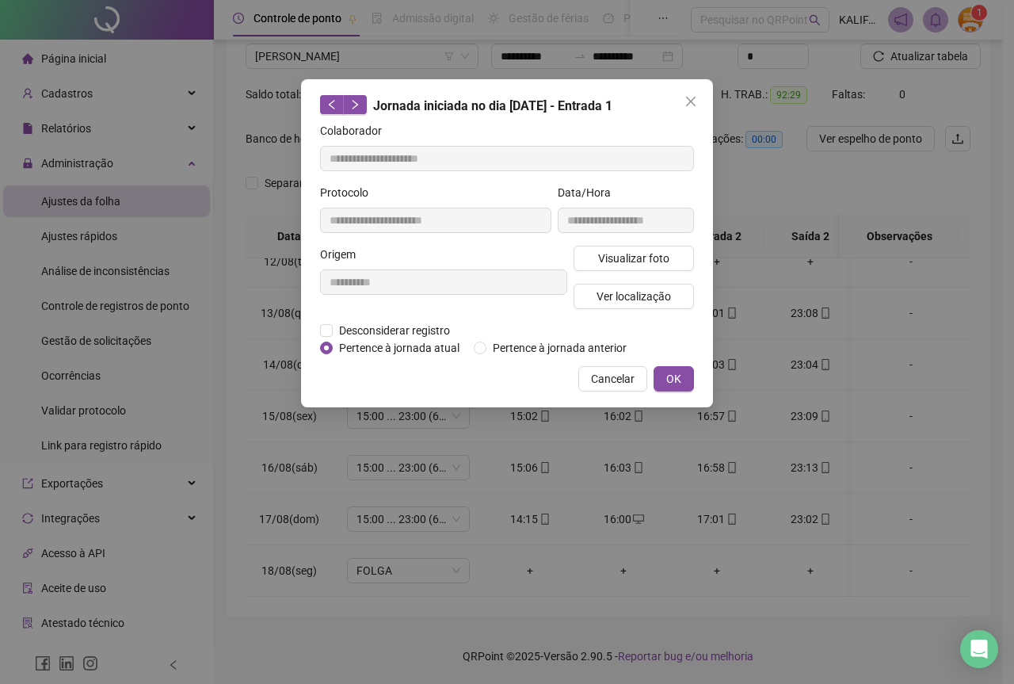
type input "**********"
click at [620, 264] on span "Visualizar foto" at bounding box center [633, 258] width 71 height 17
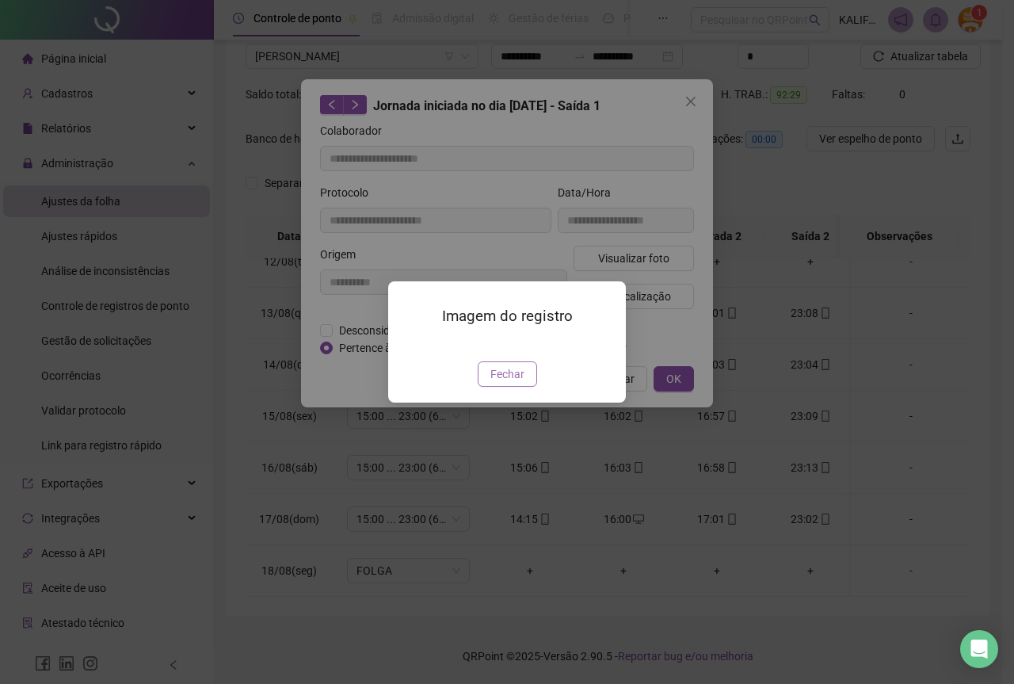
click at [512, 383] on span "Fechar" at bounding box center [508, 373] width 34 height 17
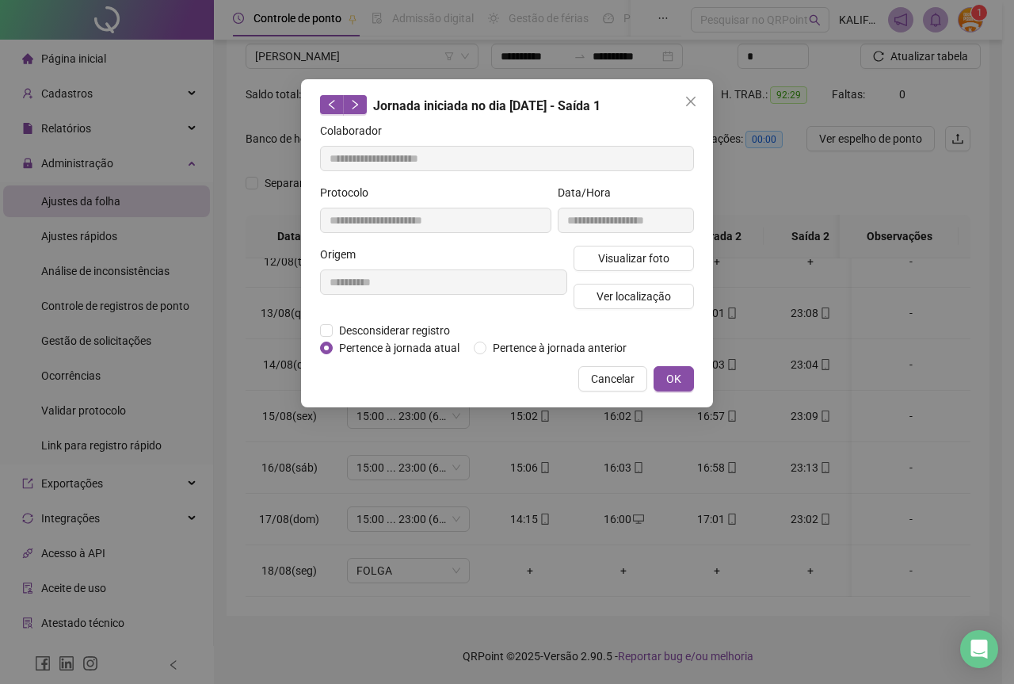
click at [674, 369] on button "OK" at bounding box center [674, 378] width 40 height 25
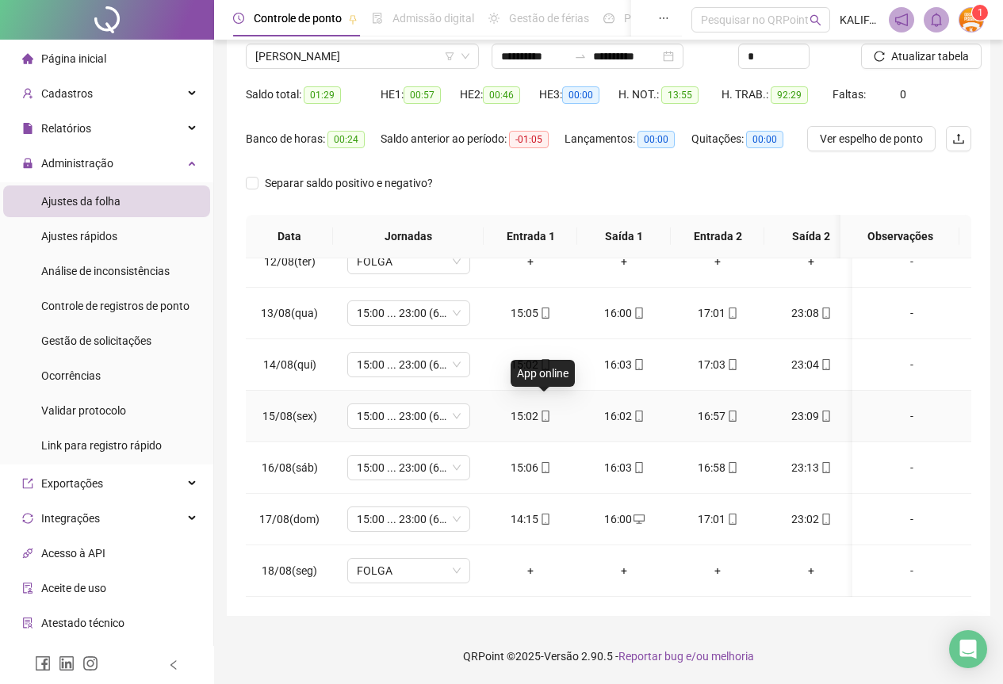
click at [547, 411] on icon "mobile" at bounding box center [545, 416] width 11 height 11
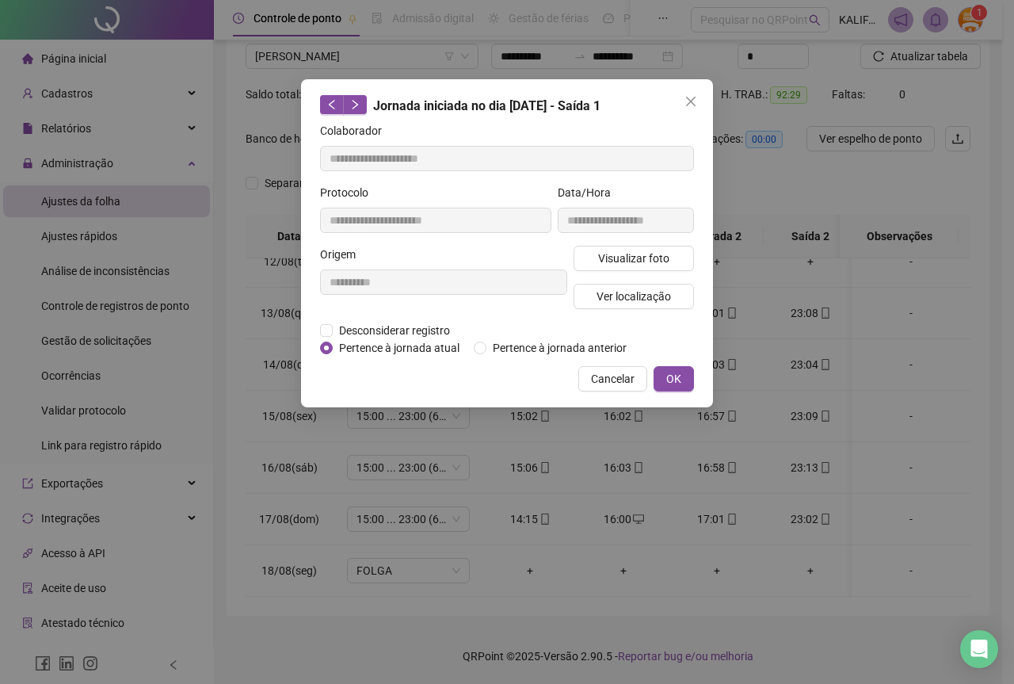
type input "**********"
click at [621, 266] on button "Visualizar foto" at bounding box center [634, 258] width 120 height 25
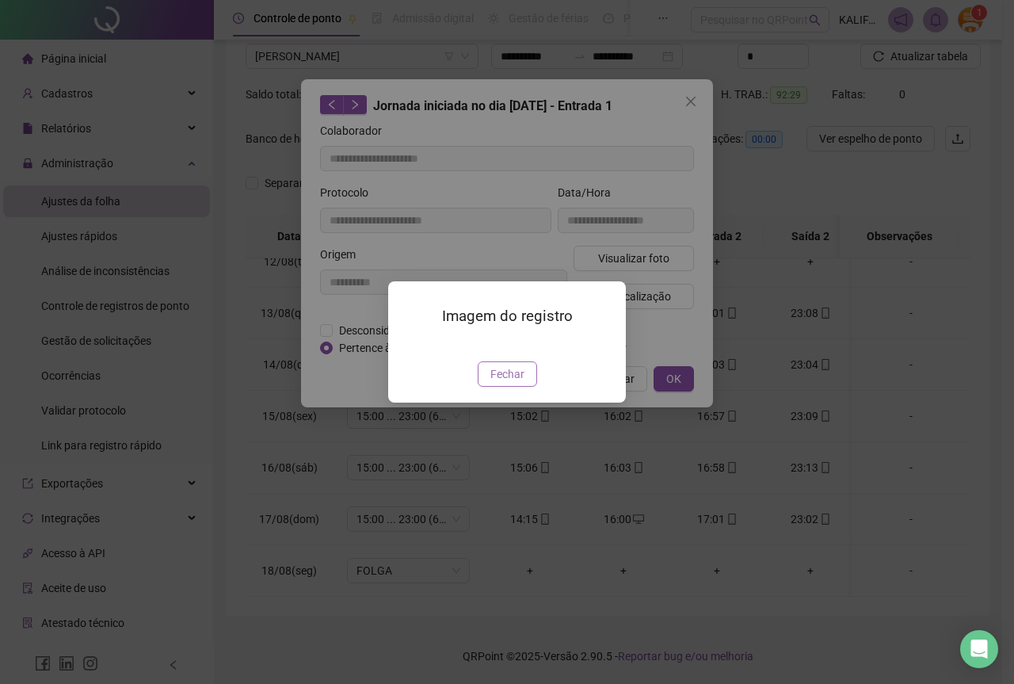
click at [497, 383] on span "Fechar" at bounding box center [508, 373] width 34 height 17
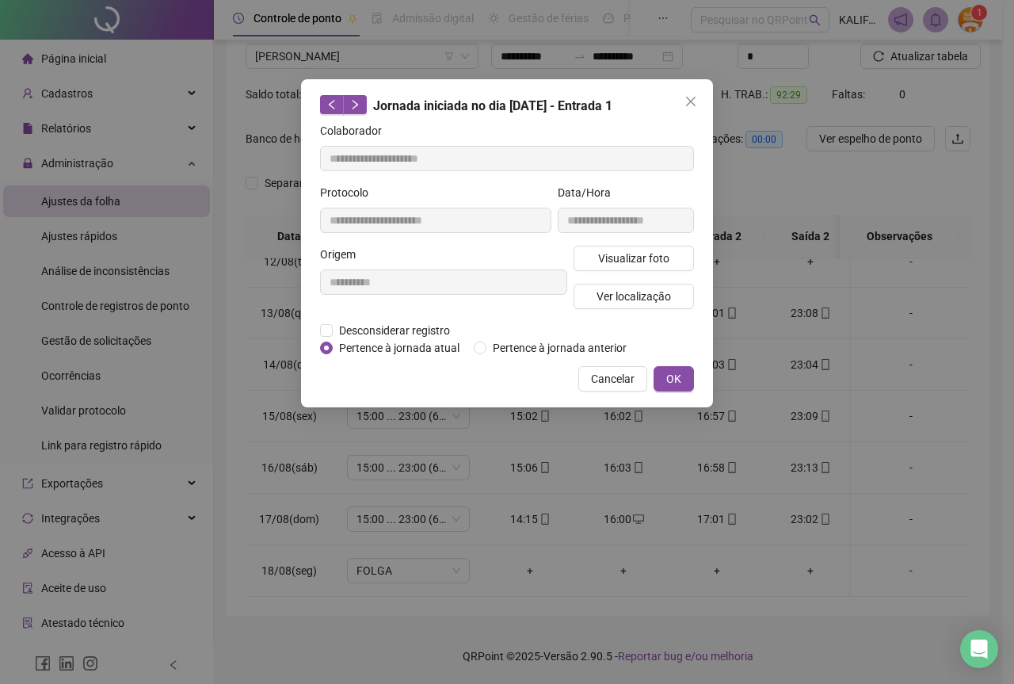
click at [690, 369] on button "OK" at bounding box center [674, 378] width 40 height 25
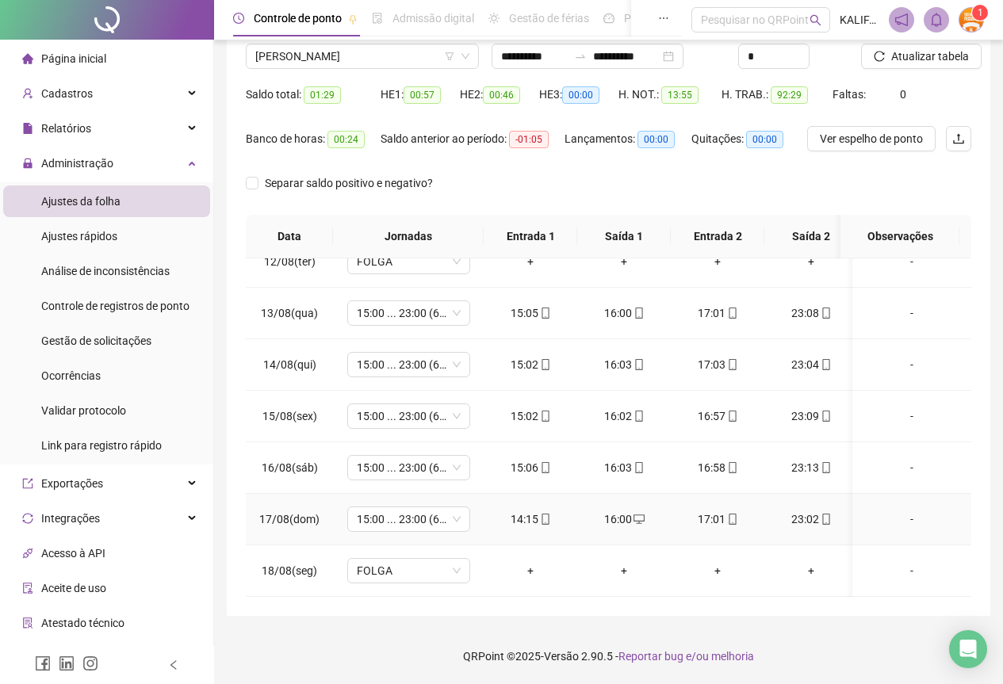
click at [826, 514] on div "23:02" at bounding box center [811, 518] width 68 height 17
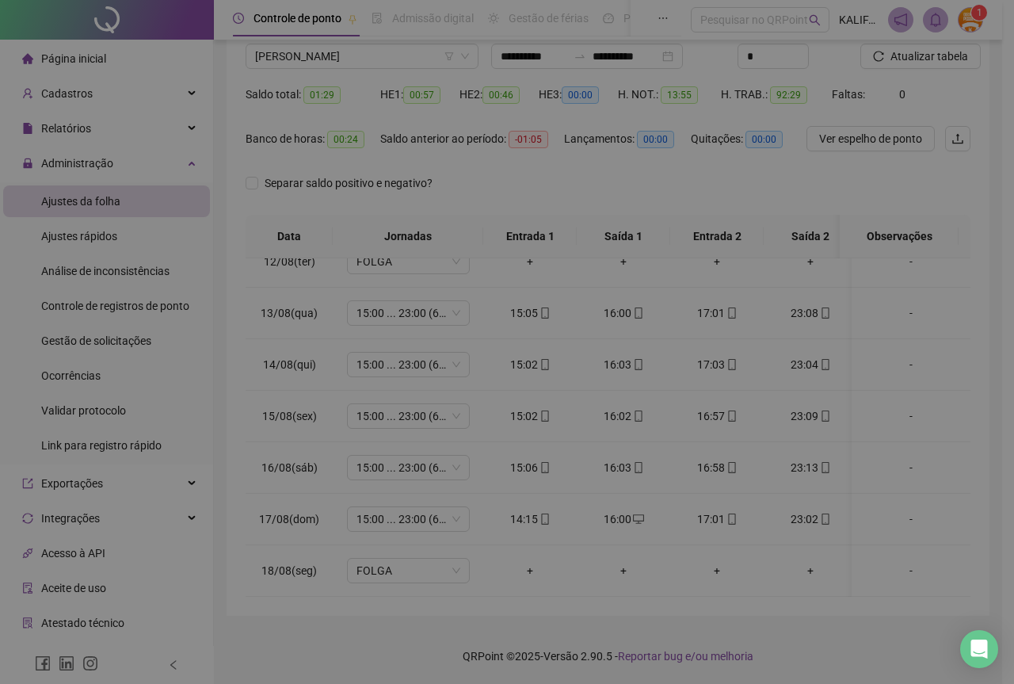
type input "**********"
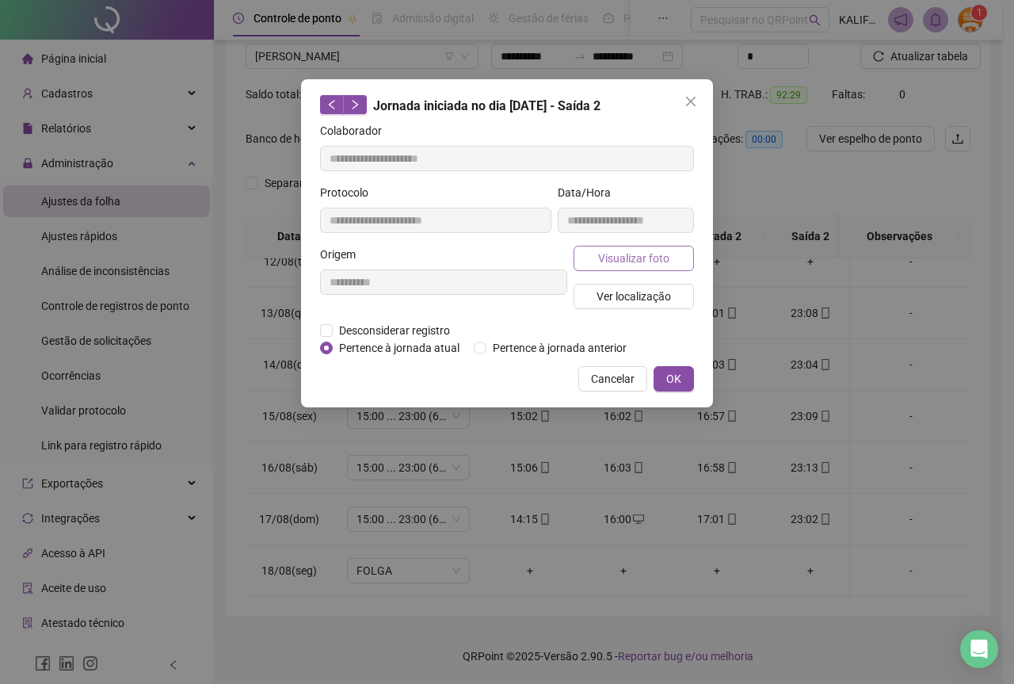
click at [634, 246] on button "Visualizar foto" at bounding box center [634, 258] width 120 height 25
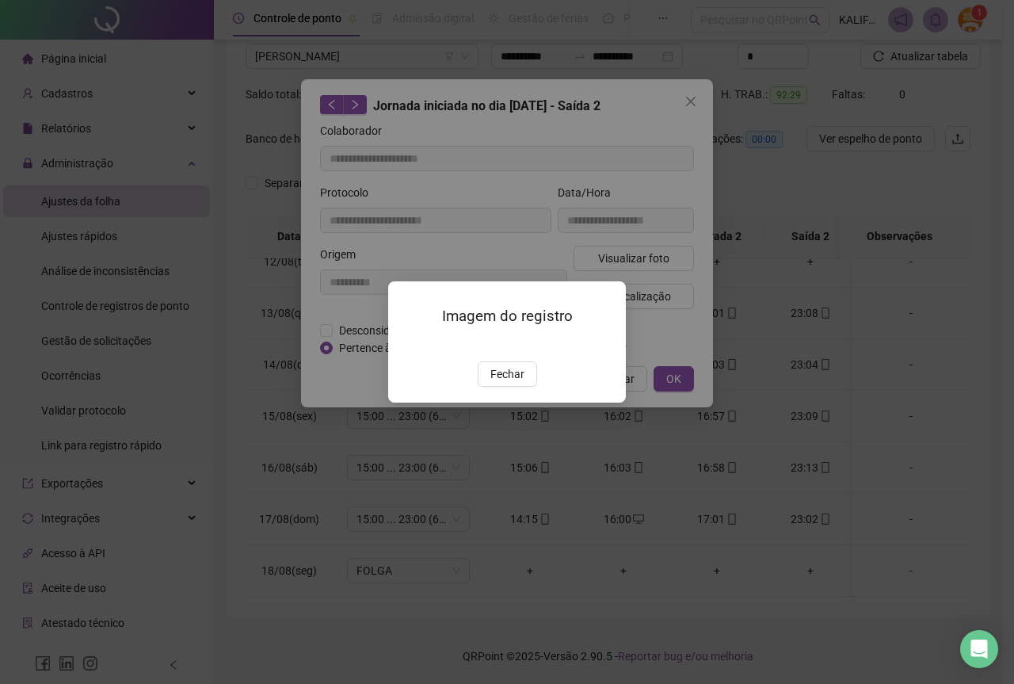
click at [512, 383] on span "Fechar" at bounding box center [508, 373] width 34 height 17
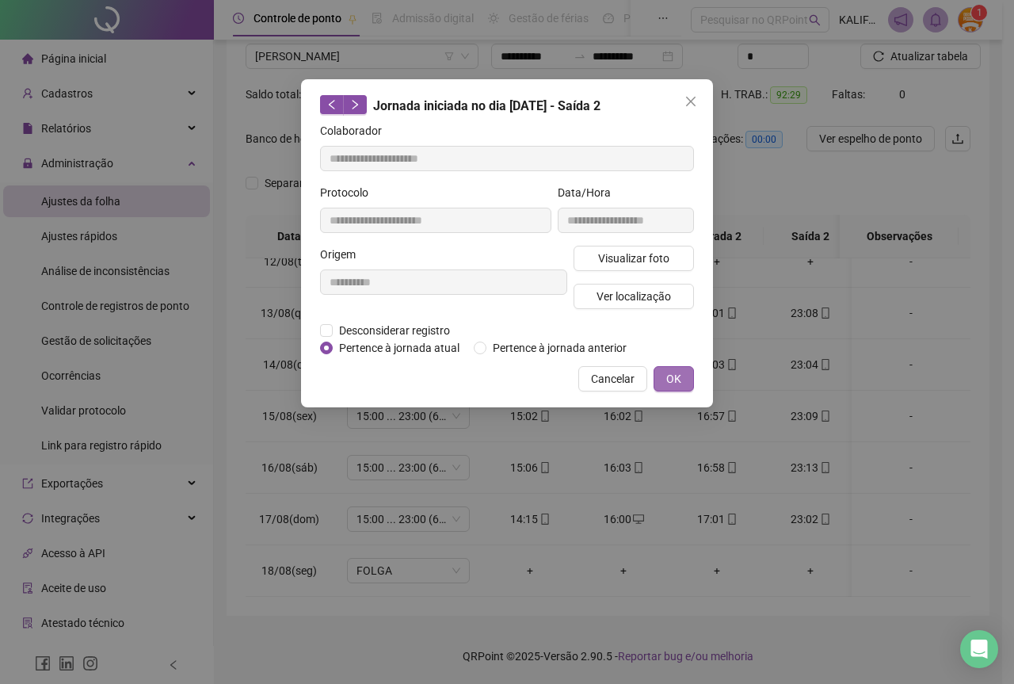
click at [667, 376] on span "OK" at bounding box center [674, 378] width 15 height 17
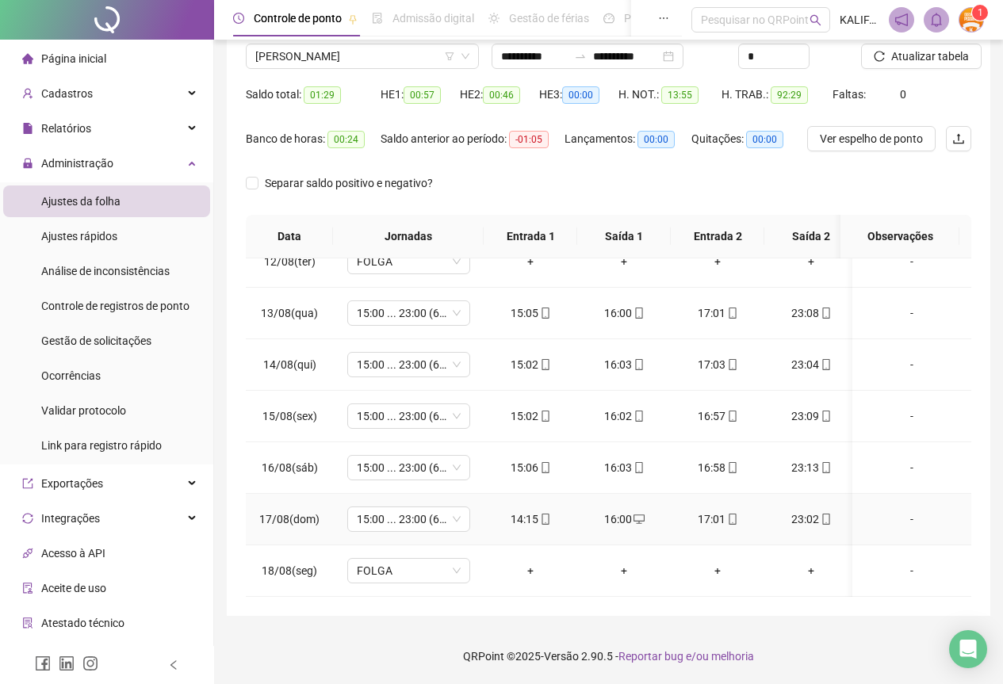
click at [823, 514] on icon "mobile" at bounding box center [825, 519] width 11 height 11
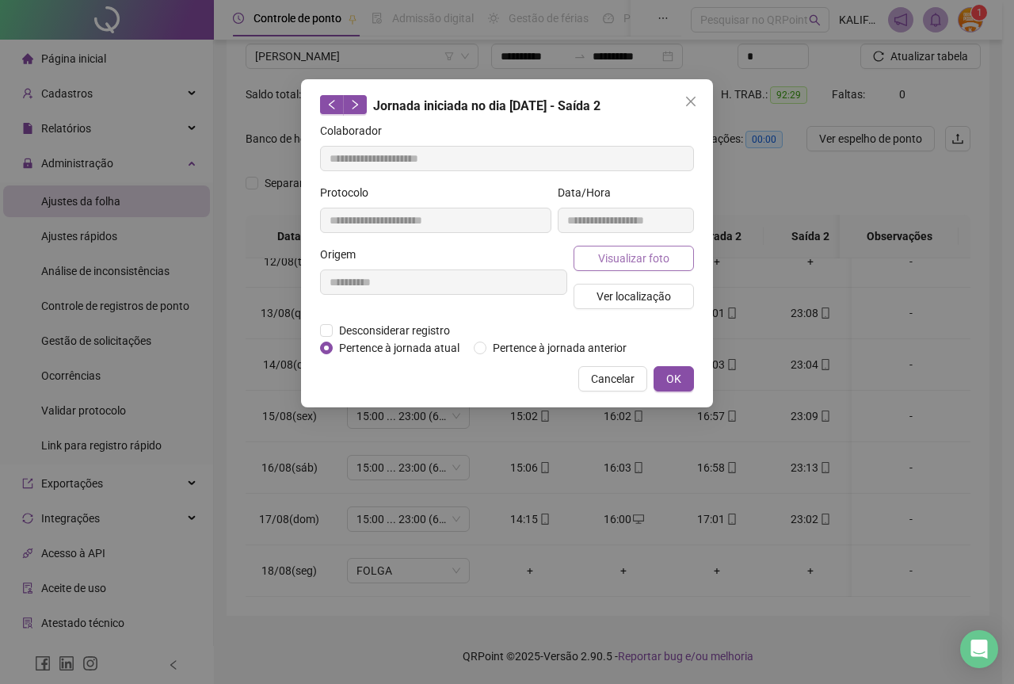
click at [617, 267] on button "Visualizar foto" at bounding box center [634, 258] width 120 height 25
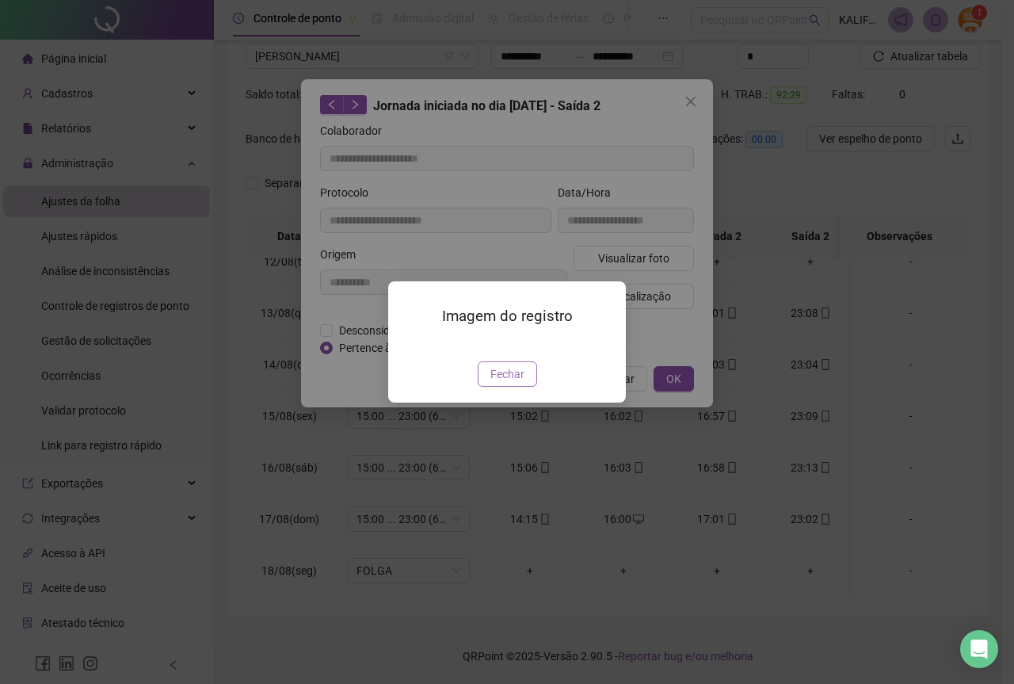
click at [529, 387] on button "Fechar" at bounding box center [507, 373] width 59 height 25
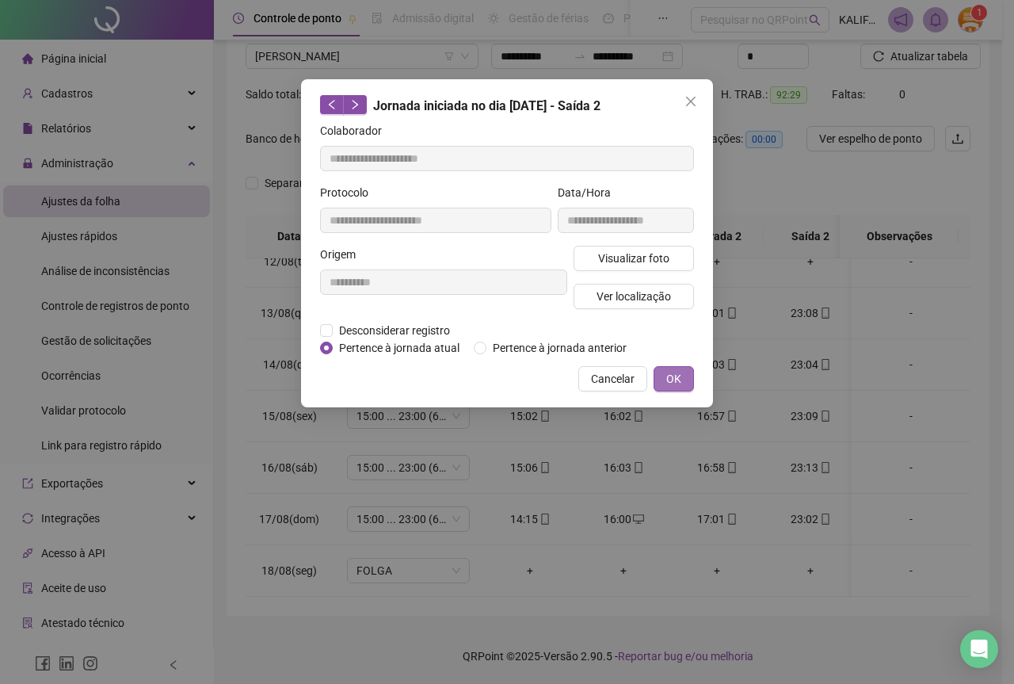
click at [659, 376] on button "OK" at bounding box center [674, 378] width 40 height 25
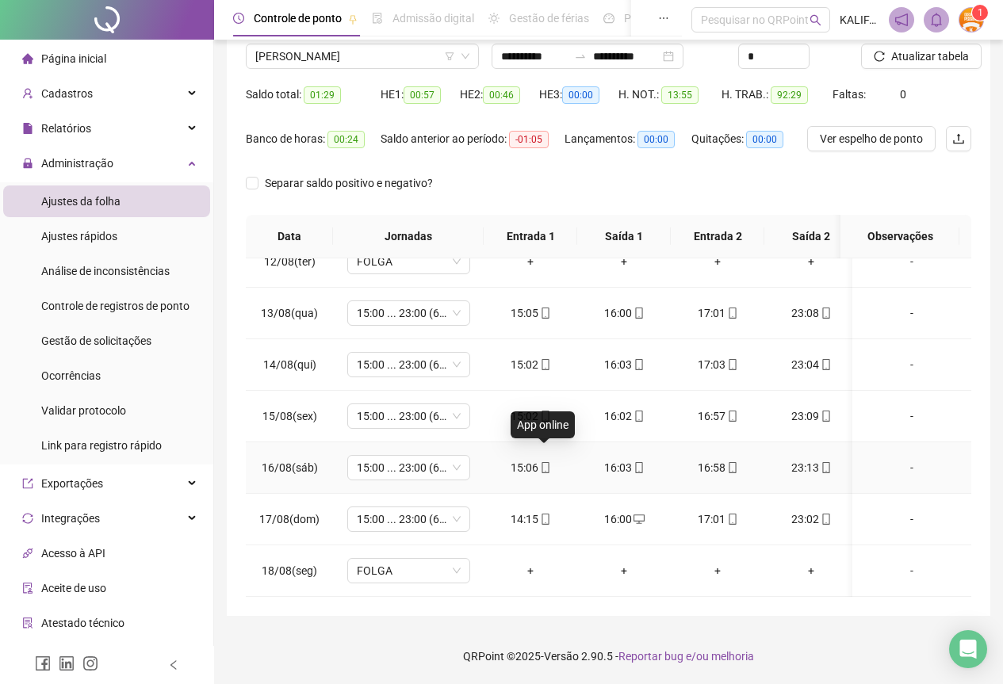
click at [542, 462] on icon "mobile" at bounding box center [545, 467] width 11 height 11
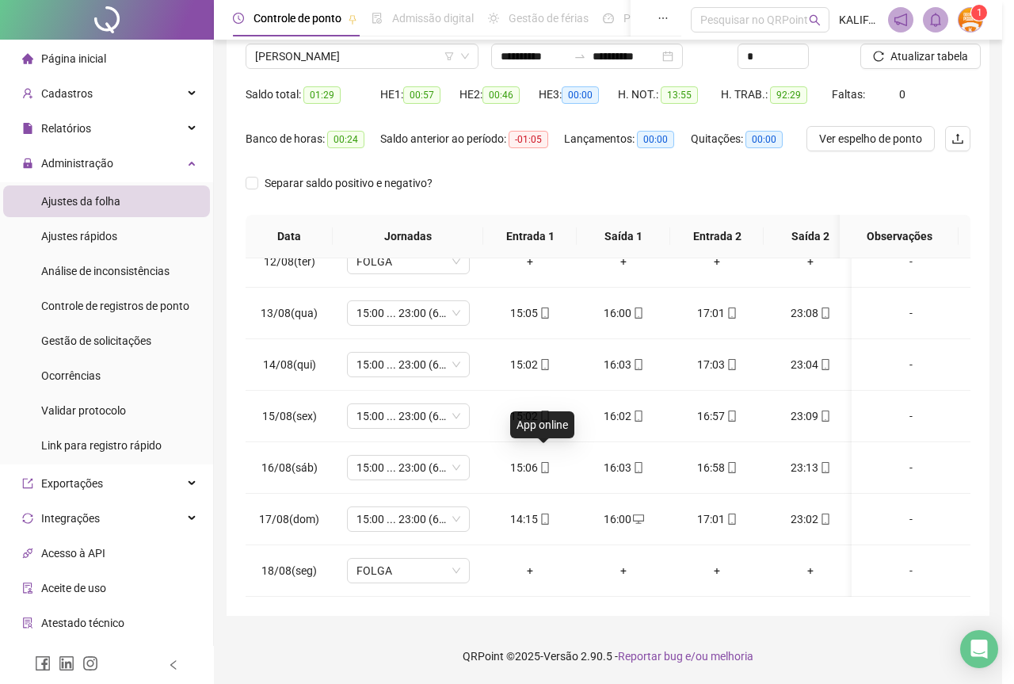
type input "**********"
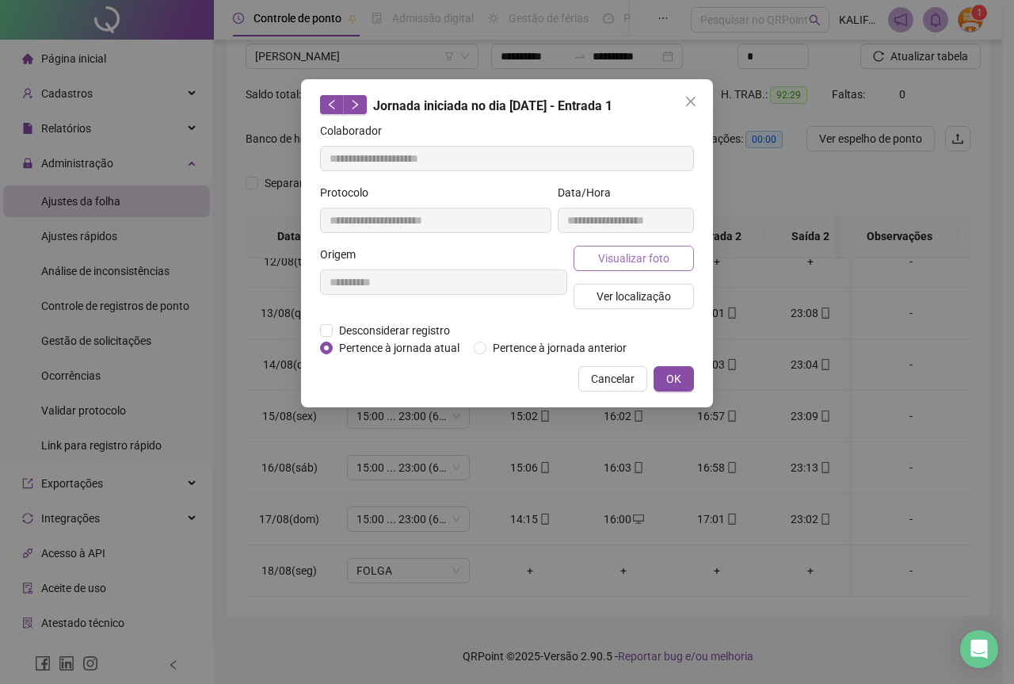
click at [670, 254] on button "Visualizar foto" at bounding box center [634, 258] width 120 height 25
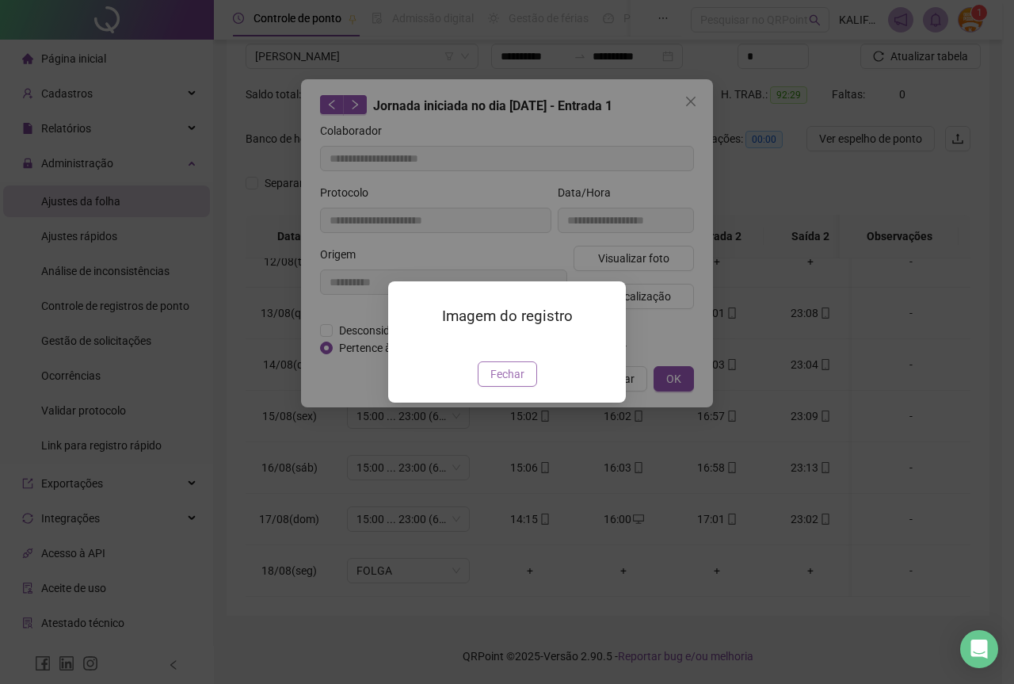
click at [509, 383] on span "Fechar" at bounding box center [508, 373] width 34 height 17
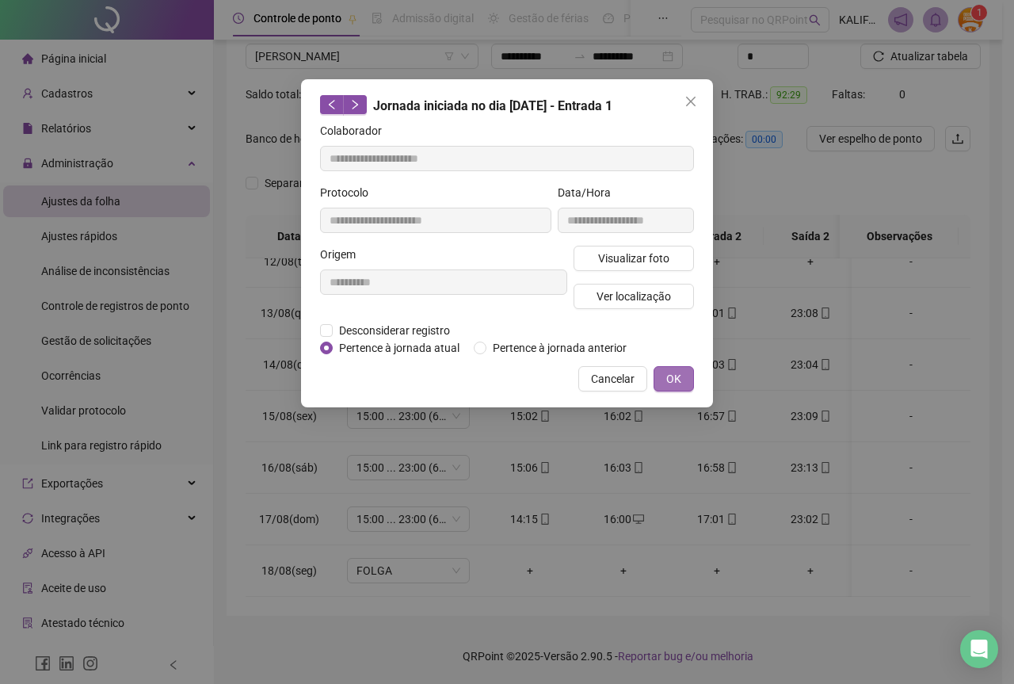
click at [678, 384] on span "OK" at bounding box center [674, 378] width 15 height 17
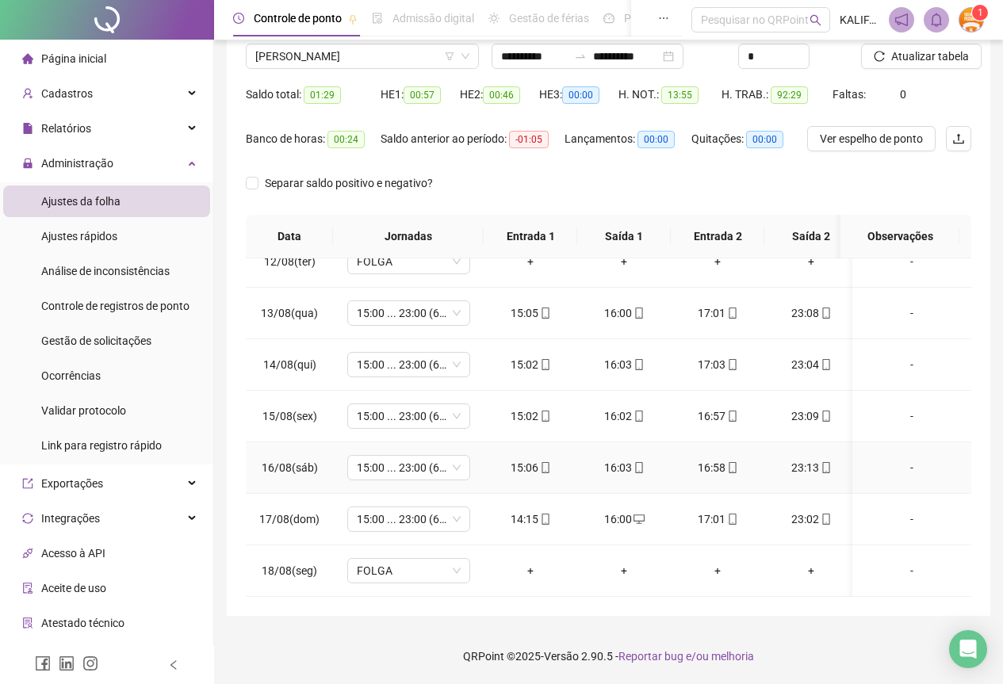
click at [628, 459] on div "16:03" at bounding box center [624, 467] width 68 height 17
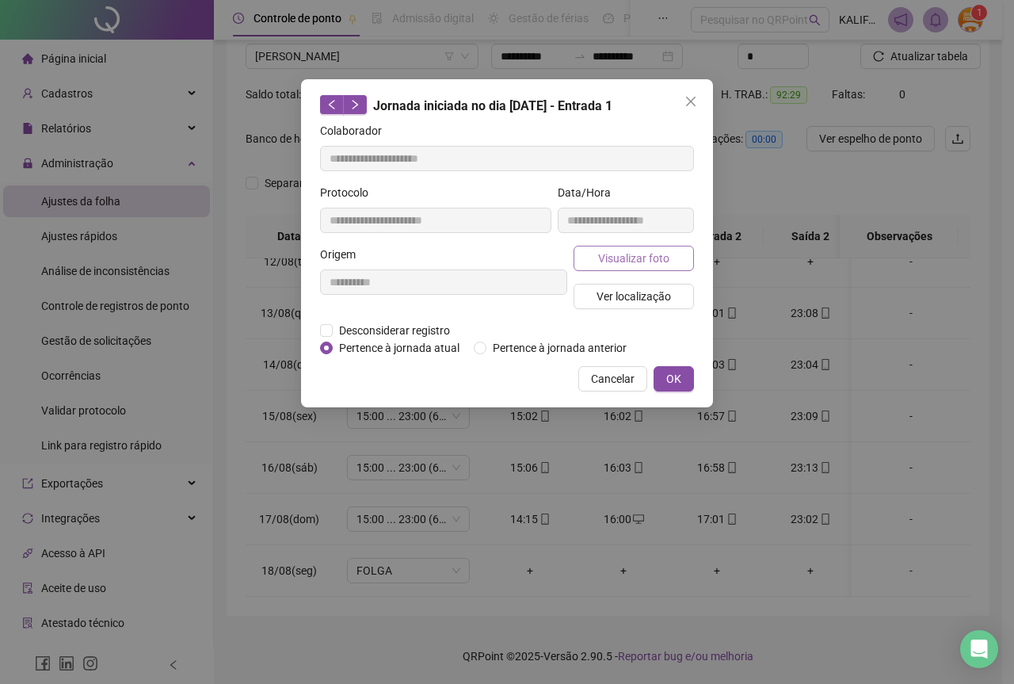
click at [659, 255] on span "Visualizar foto" at bounding box center [633, 258] width 71 height 17
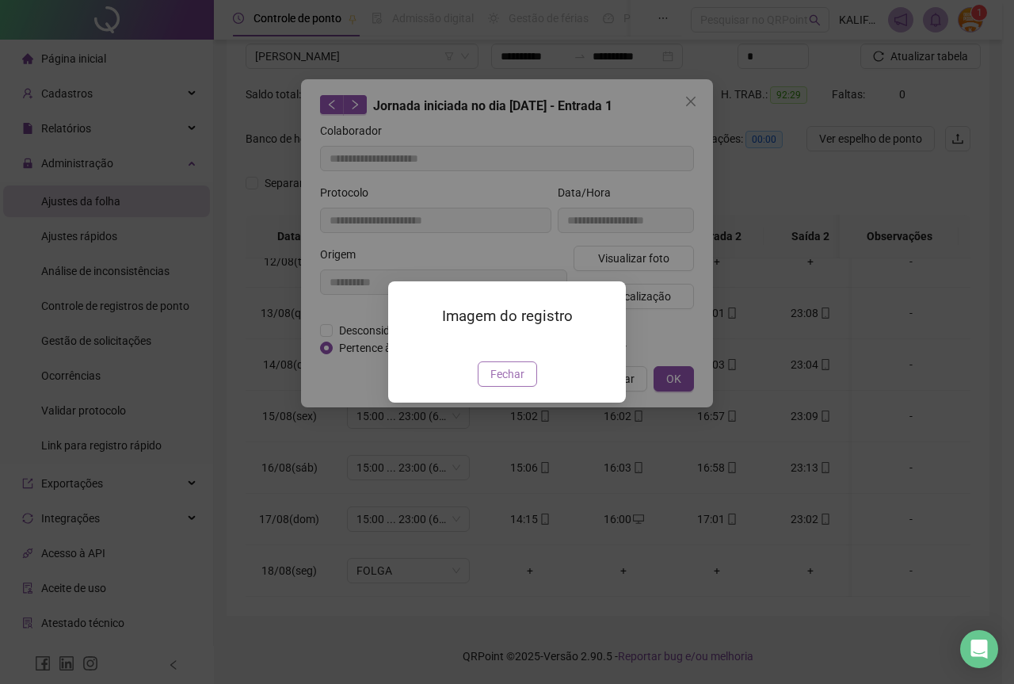
click at [514, 387] on button "Fechar" at bounding box center [507, 373] width 59 height 25
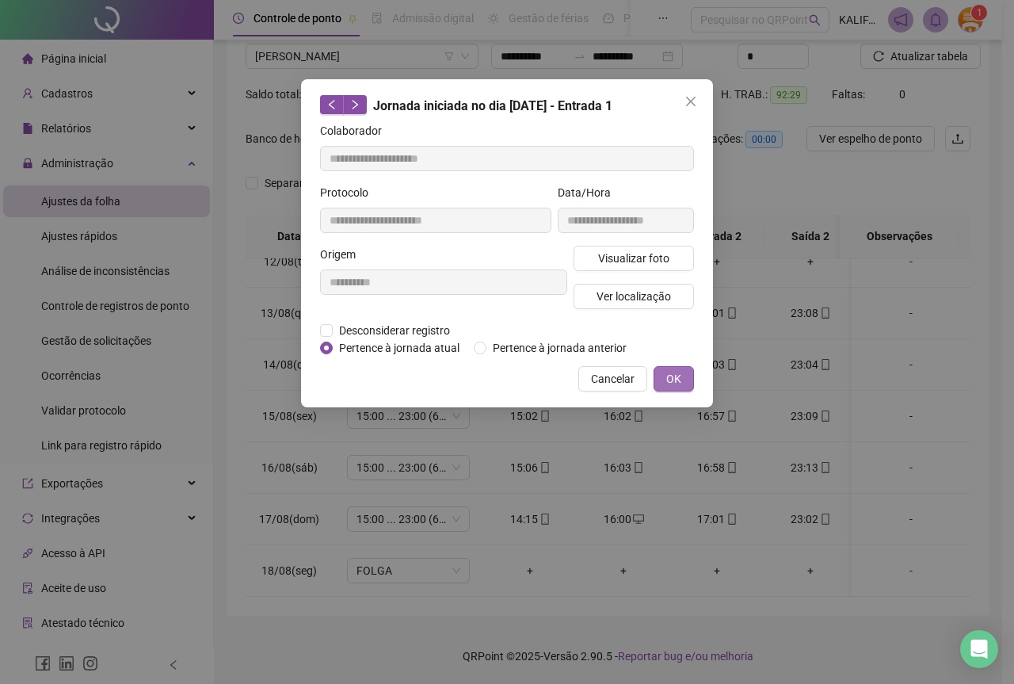
click at [661, 381] on button "OK" at bounding box center [674, 378] width 40 height 25
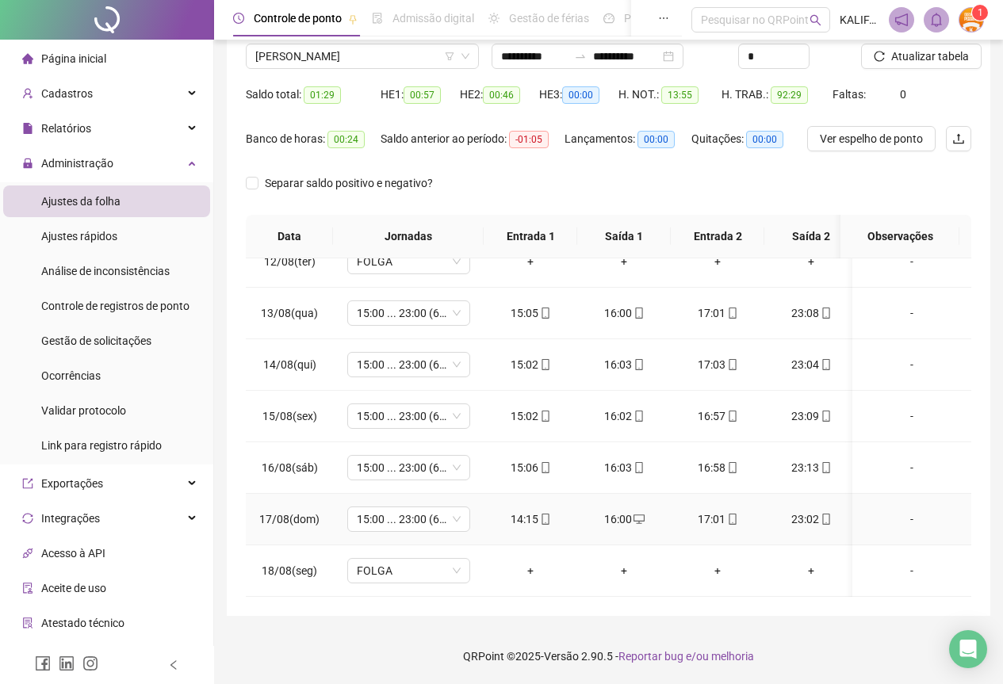
click at [831, 510] on div "23:02" at bounding box center [811, 518] width 68 height 17
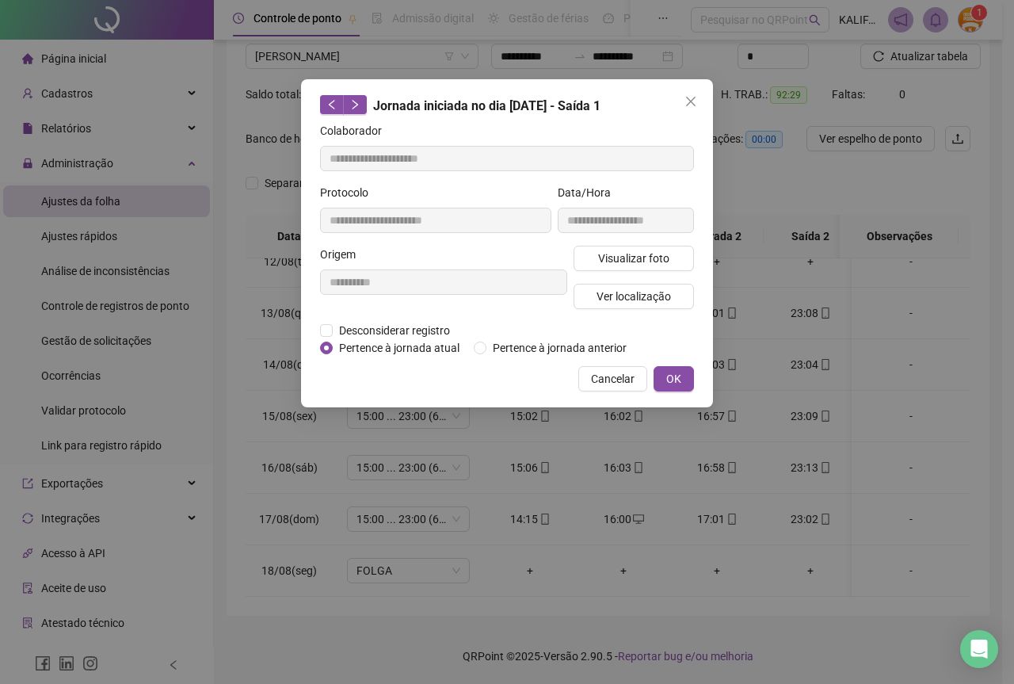
type input "**********"
click at [646, 262] on span "Visualizar foto" at bounding box center [633, 258] width 71 height 17
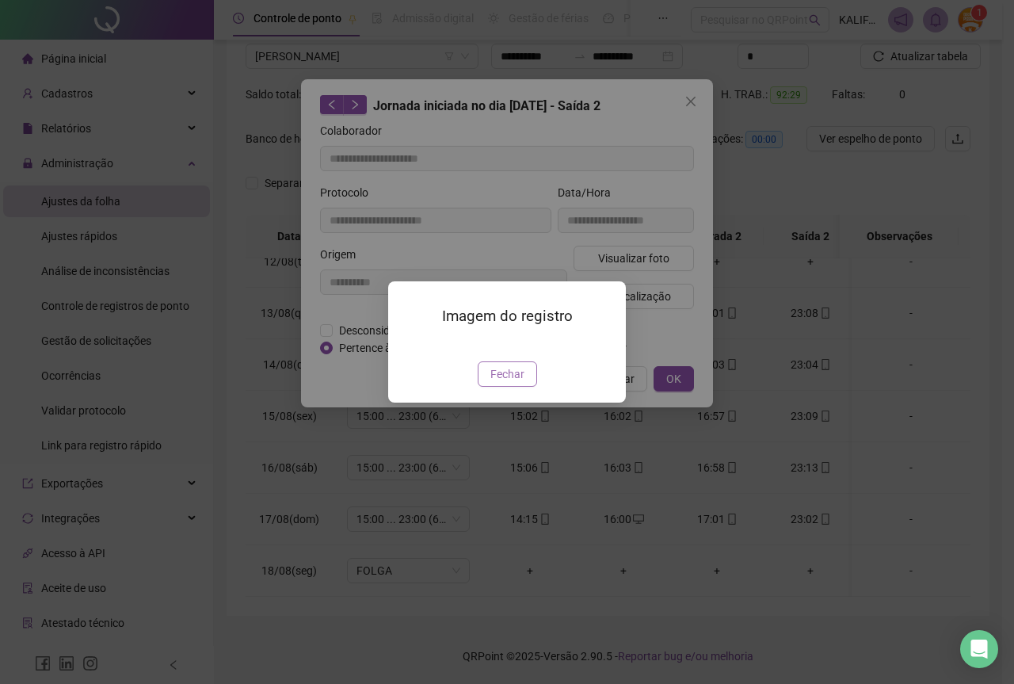
click at [510, 383] on span "Fechar" at bounding box center [508, 373] width 34 height 17
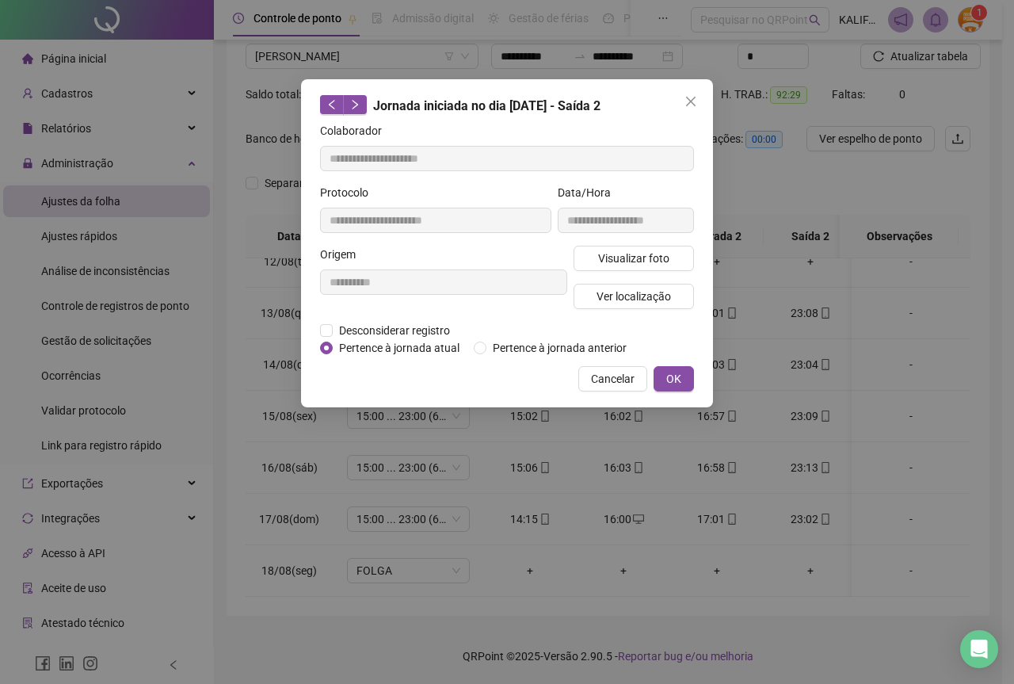
click at [670, 392] on div "**********" at bounding box center [507, 243] width 412 height 328
click at [670, 384] on span "OK" at bounding box center [674, 378] width 15 height 17
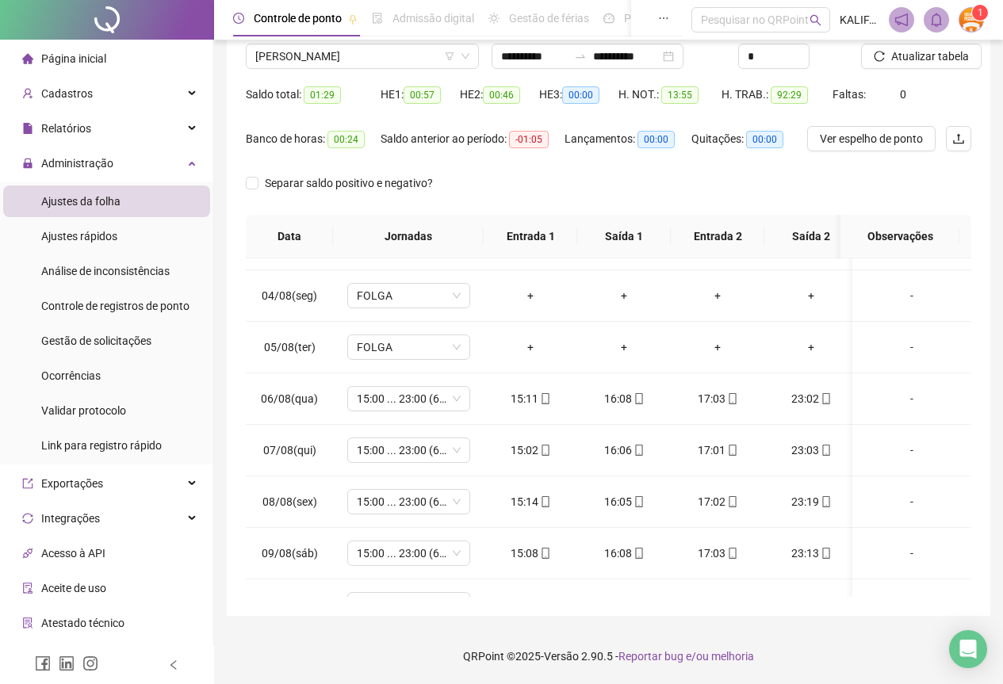
scroll to position [72, 0]
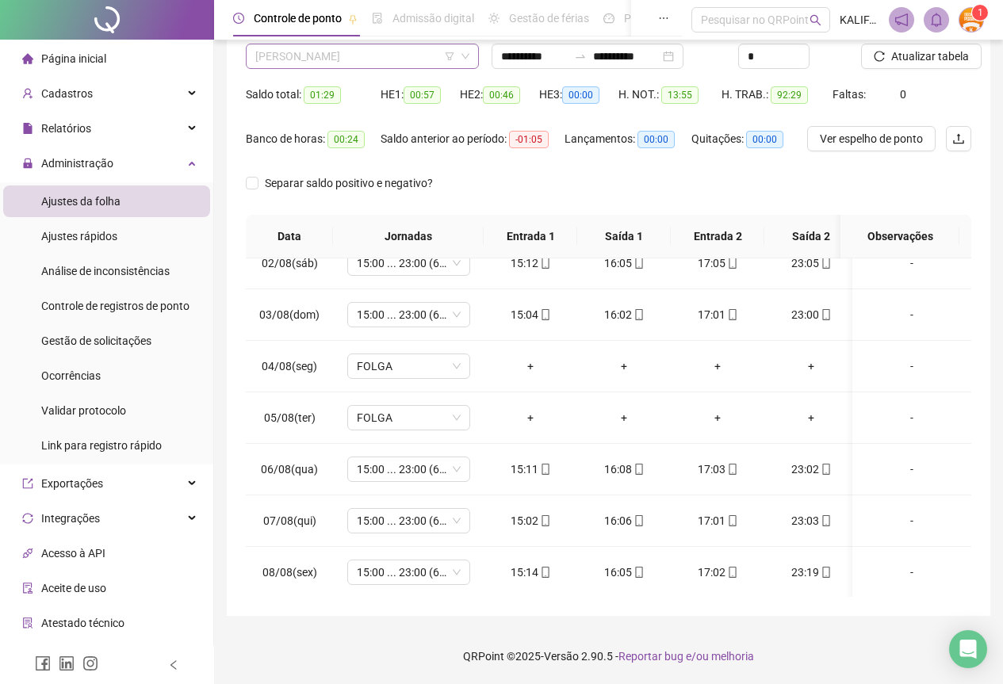
click at [319, 58] on span "[PERSON_NAME]" at bounding box center [362, 56] width 214 height 24
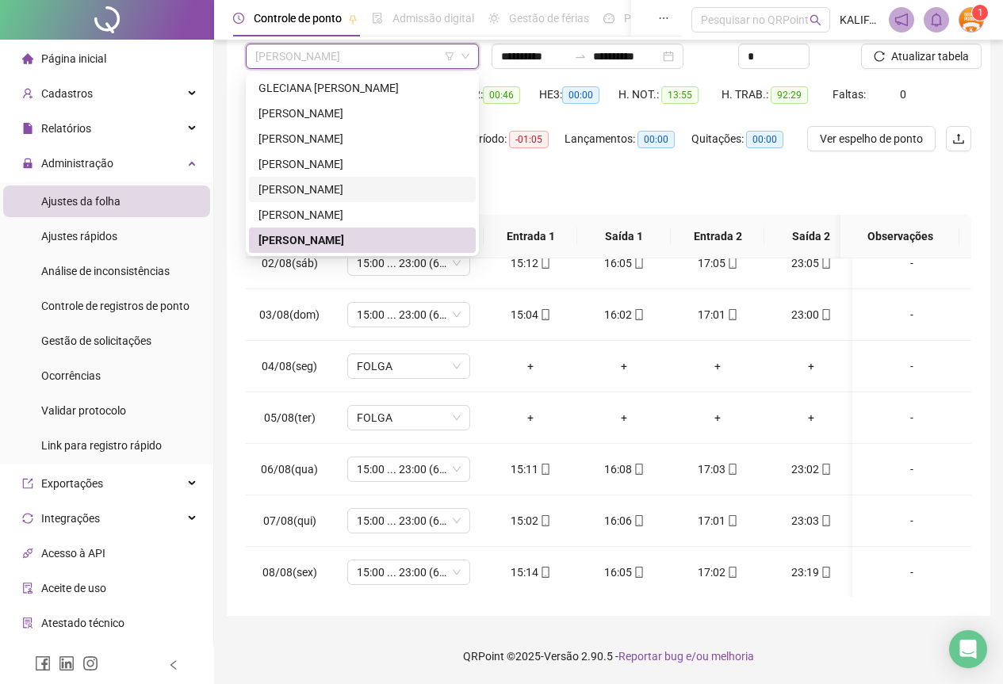
click at [327, 188] on div "[PERSON_NAME]" at bounding box center [362, 189] width 208 height 17
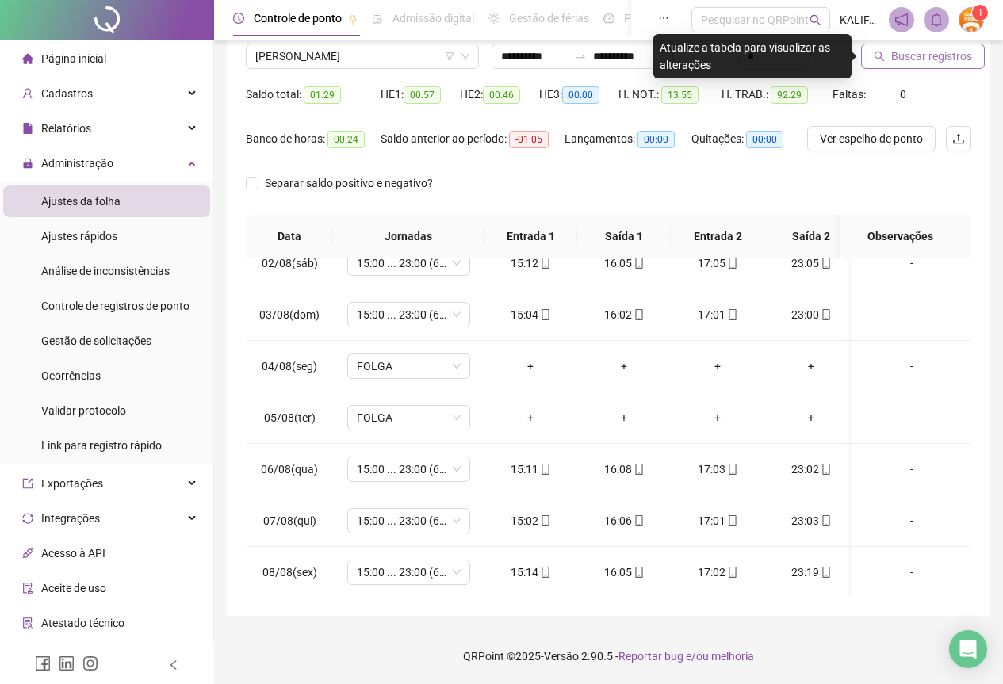
click at [889, 62] on button "Buscar registros" at bounding box center [923, 56] width 124 height 25
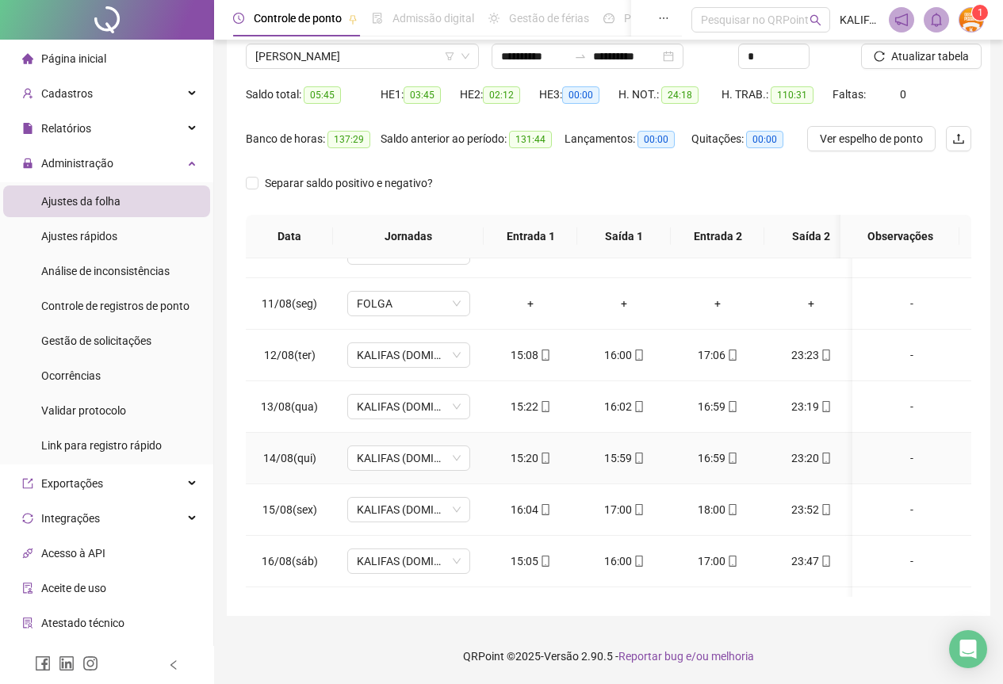
scroll to position [601, 0]
